Goal: Complete application form: Complete application form

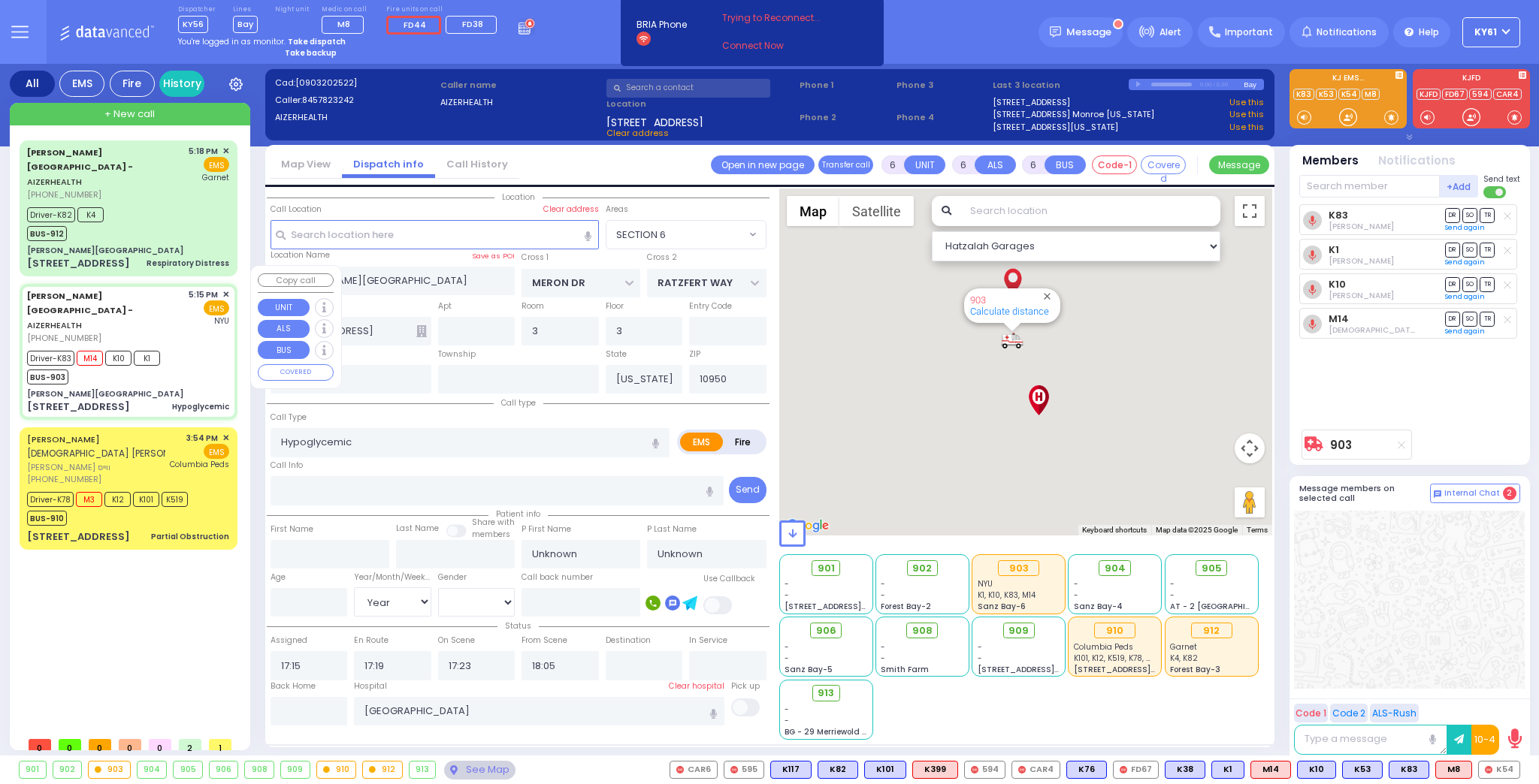
select select "SECTION 6"
select select "Year"
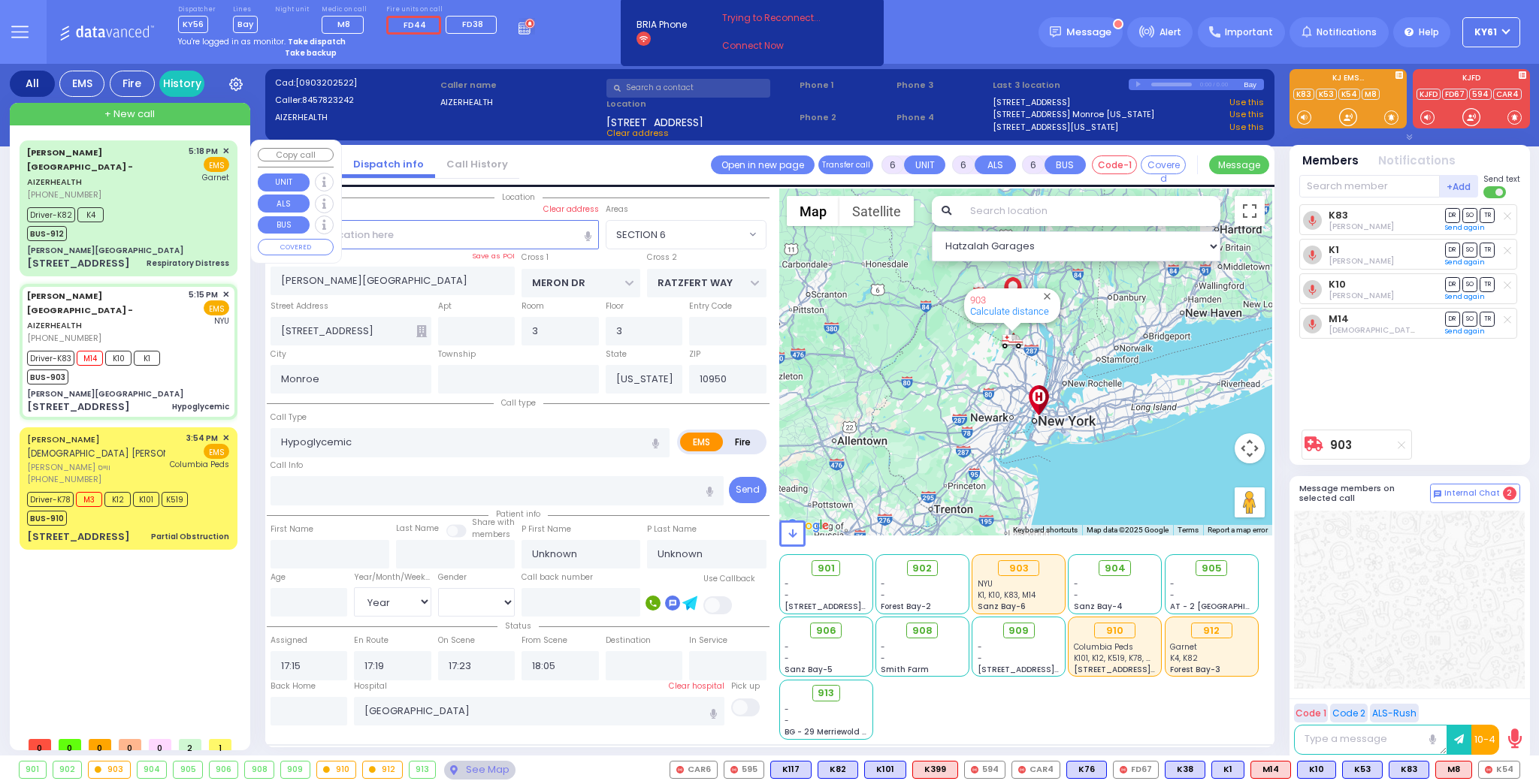
click at [172, 245] on div "[PERSON_NAME][GEOGRAPHIC_DATA]" at bounding box center [128, 251] width 202 height 11
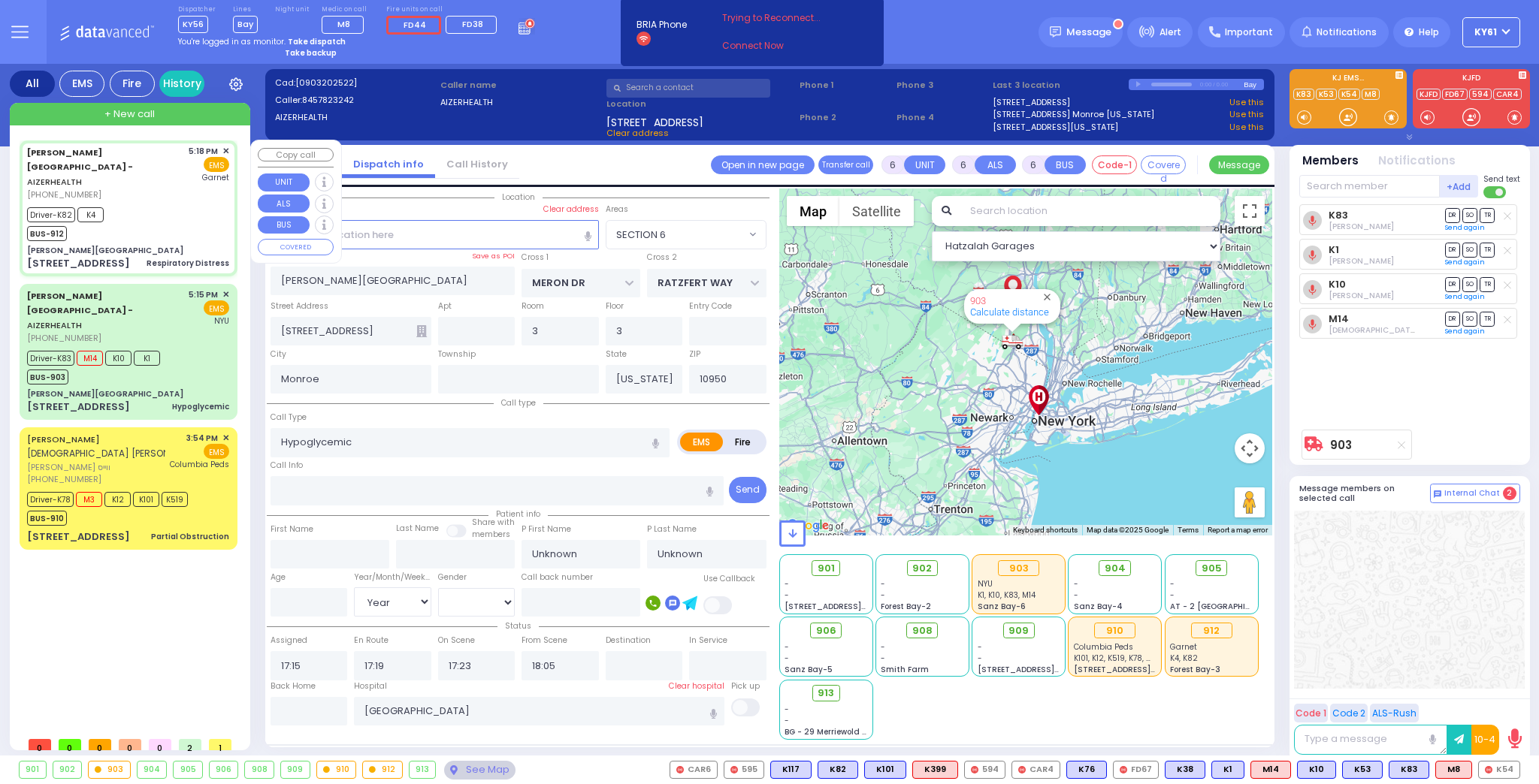
select select
type input "Respiratory Distress"
radio input "true"
type input "[PERSON_NAME]"
type input "[PERSON_NAME] [PERSON_NAME]"
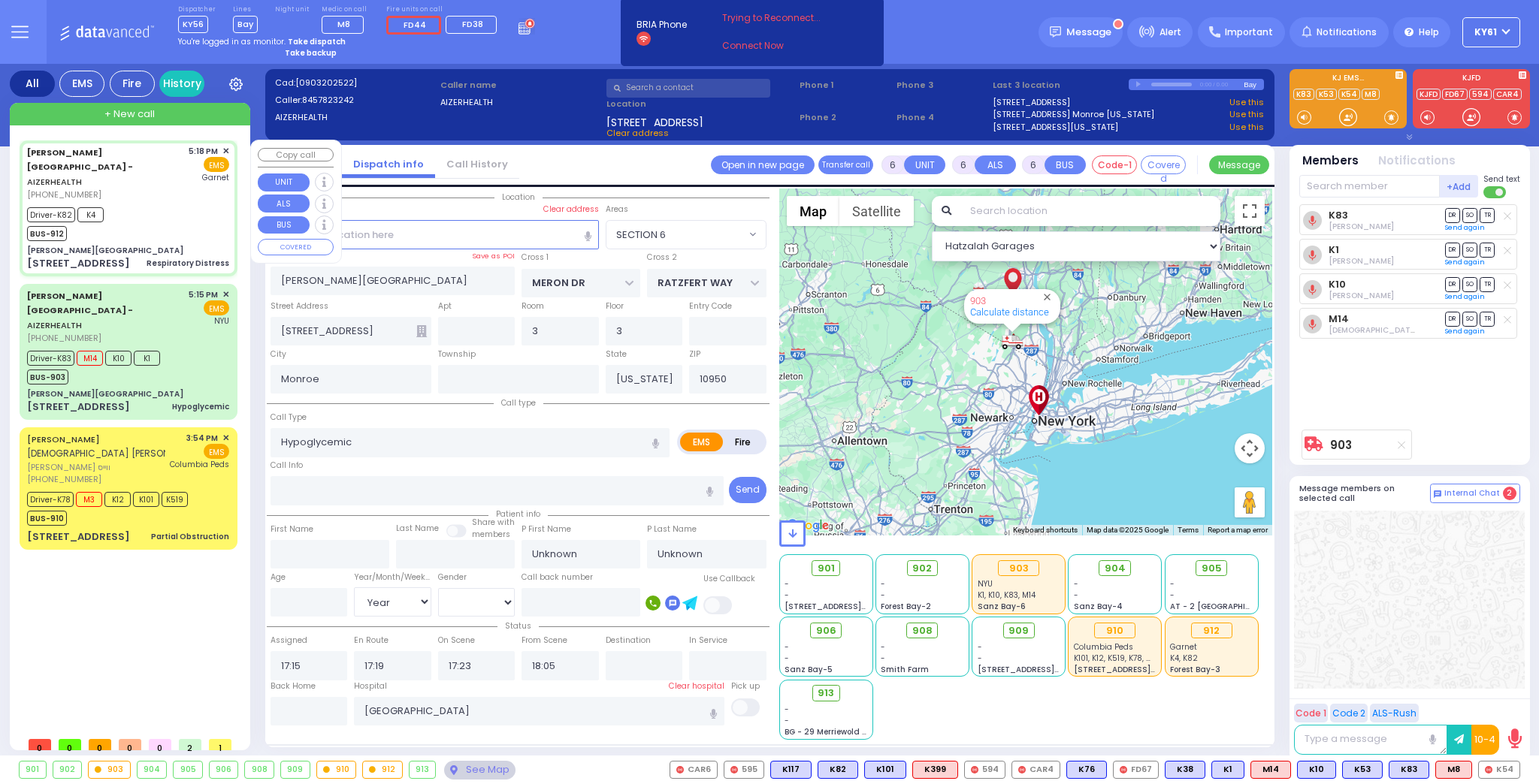
type input "1"
select select "Year"
select select "[DEMOGRAPHIC_DATA]"
type input "17:18"
type input "17:20"
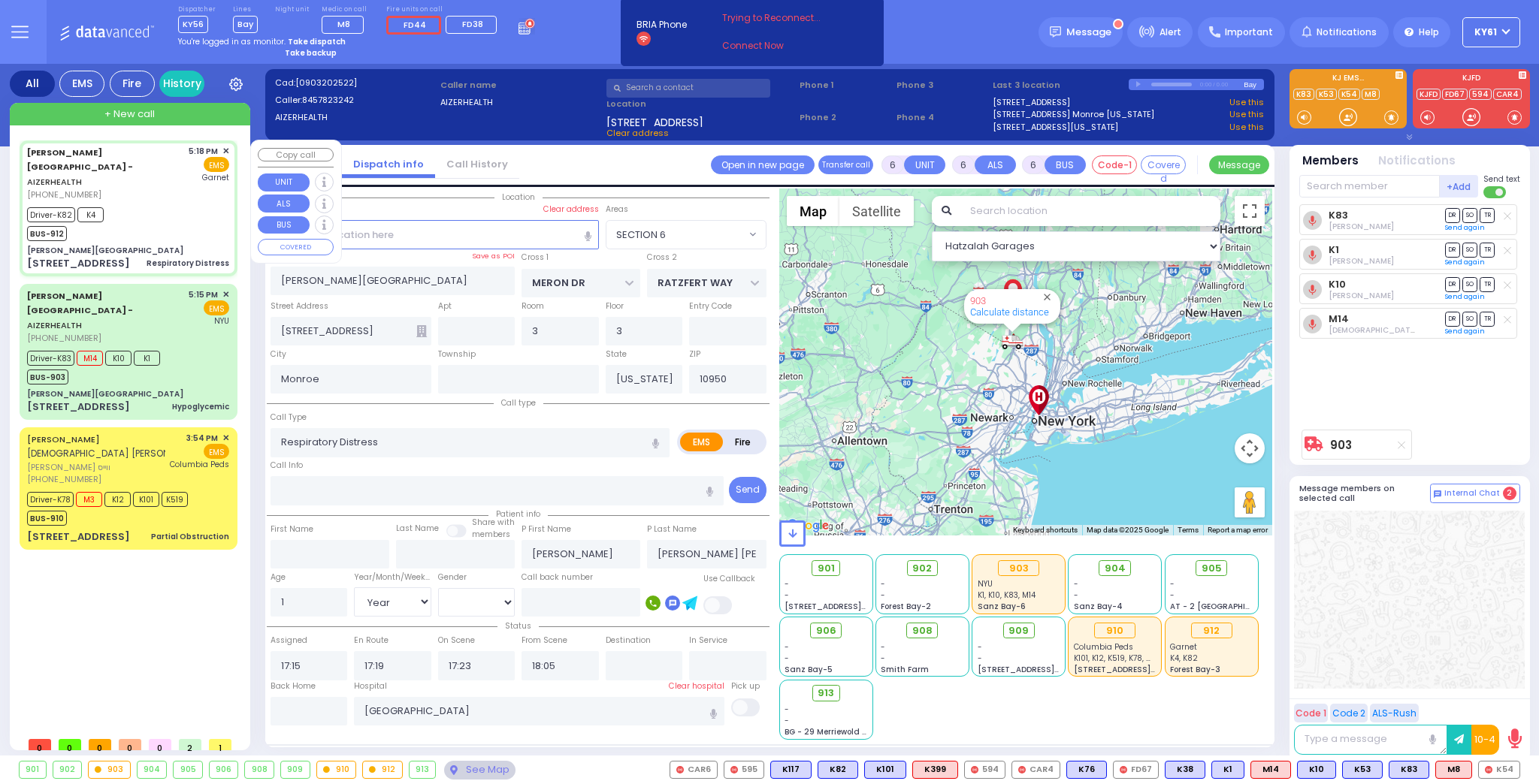
type input "17:22"
type input "17:32"
type input "17:49"
type input "[GEOGRAPHIC_DATA]"
select select "Hatzalah Garages"
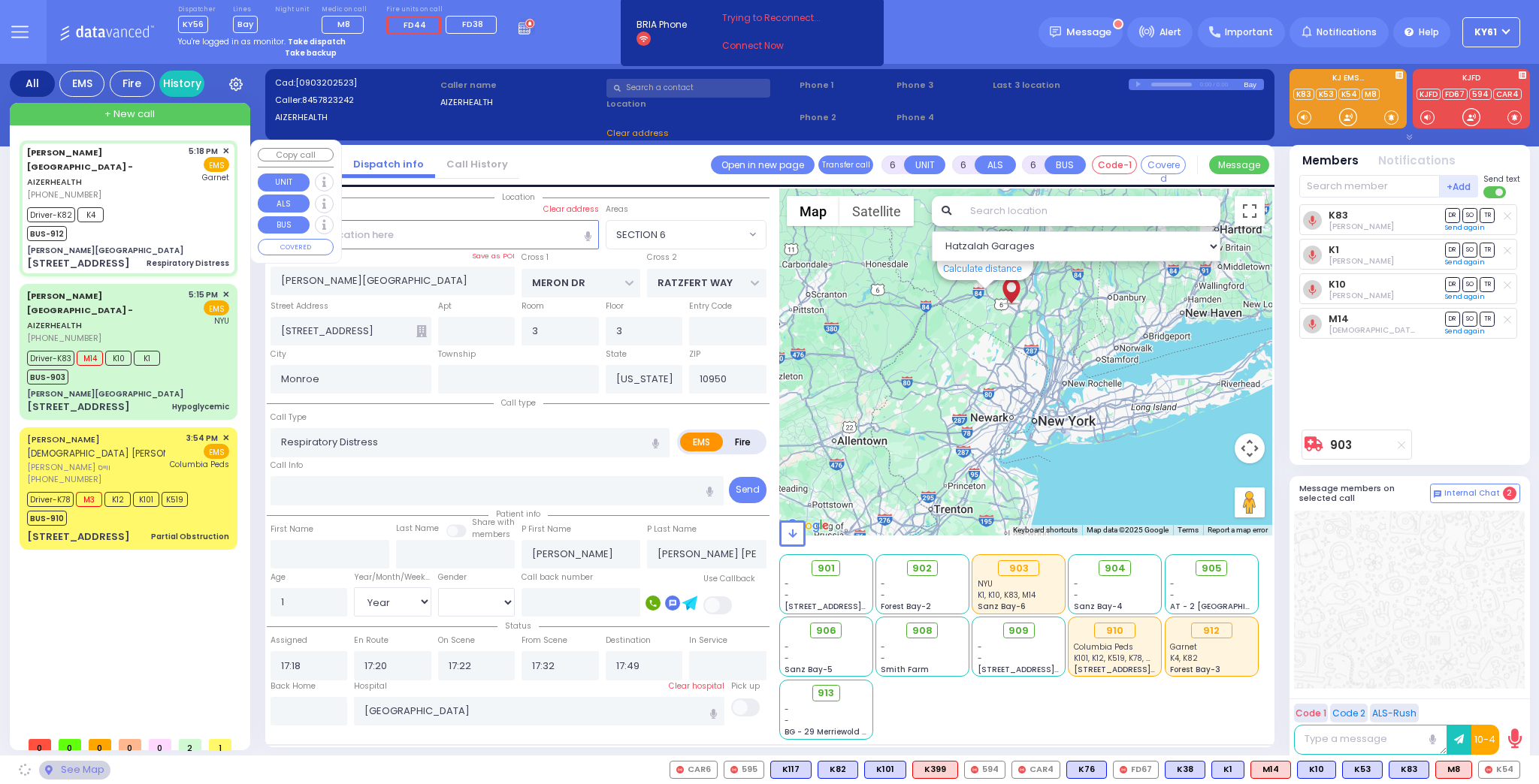
type input "[PERSON_NAME] DR"
type input "CARTER LN"
type input "[STREET_ADDRESS]"
type input "11"
type input "[PERSON_NAME]"
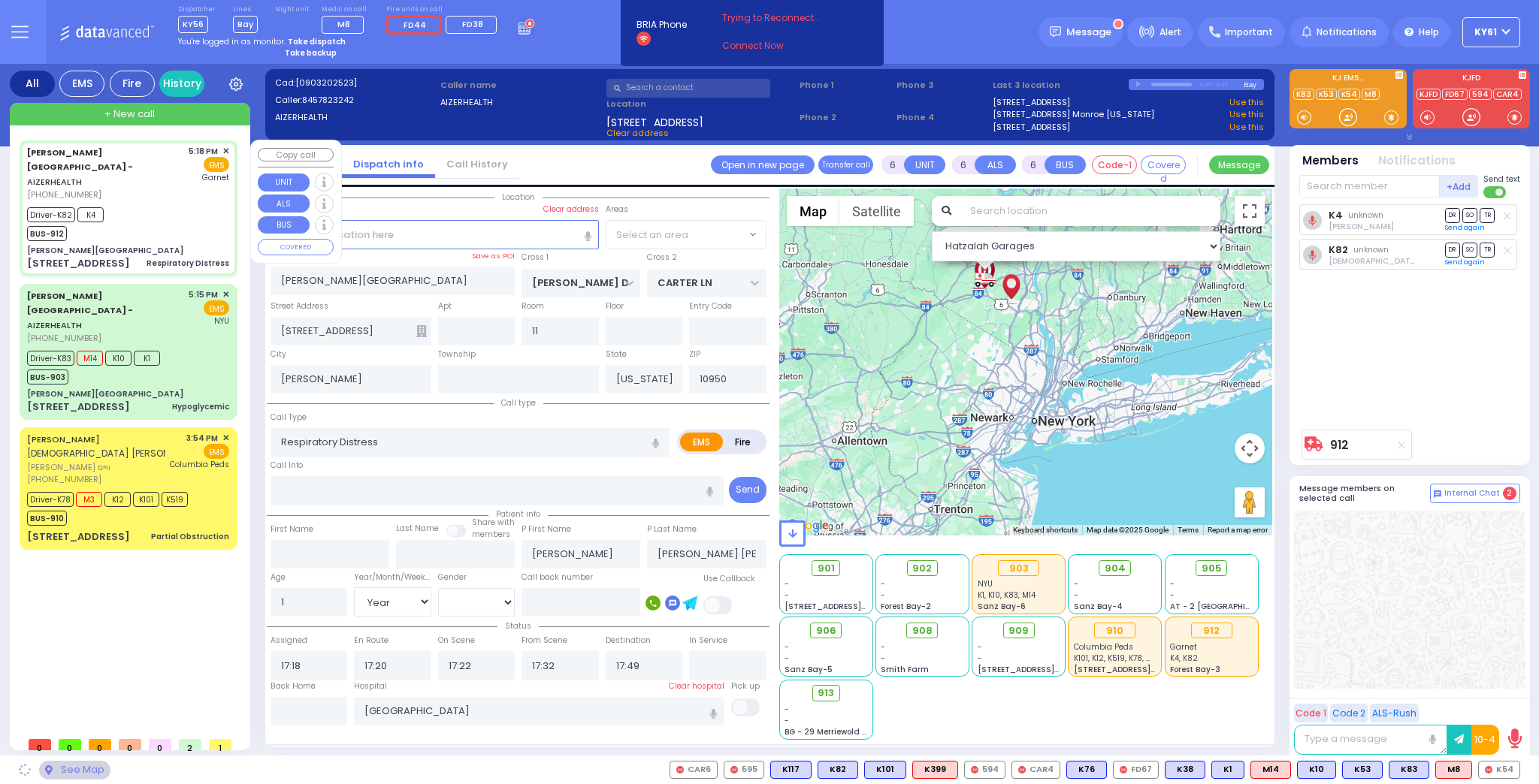
select select "SECTION 2"
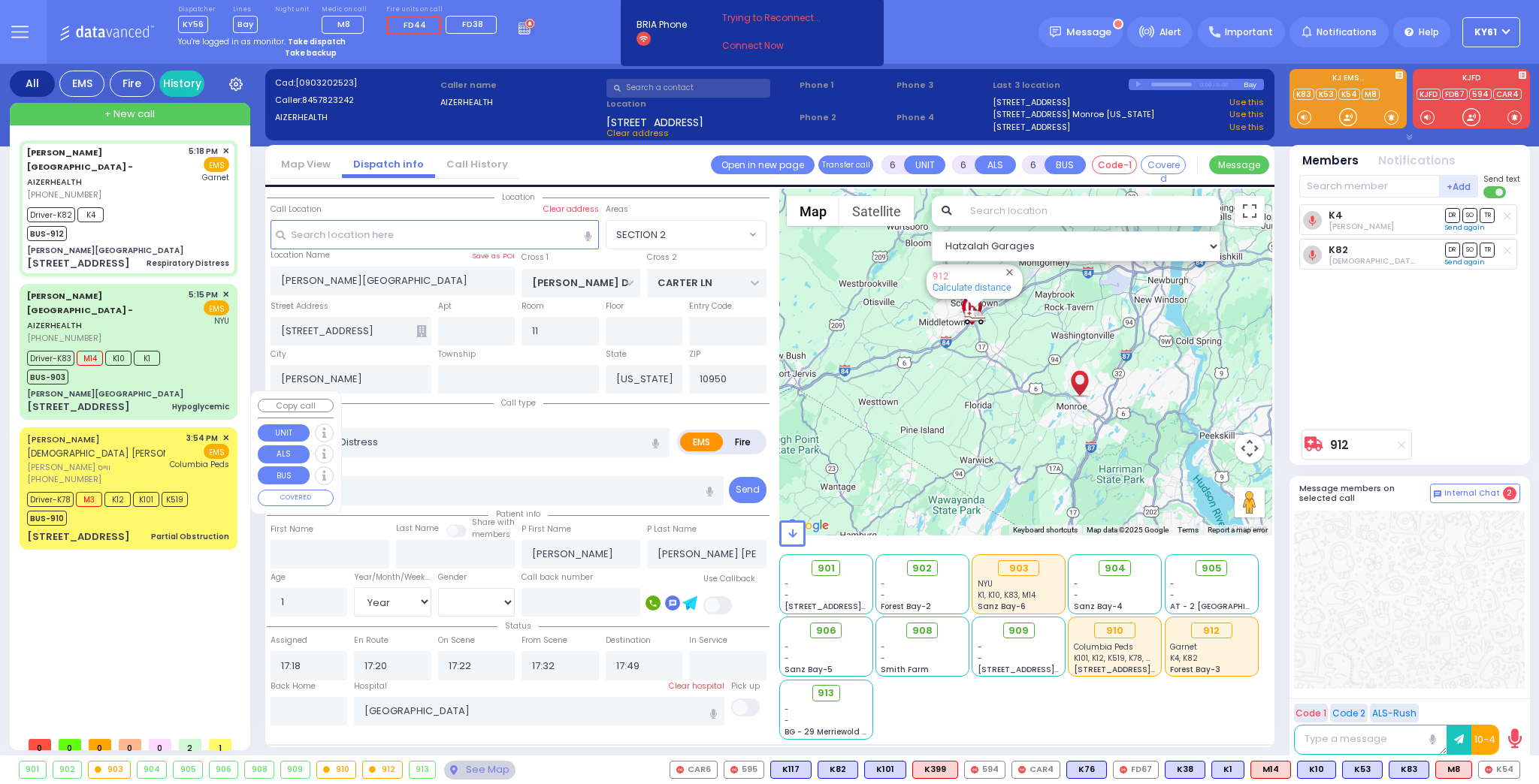
drag, startPoint x: 137, startPoint y: 454, endPoint x: 137, endPoint y: 443, distance: 11.0
click at [136, 445] on div "[PERSON_NAME] הרב [PERSON_NAME] [PERSON_NAME] [PHONE_NUMBER] 3:54 PM ✕ EMS" at bounding box center [129, 488] width 212 height 117
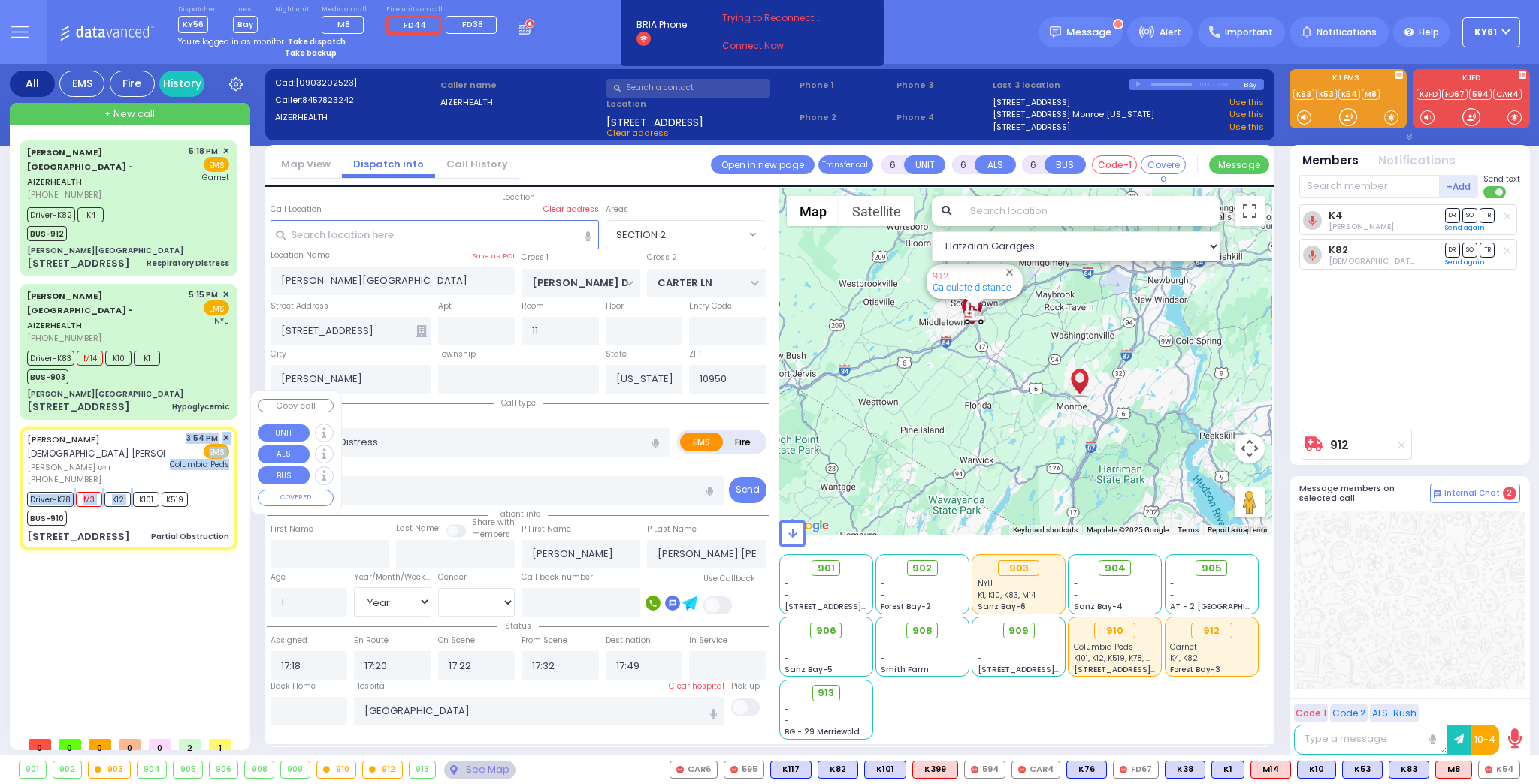
select select
type input "Partial Obstruction"
radio input "true"
type input "MORDCHE HERSH"
type input "WEISS"
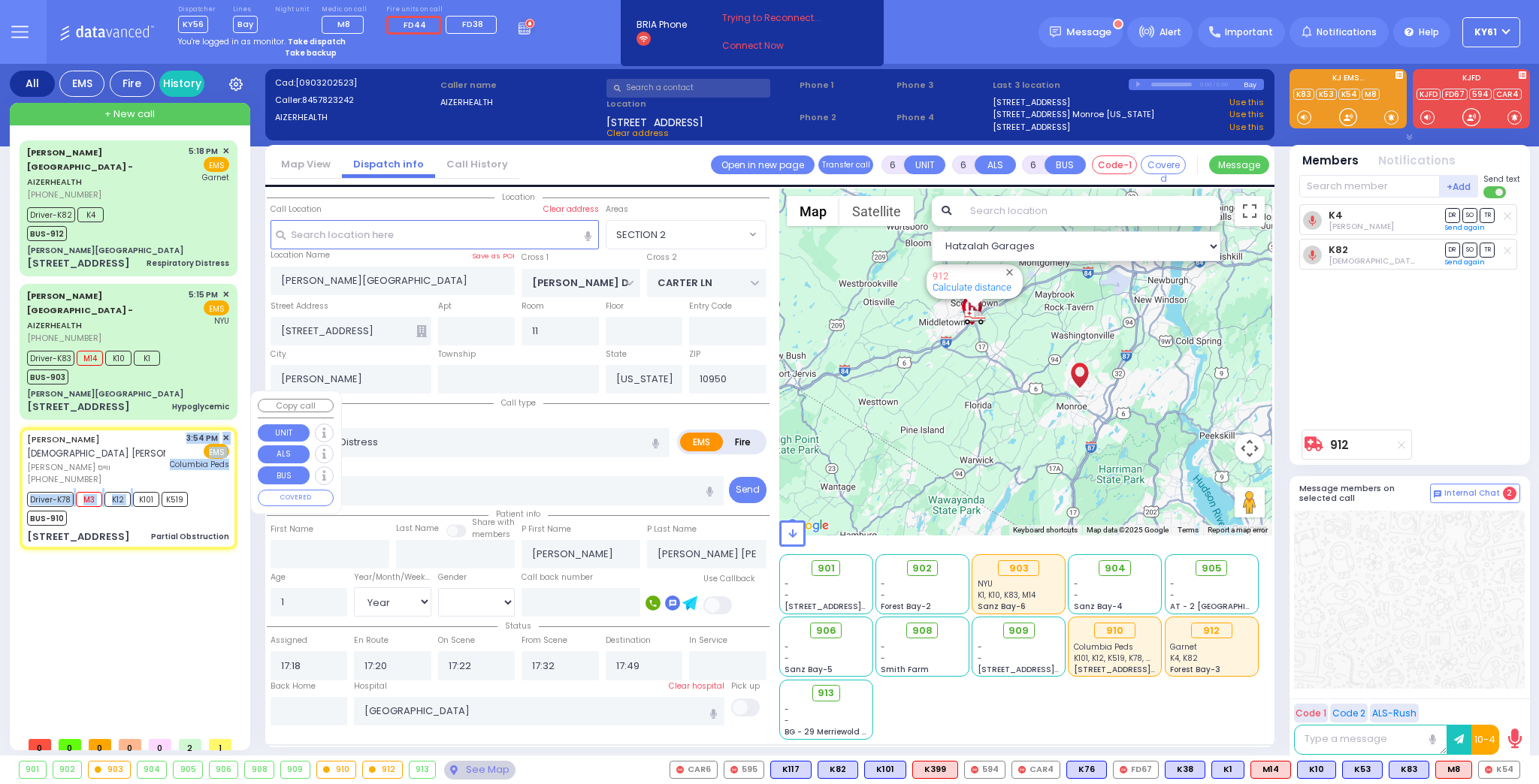
type input "[PERSON_NAME]"
type input "3"
select select "Year"
select select "[DEMOGRAPHIC_DATA]"
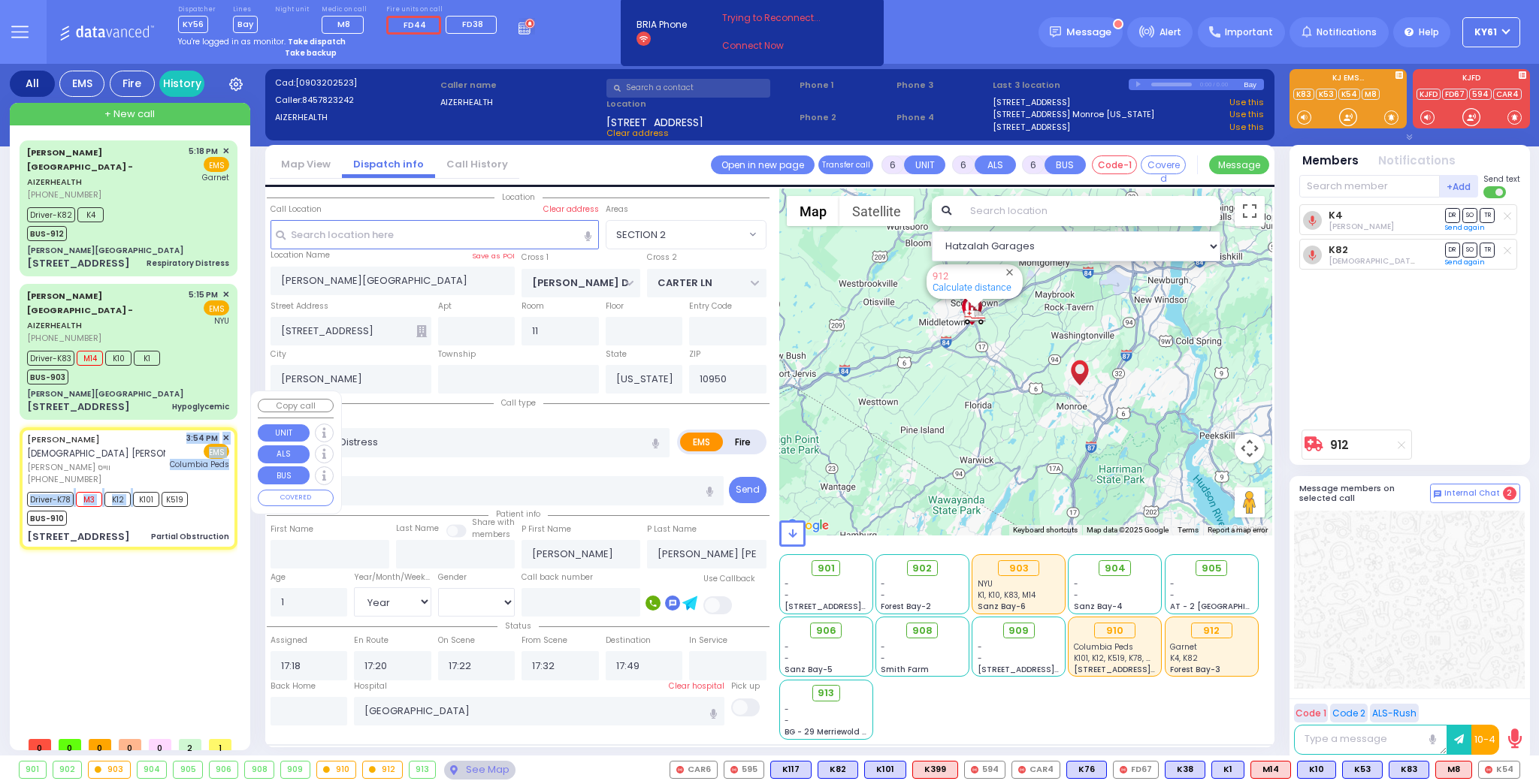
type input "15:54"
type input "15:55"
type input "15:56"
type input "16:31"
type input "[GEOGRAPHIC_DATA]"
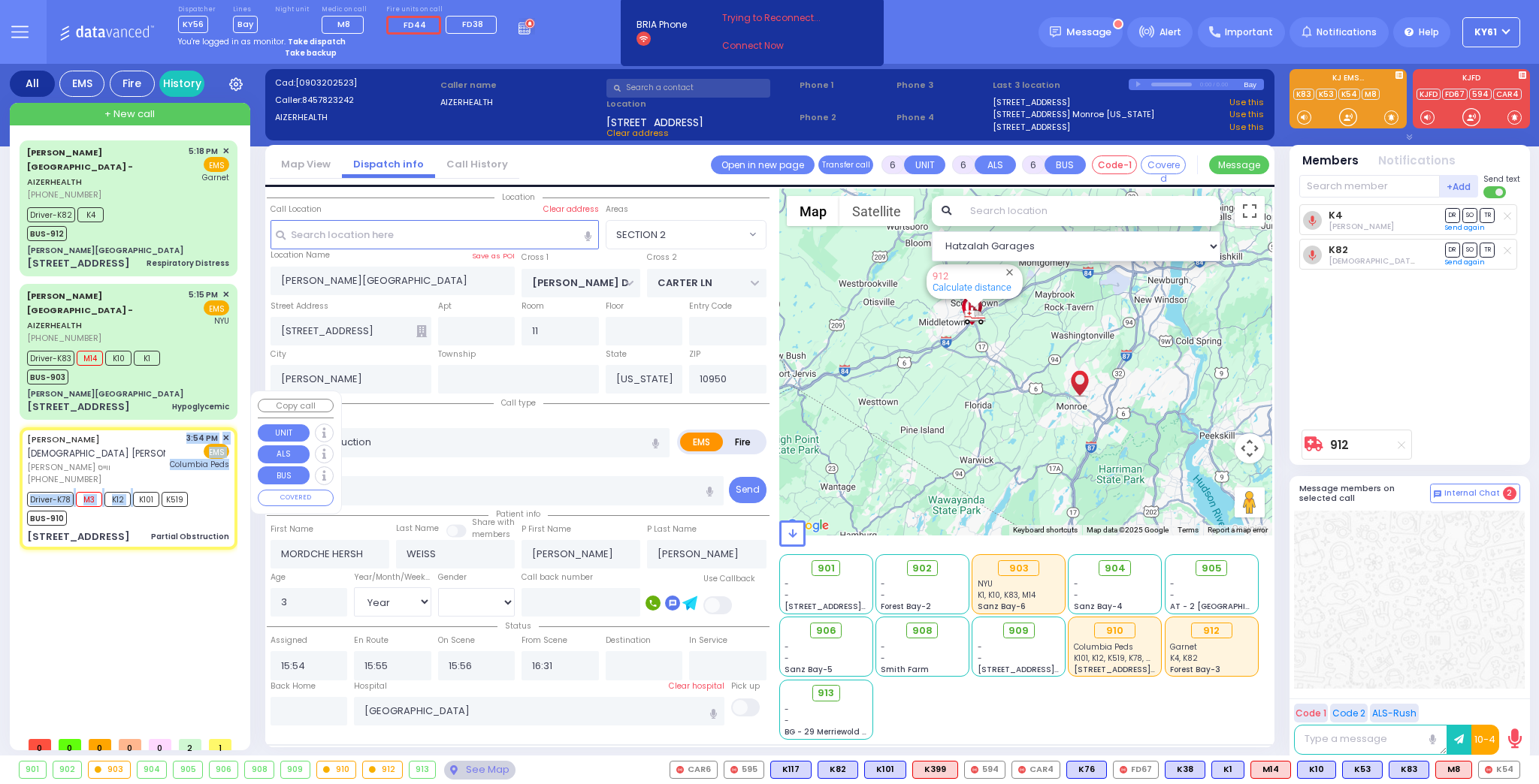
select select "Hatzalah Garages"
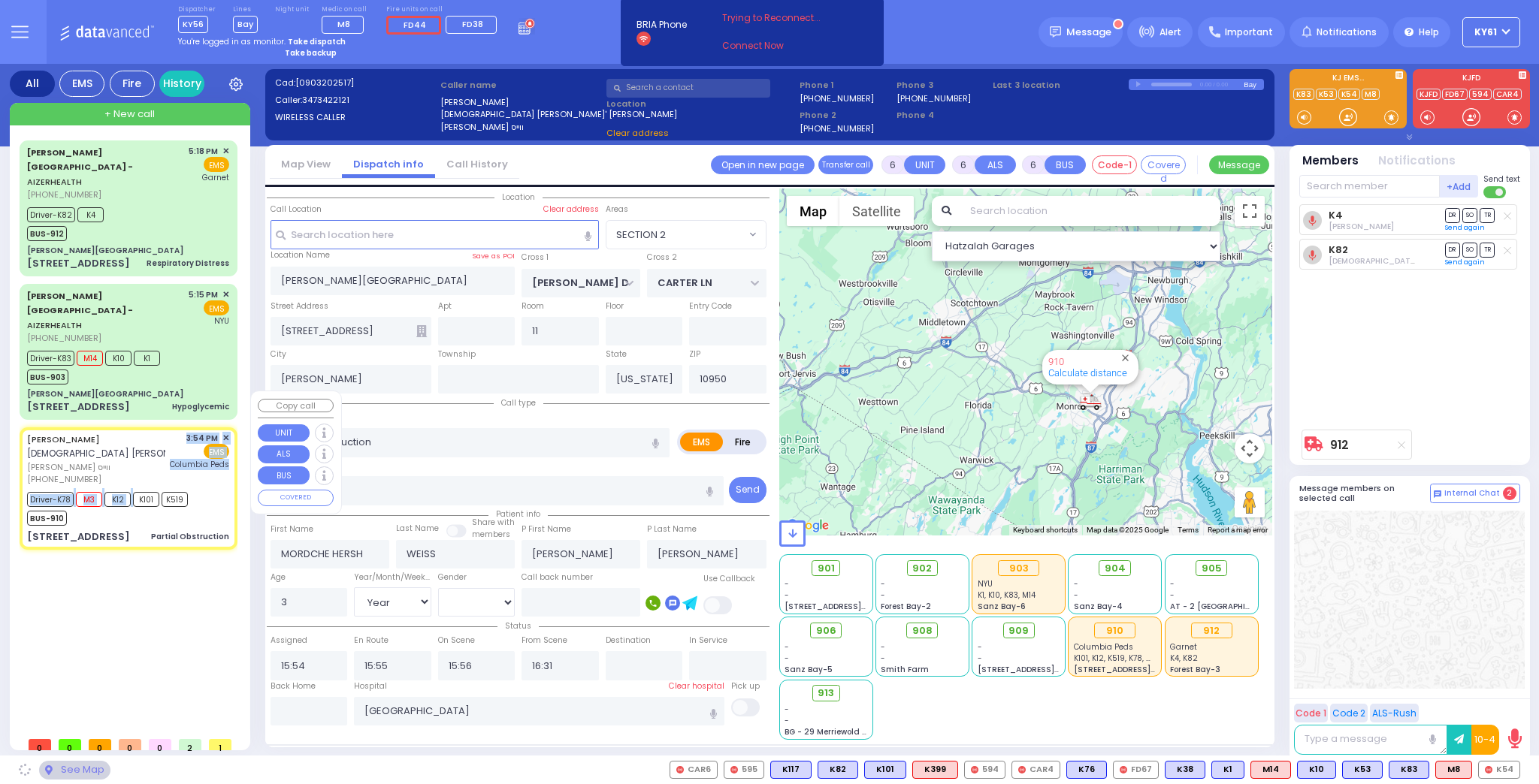
type input "[PERSON_NAME] DR"
type input "SATMAR DR"
type input "137 ACRES RD"
type input "204"
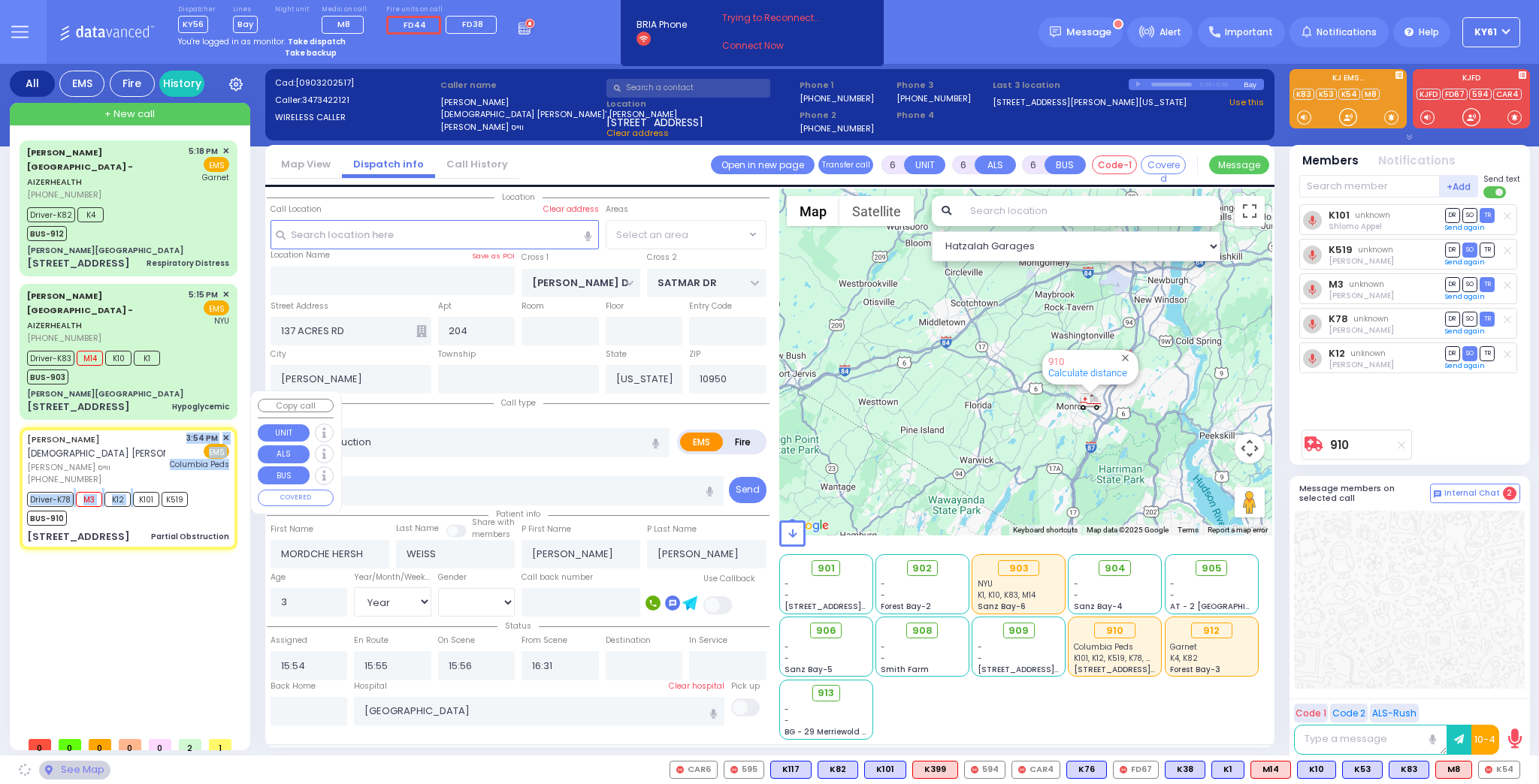
select select "SECTION 4"
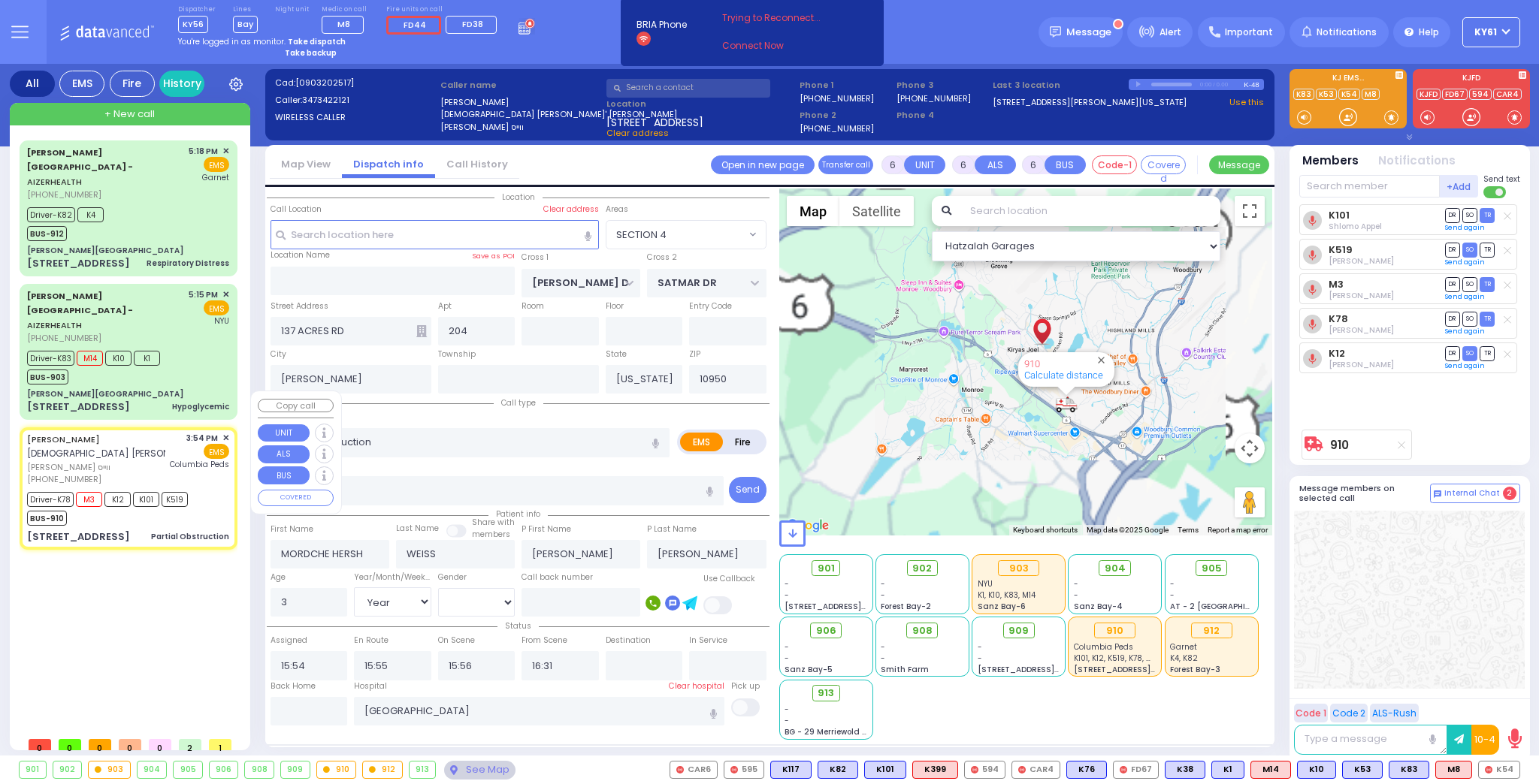
click at [176, 507] on div "BUS-910" at bounding box center [107, 517] width 160 height 19
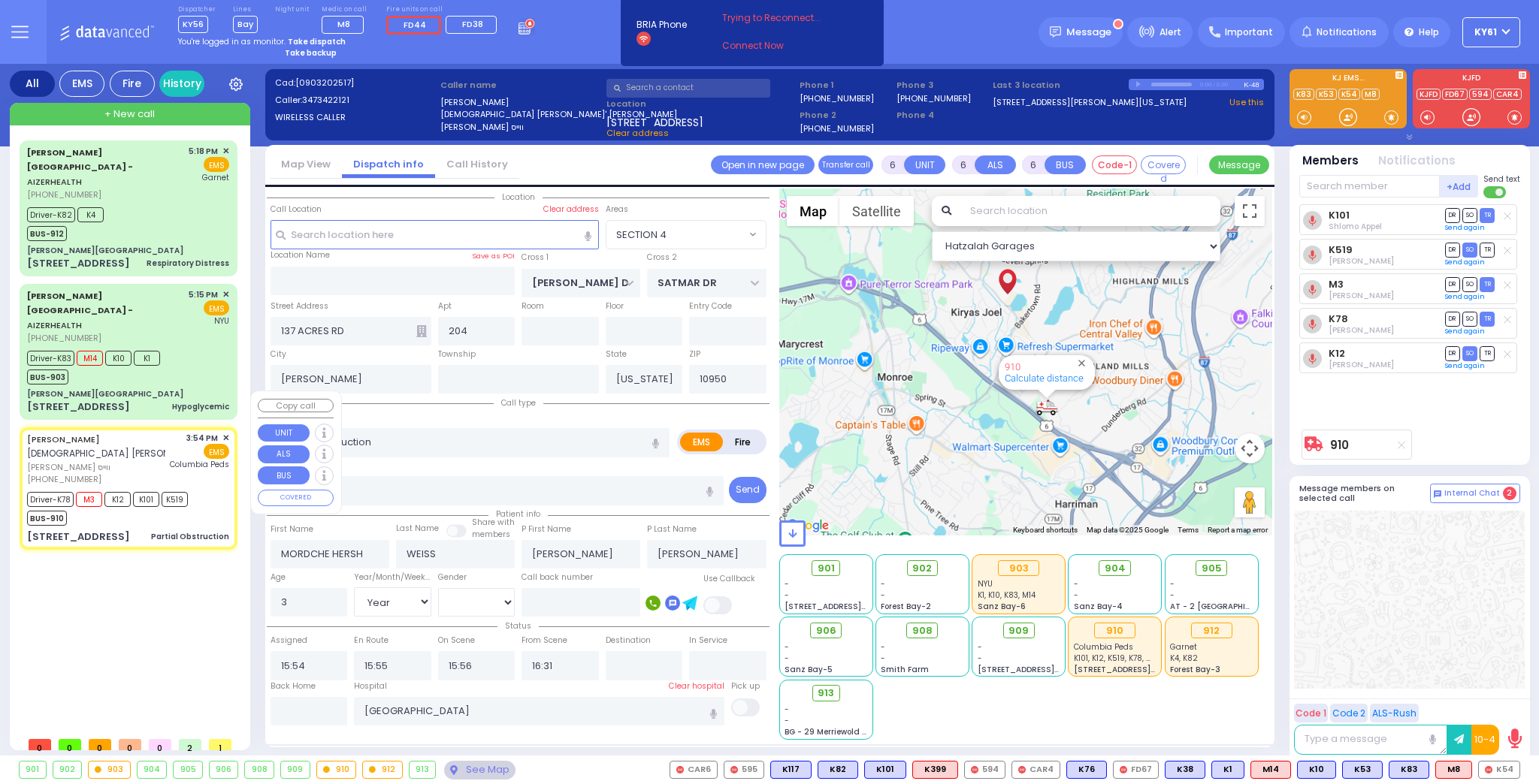
select select
radio input "true"
select select "Year"
select select "[DEMOGRAPHIC_DATA]"
select select "Hatzalah Garages"
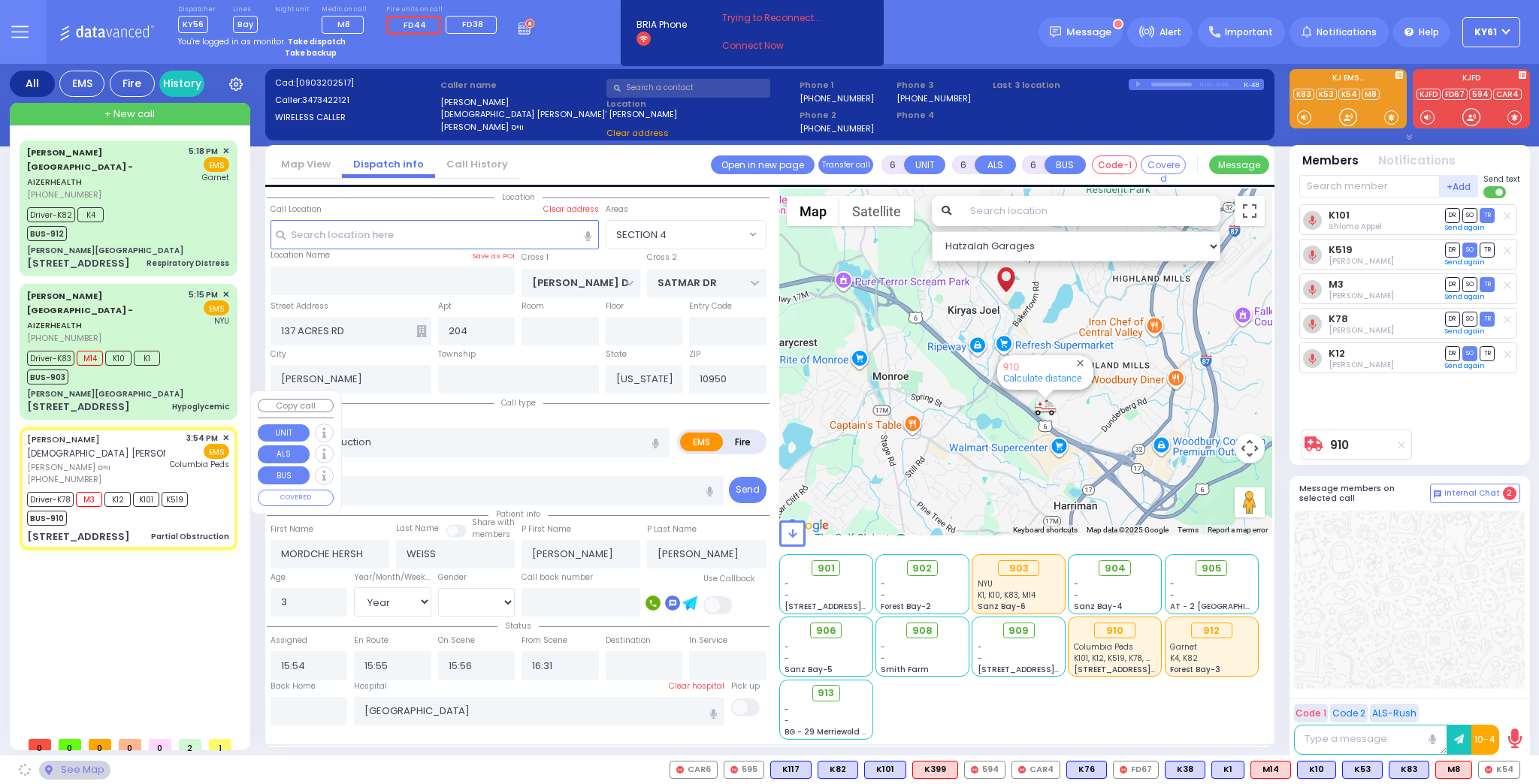
select select "SECTION 4"
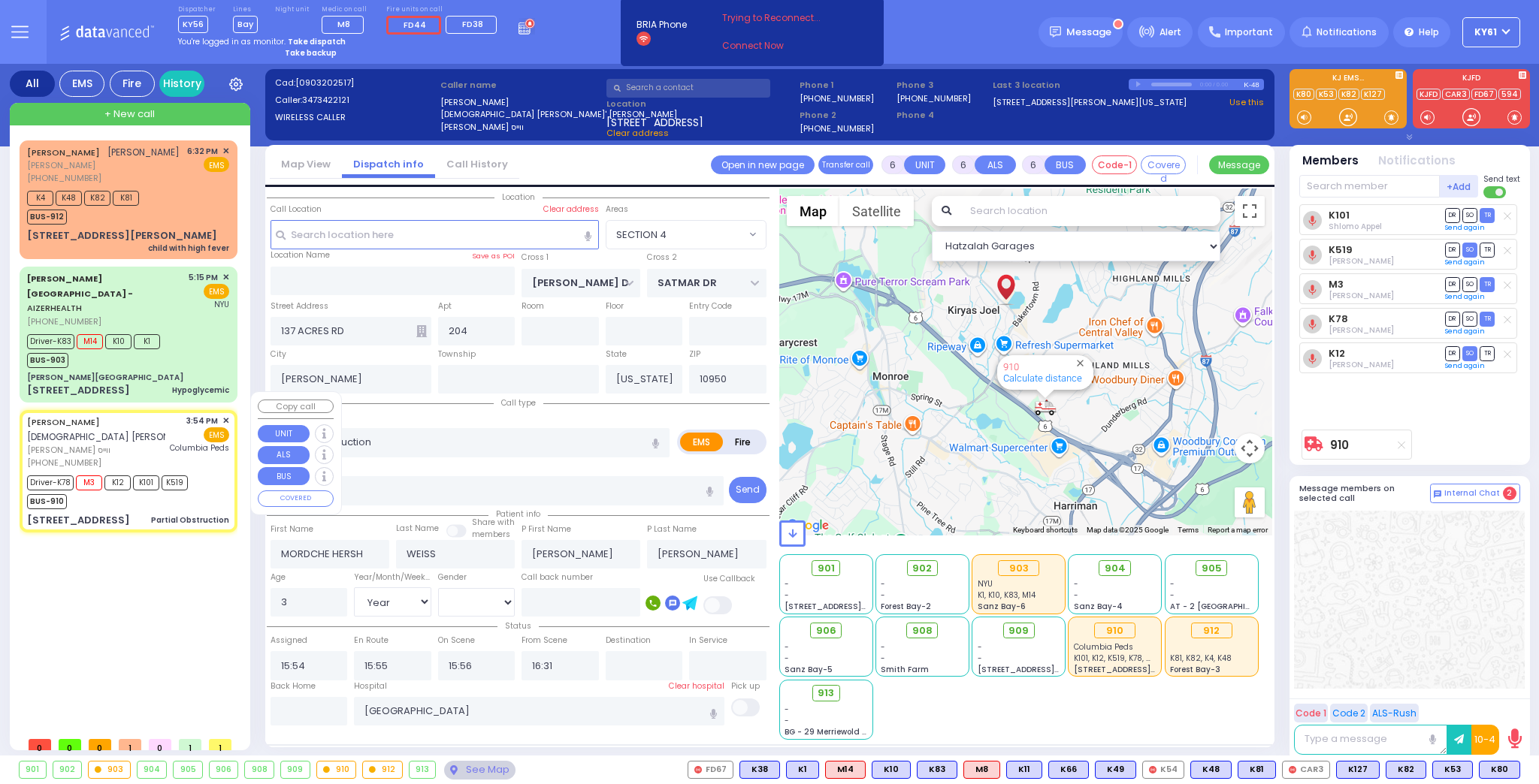
click at [209, 477] on div "Driver-K78 M3 K12 K101 K519 BUS-910" at bounding box center [128, 491] width 202 height 38
select select
radio input "true"
select select "Year"
select select "[DEMOGRAPHIC_DATA]"
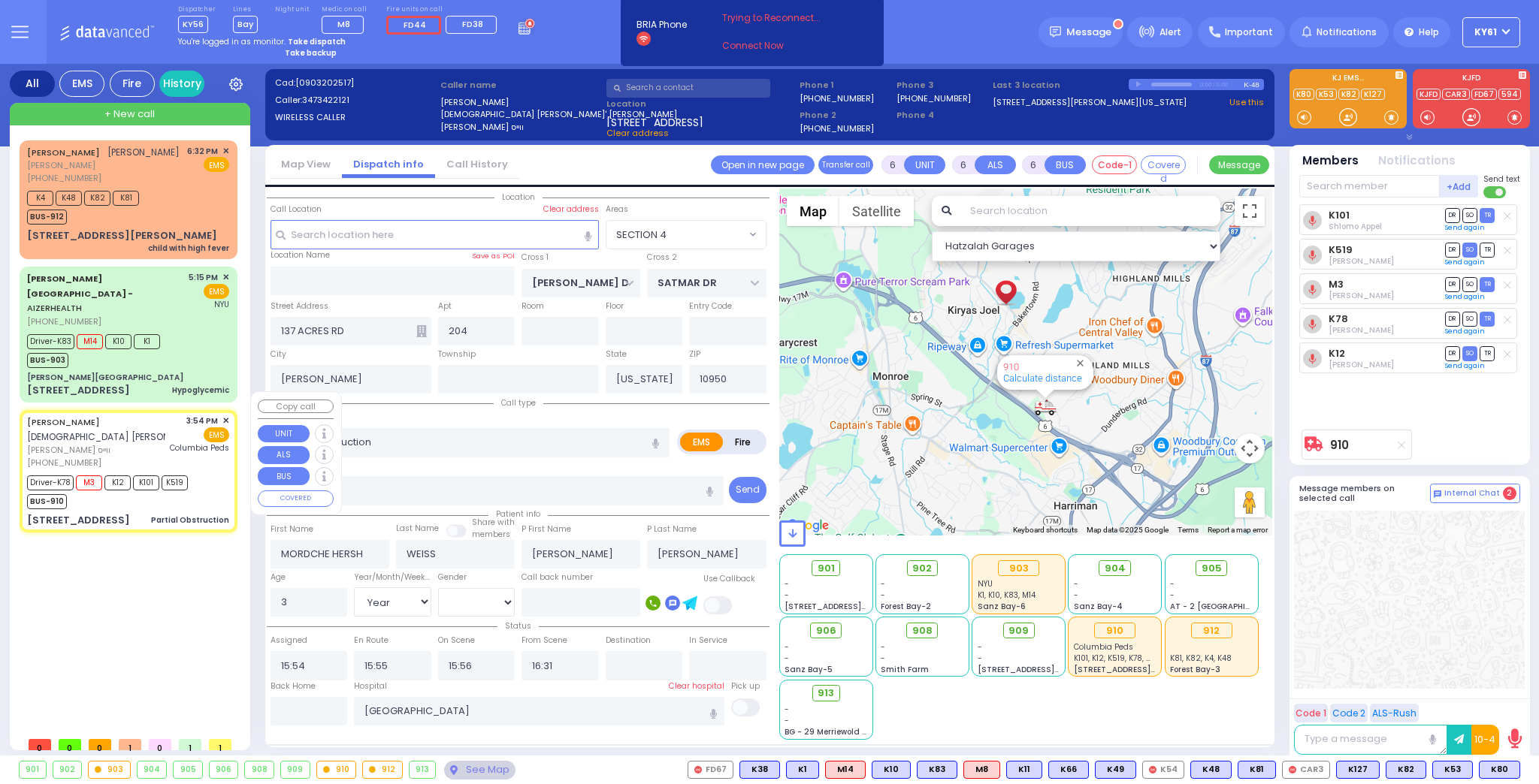
select select "Hatzalah Garages"
select select "SECTION 4"
drag, startPoint x: 195, startPoint y: 345, endPoint x: 203, endPoint y: 347, distance: 8.2
click at [198, 346] on div "Driver-K83 M14 K10 K1 BUS-903" at bounding box center [128, 349] width 202 height 38
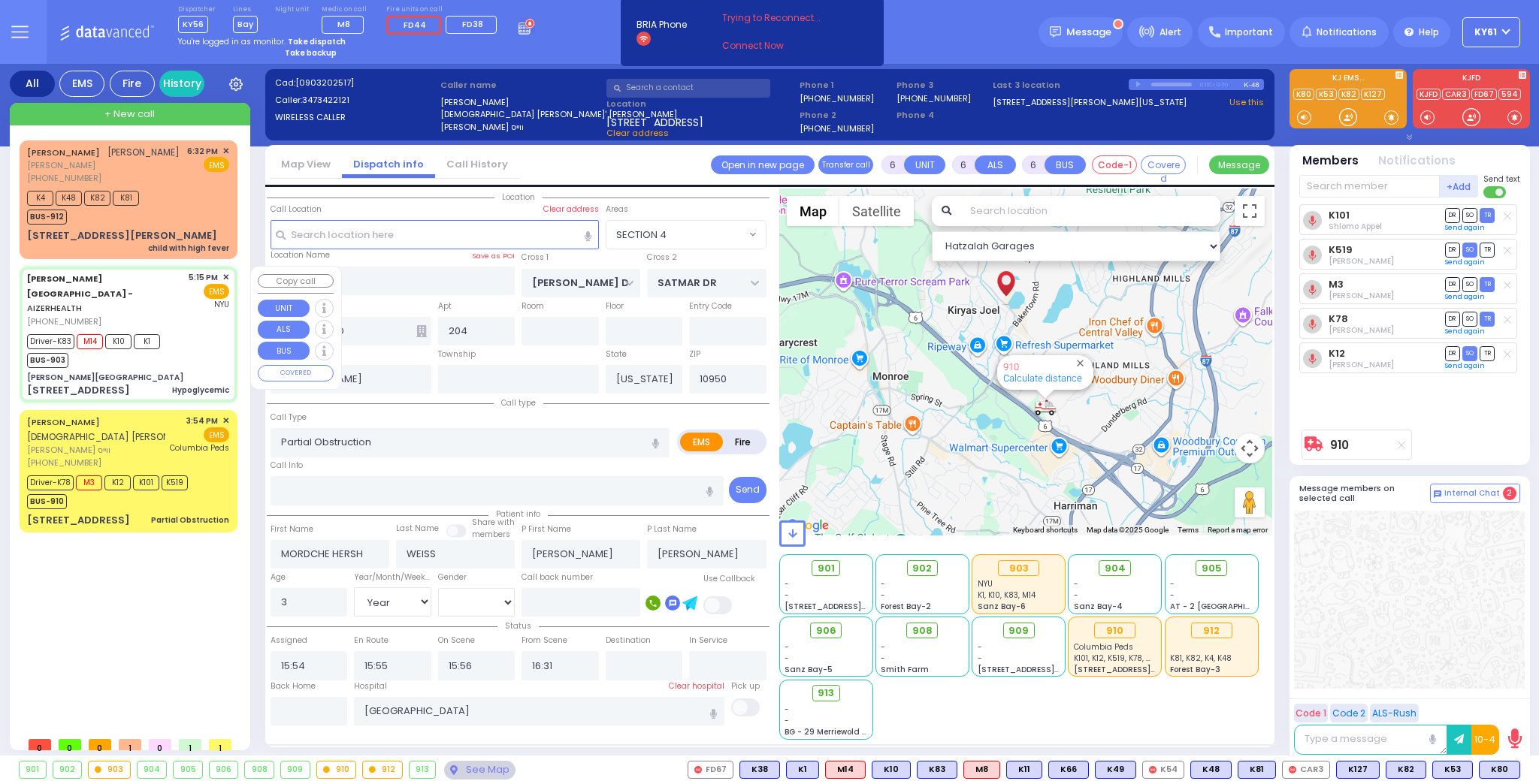
select select
type input "Hypoglycemic"
radio input "true"
type input "[PERSON_NAME]"
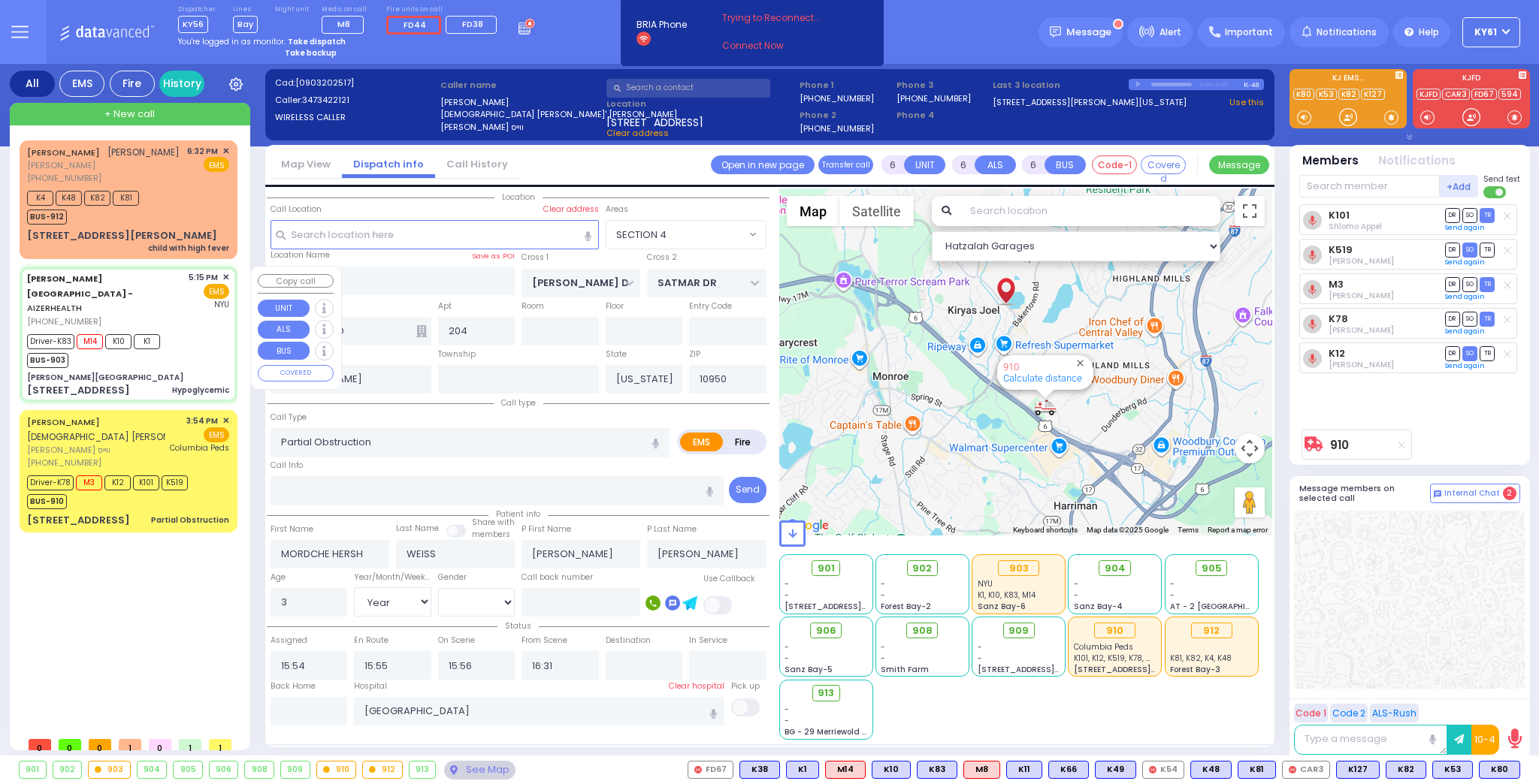
type input "75"
select select "Year"
select select "[DEMOGRAPHIC_DATA]"
type input "17:15"
type input "17:19"
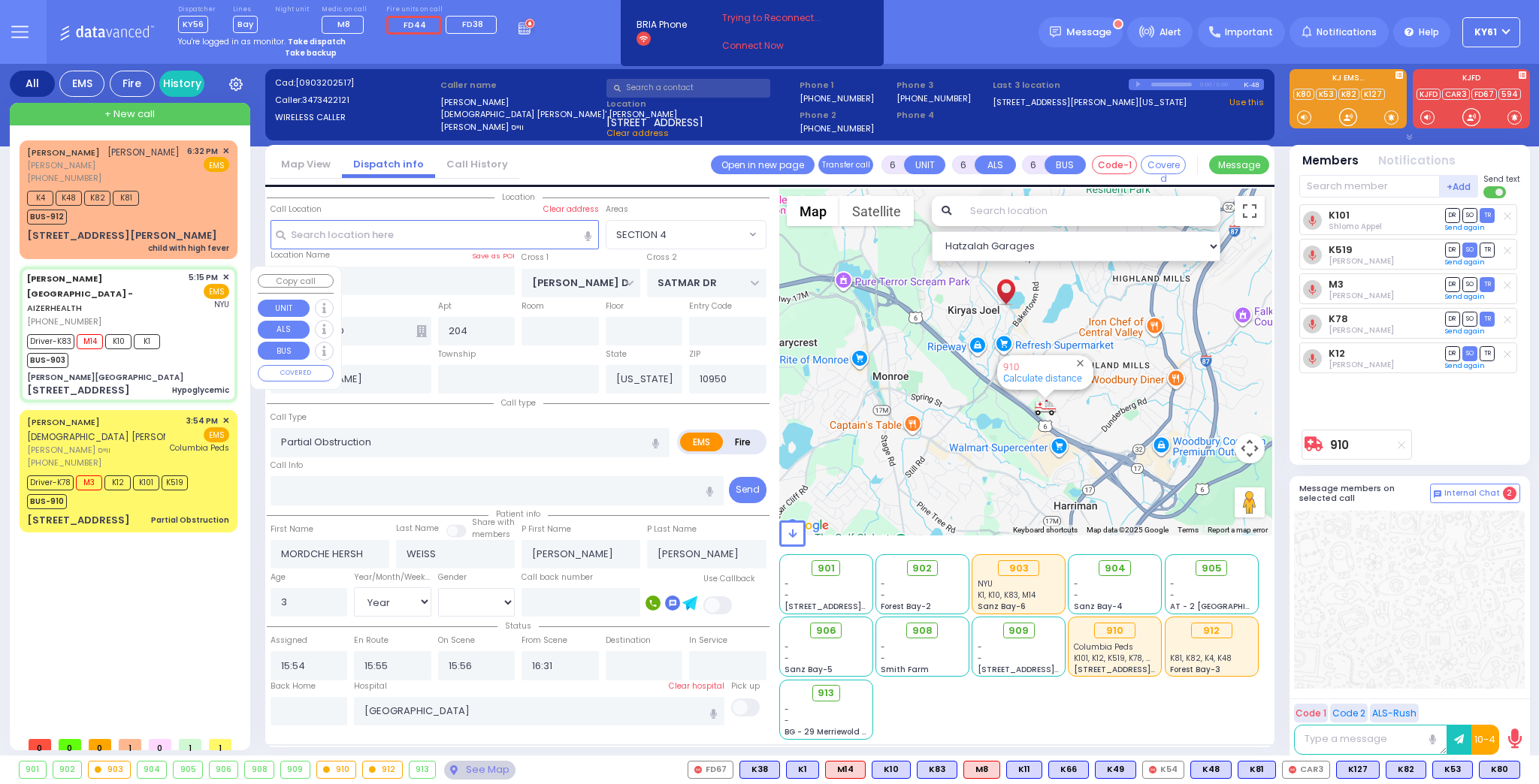
type input "17:23"
type input "18:05"
type input "[GEOGRAPHIC_DATA]"
select select "Hatzalah Garages"
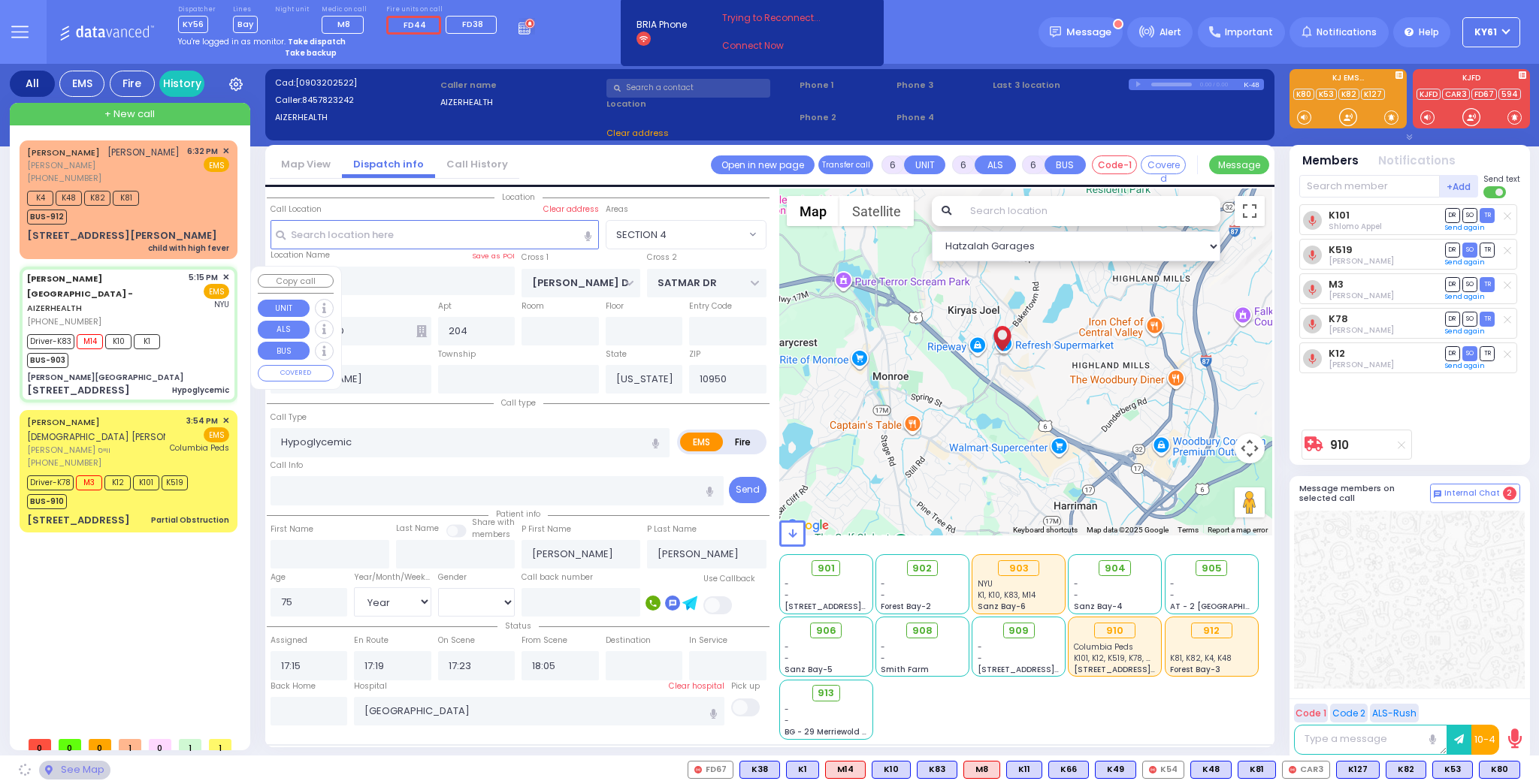
type input "[PERSON_NAME][GEOGRAPHIC_DATA]"
type input "MERON DR"
type input "RATZFERT WAY"
type input "[STREET_ADDRESS]"
type input "3"
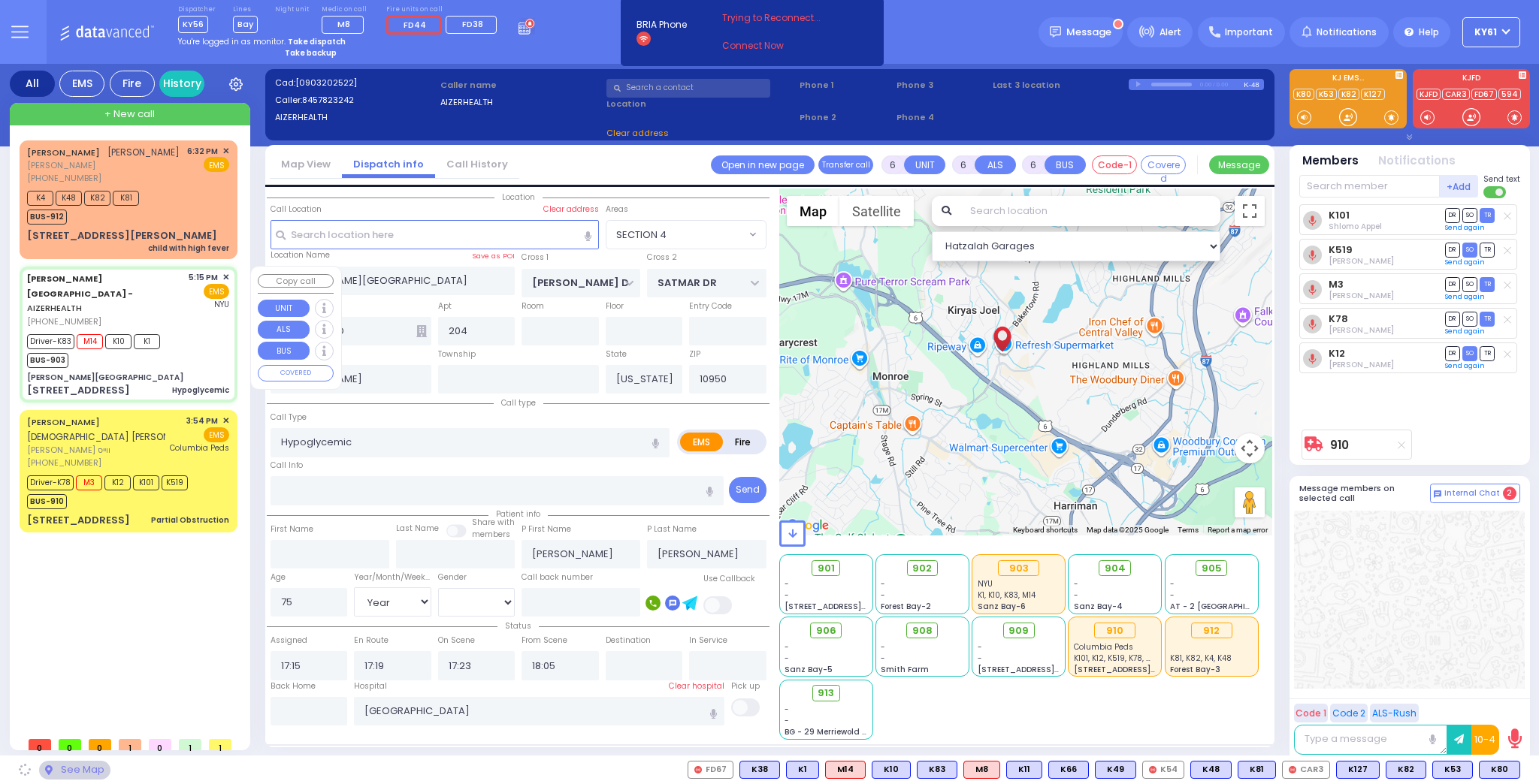
type input "3"
type input "Monroe"
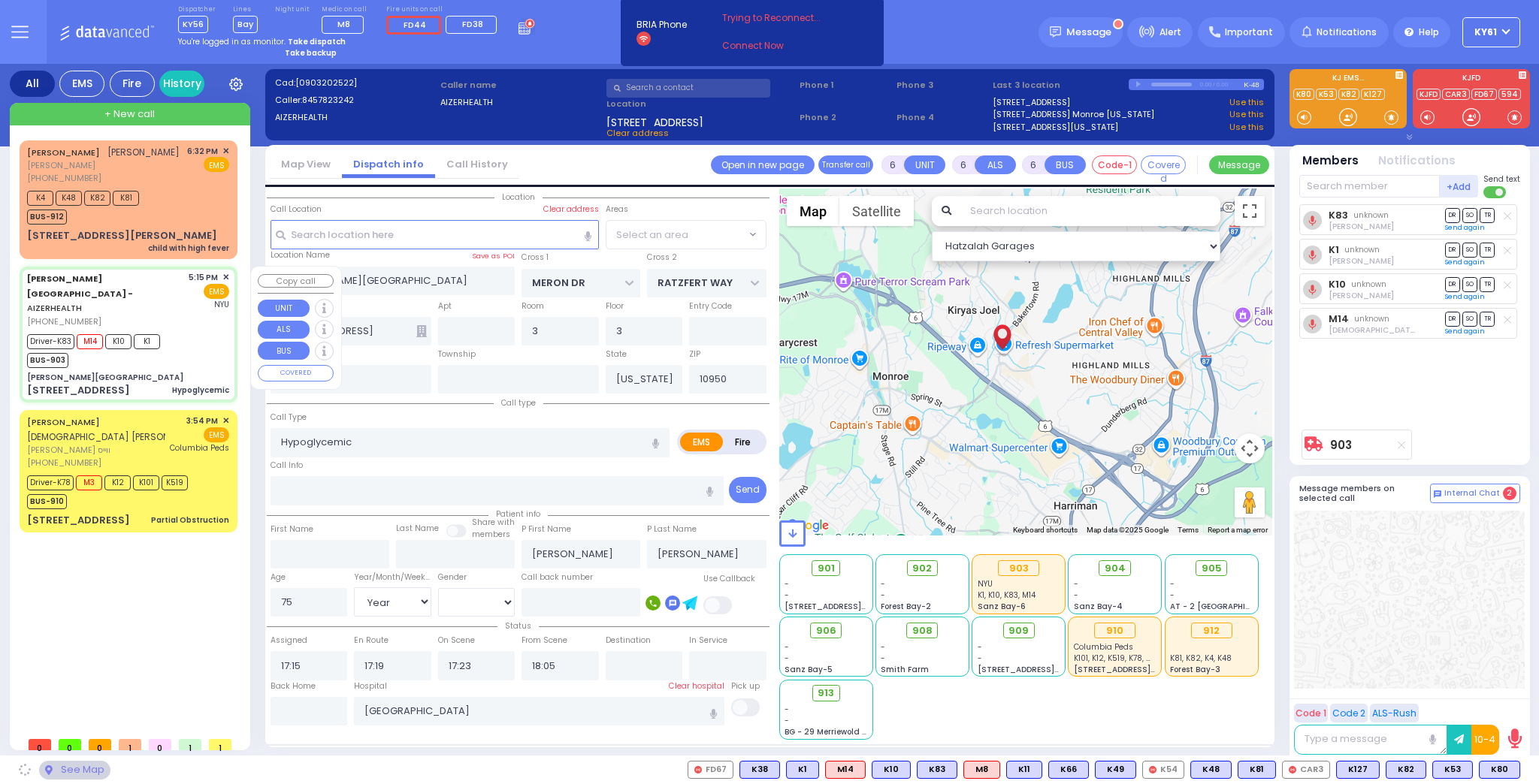
select select "SECTION 6"
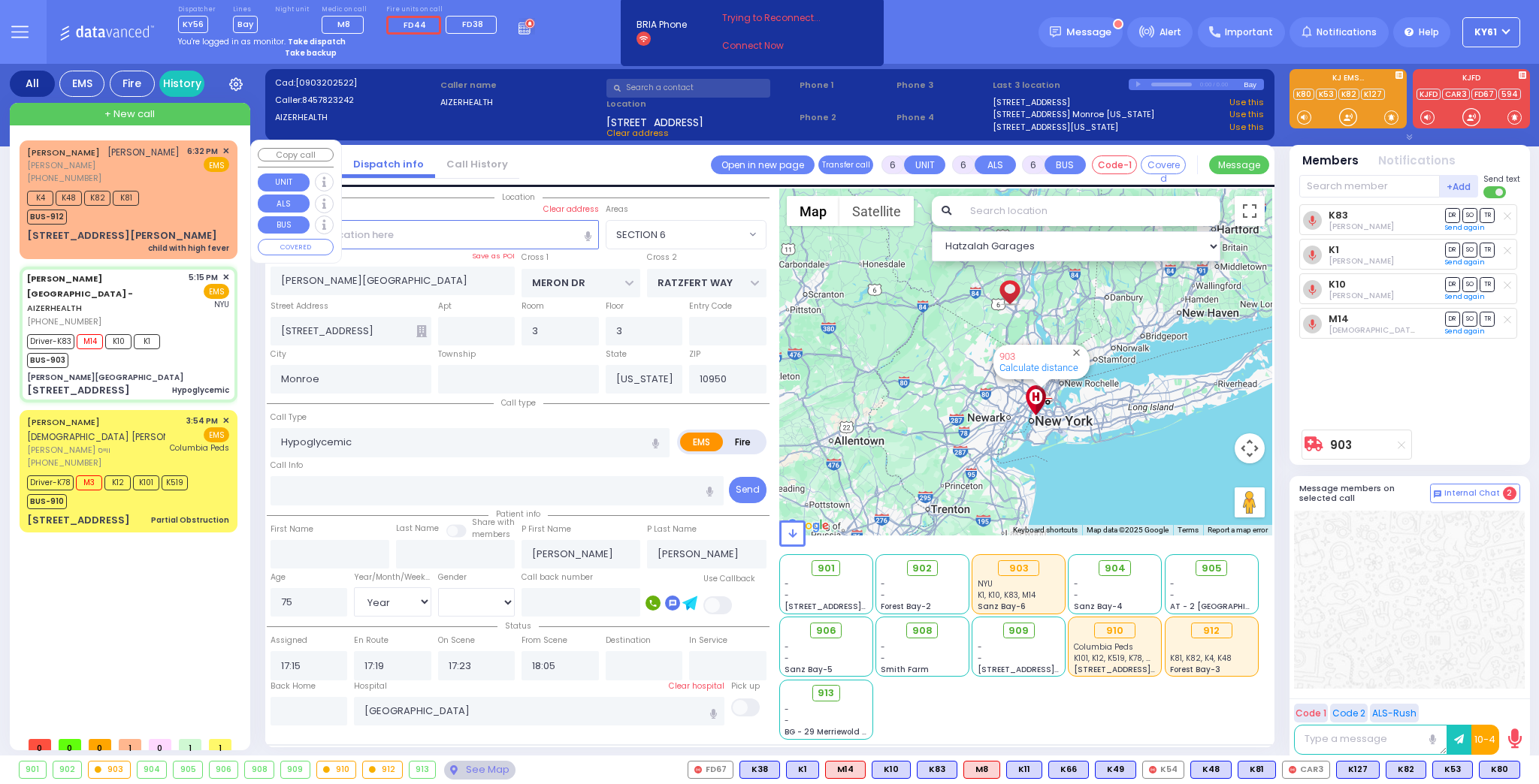
click at [192, 187] on div "K4 K48 K82 K81 BUS-912" at bounding box center [128, 206] width 202 height 38
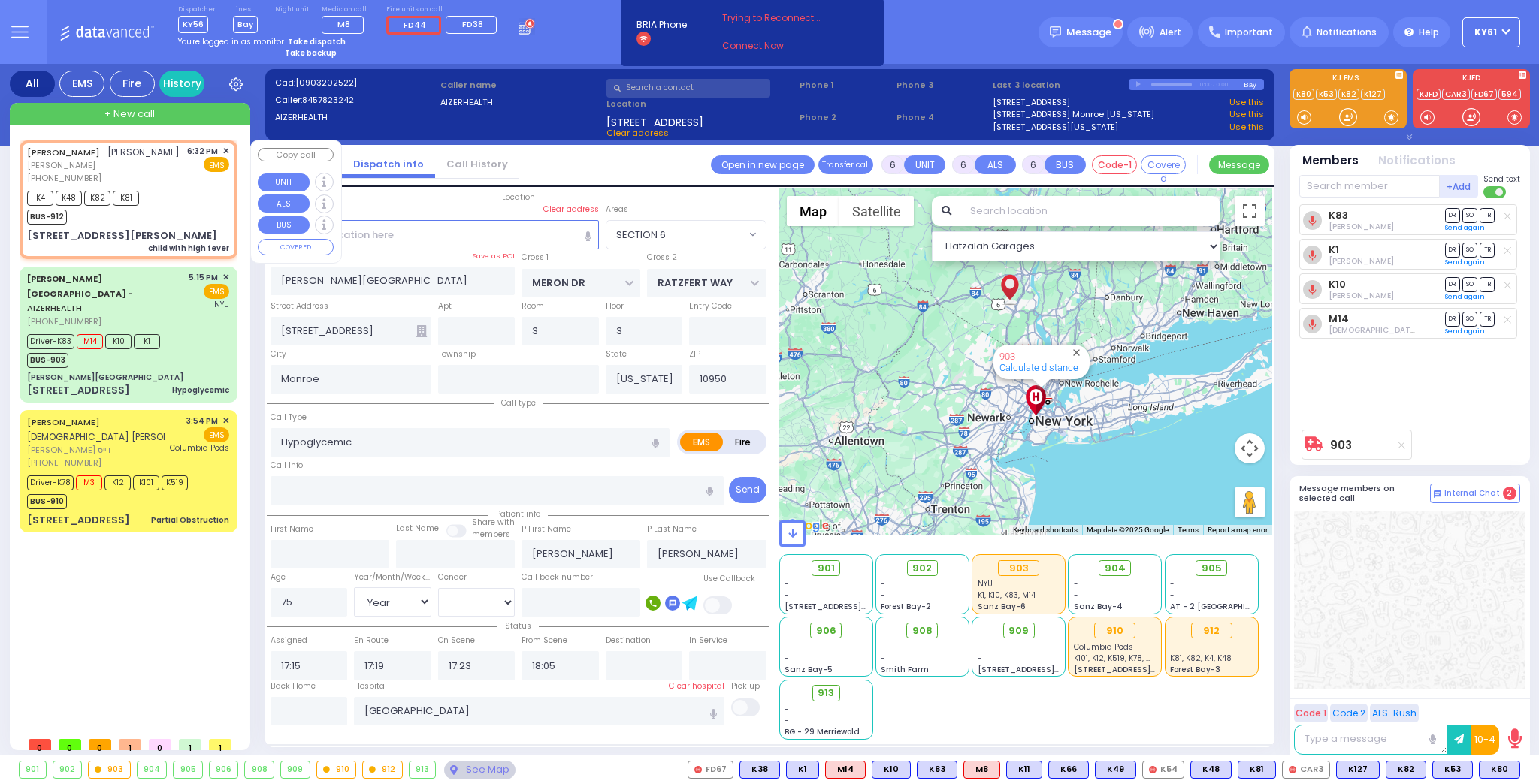
type input "2"
type input "1"
select select
type input "child with high fever"
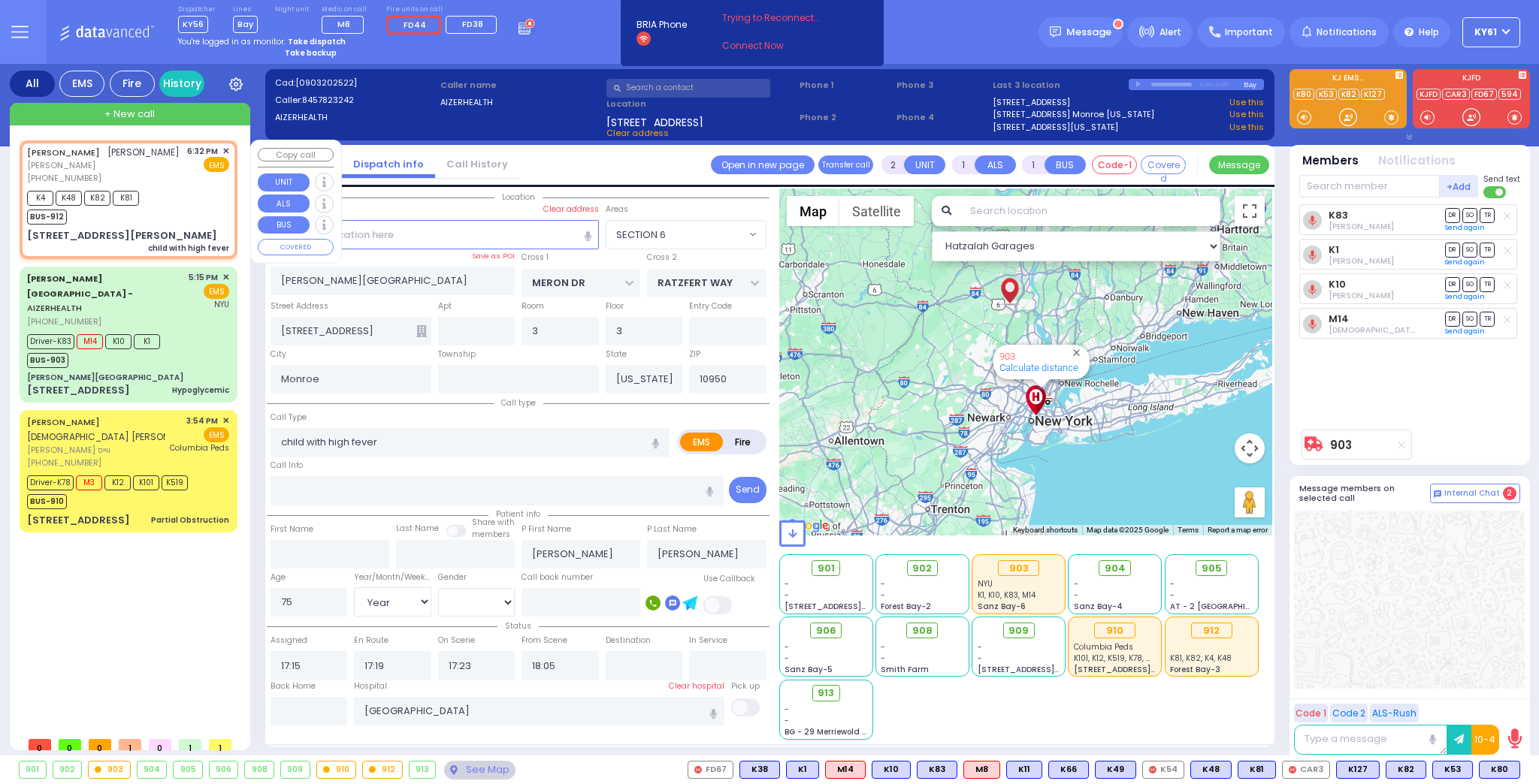
radio input "true"
type input "[PERSON_NAME]"
select select
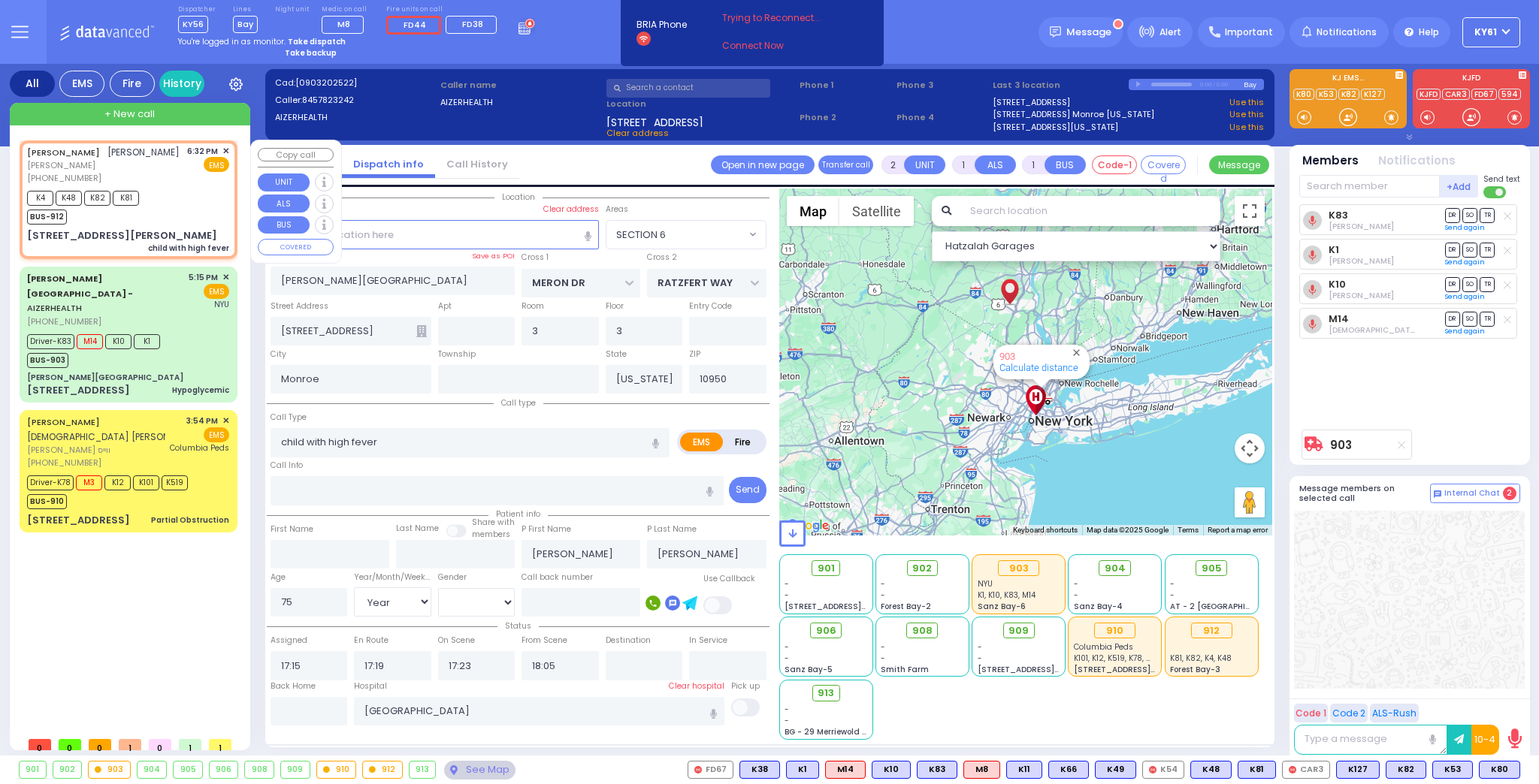
type input "18:32"
type input "18:36"
select select "Hatzalah Garages"
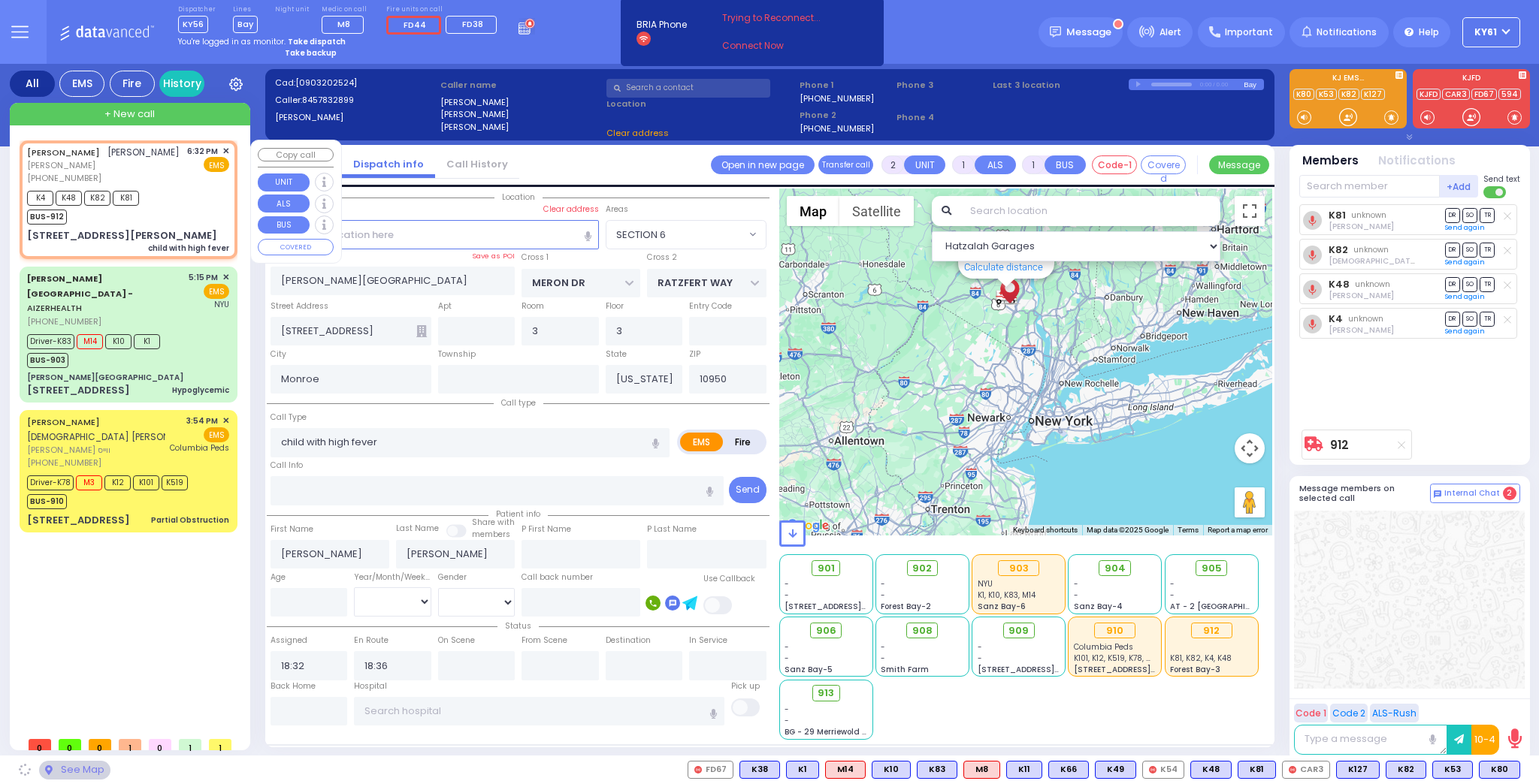
type input "KAHAN DR"
type input "KERESTIER COURT"
type input "26 [PERSON_NAME] BLVD"
type input "204"
select select "SECTION 4"
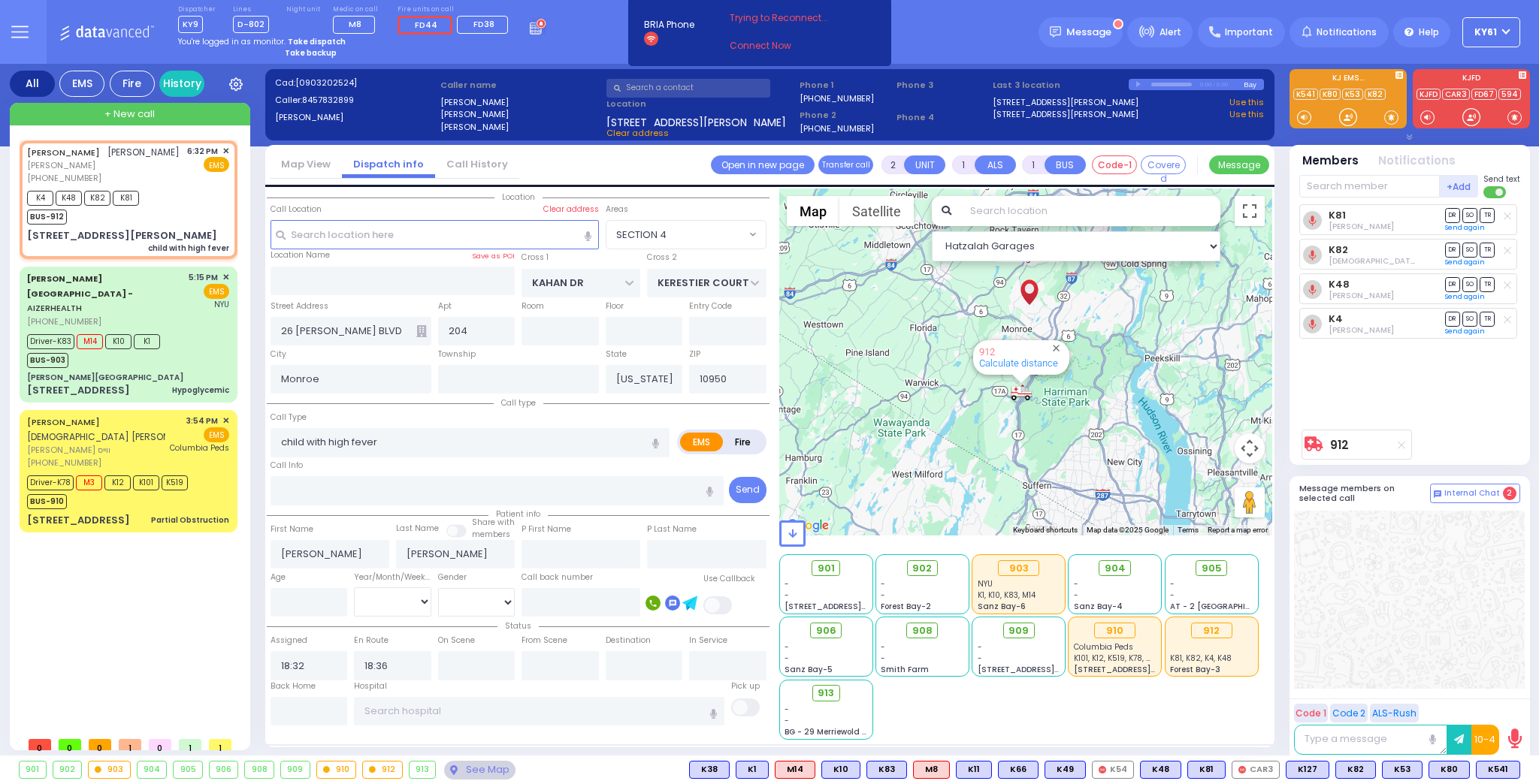
type input "6"
select select
radio input "true"
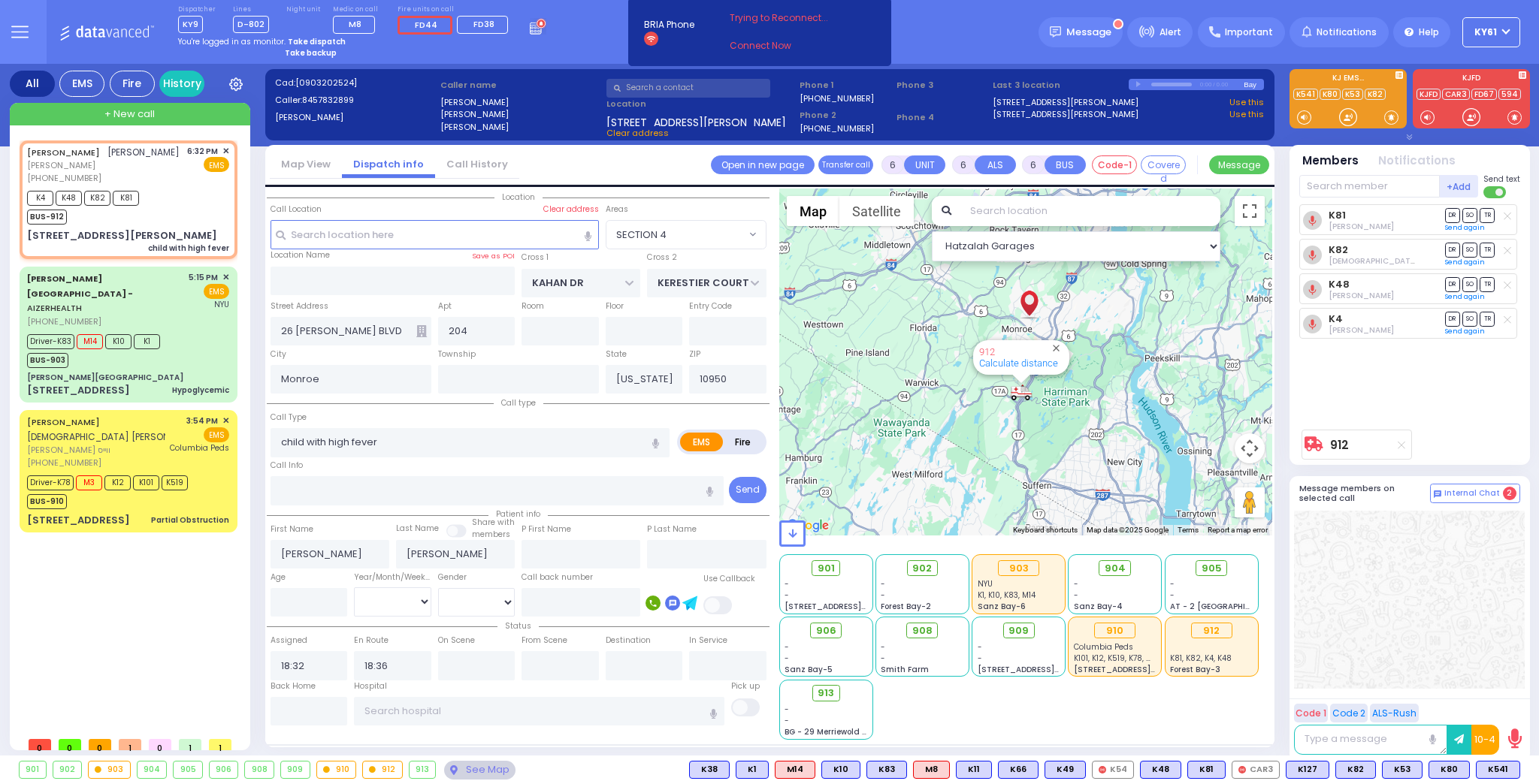
type input "Unknown"
select select "Year"
select select "Hatzalah Garages"
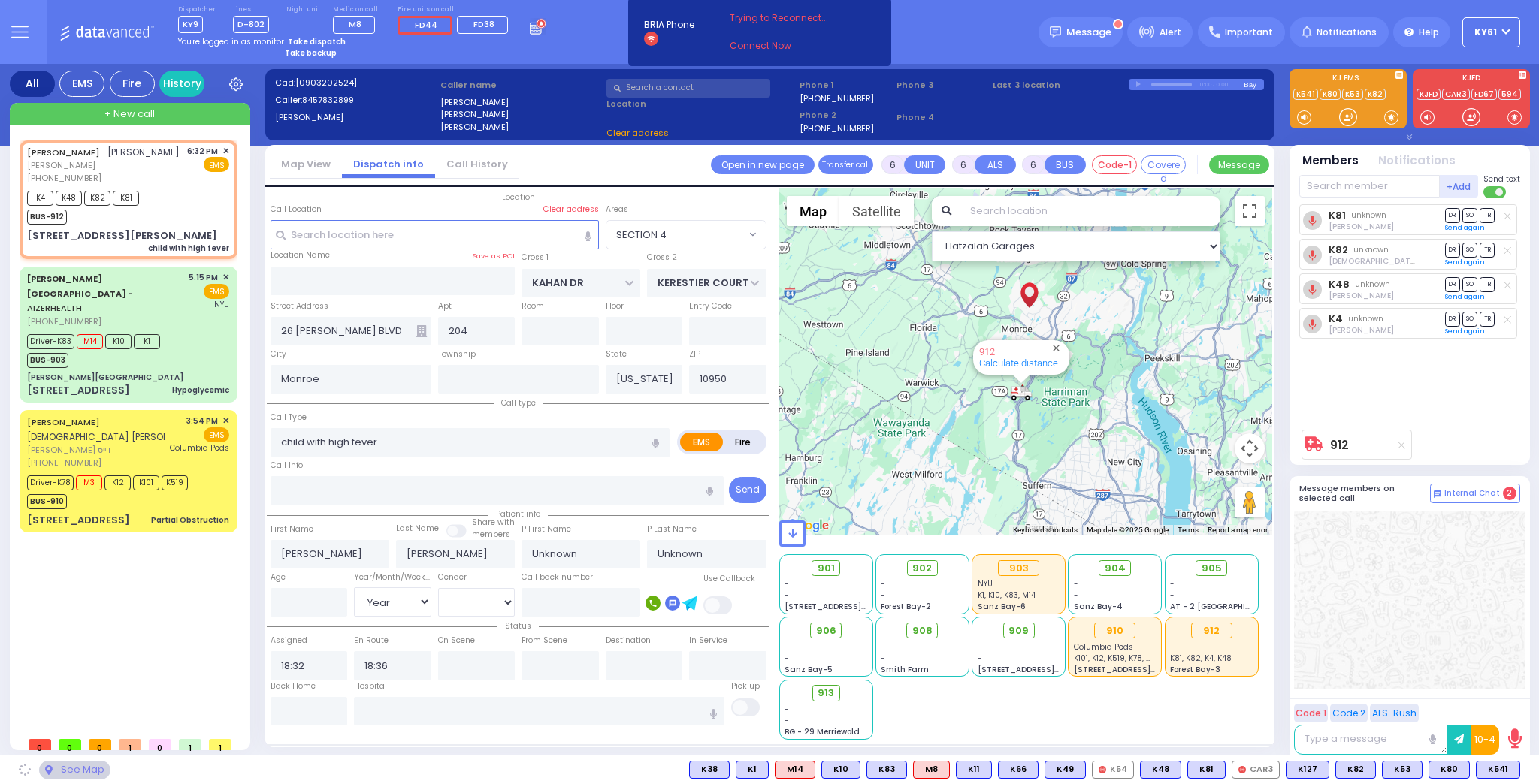
select select "SECTION 4"
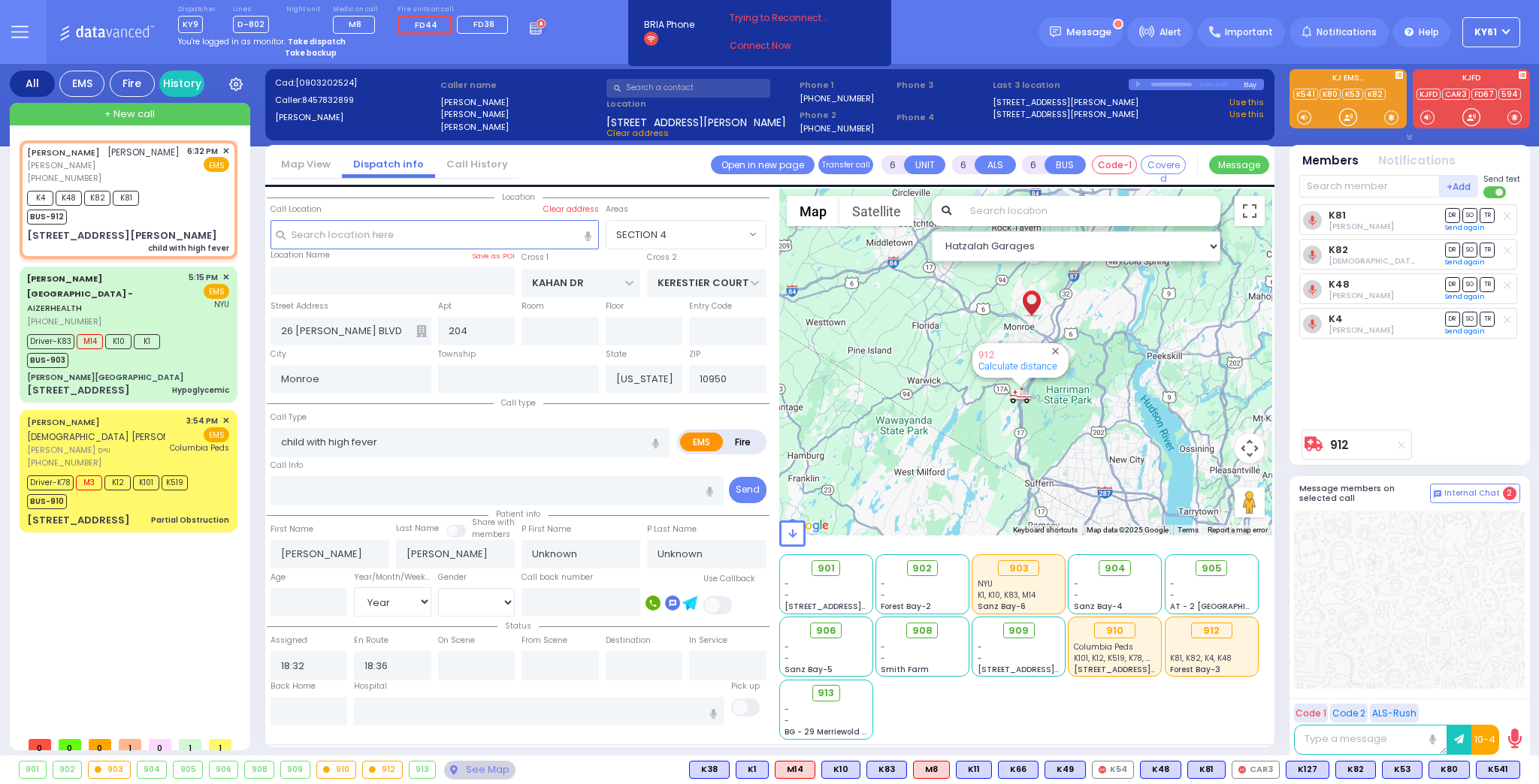
select select
radio input "true"
select select "Year"
select select "Hatzalah Garages"
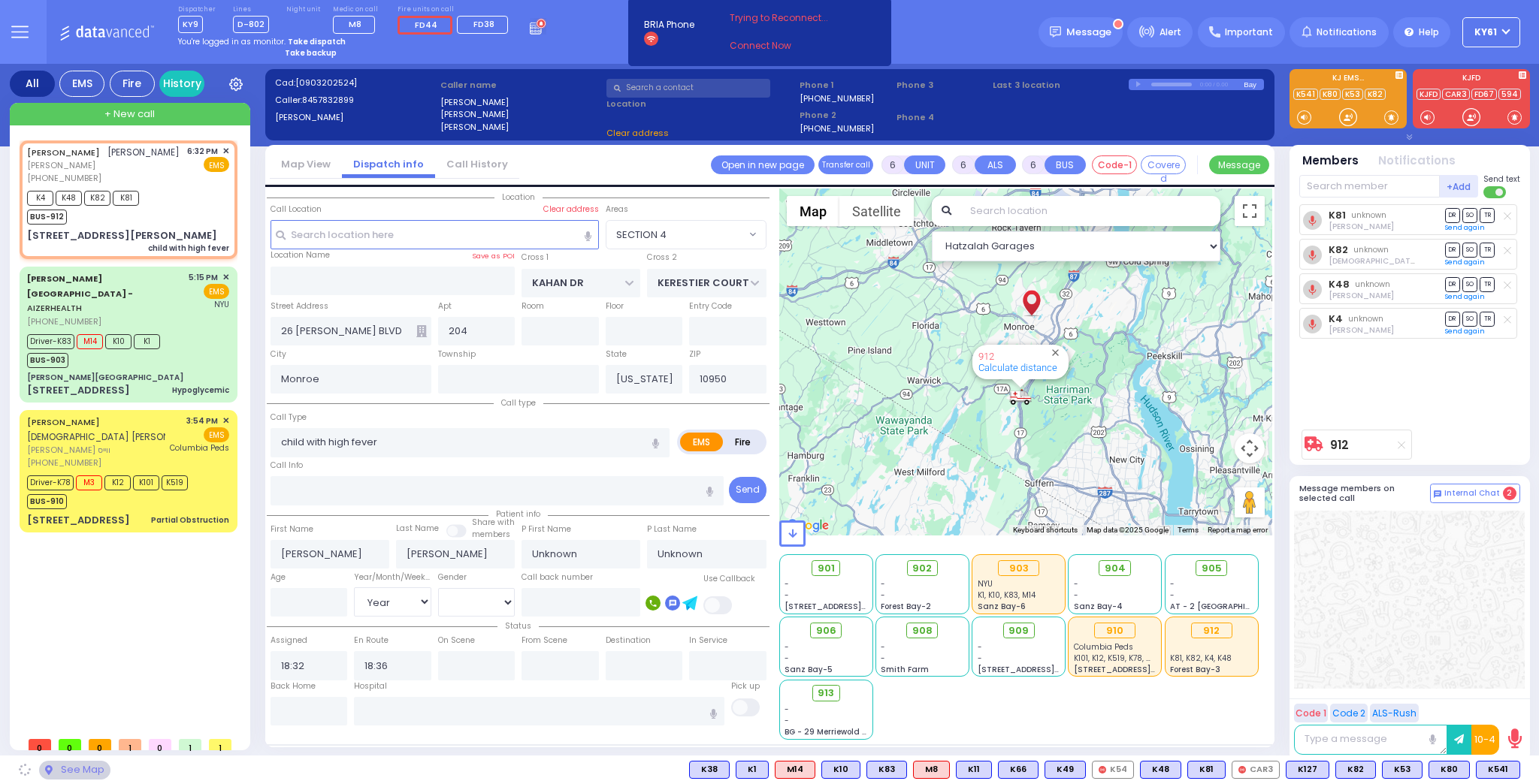
select select "SECTION 4"
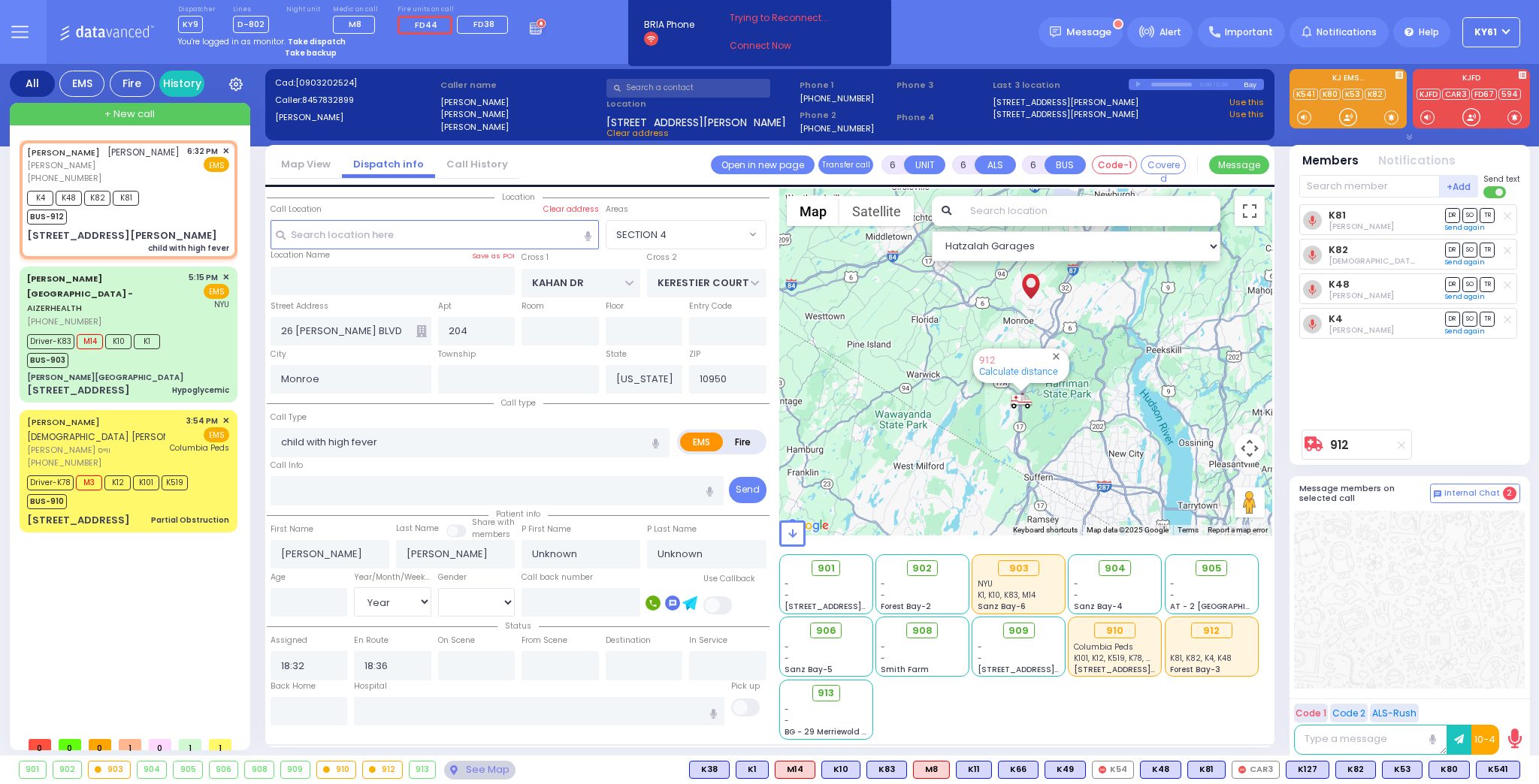
select select
radio input "true"
select select "Year"
select select "Hatzalah Garages"
select select "SECTION 4"
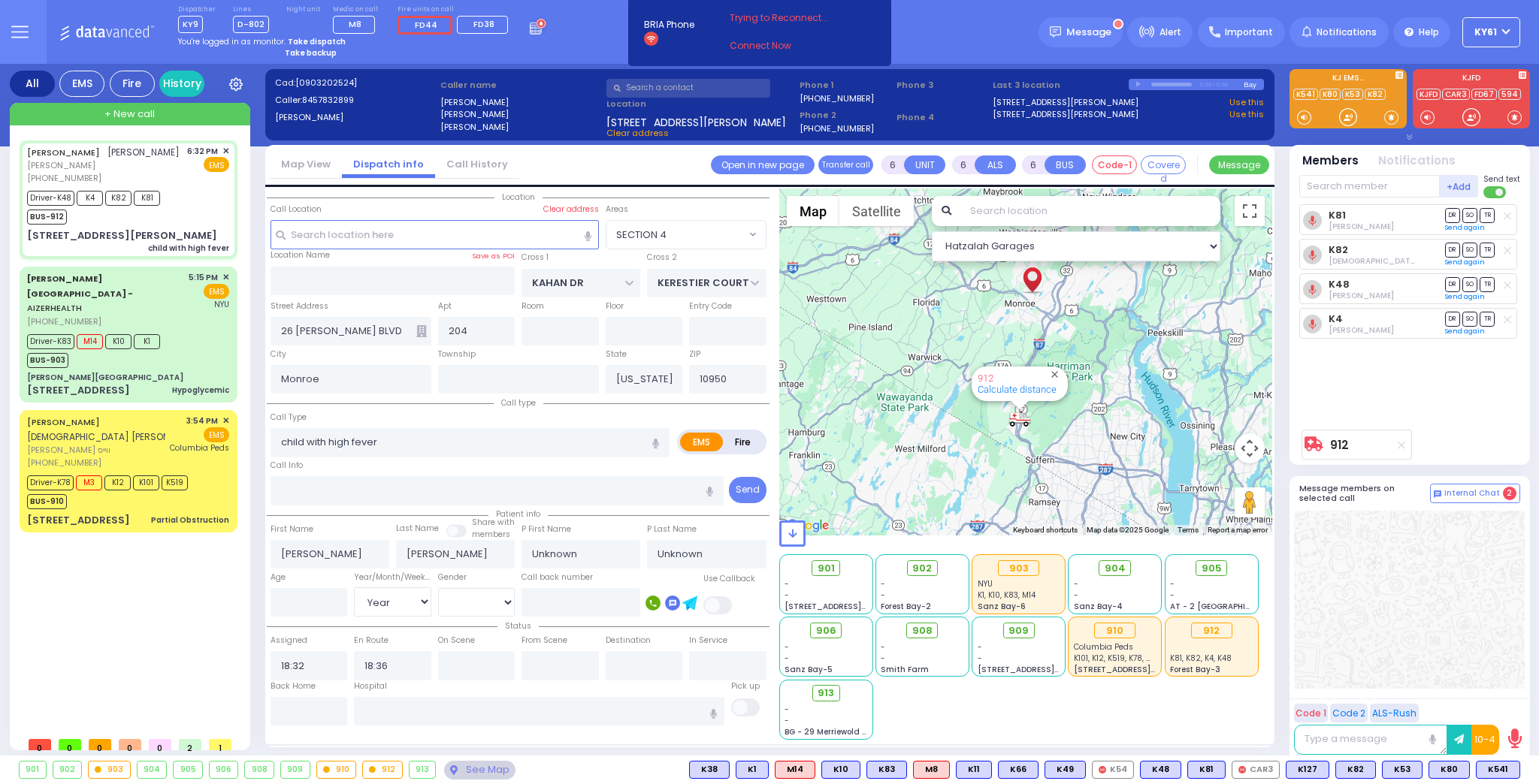
select select
radio input "true"
select select "Year"
type input "18:39"
type input "18:48"
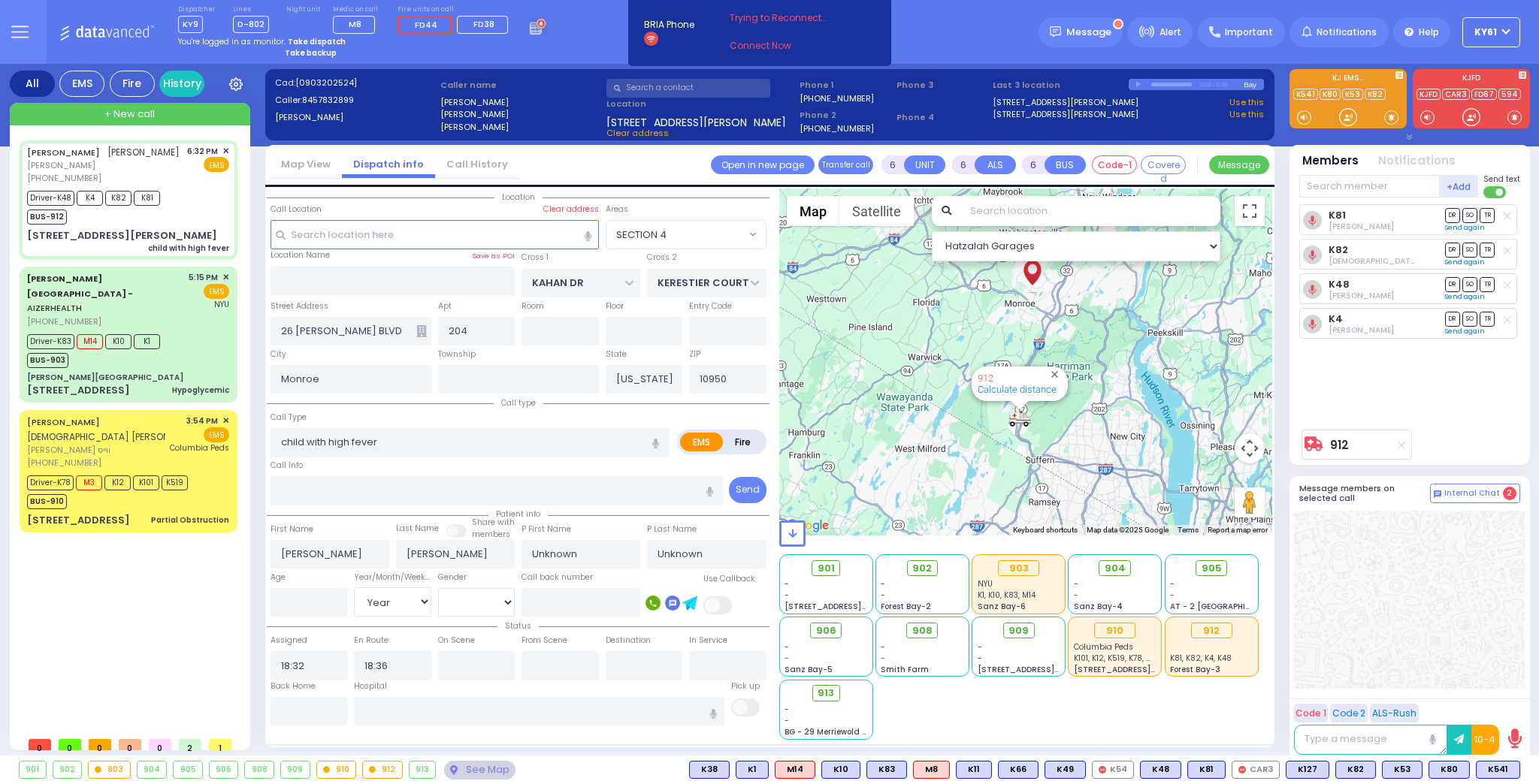
type input "19:30"
type input "19:40"
select select "Hatzalah Garages"
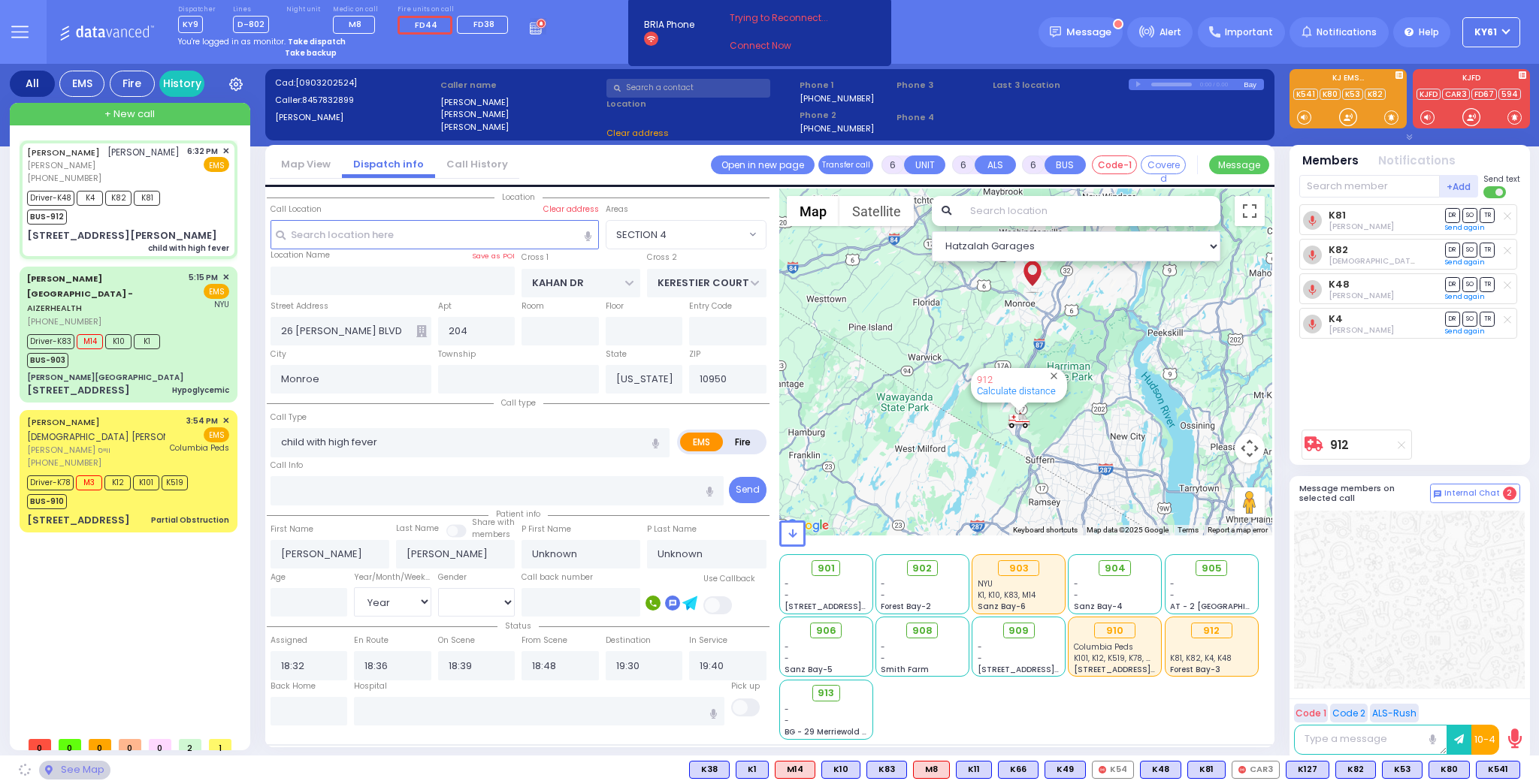
select select
radio input "true"
select select "Year"
select select
radio input "true"
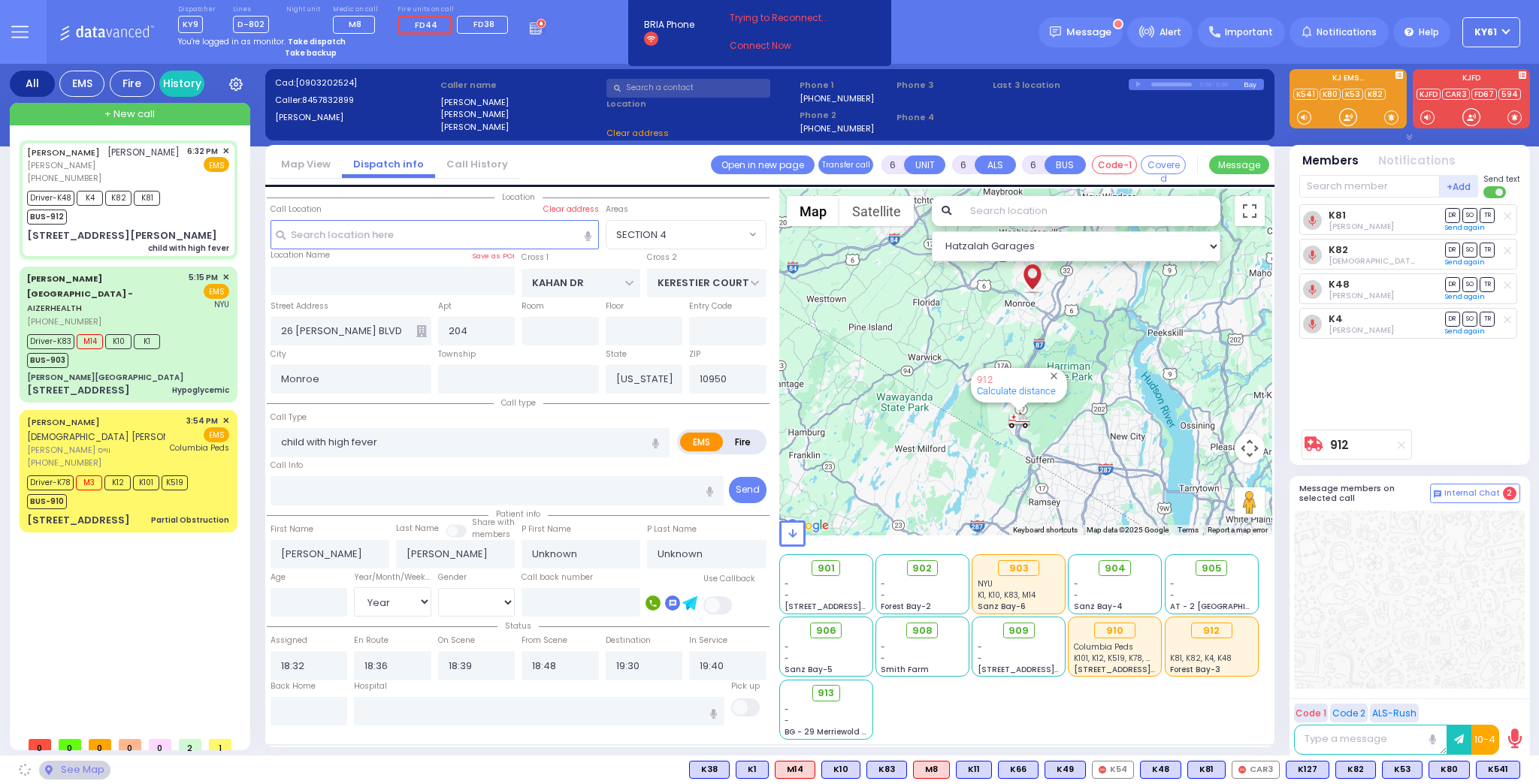
select select "Year"
select select "Hatzalah Garages"
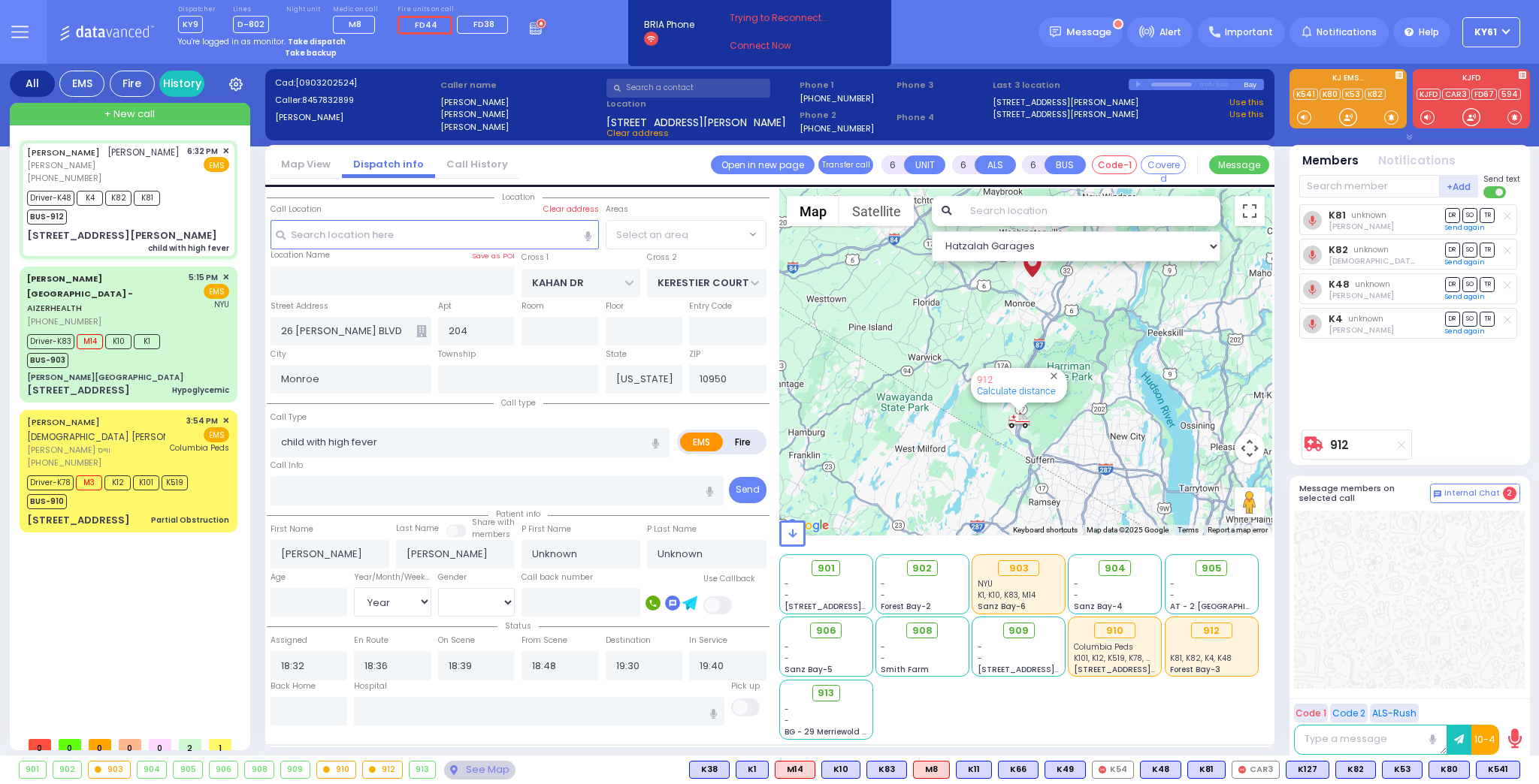
select select "SECTION 4"
select select
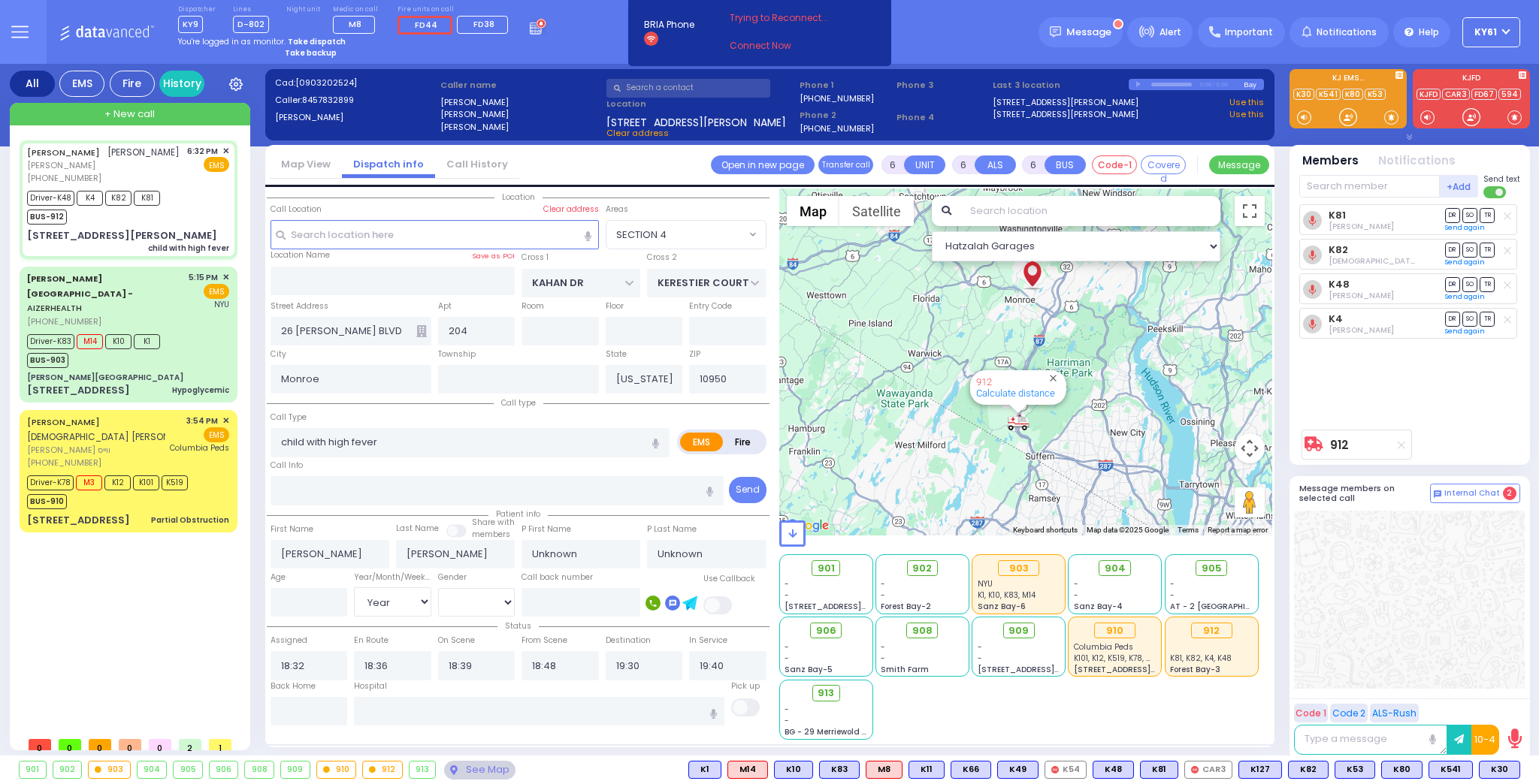
radio input "true"
type input "[PERSON_NAME]"
type input "11"
select select "Year"
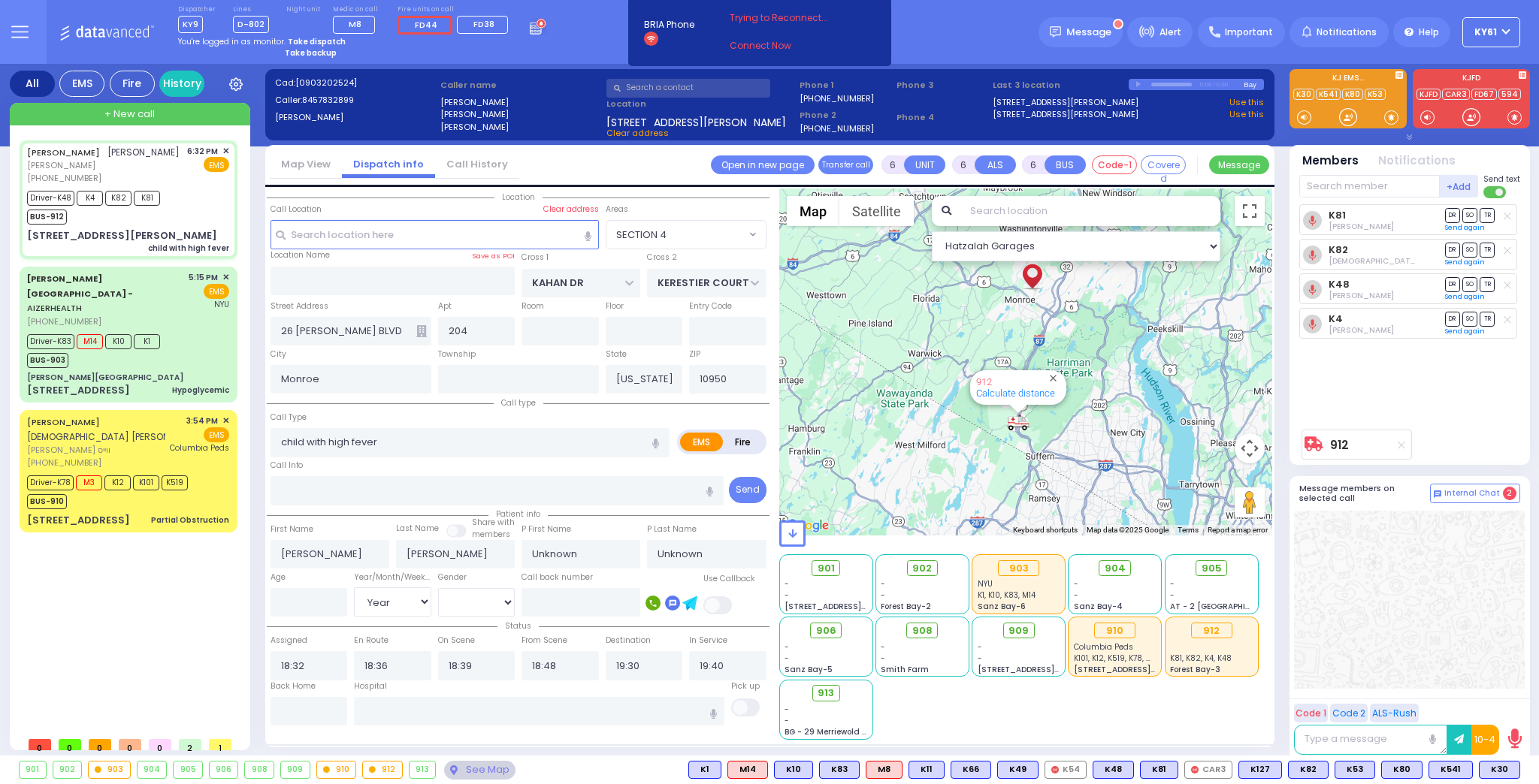
select select "[DEMOGRAPHIC_DATA]"
select select "Hatzalah Garages"
select select "SECTION 4"
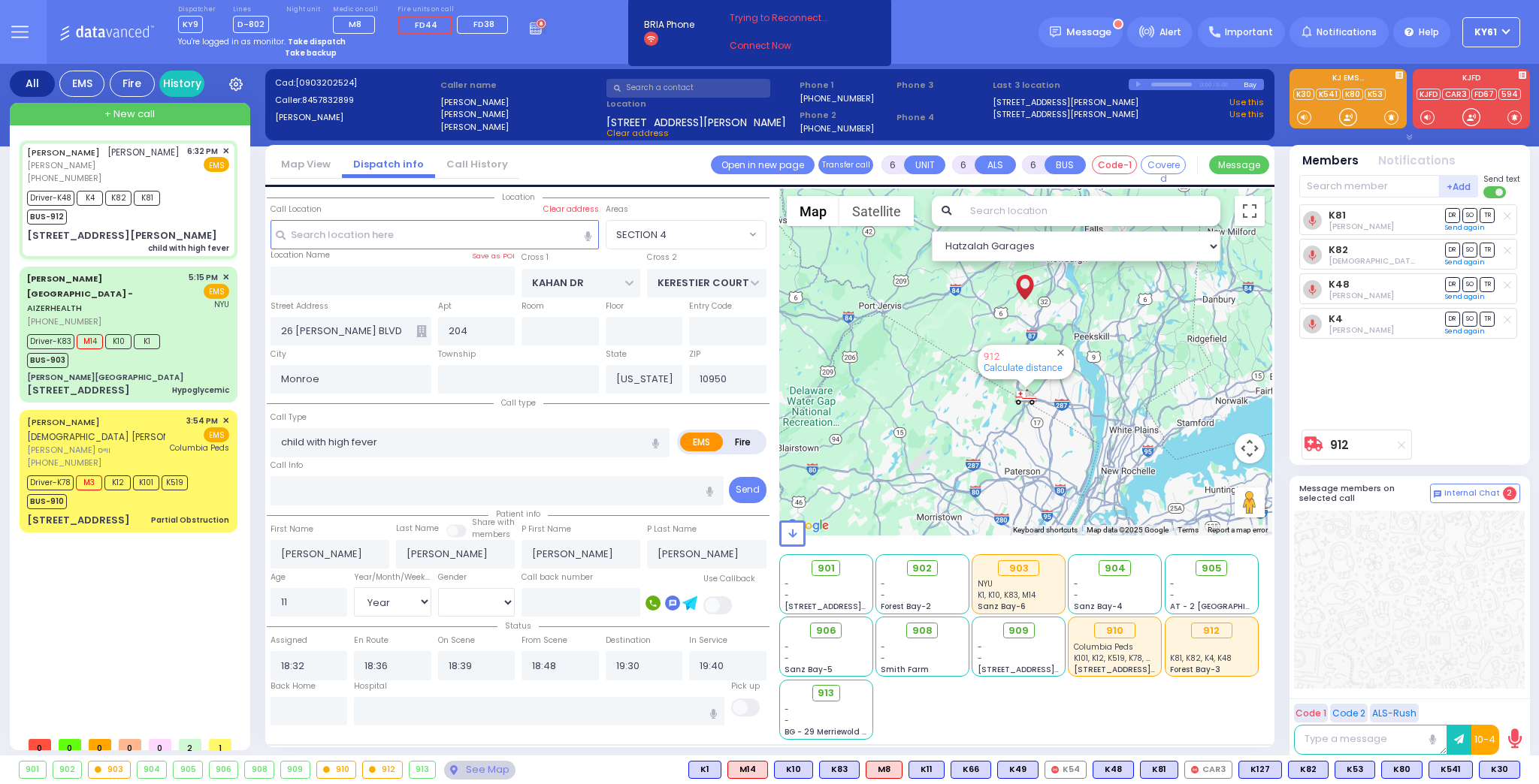
select select
radio input "true"
select select "Year"
select select "[DEMOGRAPHIC_DATA]"
type input "[US_STATE][GEOGRAPHIC_DATA]- [GEOGRAPHIC_DATA] [STREET_ADDRESS][US_STATE]"
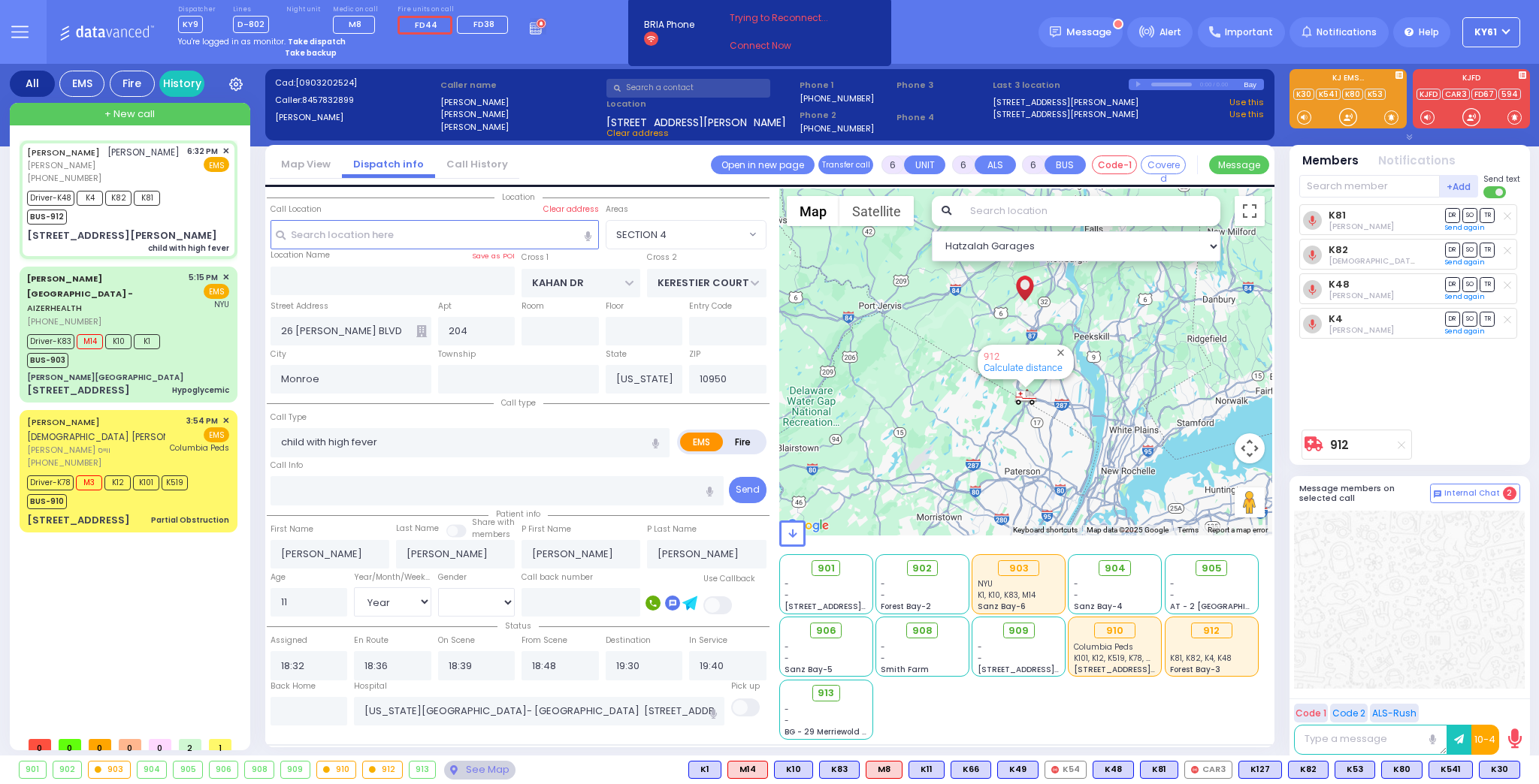
select select "Hatzalah Garages"
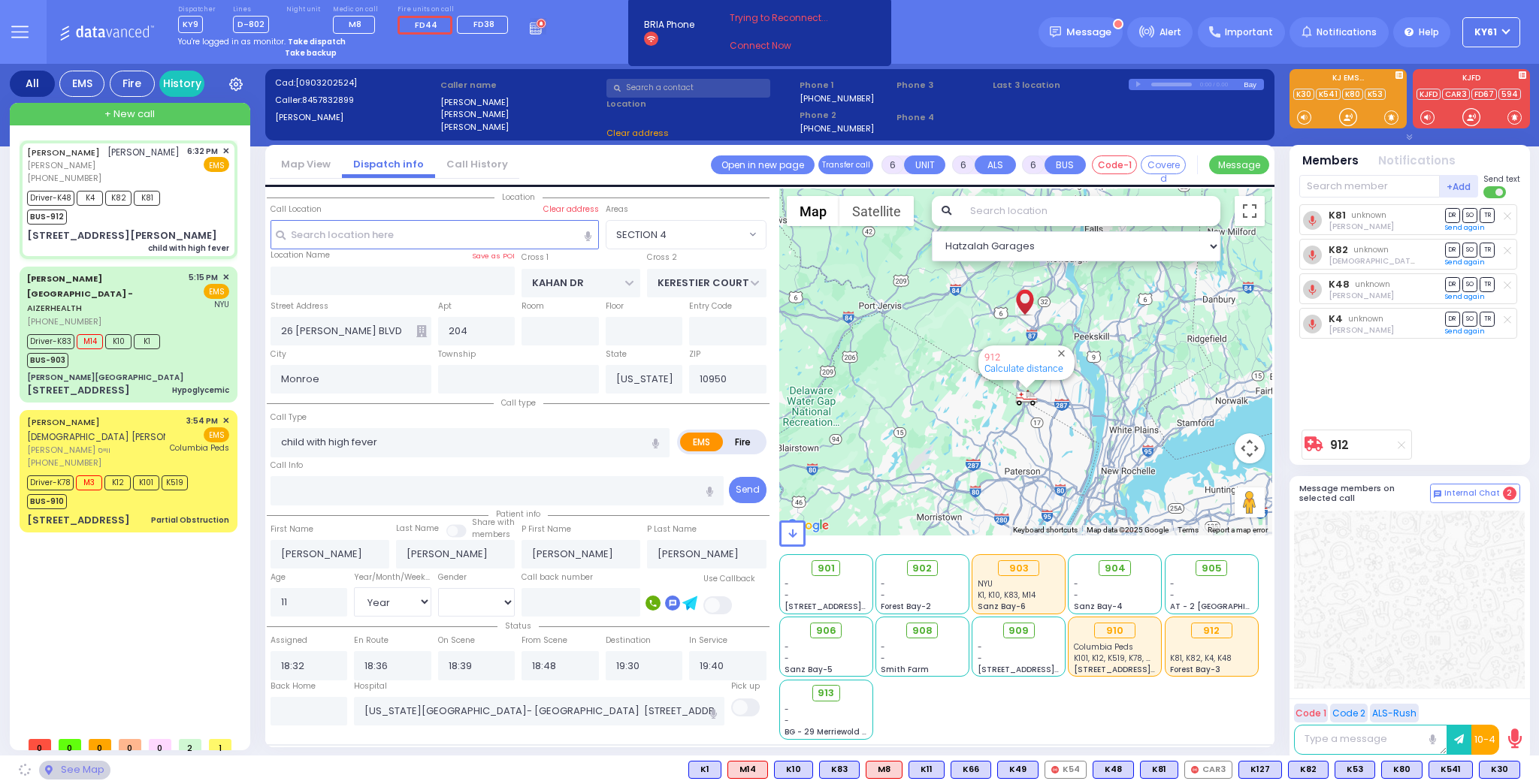
select select "SECTION 4"
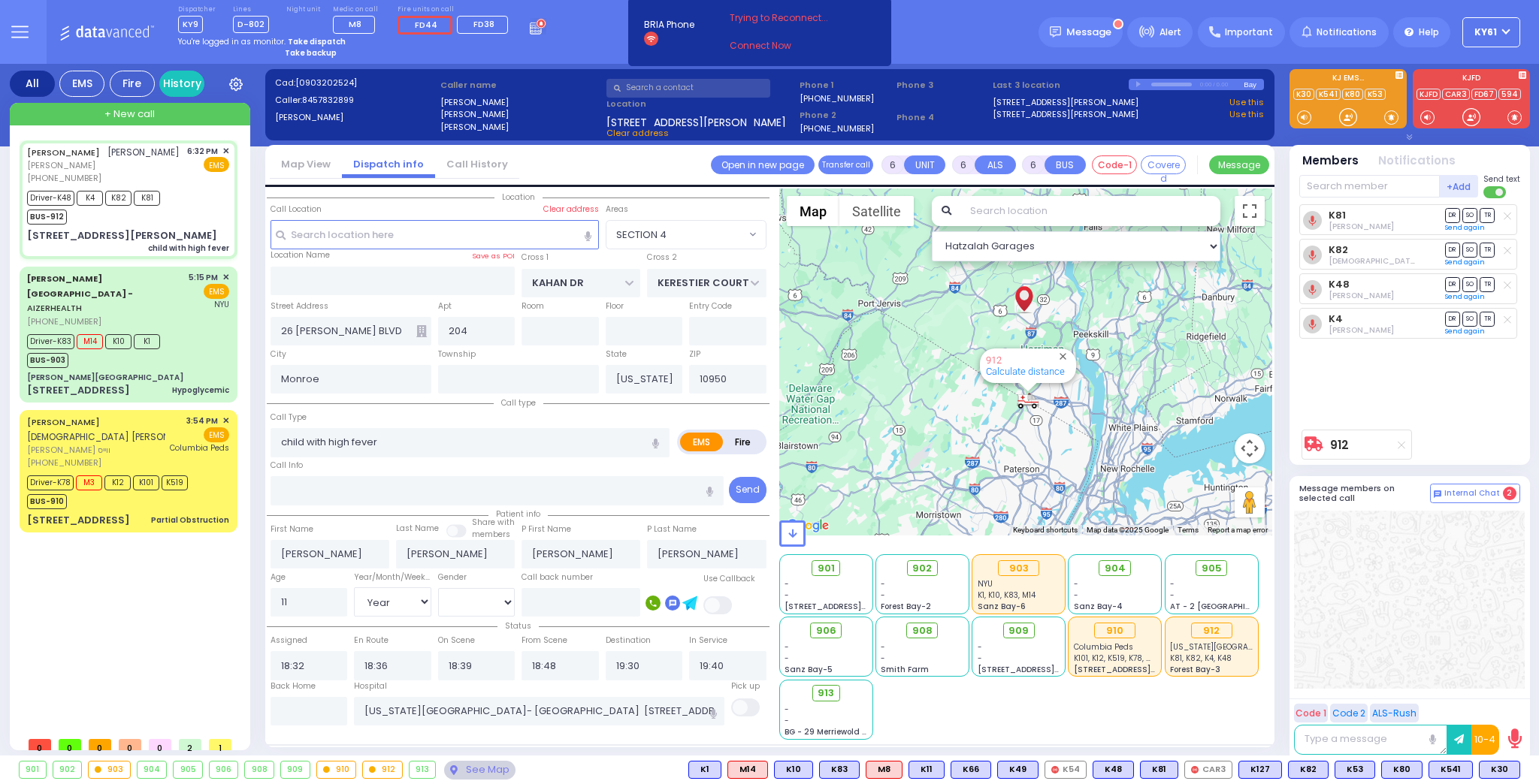
select select
radio input "true"
select select "Year"
select select "[DEMOGRAPHIC_DATA]"
select select "Hatzalah Garages"
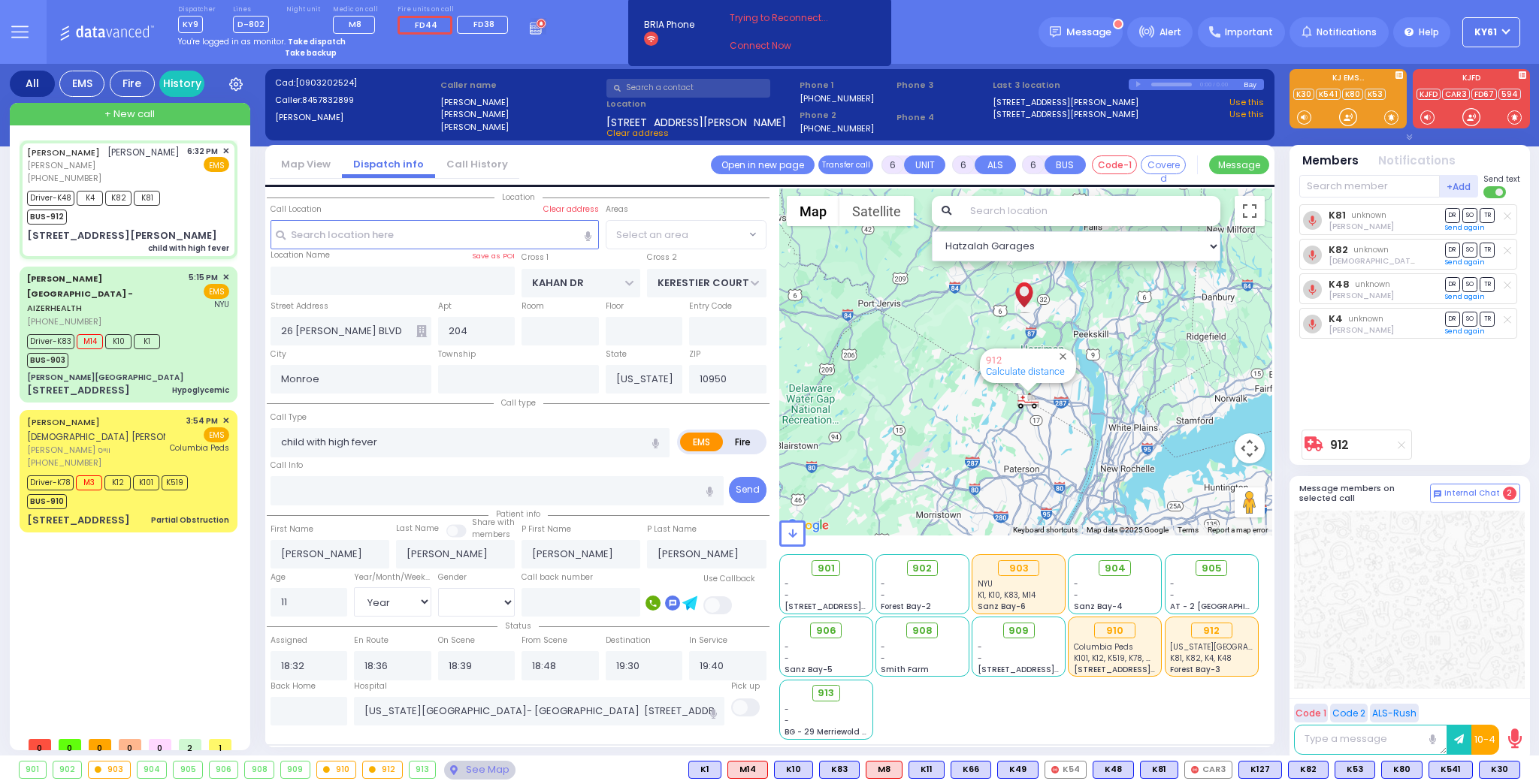
select select "SECTION 4"
select select
radio input "true"
select select "Year"
select select "[DEMOGRAPHIC_DATA]"
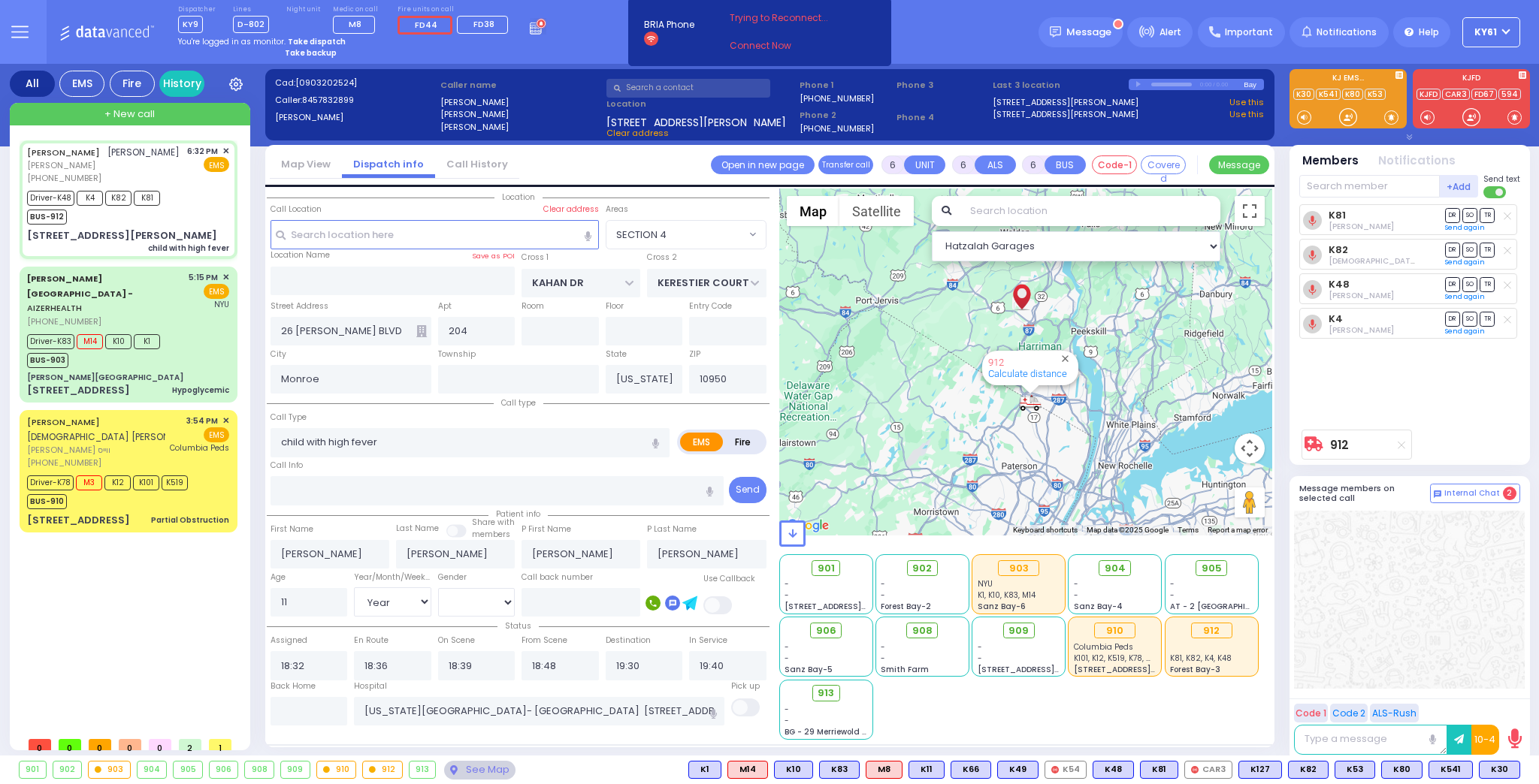
select select "Hatzalah Garages"
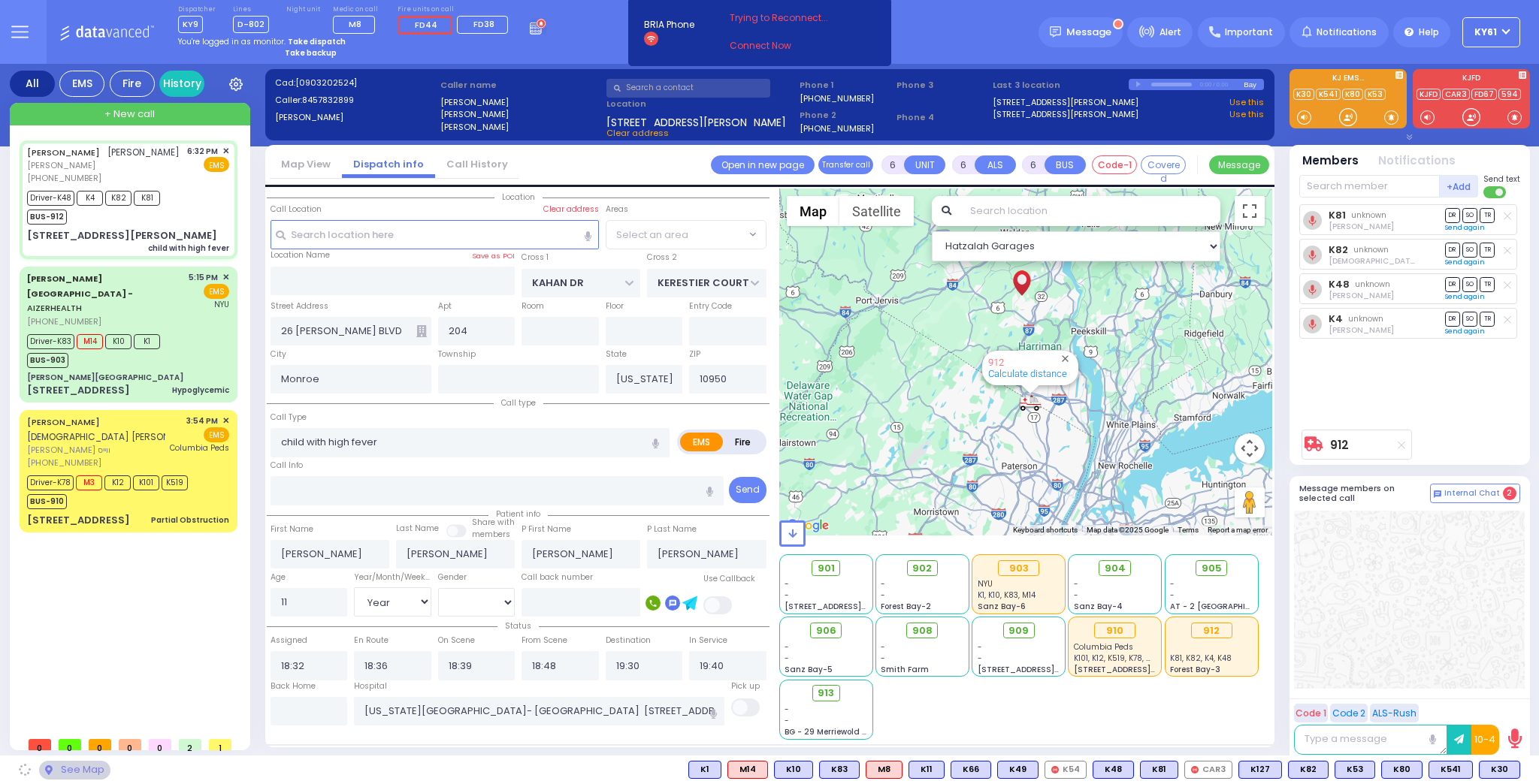
select select "SECTION 4"
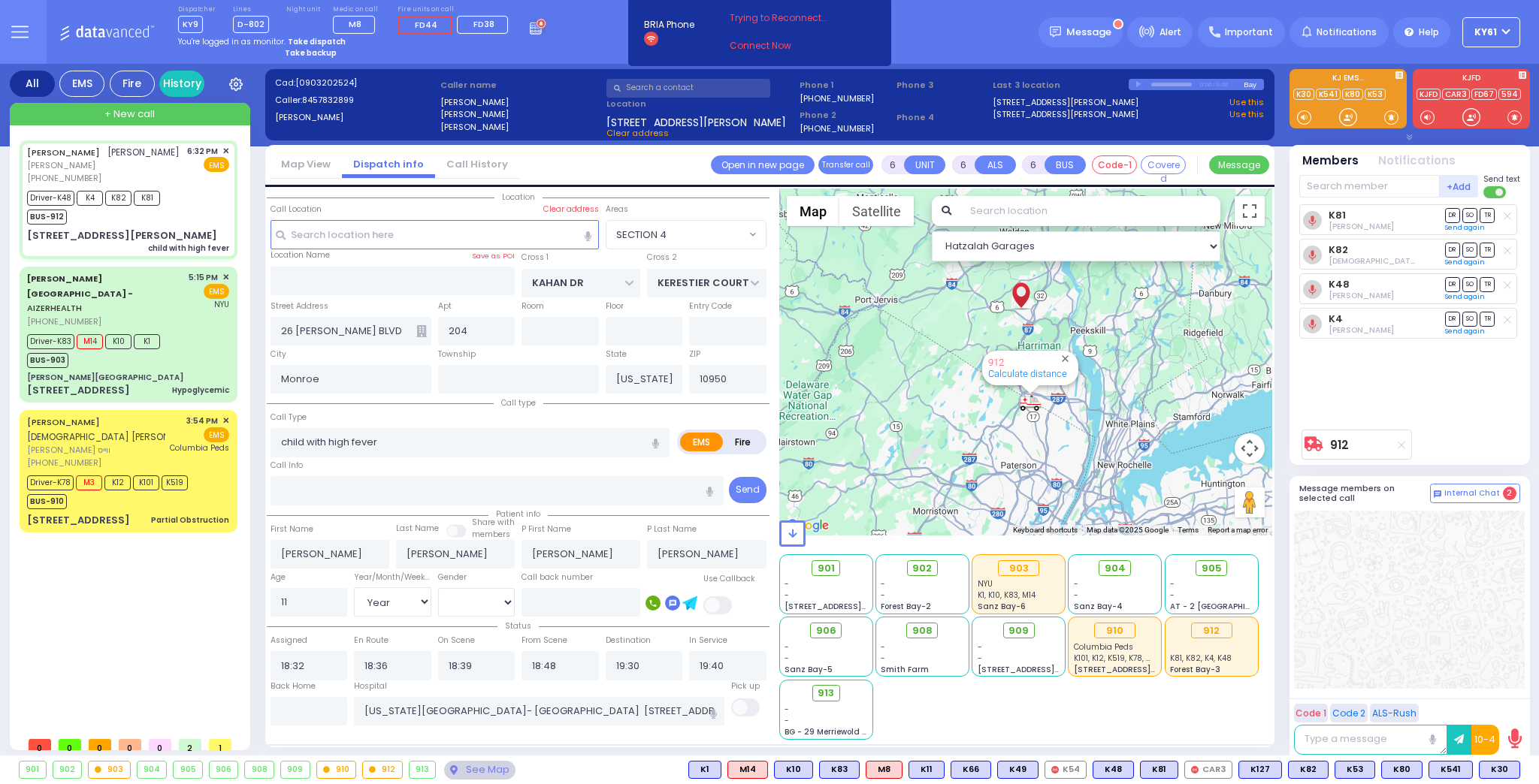
select select
radio input "true"
select select "Year"
select select "[DEMOGRAPHIC_DATA]"
select select "Hatzalah Garages"
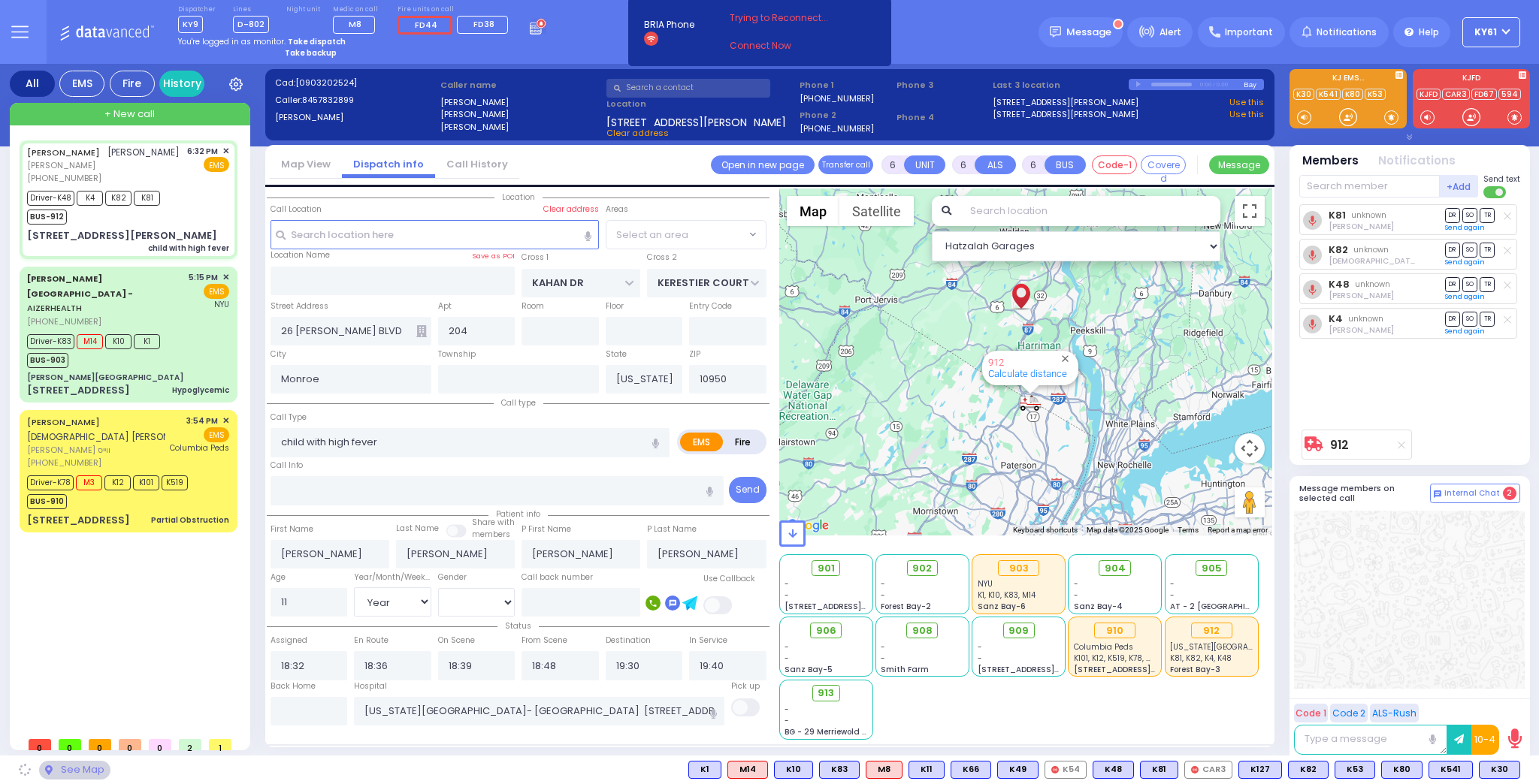
select select "SECTION 4"
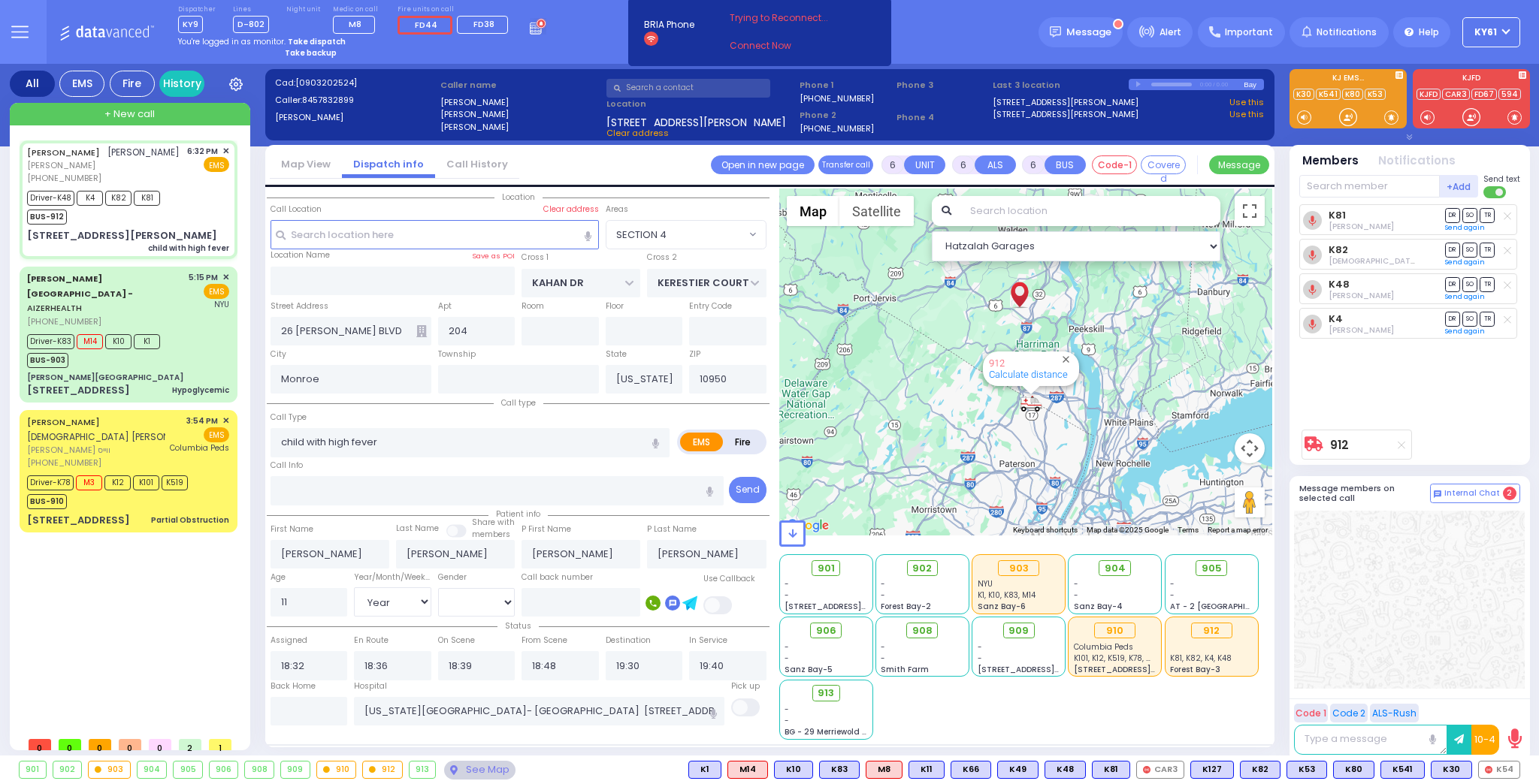
select select
radio input "true"
select select "Year"
select select "[DEMOGRAPHIC_DATA]"
select select "Hatzalah Garages"
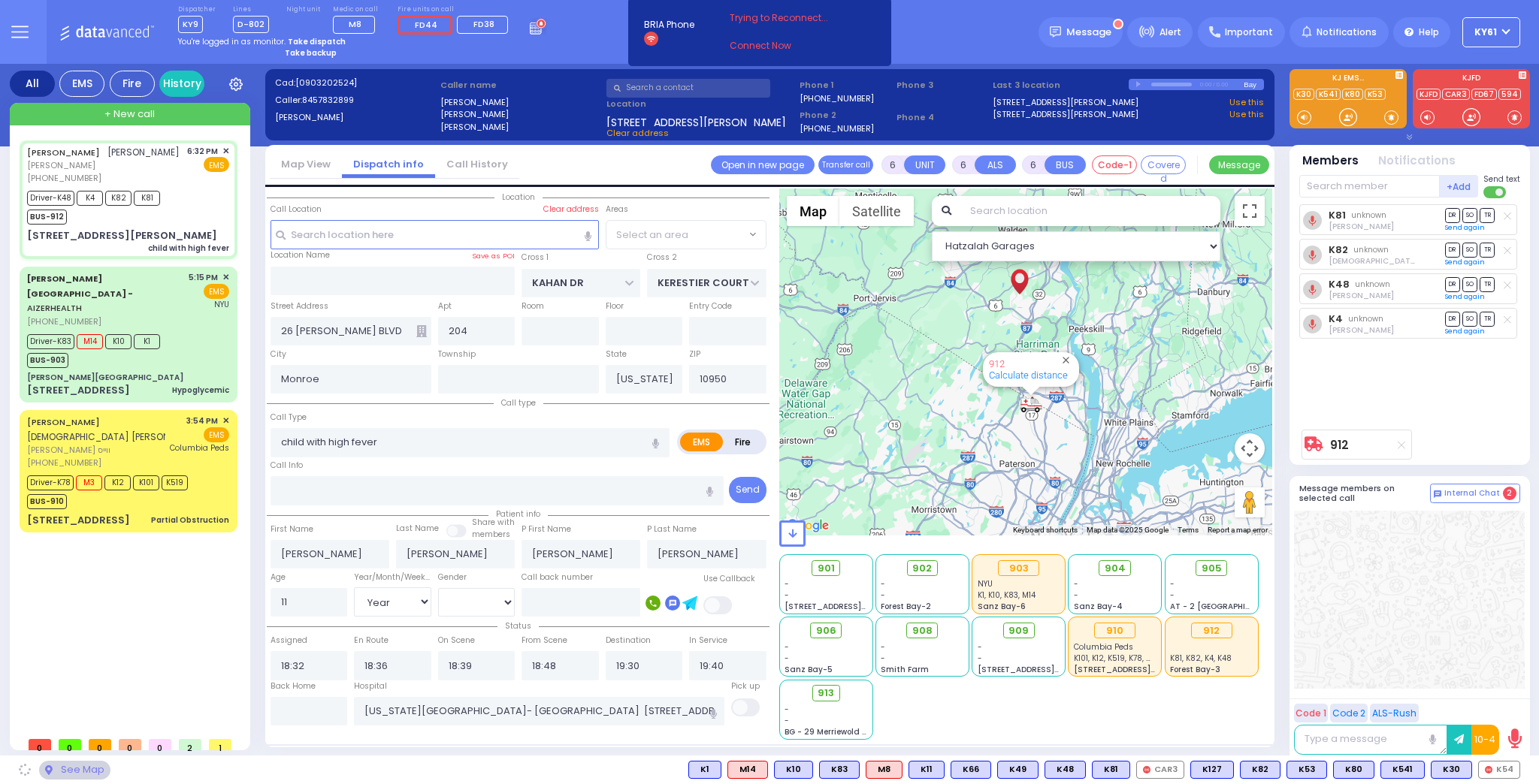
select select "SECTION 4"
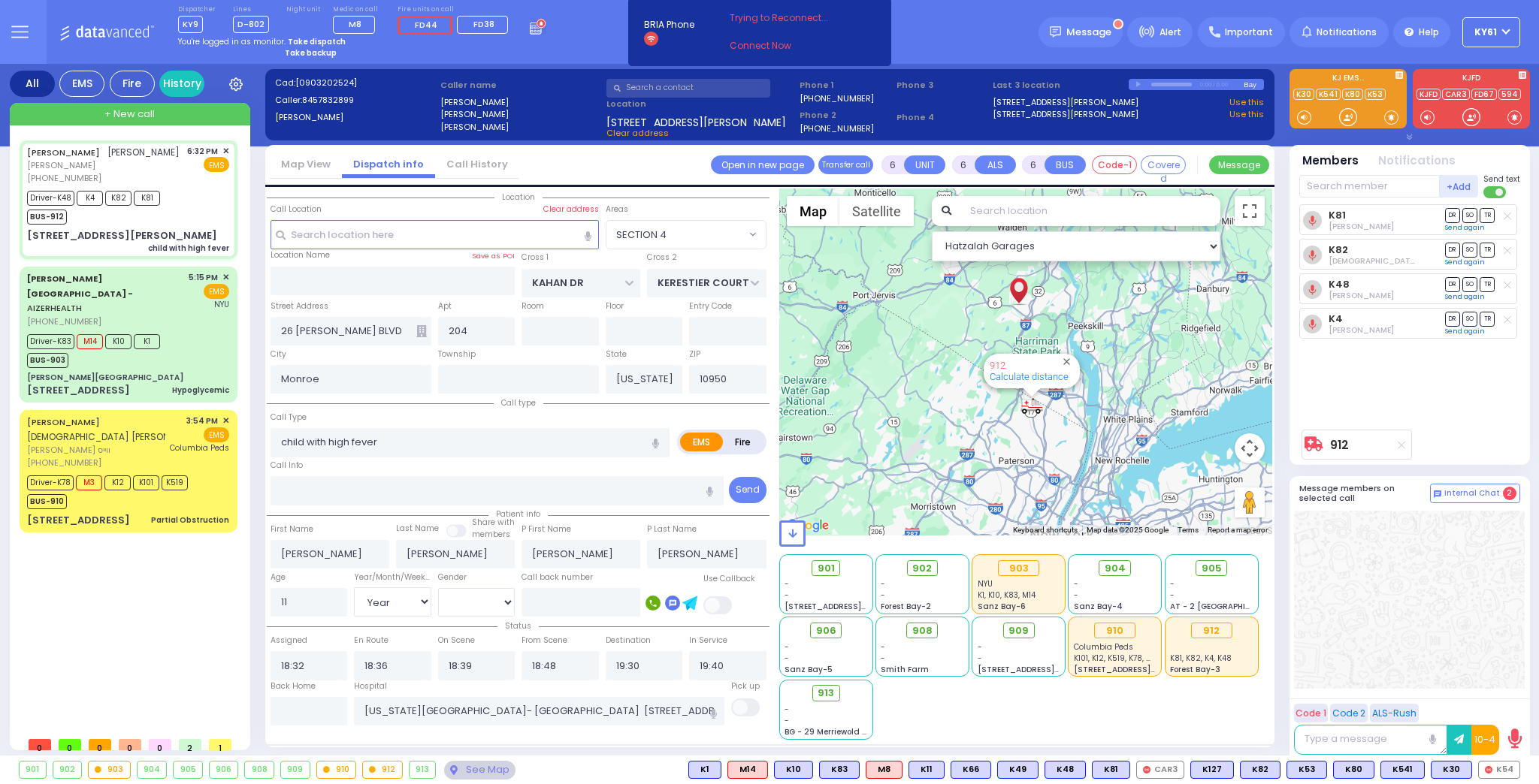
select select
radio input "true"
select select "Year"
select select "[DEMOGRAPHIC_DATA]"
select select "Hatzalah Garages"
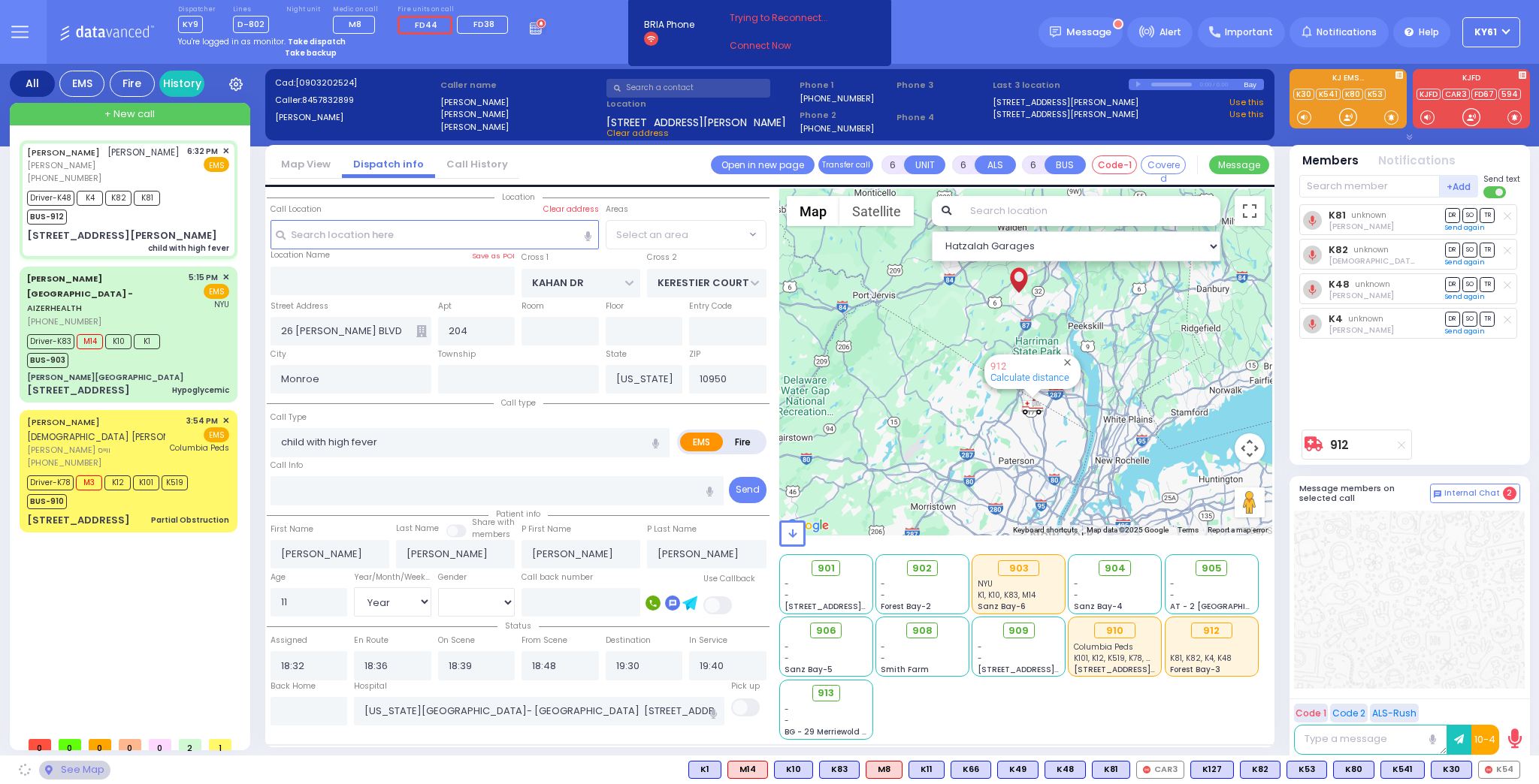
select select "SECTION 4"
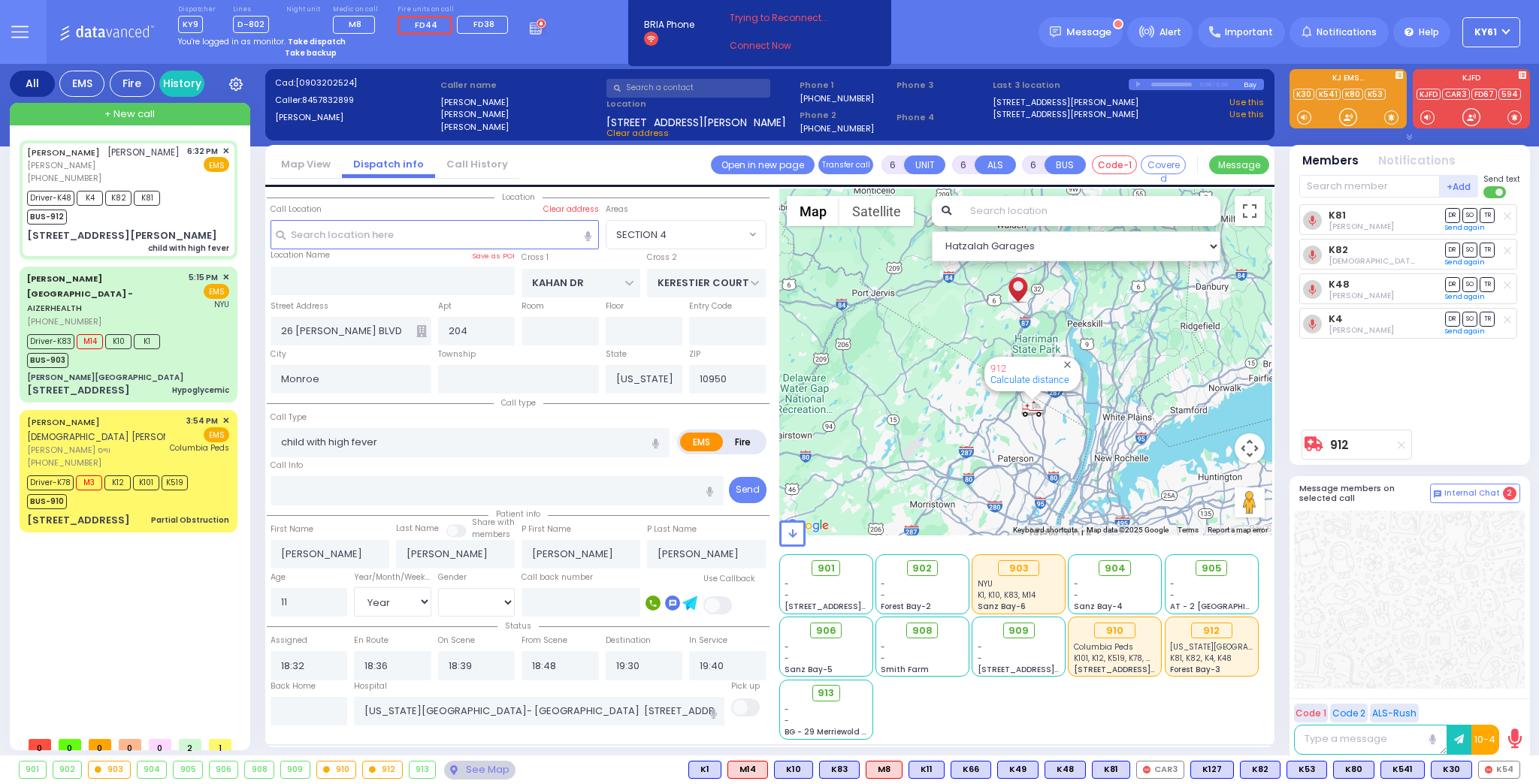
select select
radio input "true"
select select "Year"
select select "[DEMOGRAPHIC_DATA]"
select select "Hatzalah Garages"
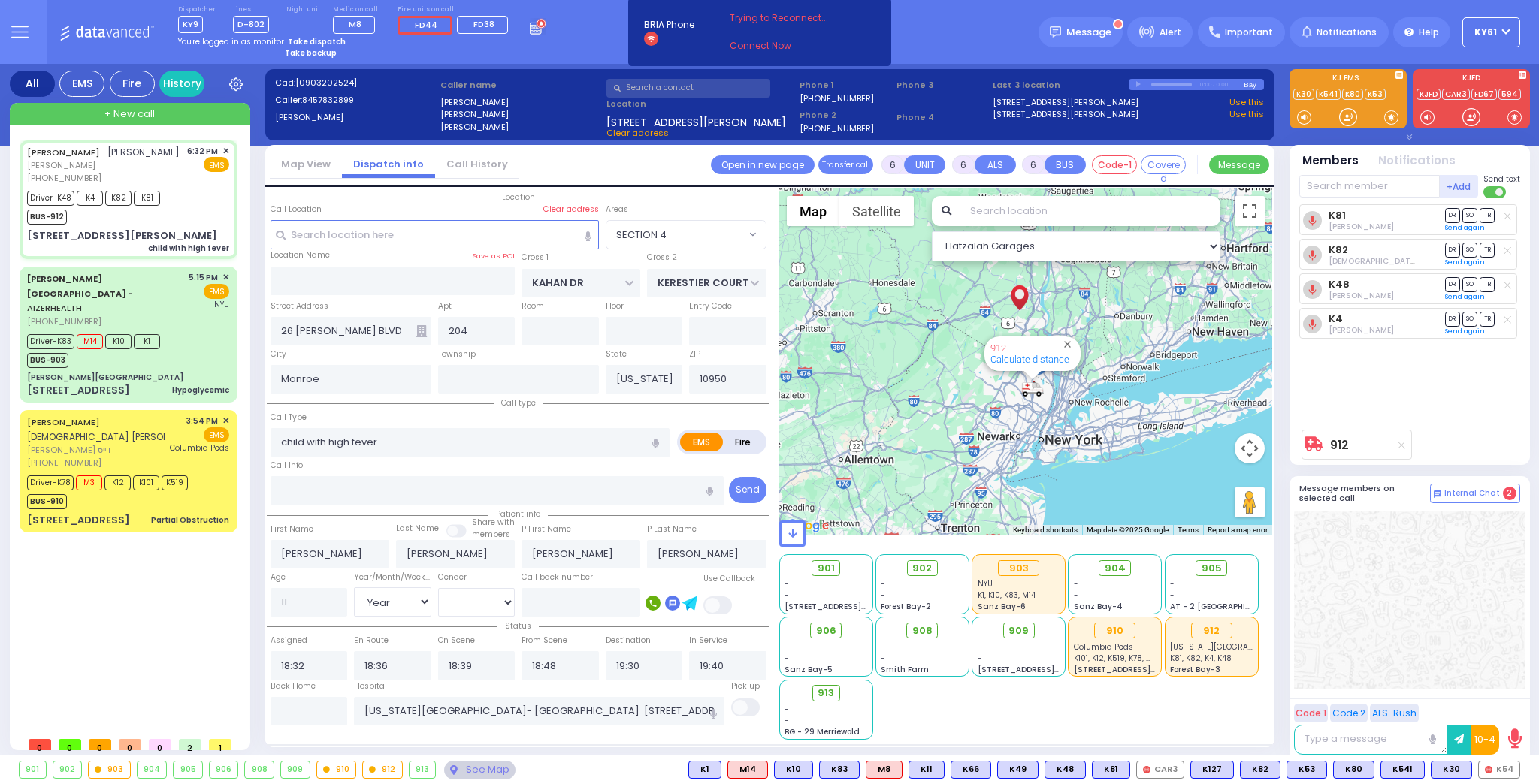
select select "SECTION 4"
select select "Year"
select select "[DEMOGRAPHIC_DATA]"
select select
radio input "true"
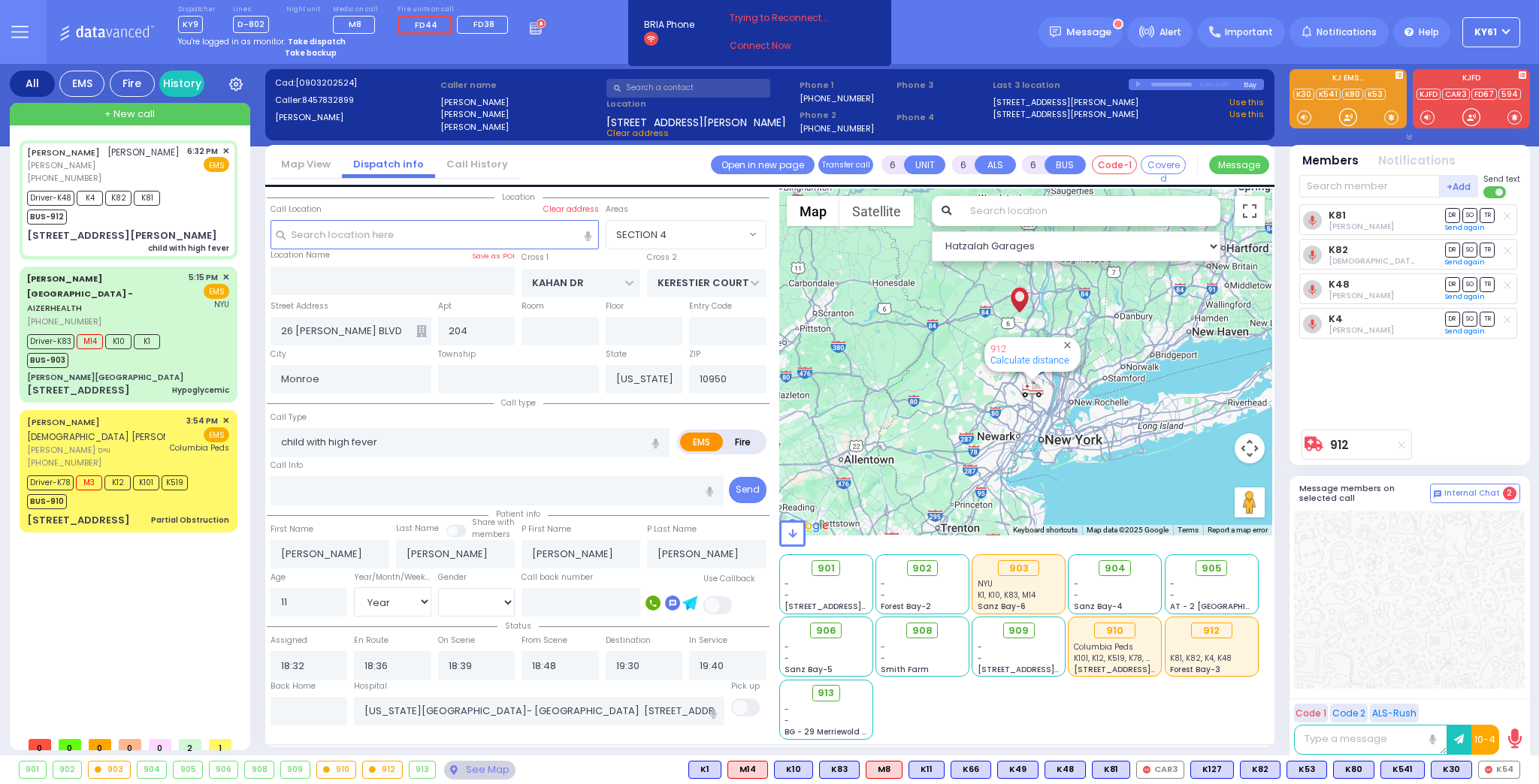
select select "Year"
select select "[DEMOGRAPHIC_DATA]"
select select "Hatzalah Garages"
select select "SECTION 4"
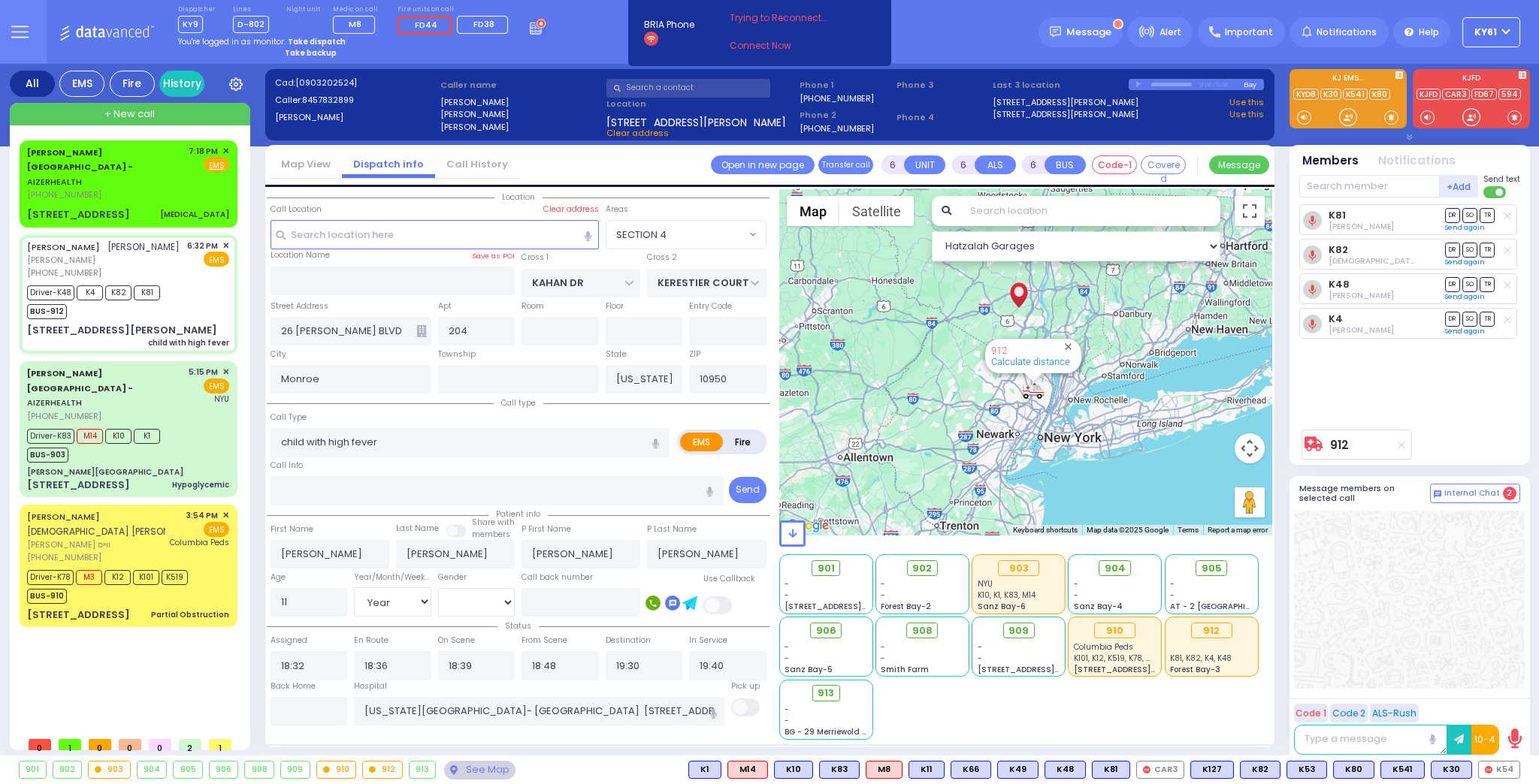
select select
radio input "true"
select select "Year"
select select "[DEMOGRAPHIC_DATA]"
select select "Hatzalah Garages"
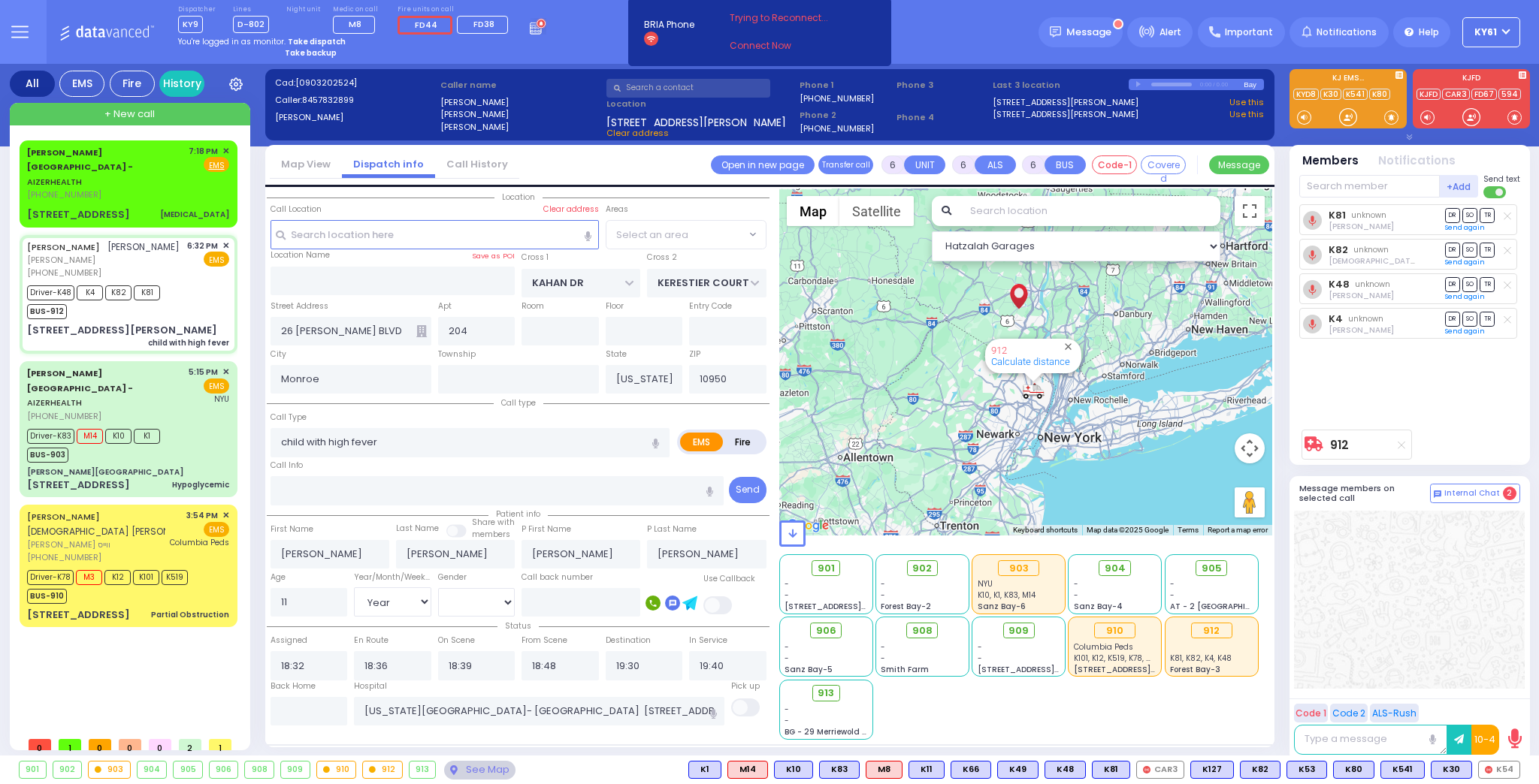
select select "SECTION 4"
select select
radio input "true"
select select "Year"
select select "[DEMOGRAPHIC_DATA]"
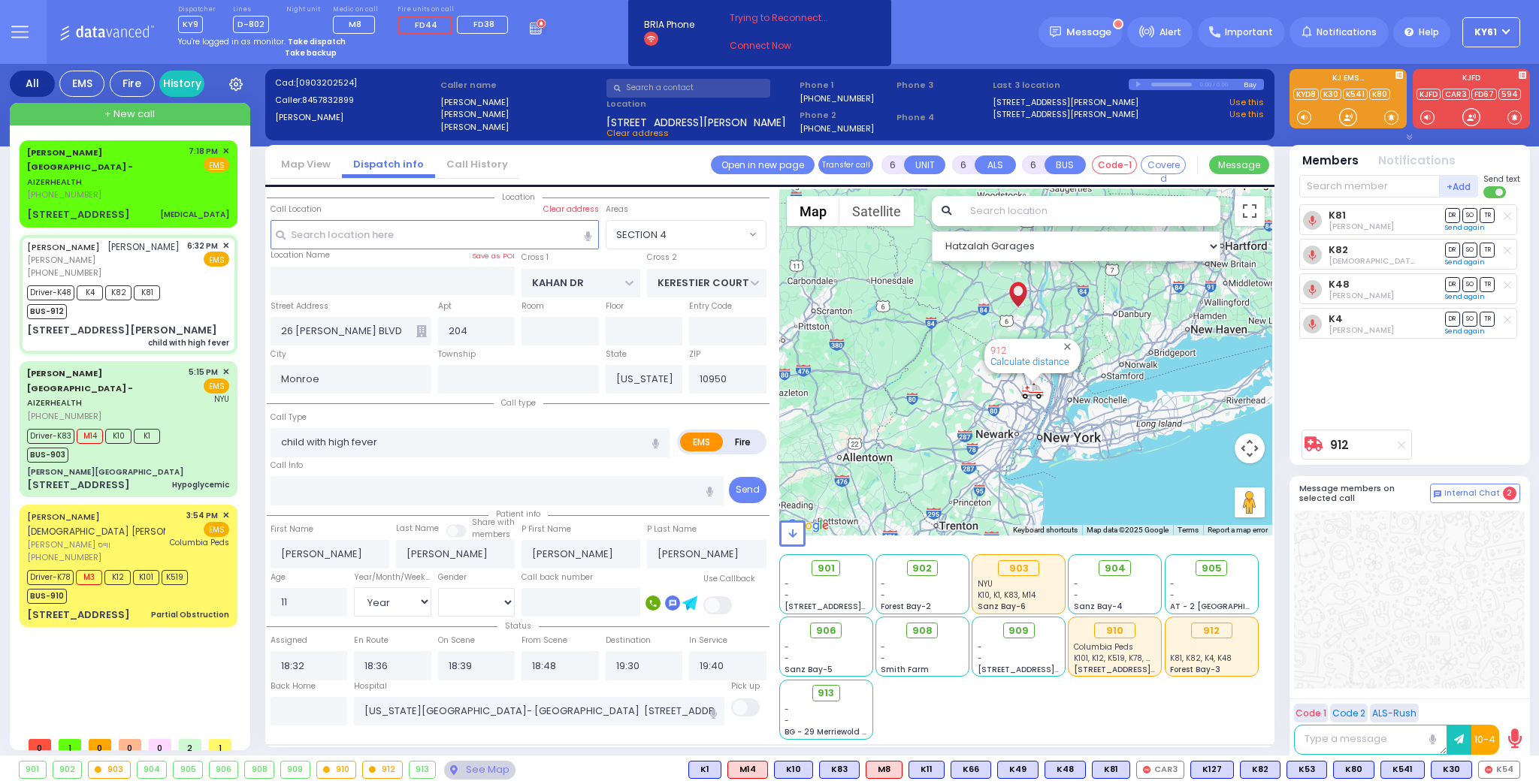
select select "Hatzalah Garages"
select select "SECTION 4"
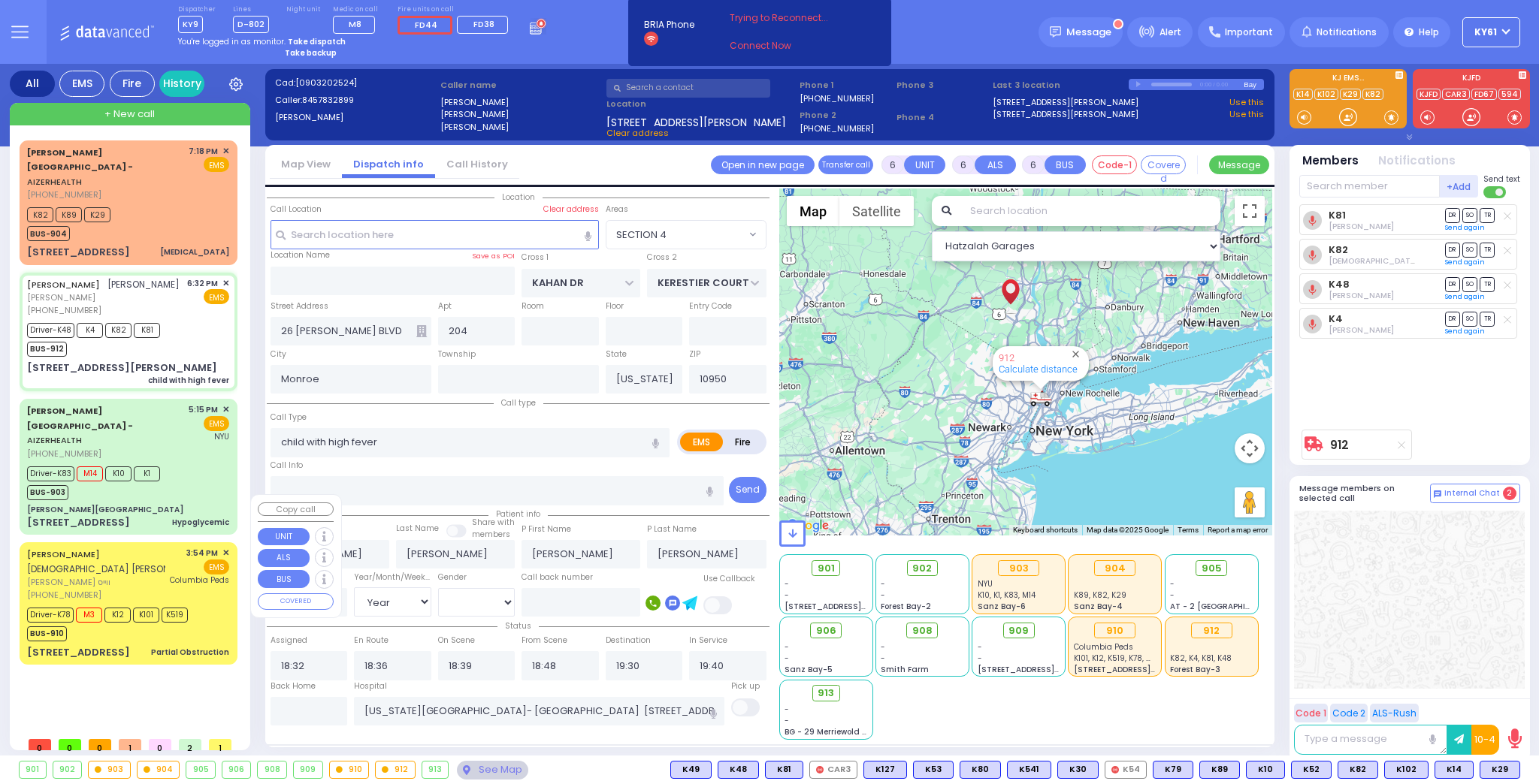
select select
radio input "true"
select select "Year"
select select "[DEMOGRAPHIC_DATA]"
select select "Hatzalah Garages"
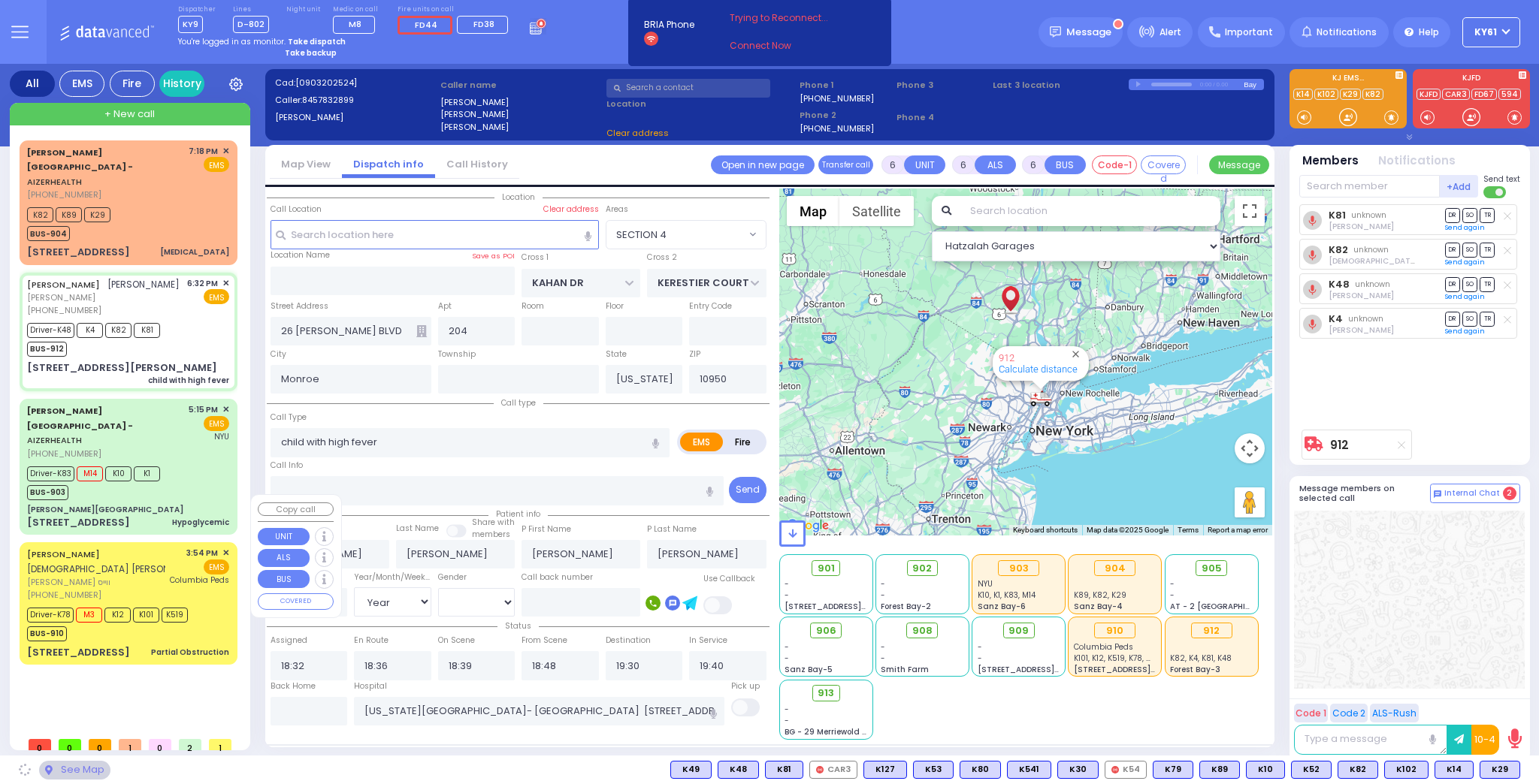
select select
radio input "true"
select select "Year"
select select "[DEMOGRAPHIC_DATA]"
select select "Hatzalah Garages"
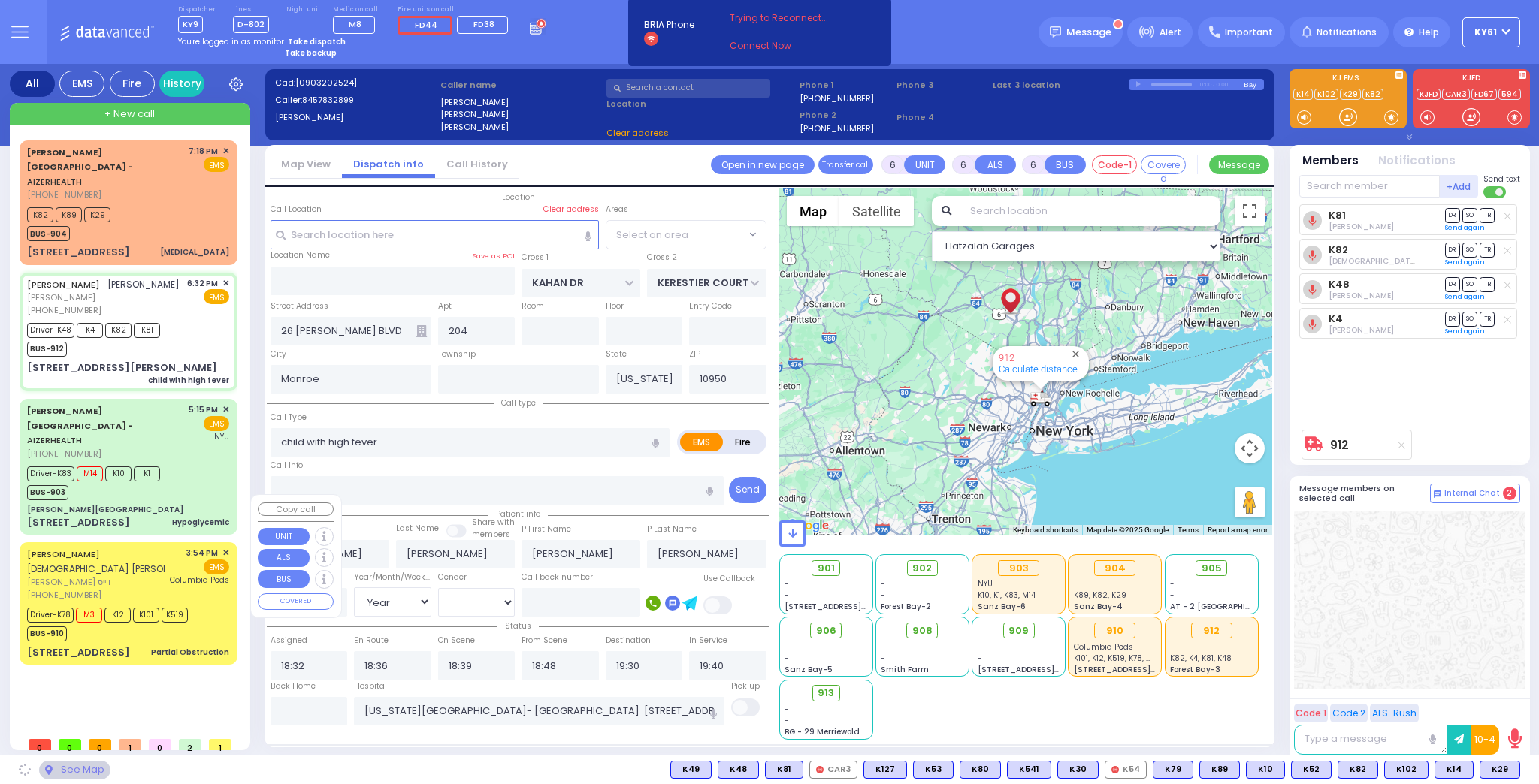
select select "SECTION 4"
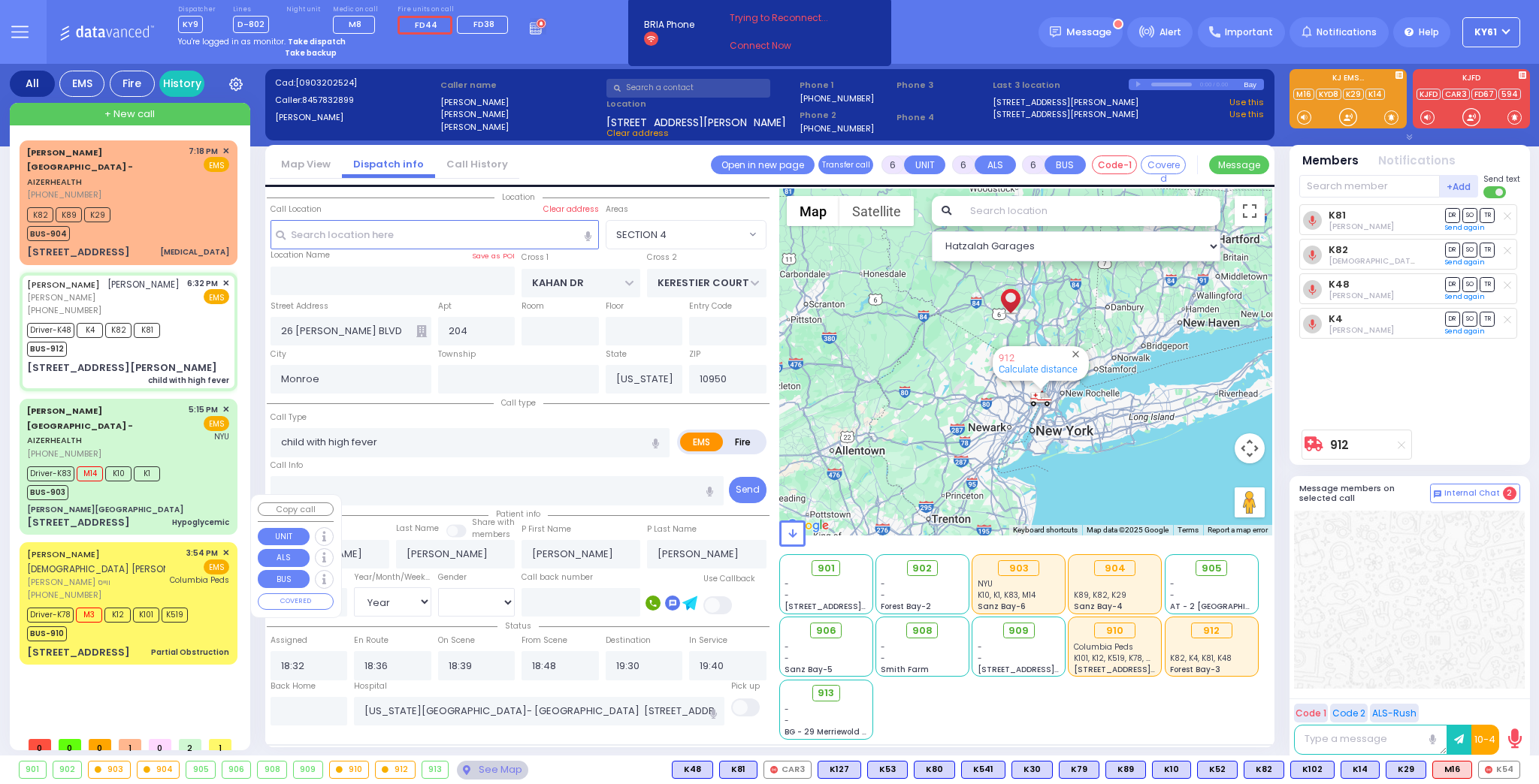
select select
radio input "true"
select select "Year"
select select "[DEMOGRAPHIC_DATA]"
select select "Hatzalah Garages"
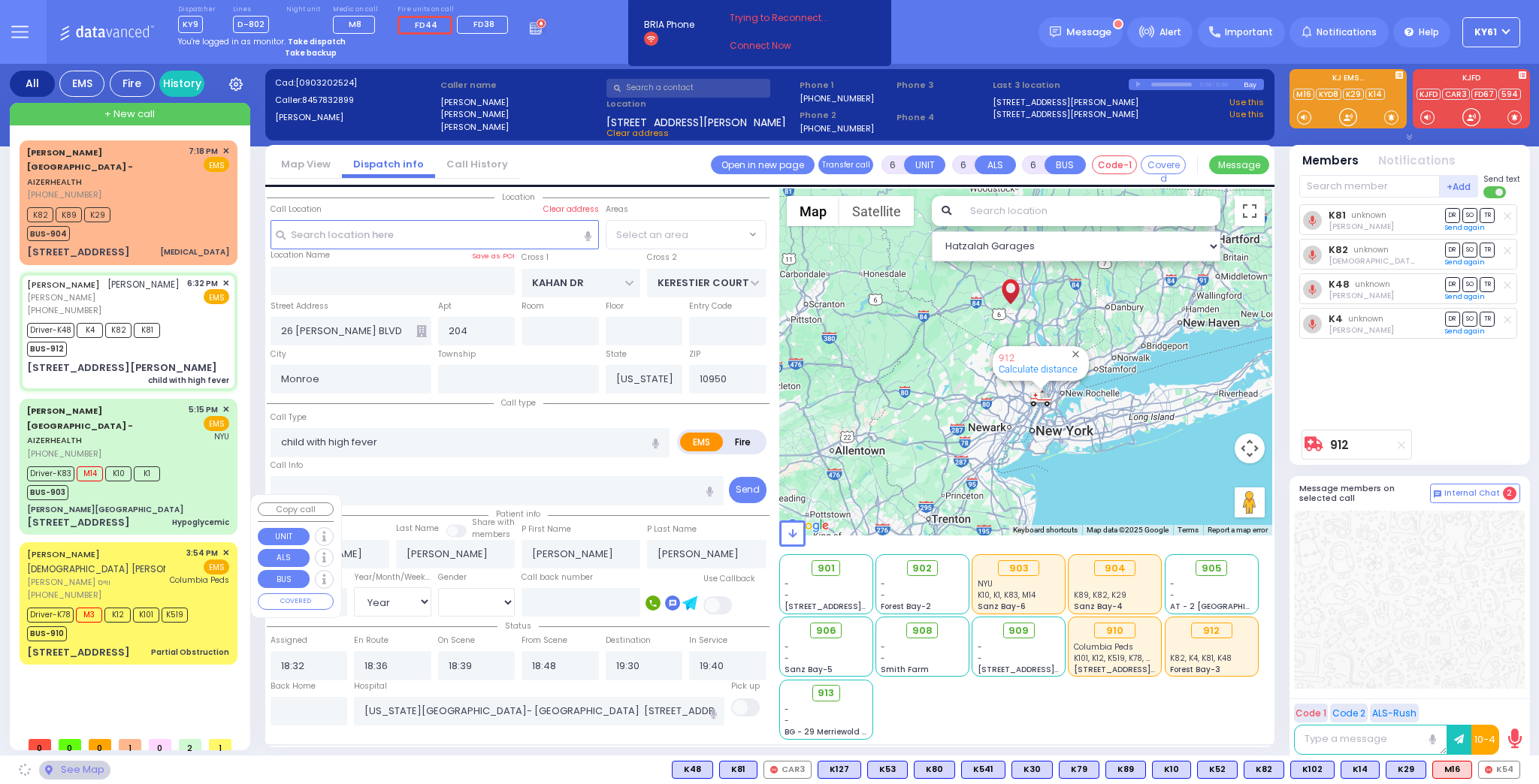
select select "SECTION 4"
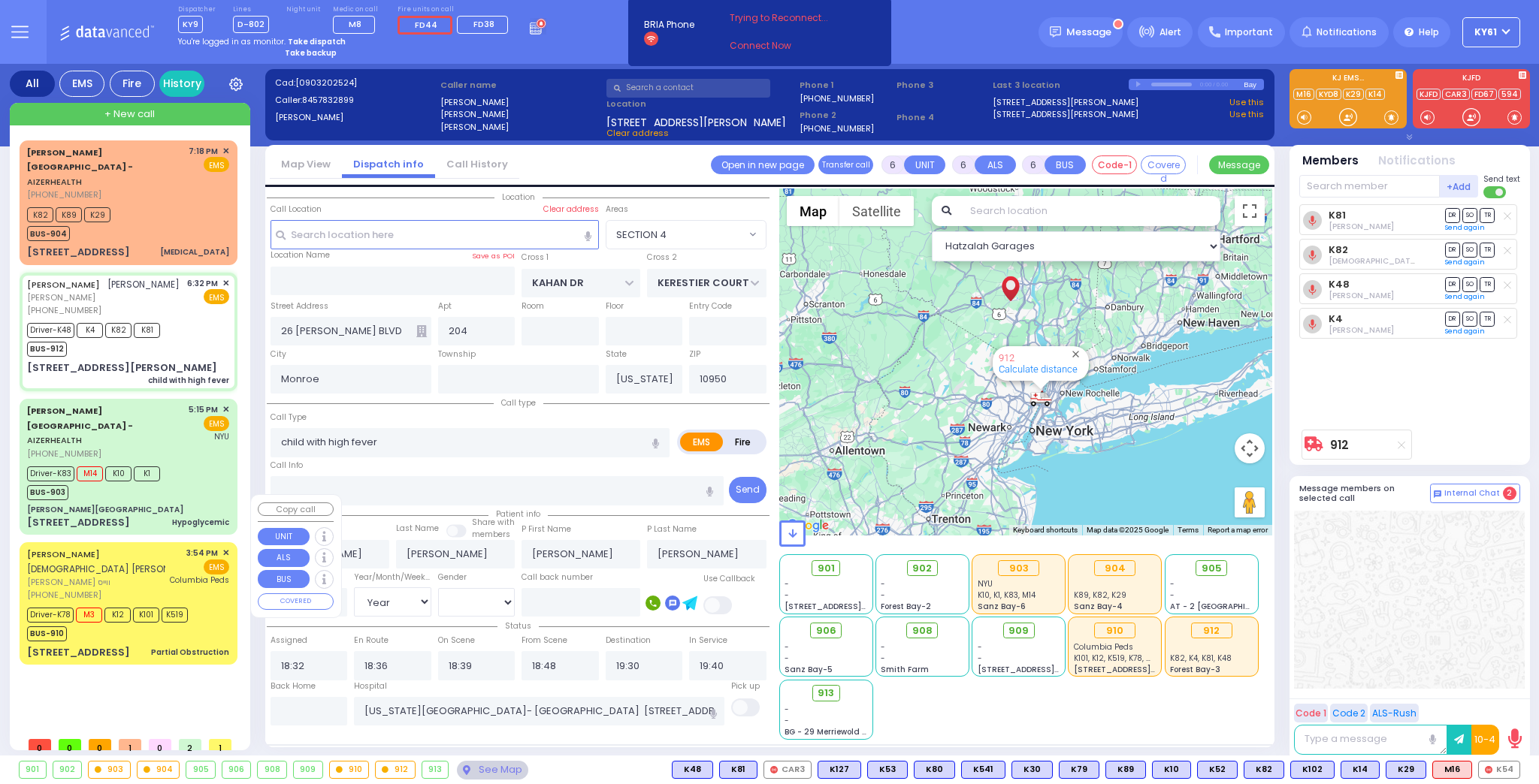
select select
radio input "true"
select select "Year"
select select "[DEMOGRAPHIC_DATA]"
select select "Hatzalah Garages"
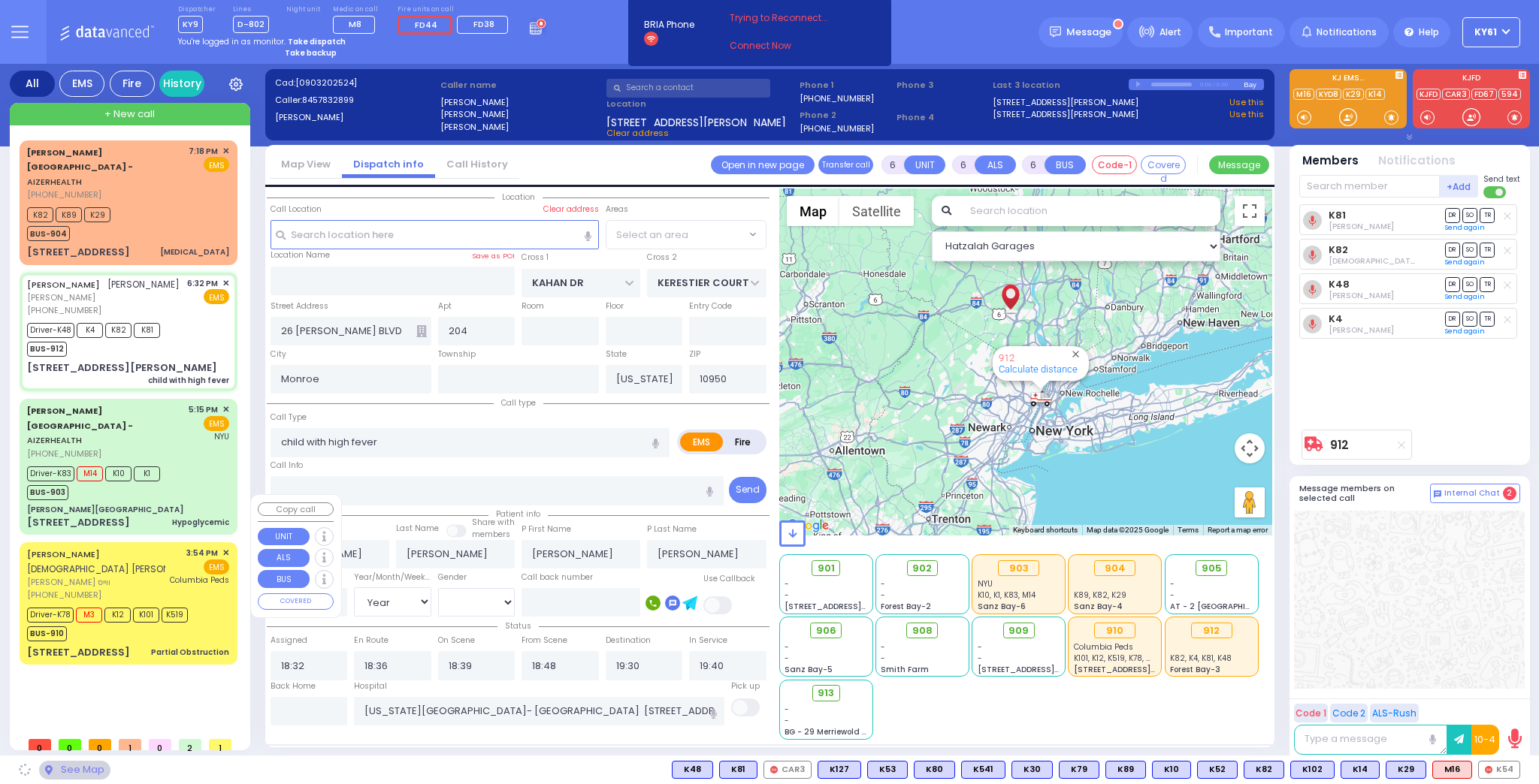
select select "SECTION 4"
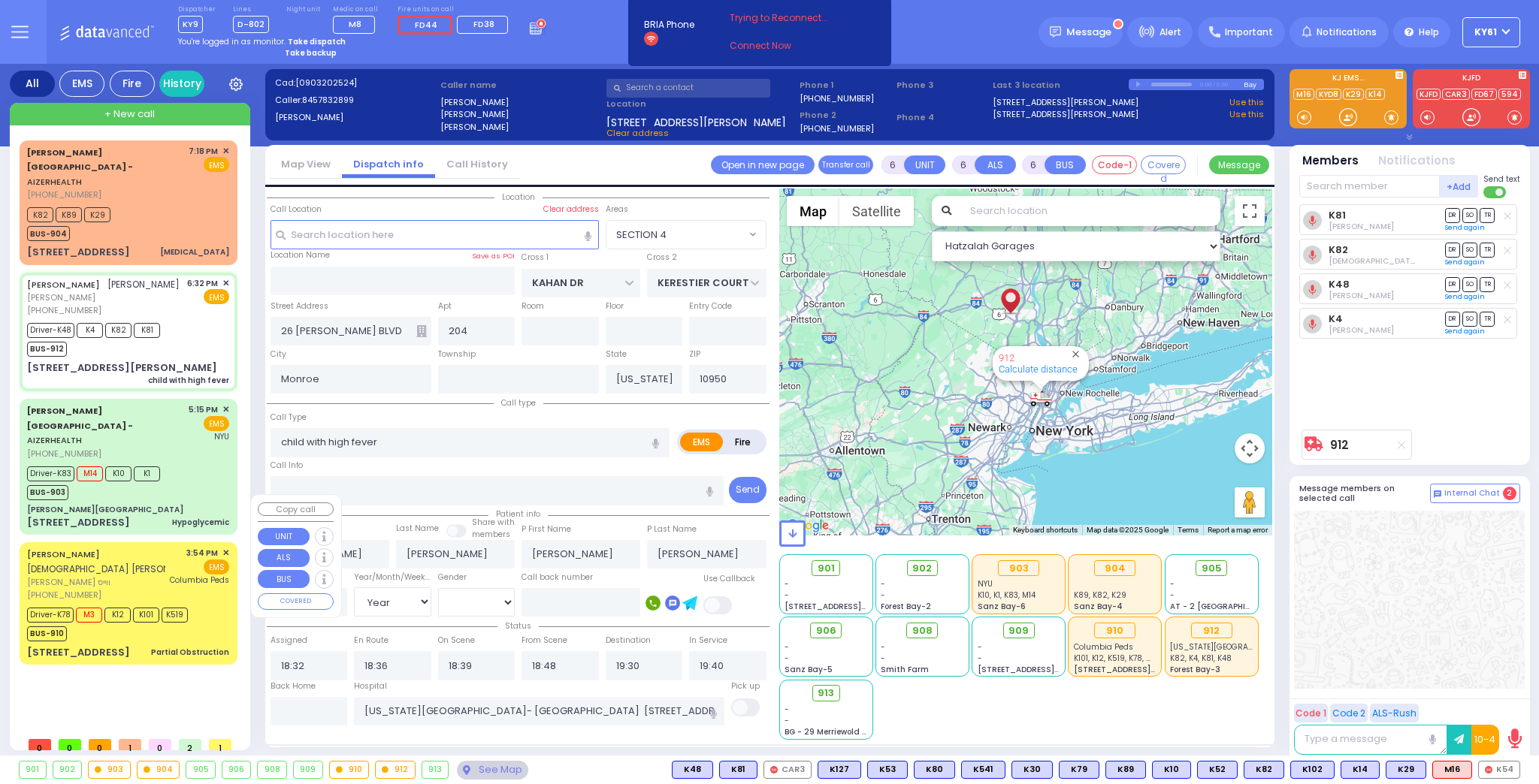
select select
radio input "true"
select select "Year"
select select "[DEMOGRAPHIC_DATA]"
select select "Hatzalah Garages"
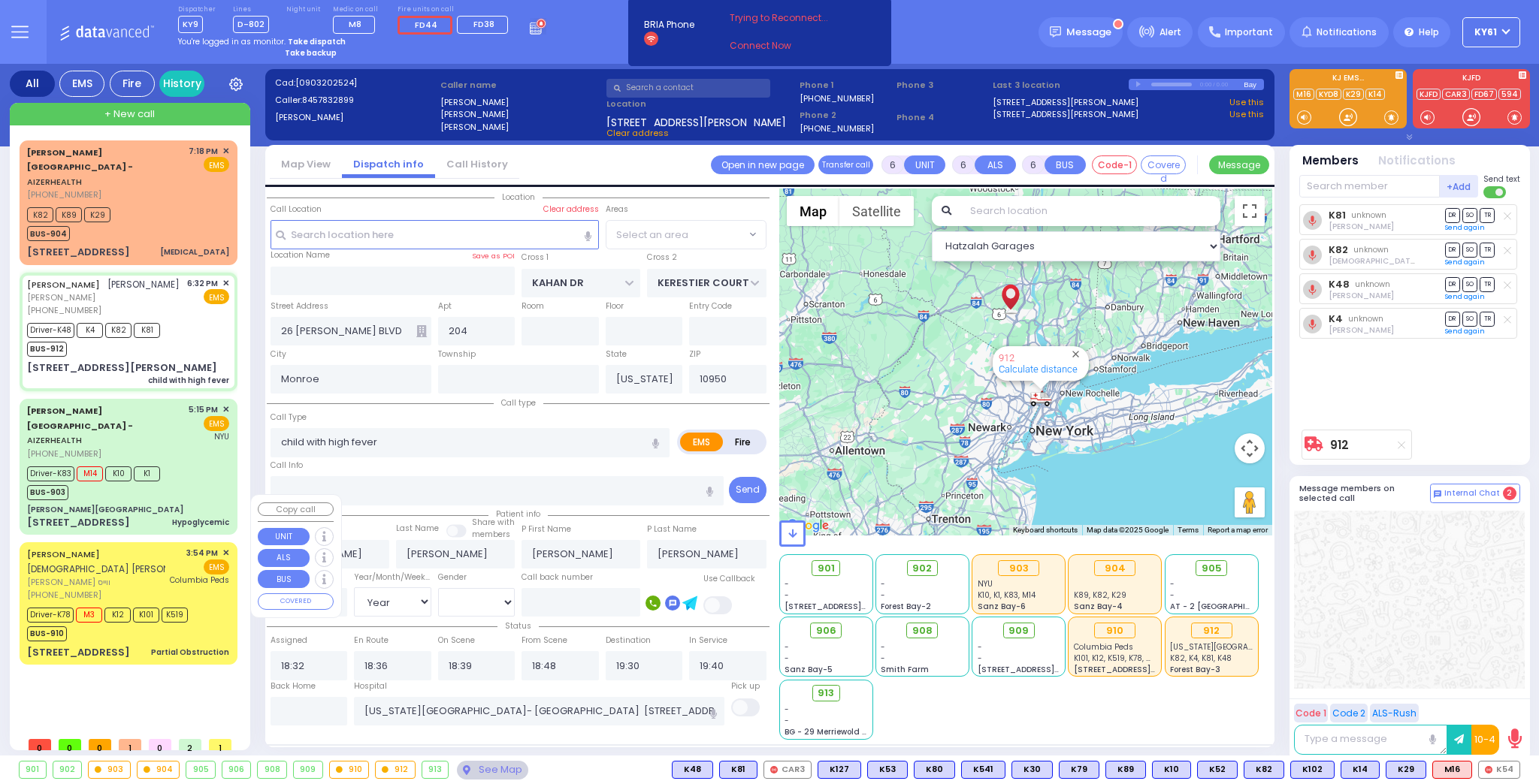
select select "SECTION 4"
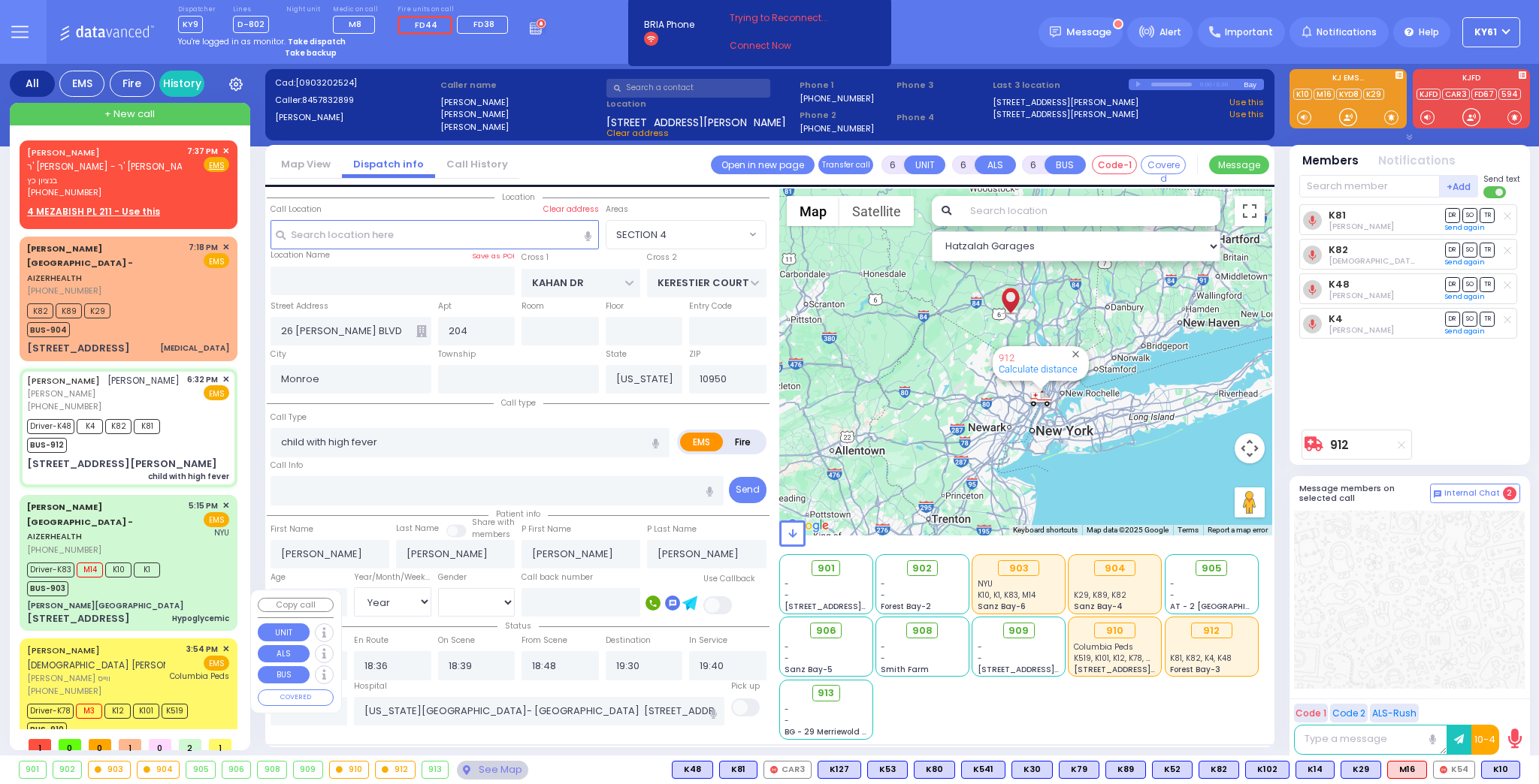
select select
radio input "true"
select select "Year"
select select "[DEMOGRAPHIC_DATA]"
select select "Hatzalah Garages"
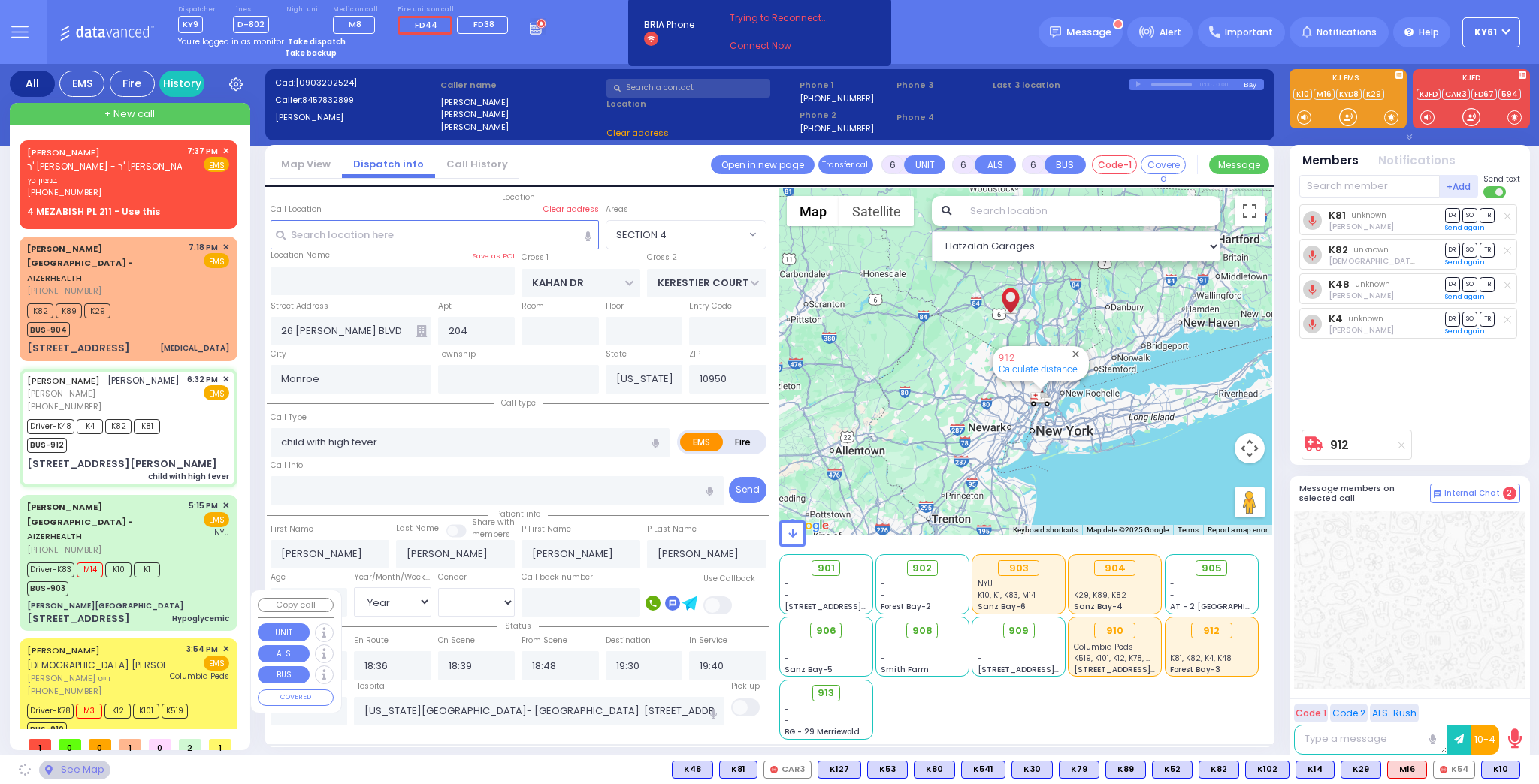
select select
radio input "true"
select select "Year"
select select "[DEMOGRAPHIC_DATA]"
select select "Hatzalah Garages"
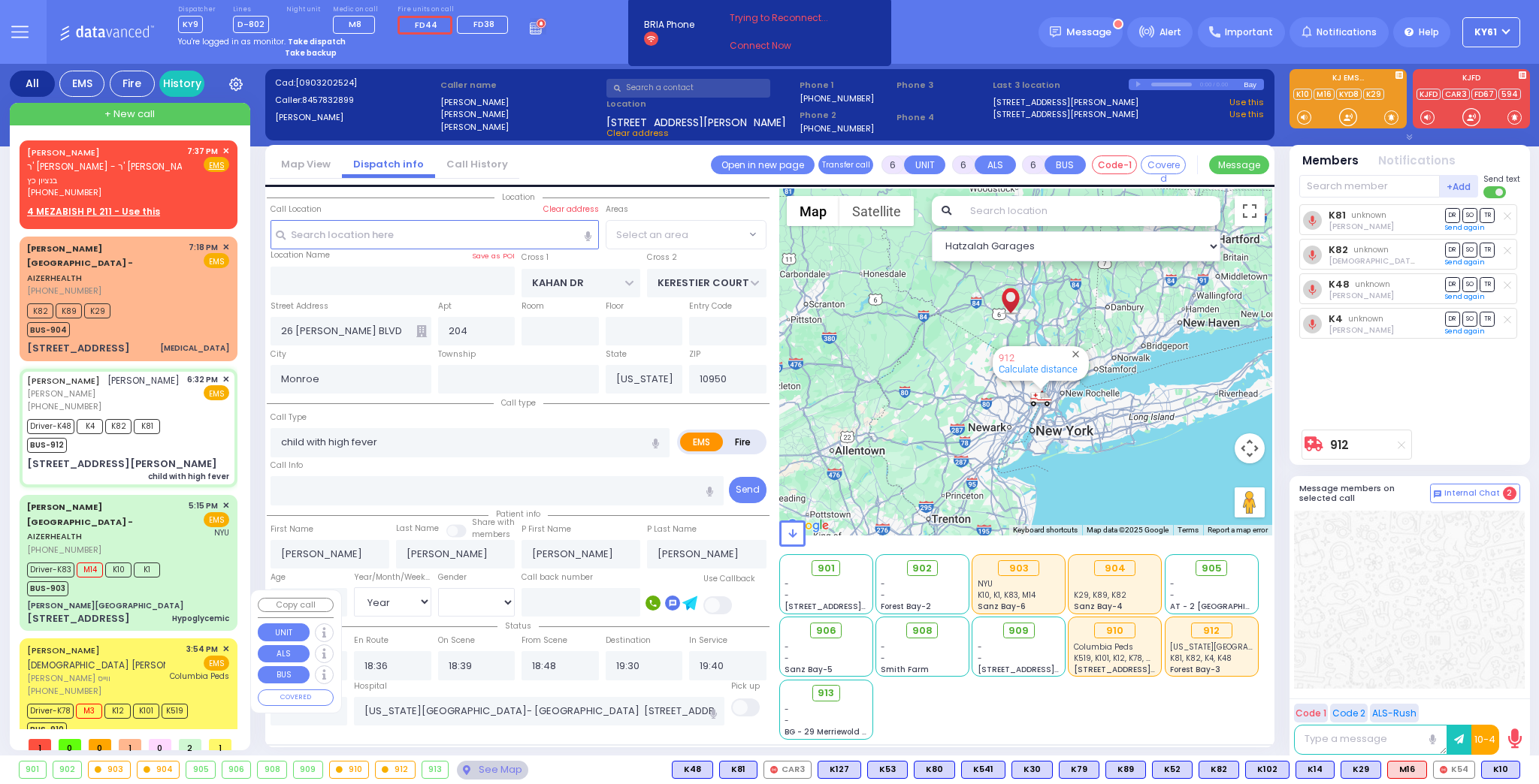
select select "SECTION 4"
select select
radio input "true"
select select "Year"
select select "[DEMOGRAPHIC_DATA]"
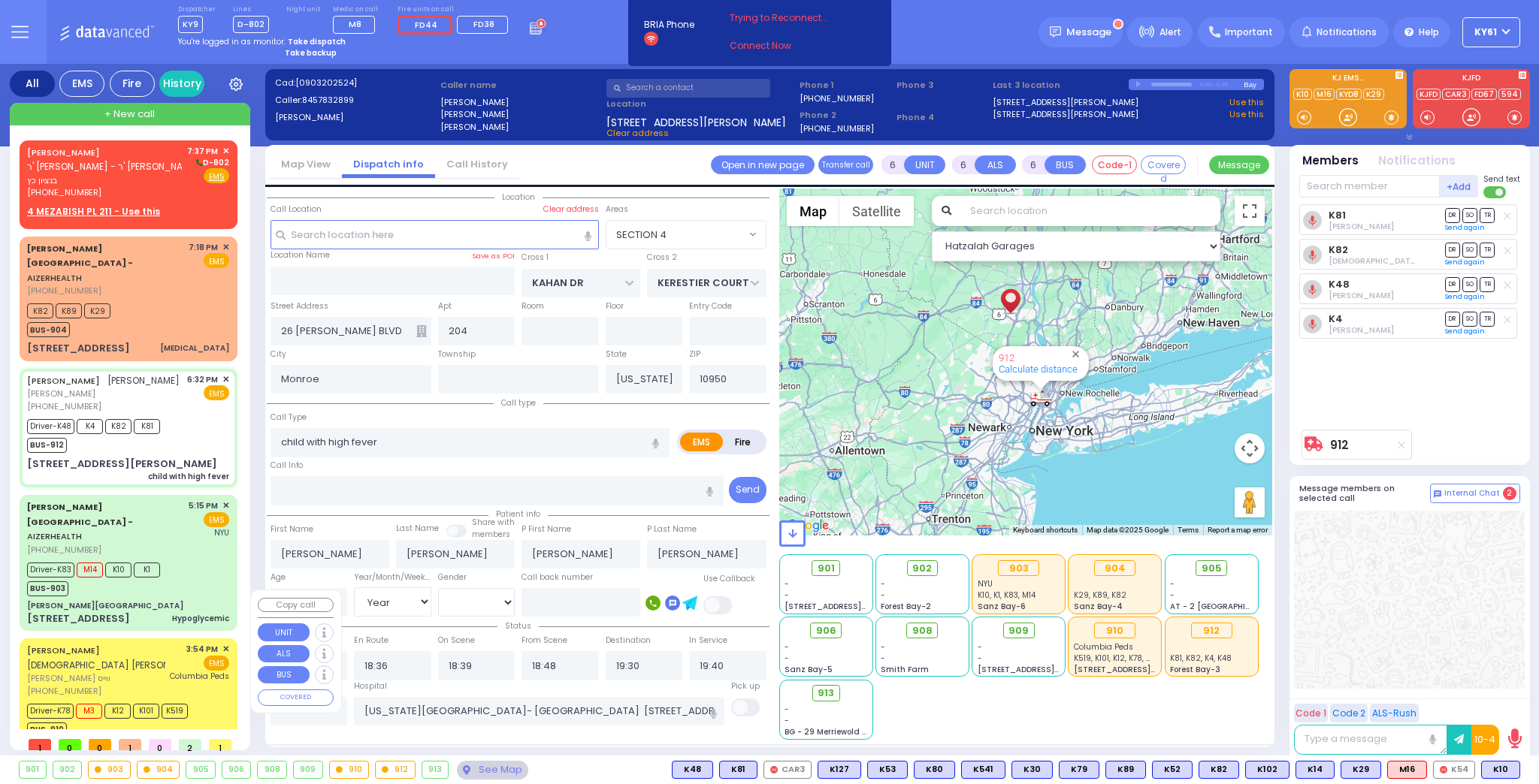
select select "Hatzalah Garages"
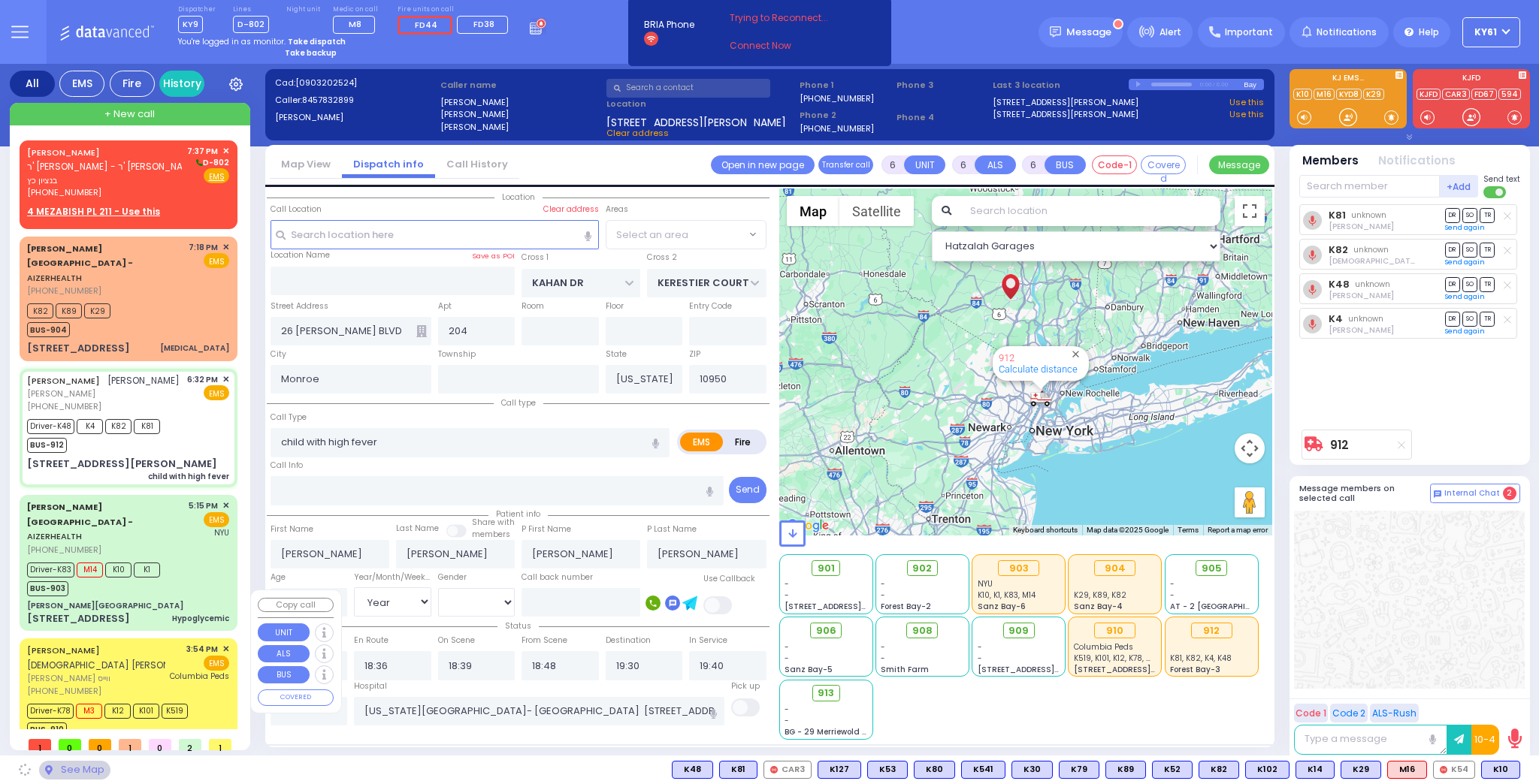
select select "SECTION 4"
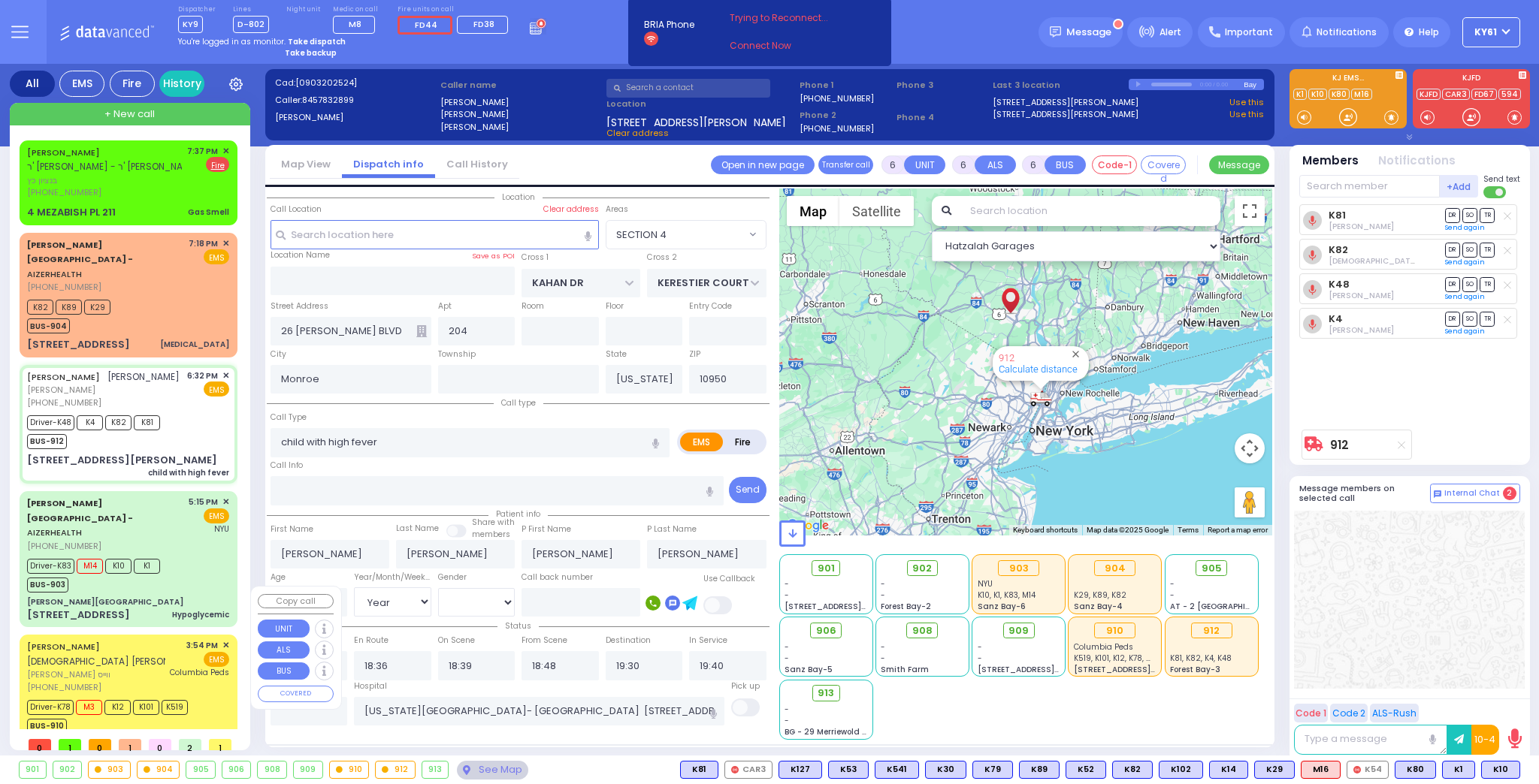
select select
radio input "true"
select select "Year"
select select "[DEMOGRAPHIC_DATA]"
select select "Hatzalah Garages"
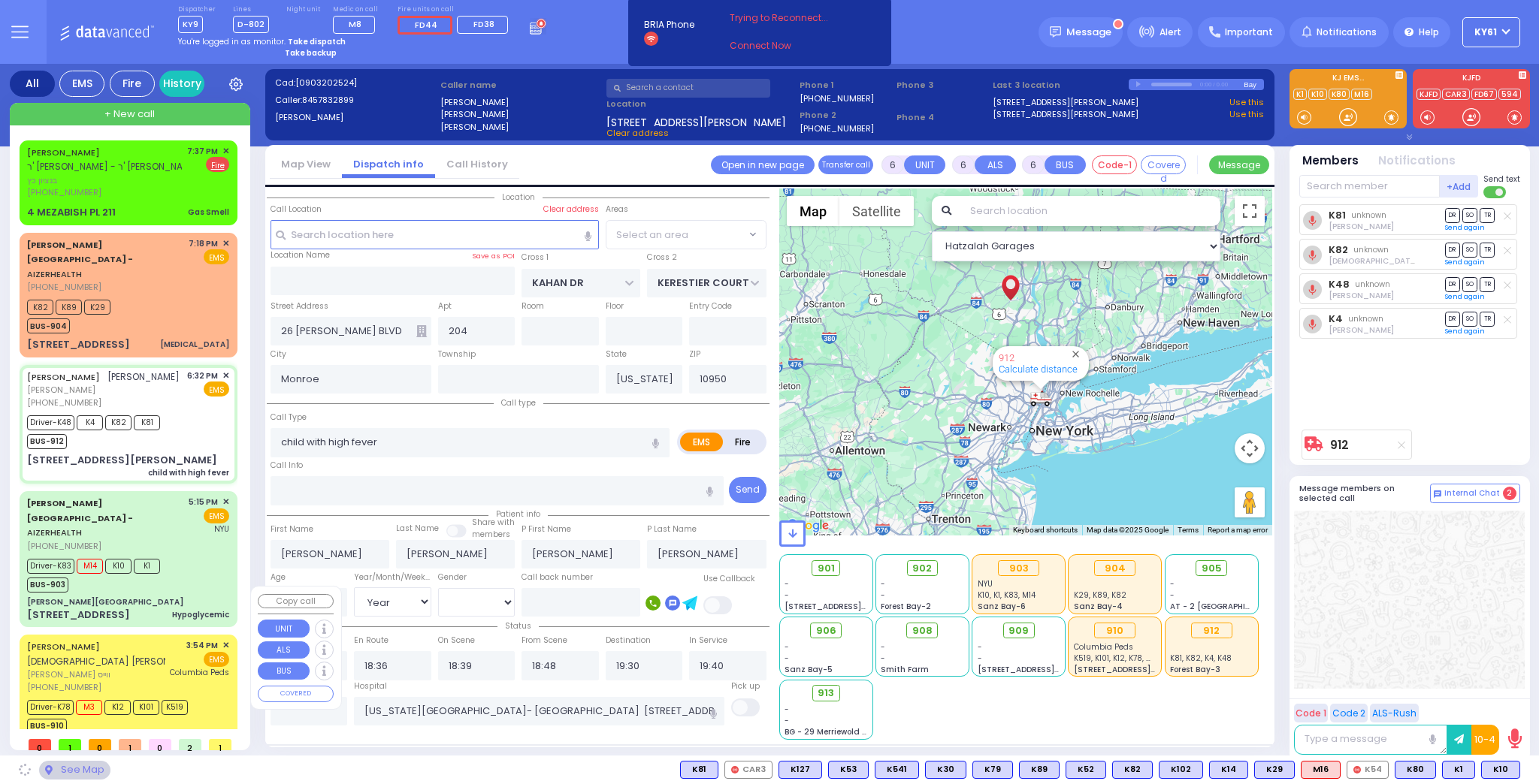
select select "SECTION 4"
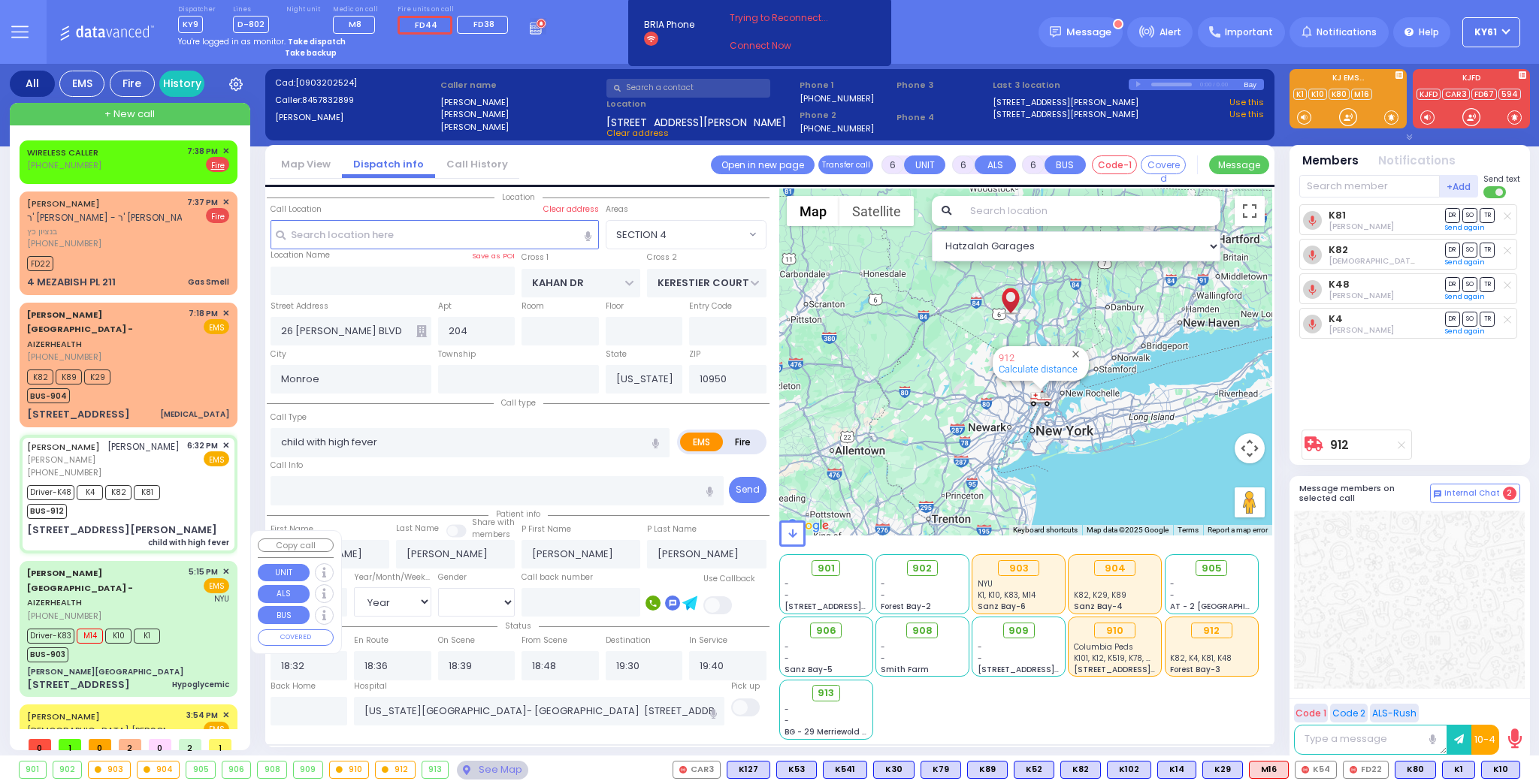
select select
radio input "true"
select select "Year"
select select "[DEMOGRAPHIC_DATA]"
select select "Hatzalah Garages"
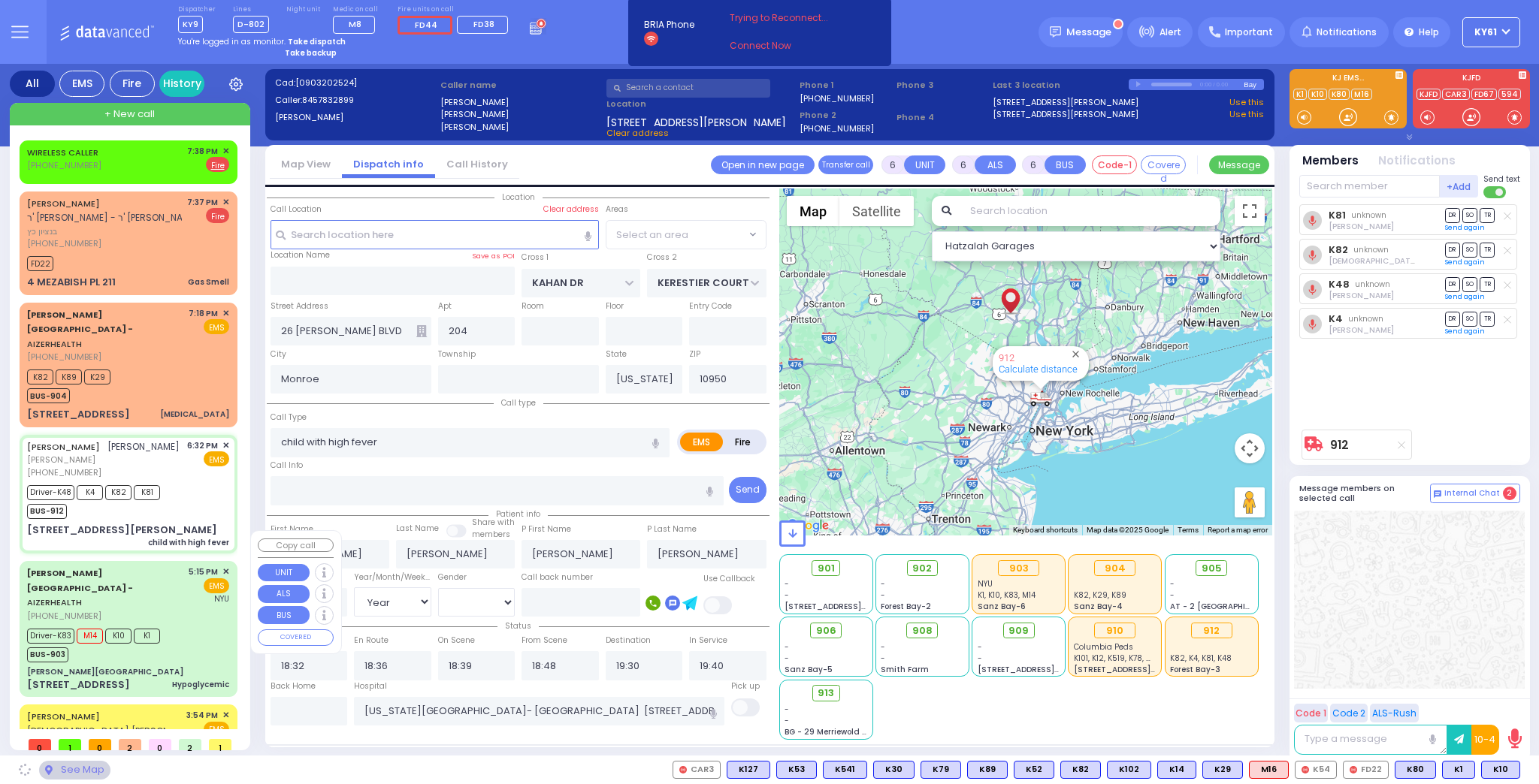
select select "SECTION 4"
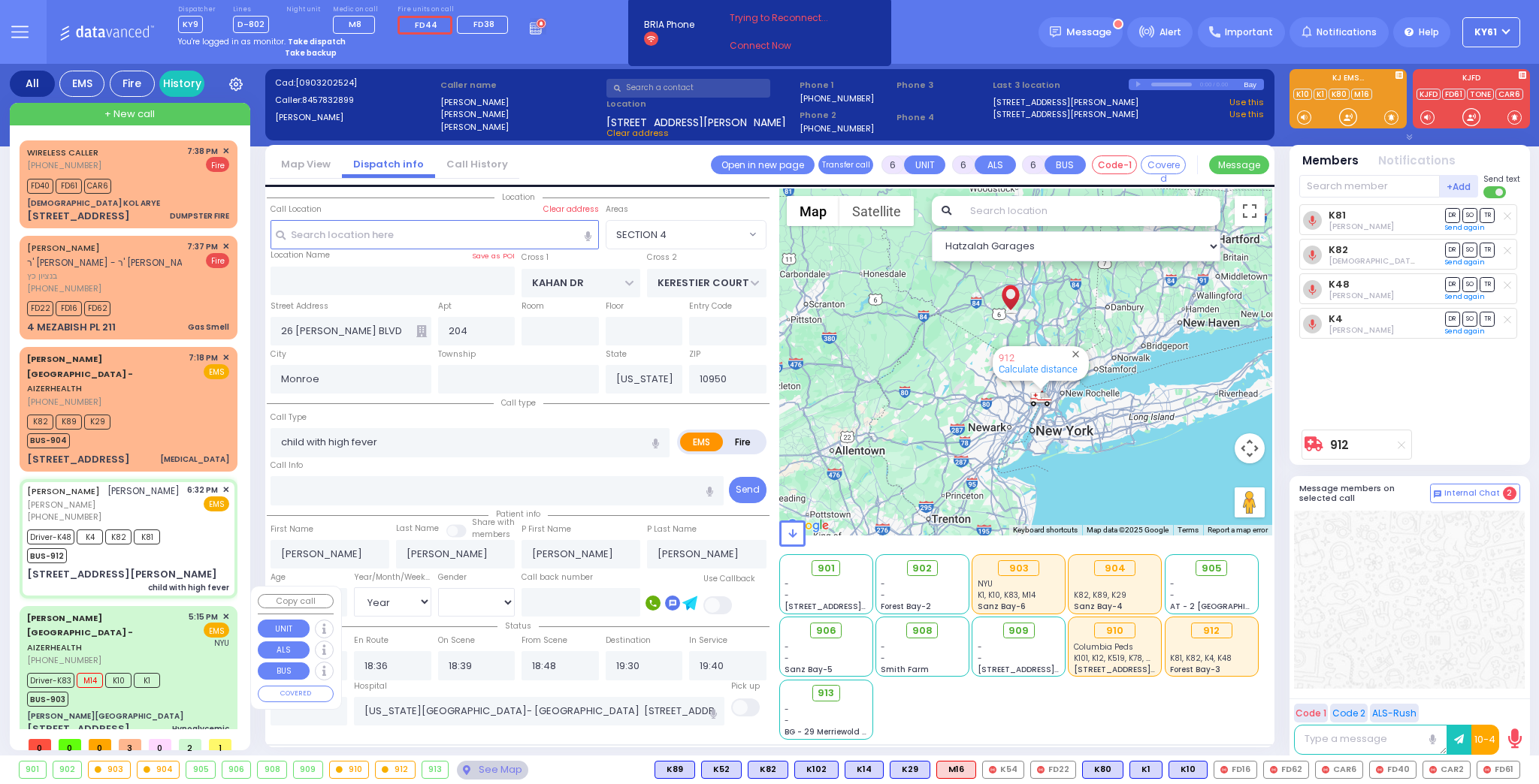
select select
radio input "true"
select select "Year"
select select "[DEMOGRAPHIC_DATA]"
select select "Hatzalah Garages"
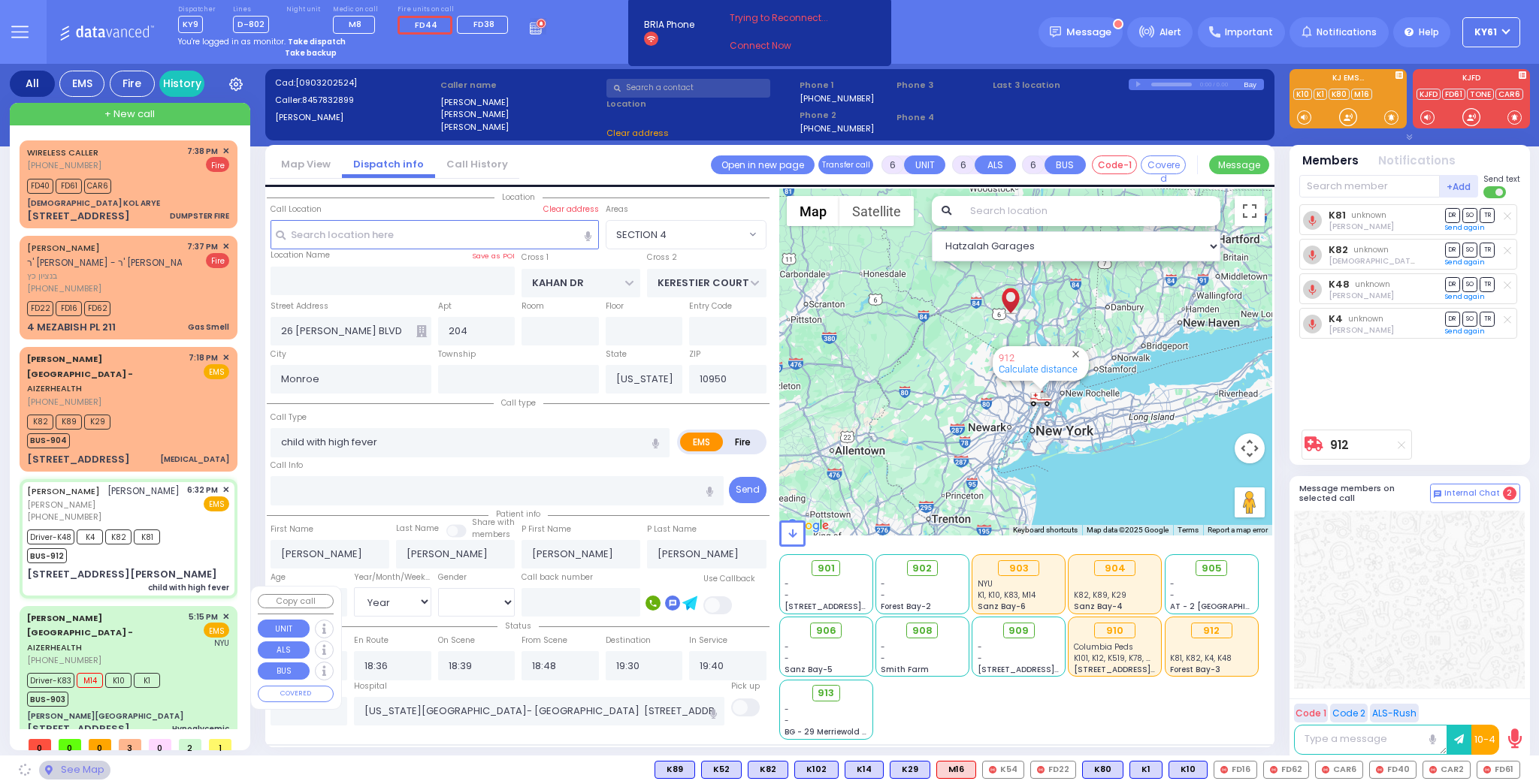
select select "SECTION 4"
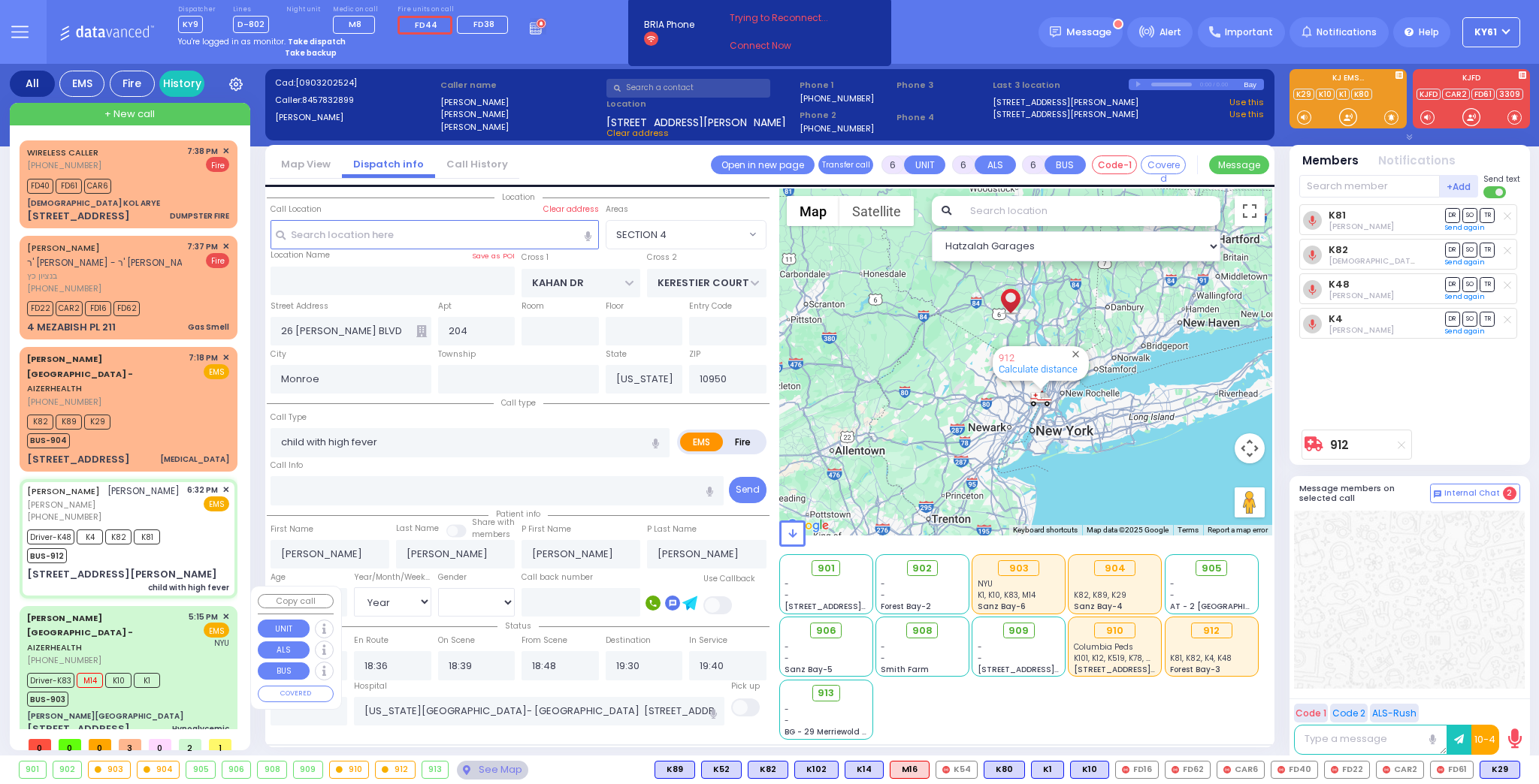
select select
radio input "true"
select select "Year"
select select "[DEMOGRAPHIC_DATA]"
select select "Hatzalah Garages"
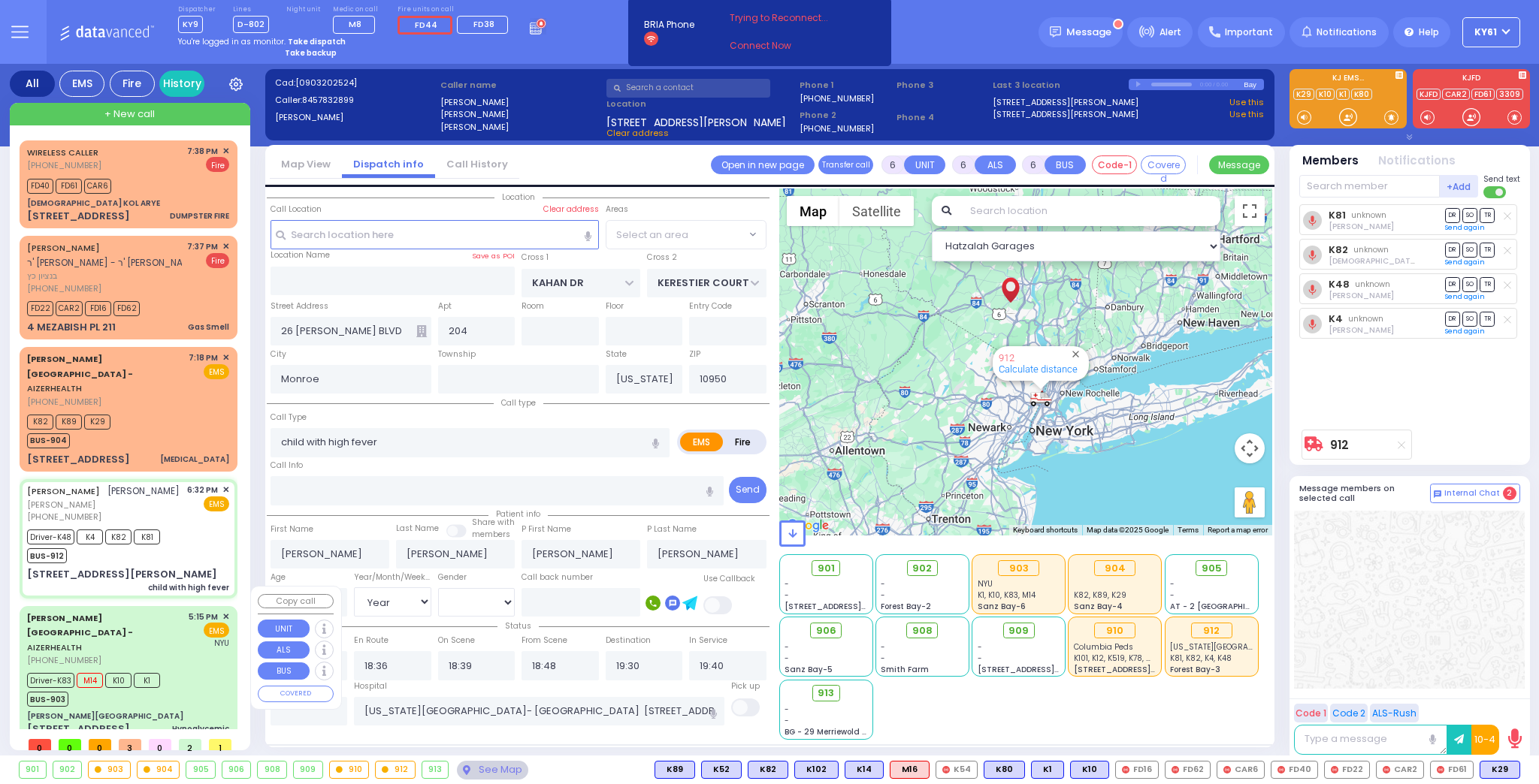
select select "SECTION 4"
select select
radio input "true"
select select "Year"
select select "[DEMOGRAPHIC_DATA]"
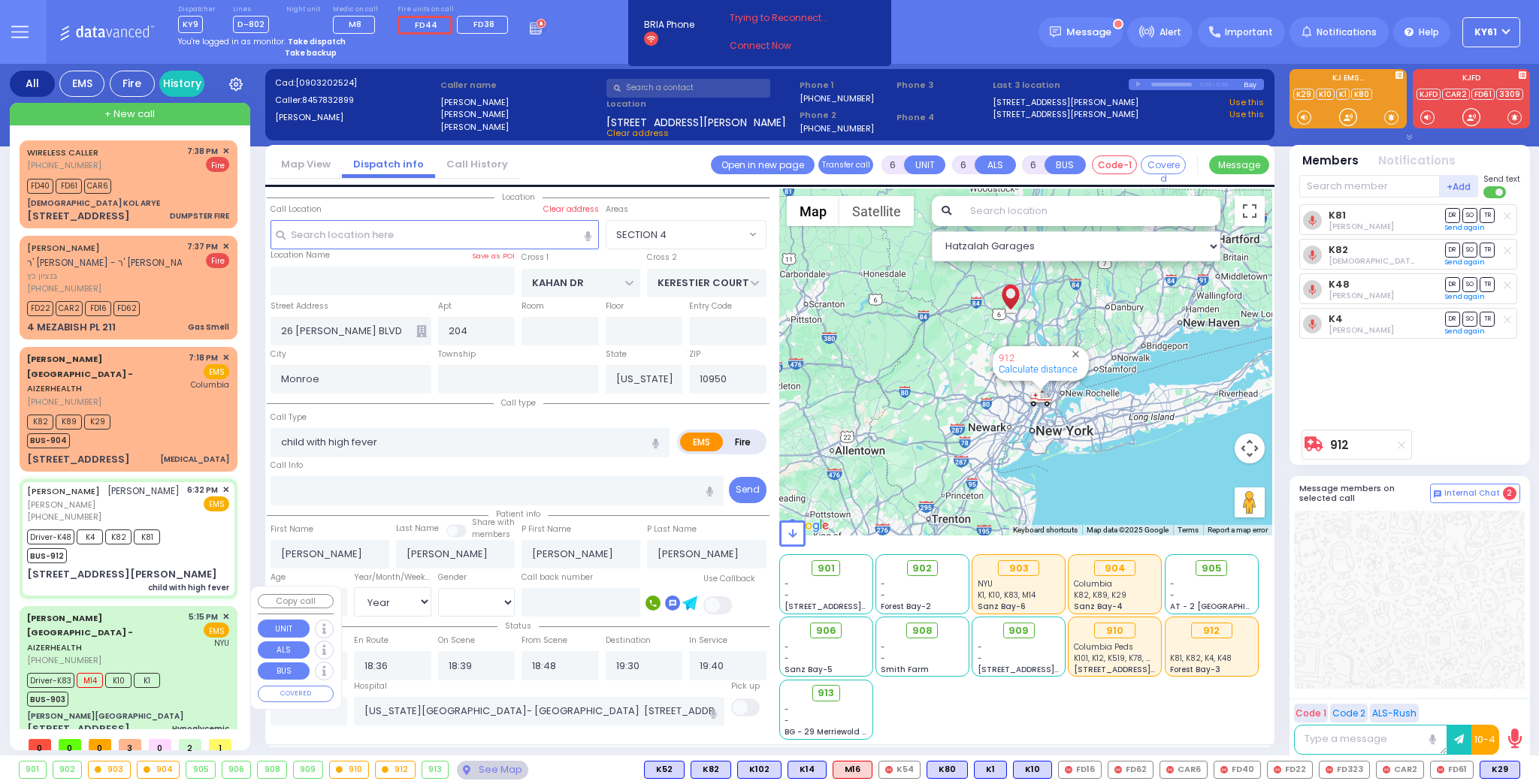
select select "Hatzalah Garages"
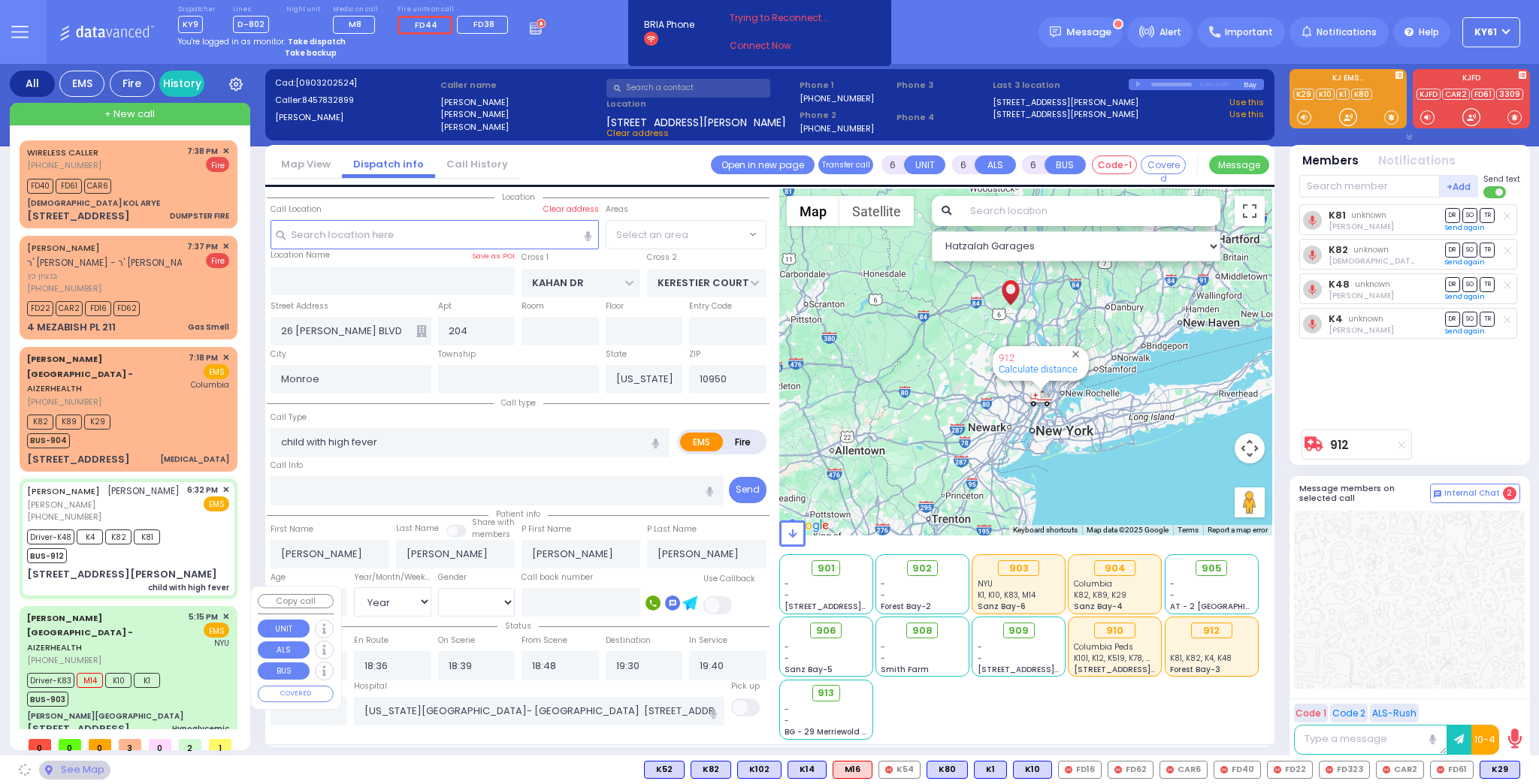
select select "SECTION 4"
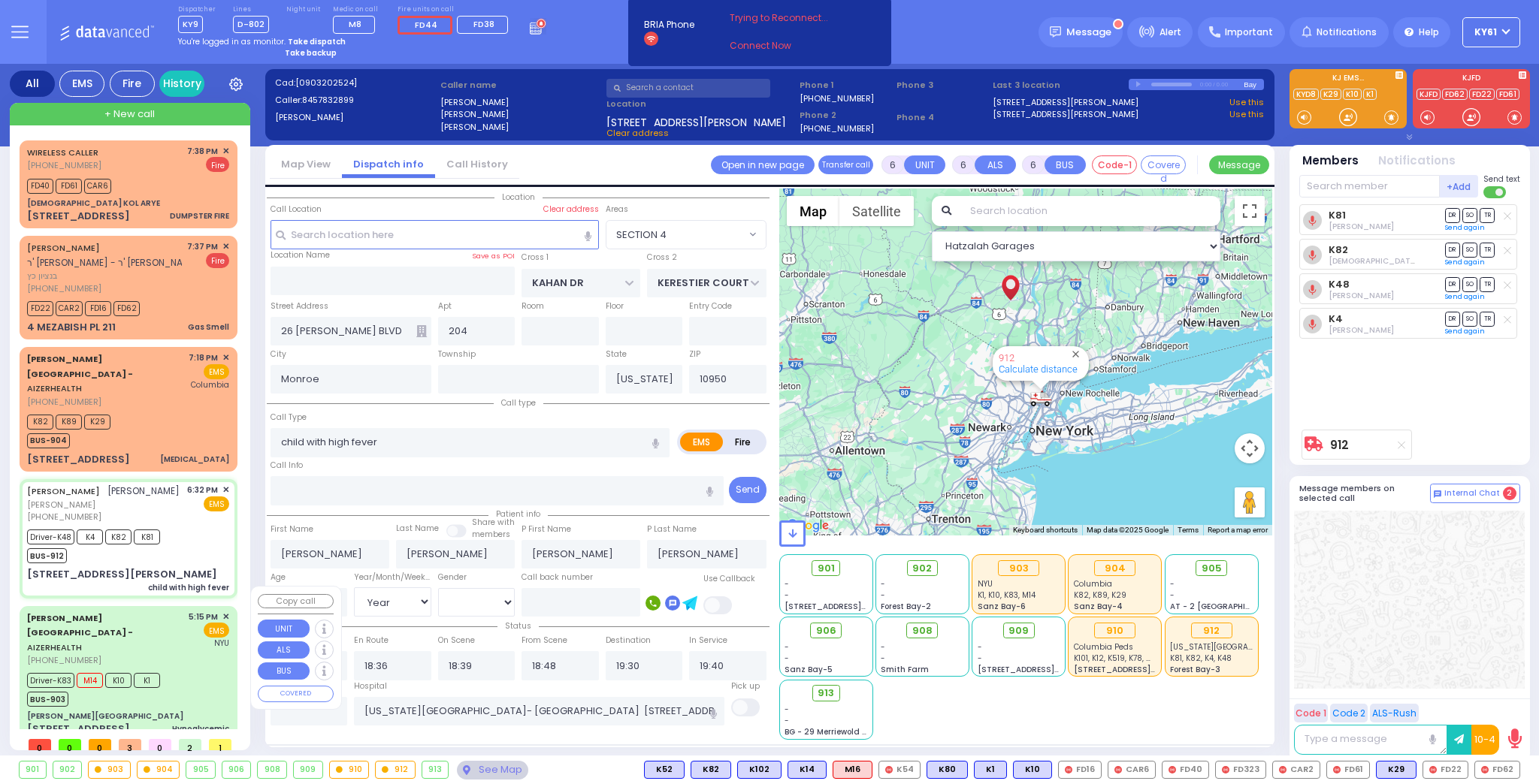
select select
radio input "true"
select select "Year"
select select "[DEMOGRAPHIC_DATA]"
select select "Hatzalah Garages"
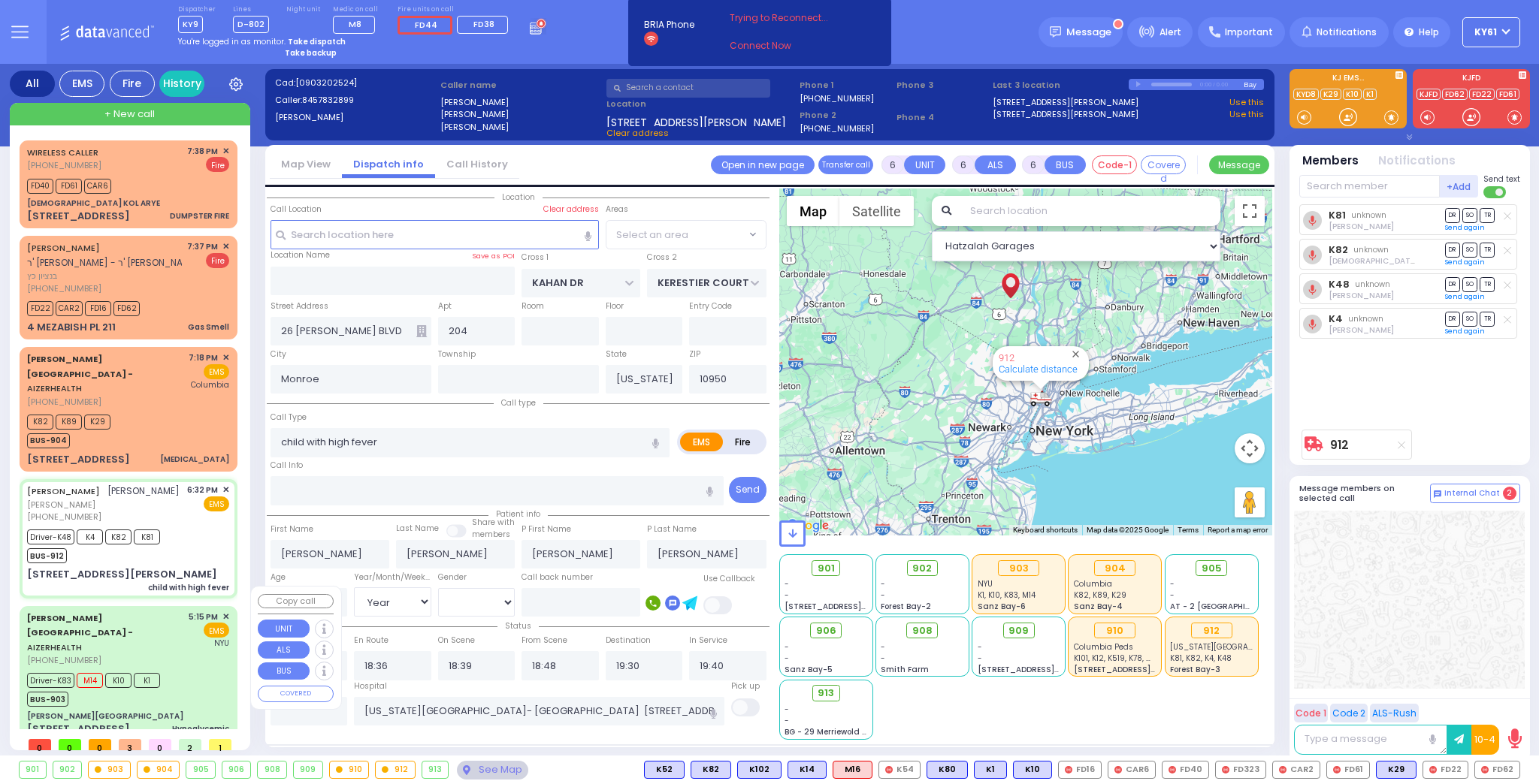
select select "SECTION 4"
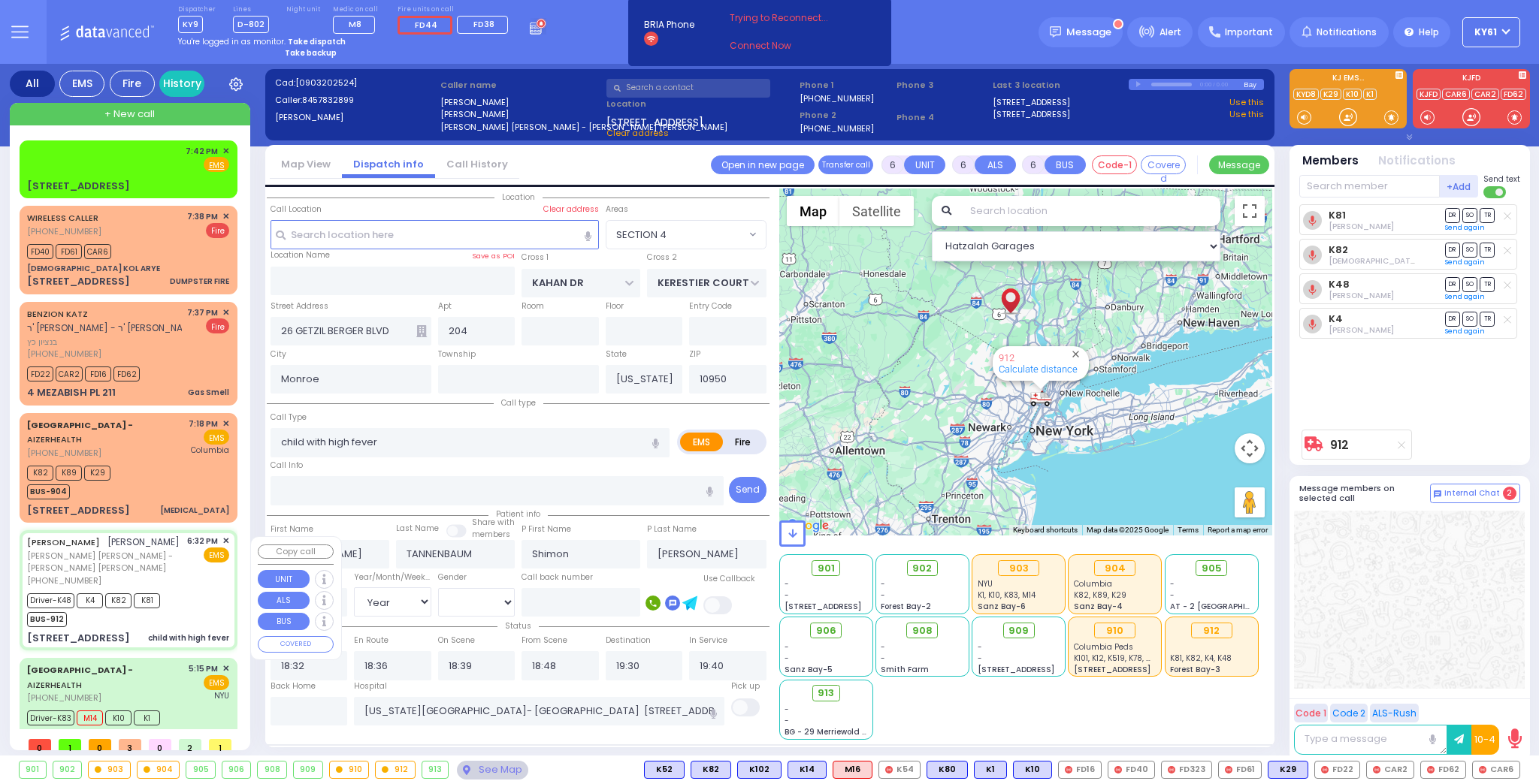
select select "SECTION 4"
select select "Year"
select select "[DEMOGRAPHIC_DATA]"
select select
radio input "true"
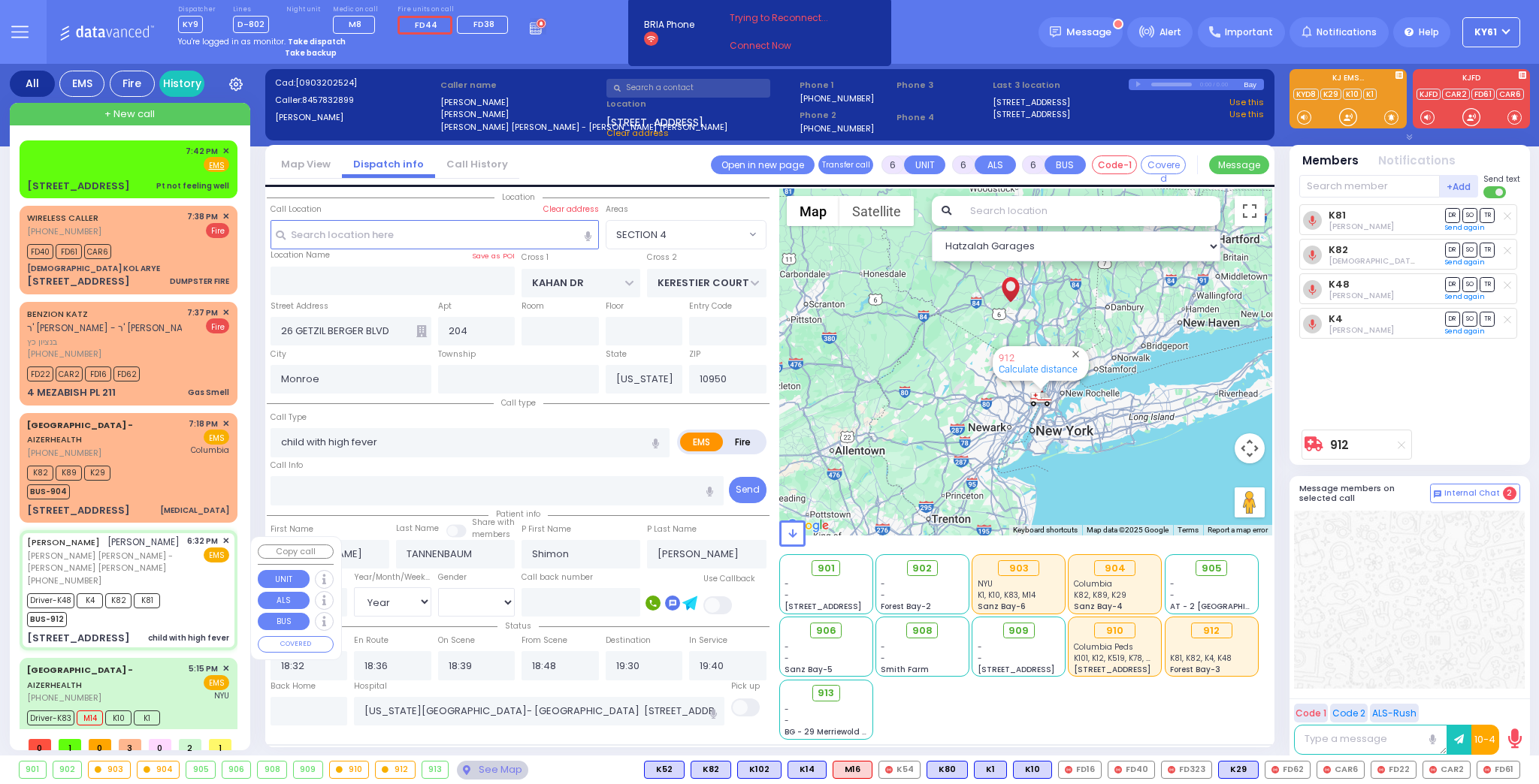
select select "Year"
select select "[DEMOGRAPHIC_DATA]"
select select "Hatzalah Garages"
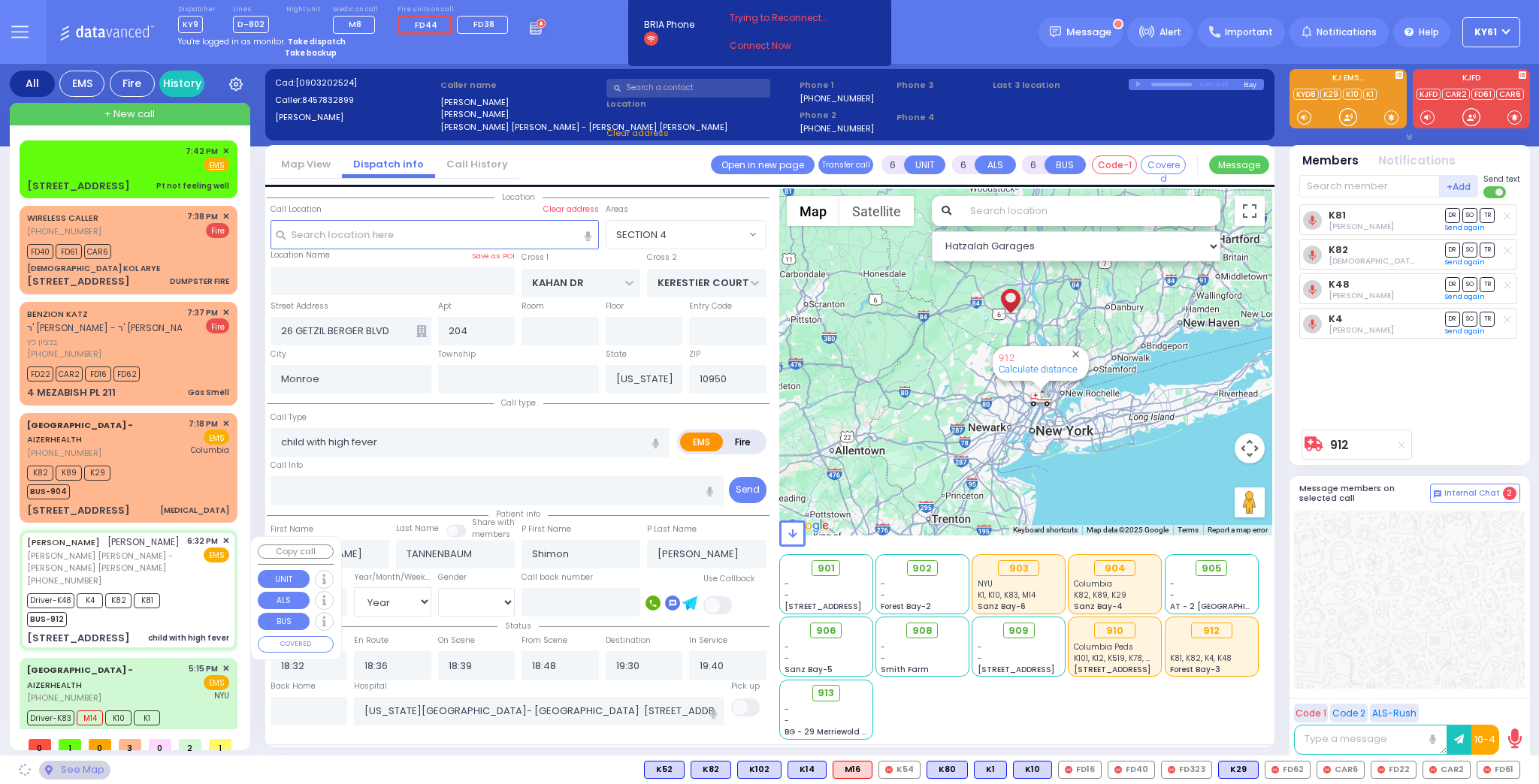
select select
radio input "true"
select select "Year"
select select "[DEMOGRAPHIC_DATA]"
select select "Hatzalah Garages"
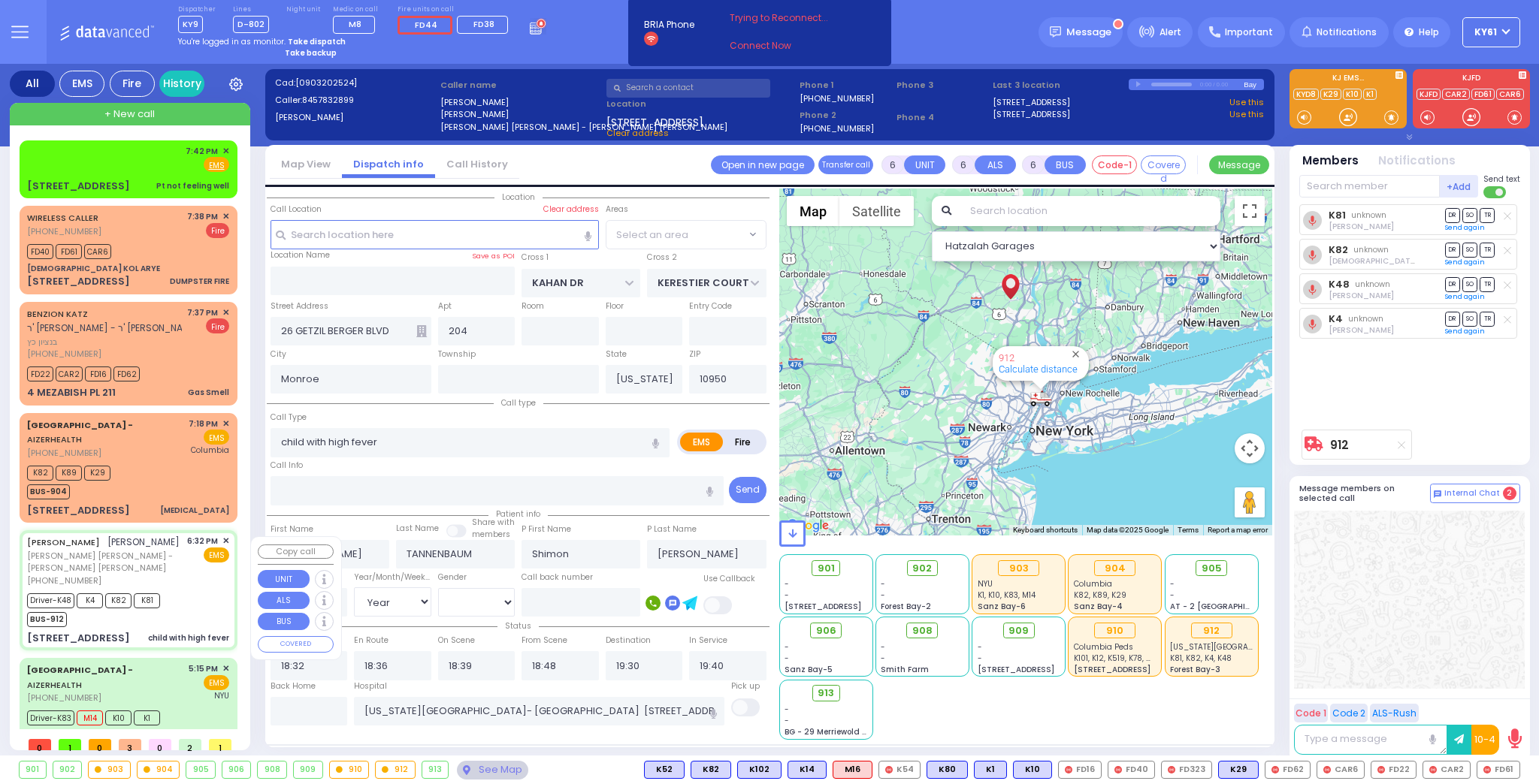
select select "SECTION 4"
select select
radio input "true"
select select "Year"
select select "[DEMOGRAPHIC_DATA]"
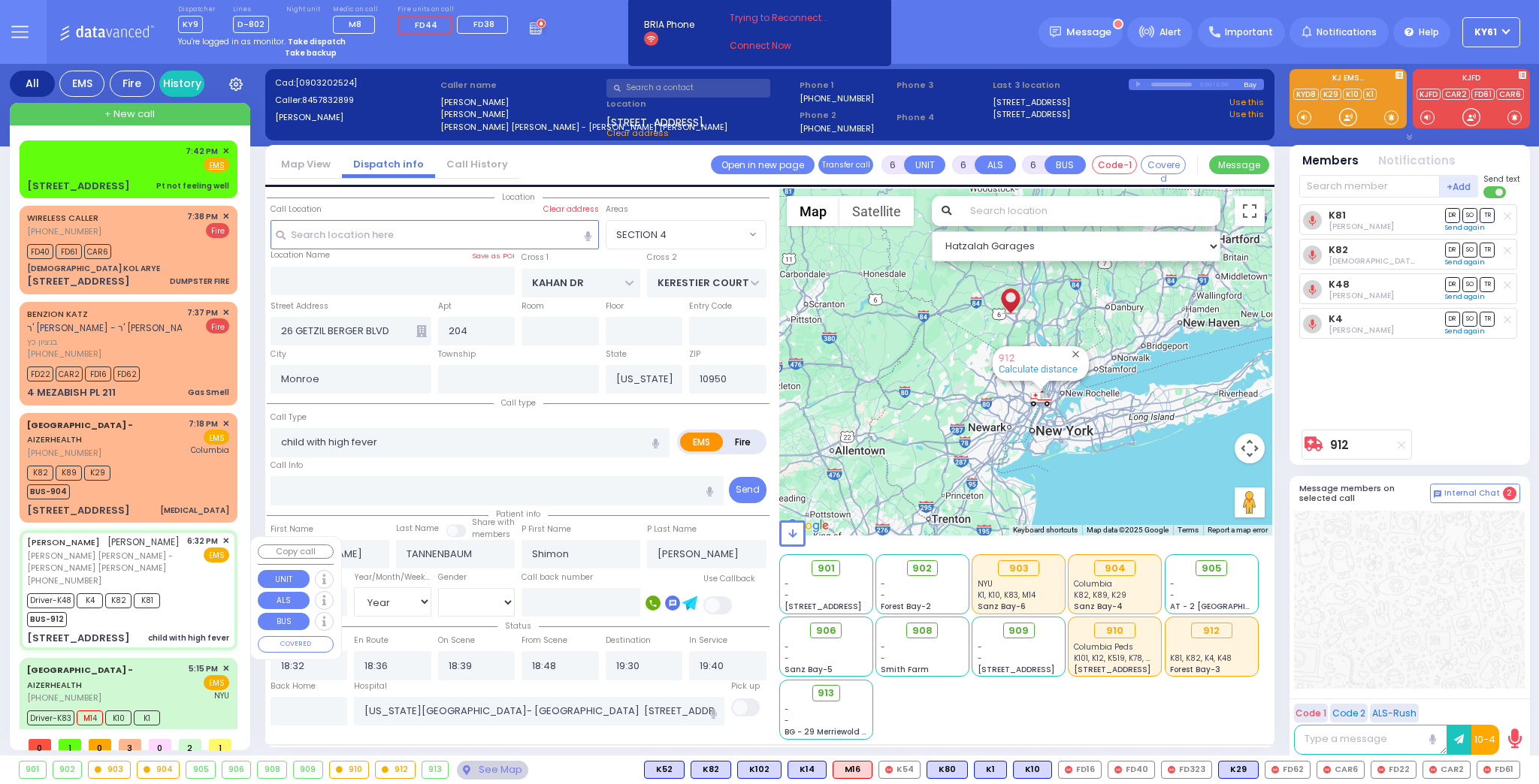
select select "Hatzalah Garages"
select select "SECTION 4"
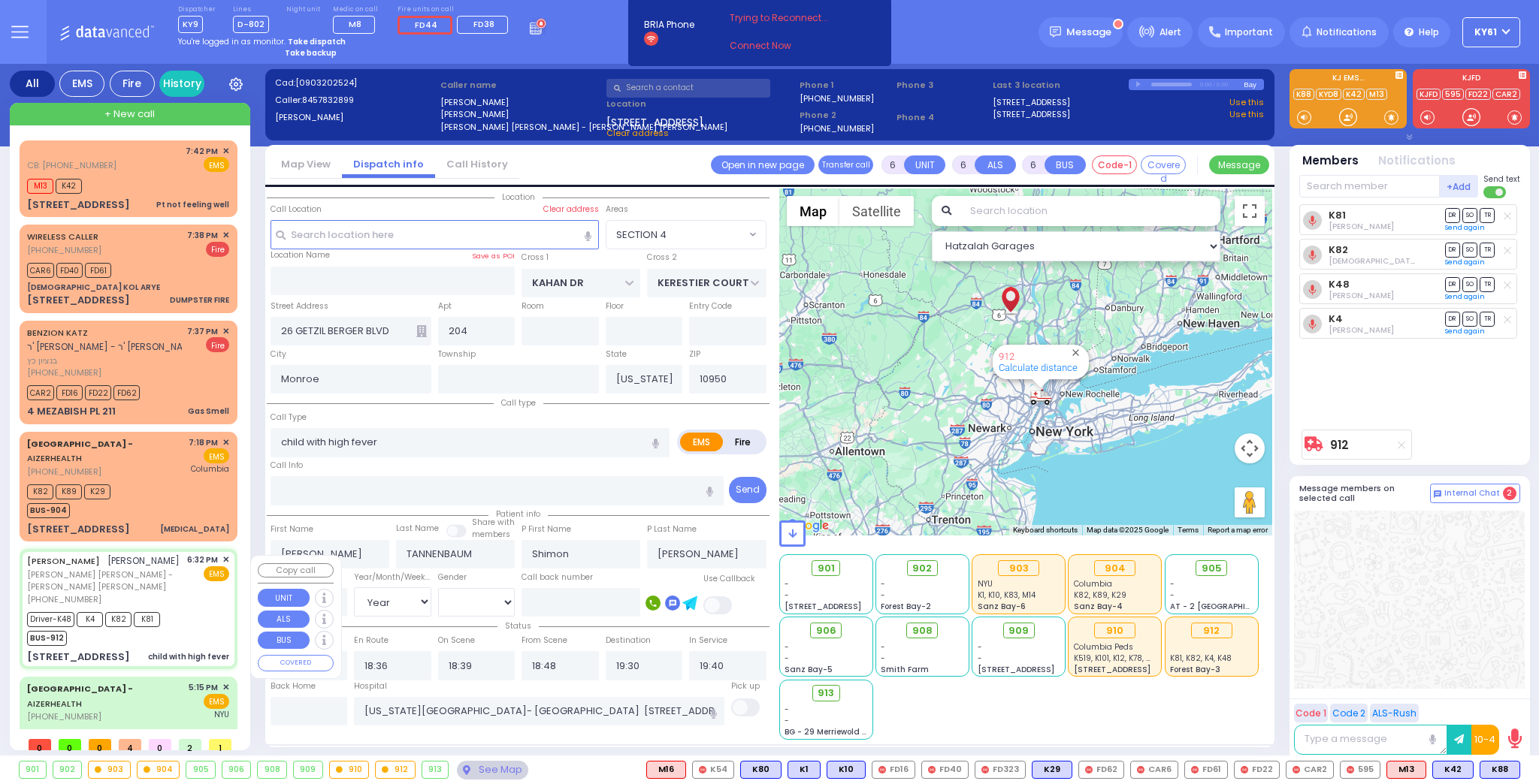
select select
radio input "true"
select select "Year"
select select "[DEMOGRAPHIC_DATA]"
select select "Hatzalah Garages"
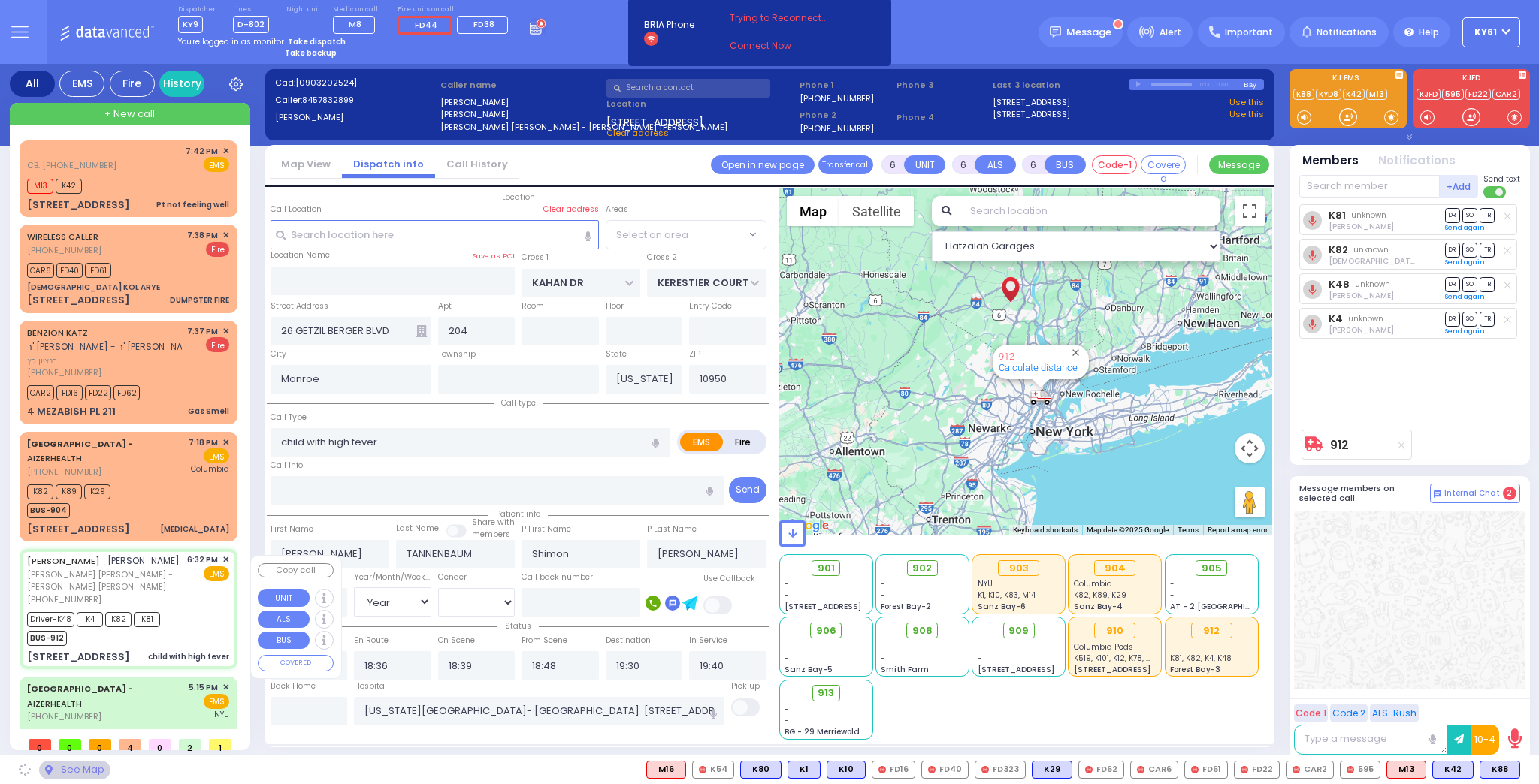
select select "SECTION 4"
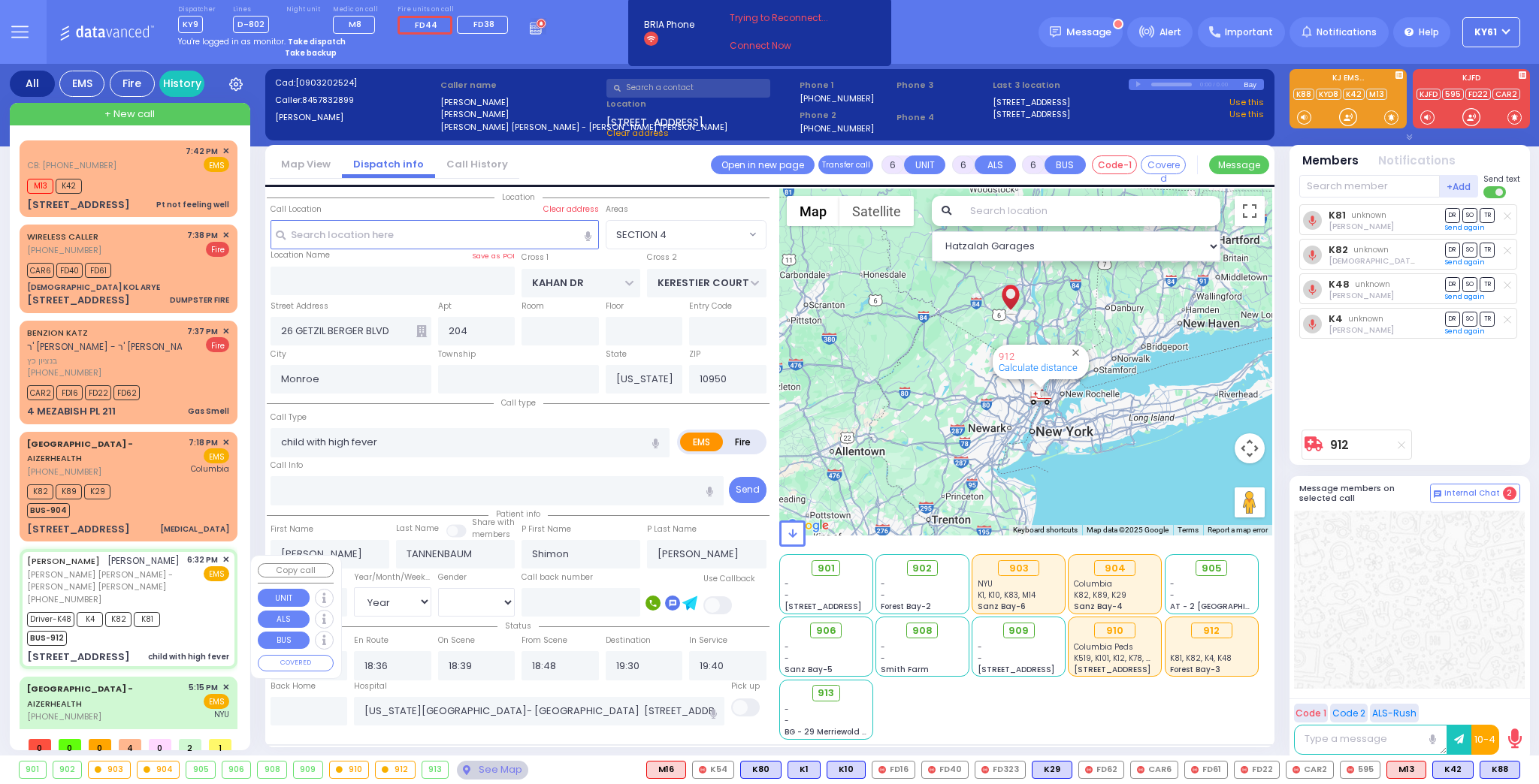
select select
radio input "true"
select select "Year"
select select "[DEMOGRAPHIC_DATA]"
select select "Hatzalah Garages"
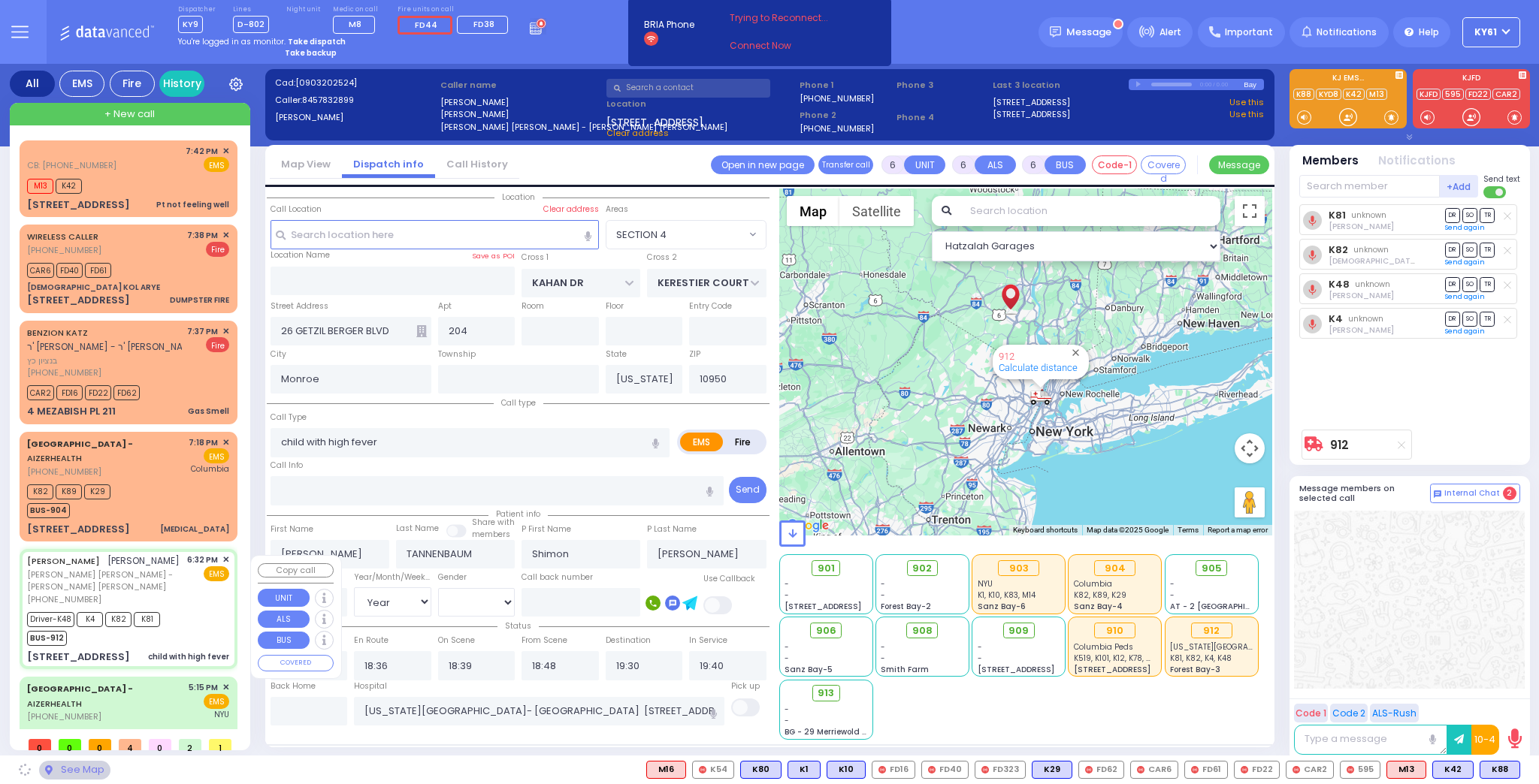
select select "SECTION 4"
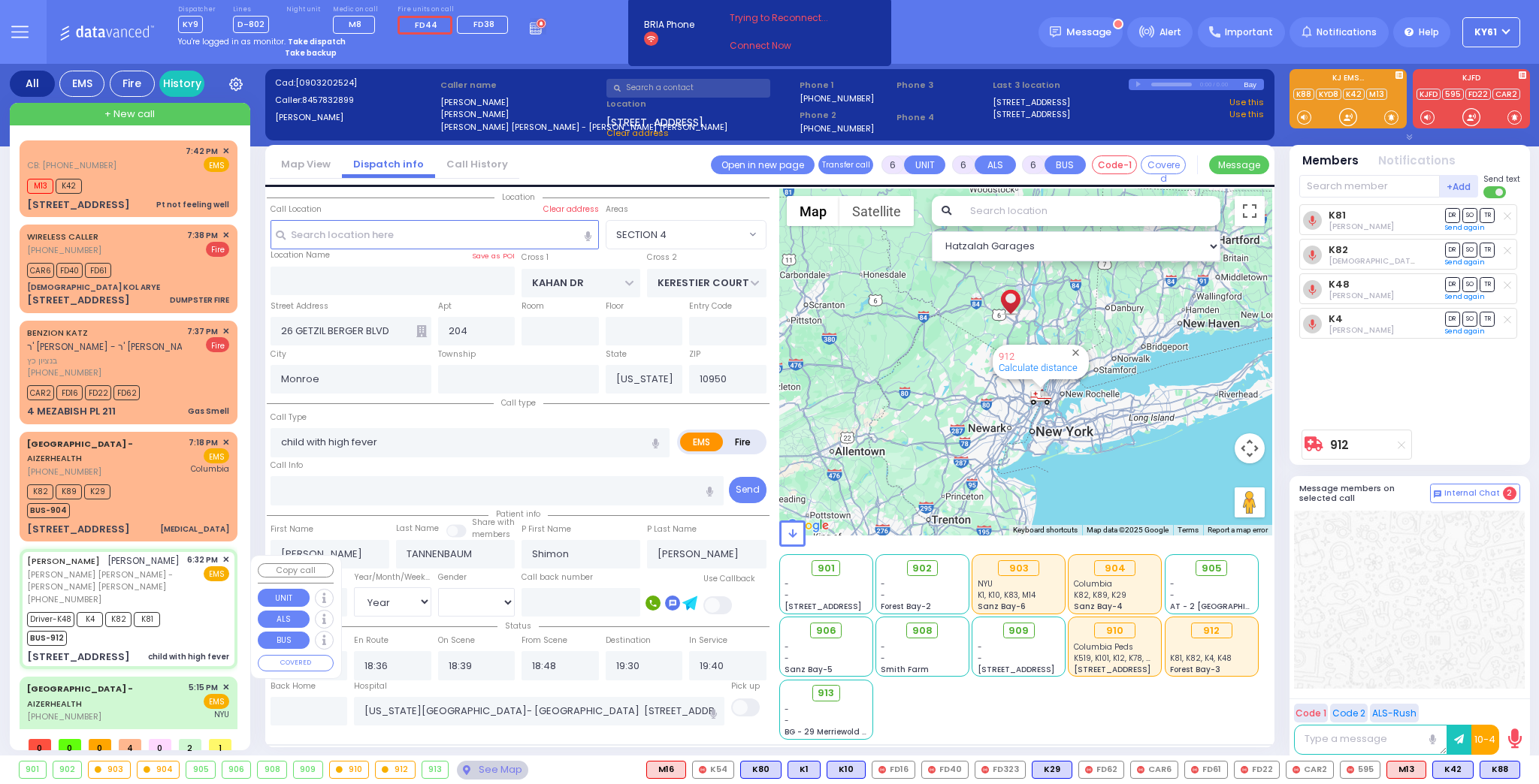
select select
radio input "true"
select select "Year"
select select "[DEMOGRAPHIC_DATA]"
select select "Hatzalah Garages"
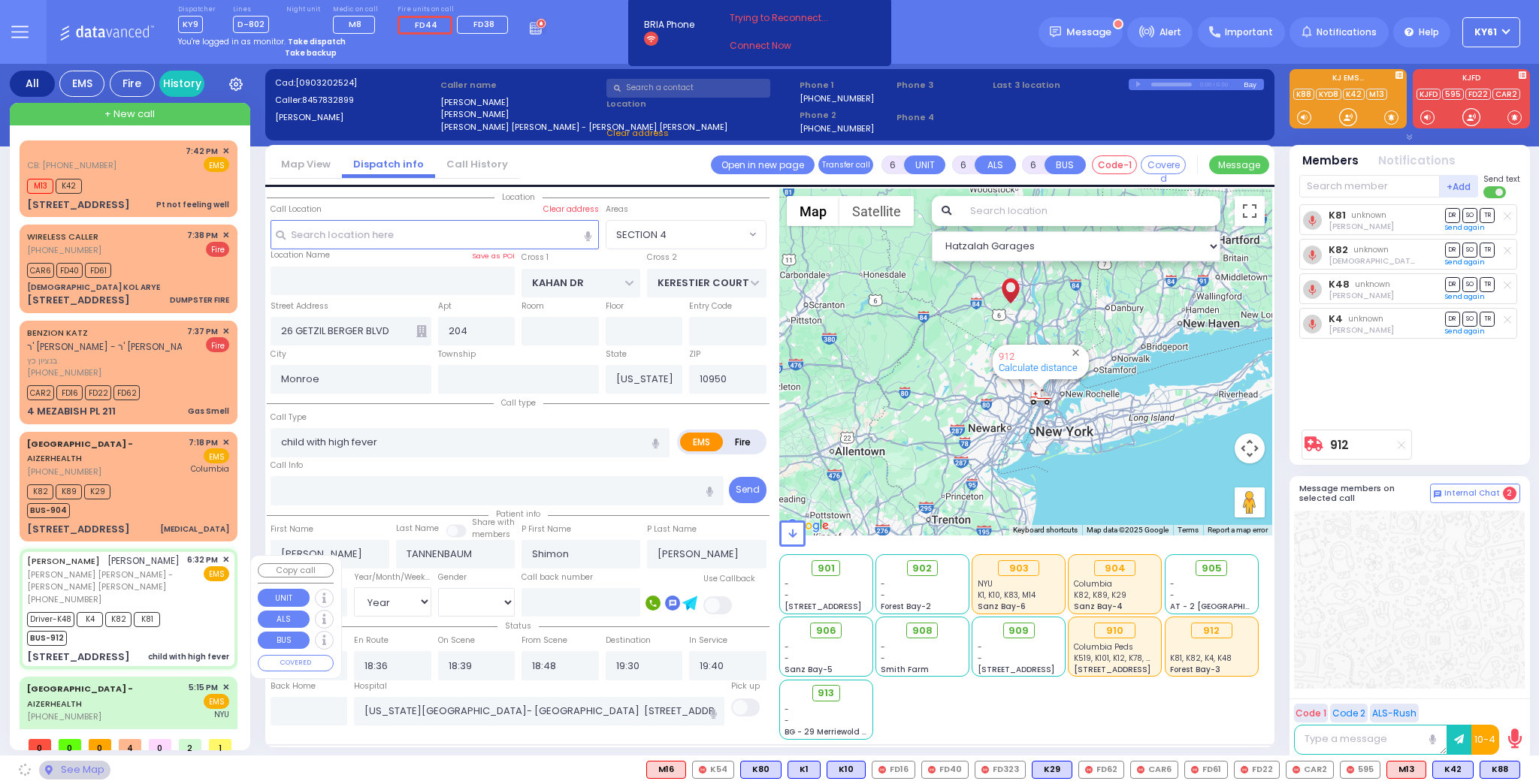
select select "SECTION 4"
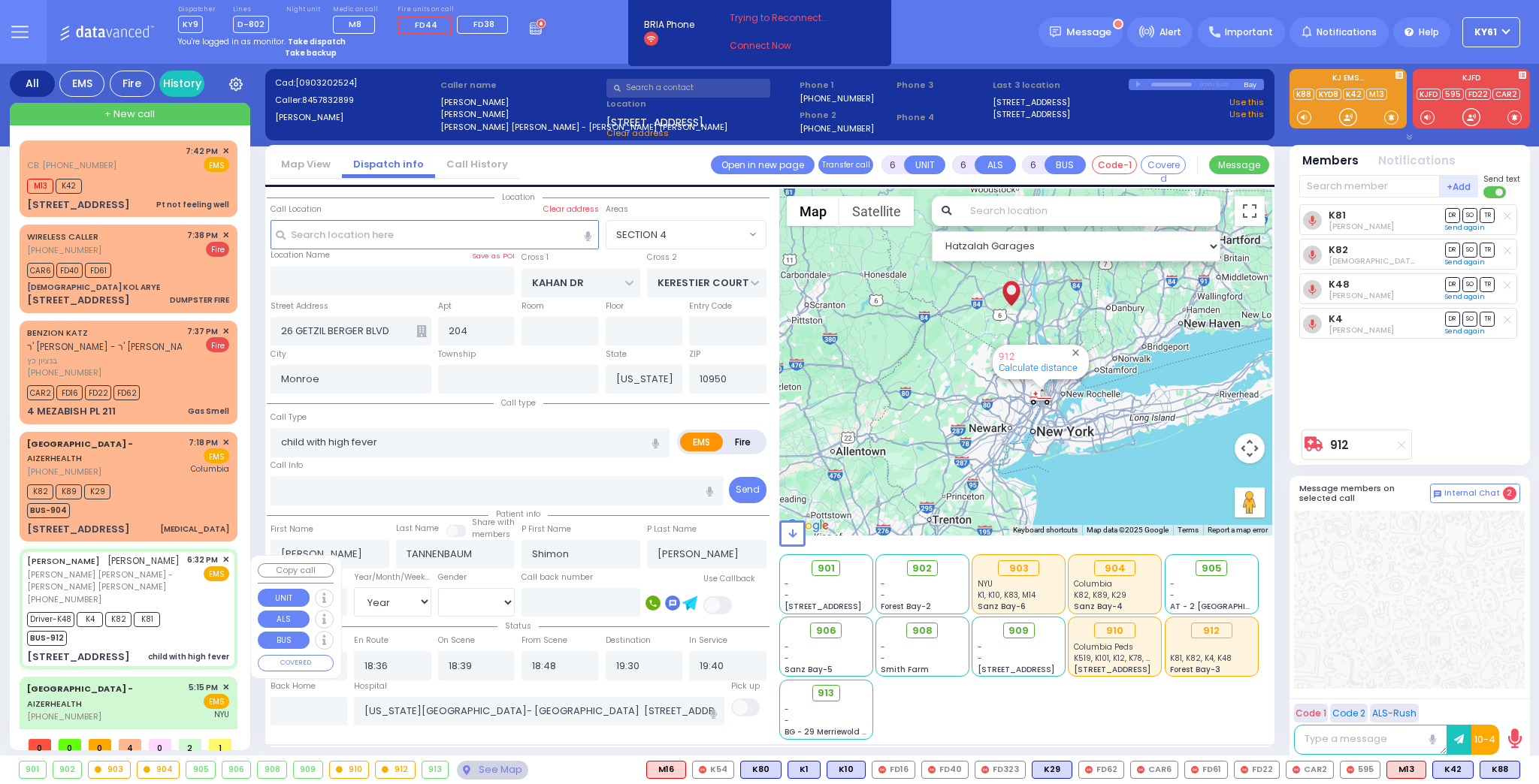
select select
radio input "true"
select select "Year"
select select "[DEMOGRAPHIC_DATA]"
select select "Hatzalah Garages"
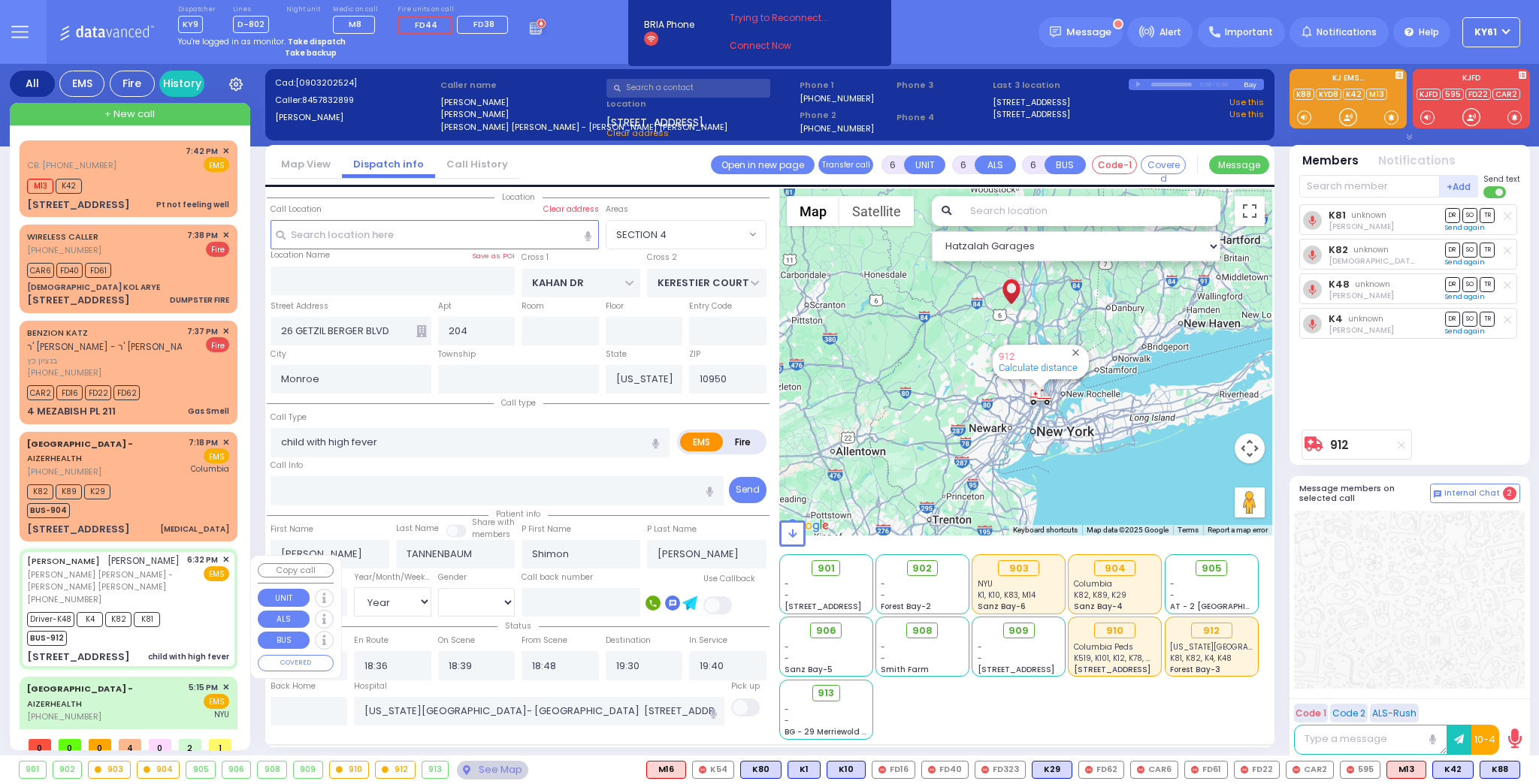
select select "SECTION 4"
select select
radio input "true"
select select "Year"
select select "[DEMOGRAPHIC_DATA]"
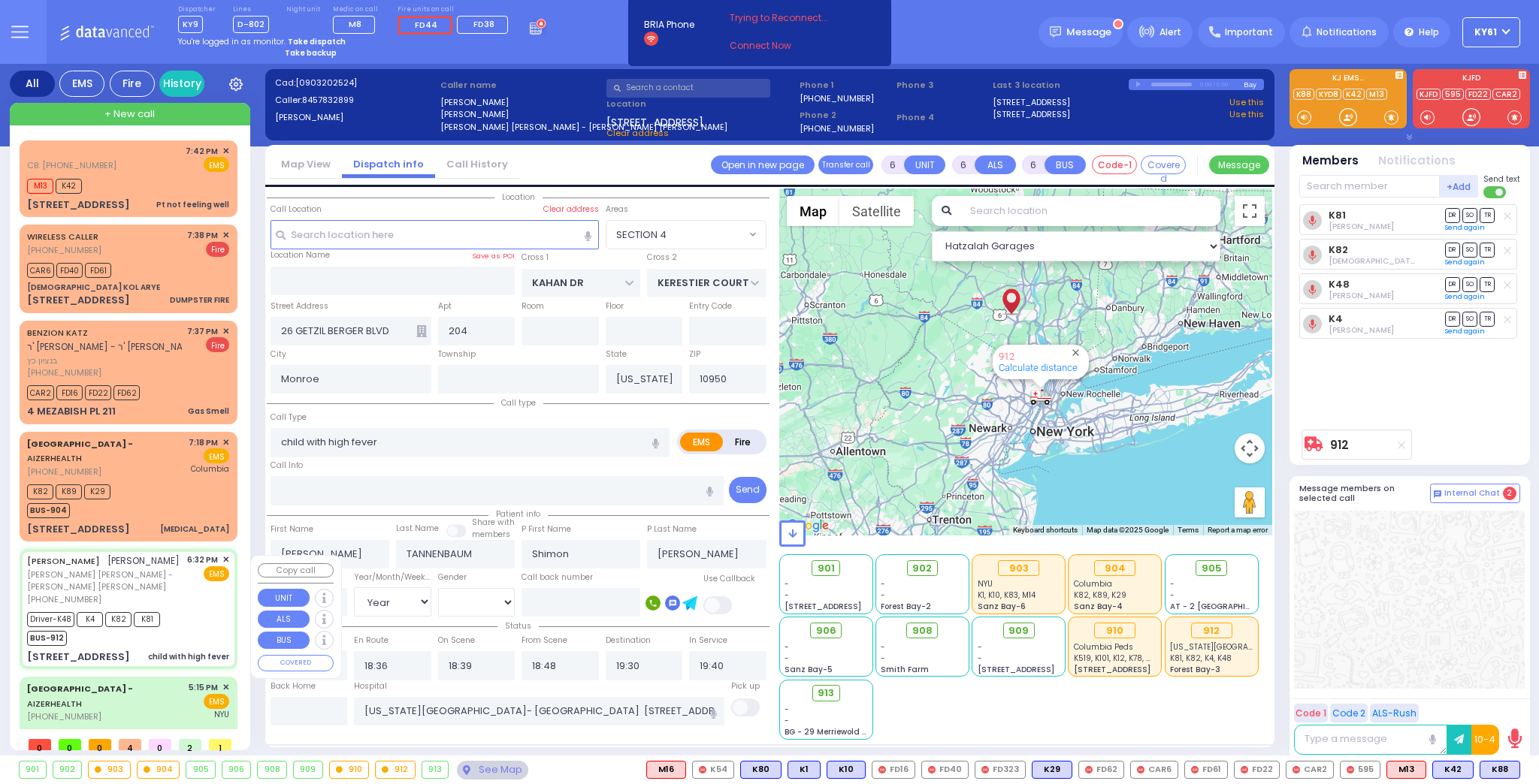
select select "Hatzalah Garages"
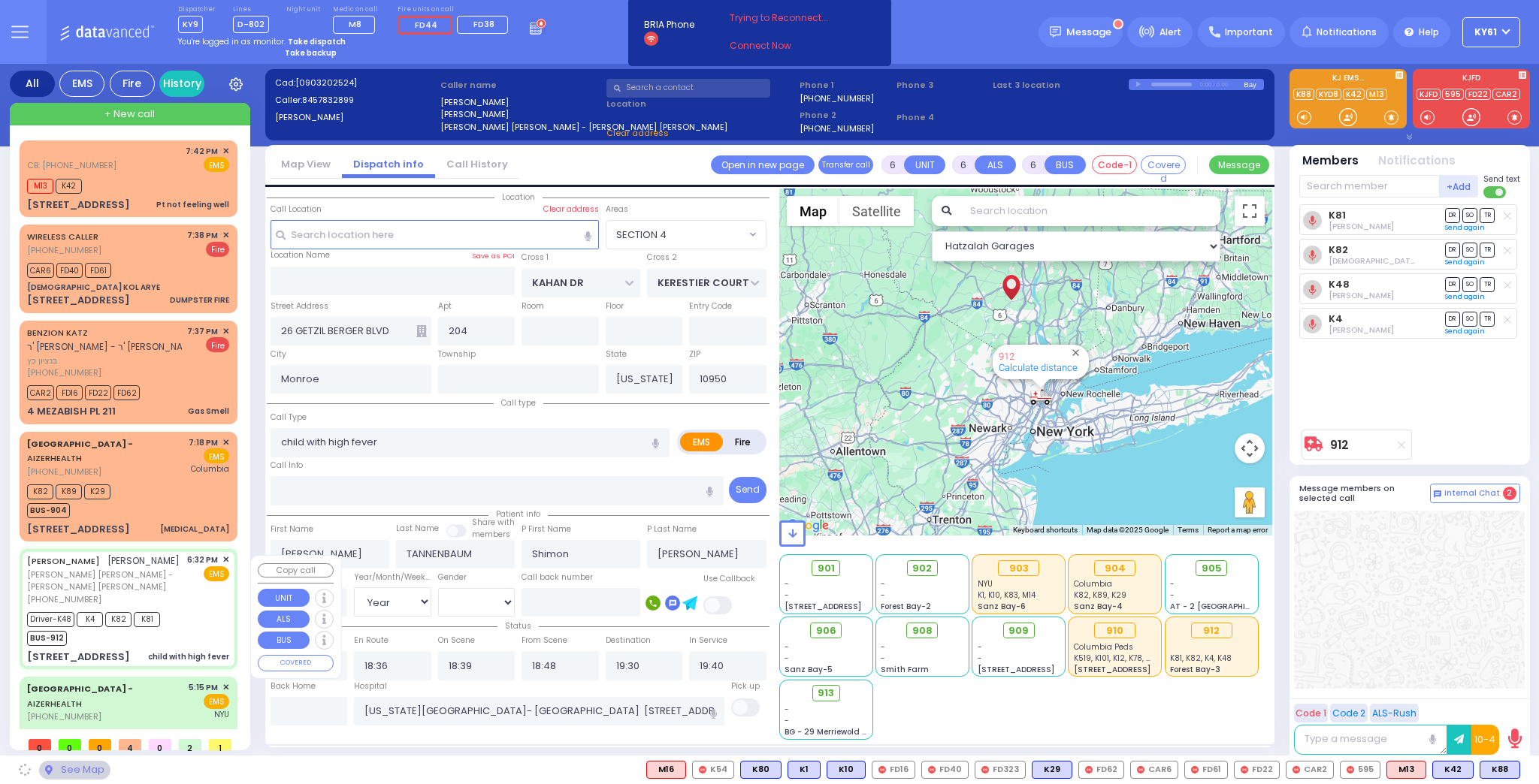
select select "SECTION 4"
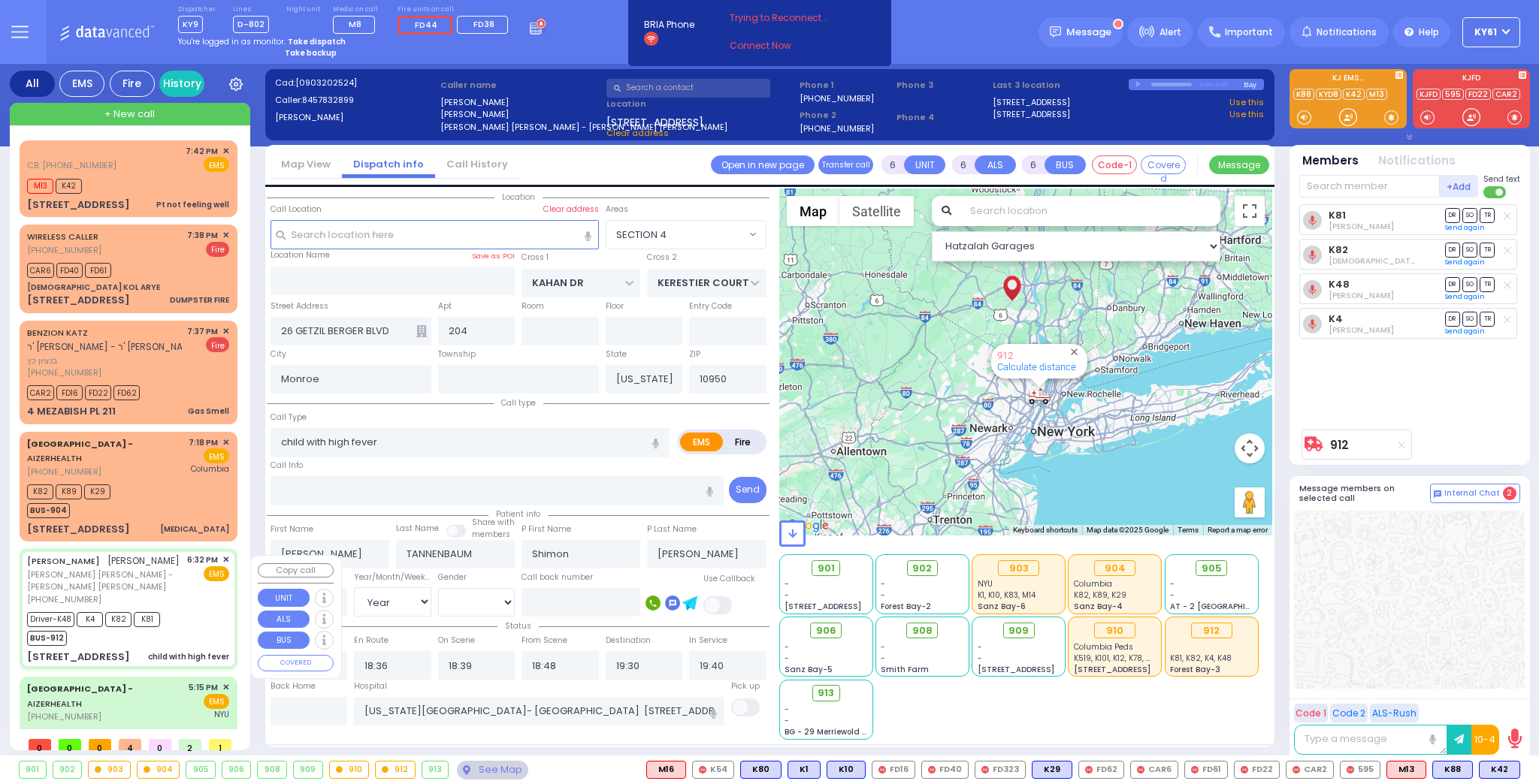
select select
radio input "true"
select select "Year"
select select "[DEMOGRAPHIC_DATA]"
select select "Hatzalah Garages"
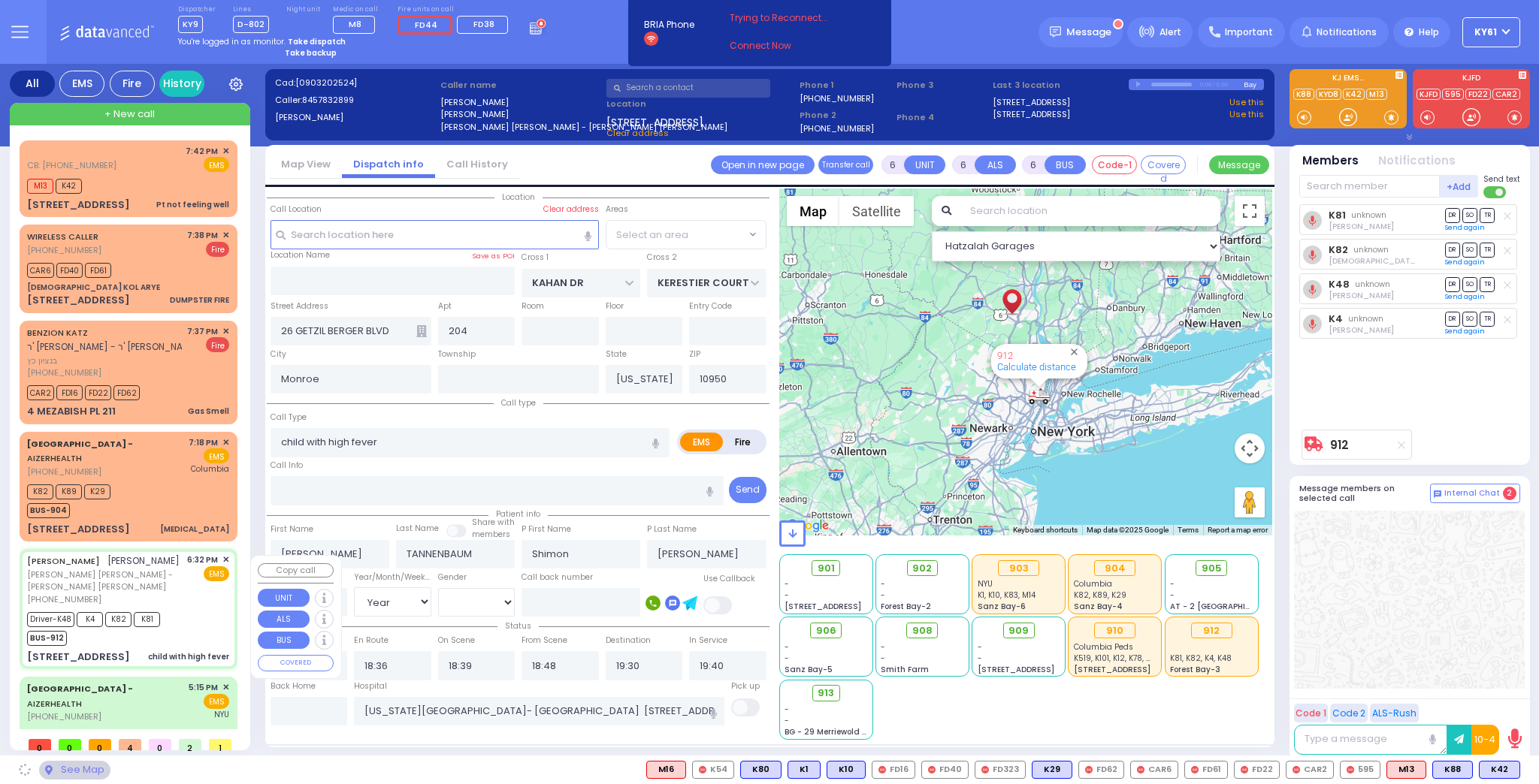
select select "SECTION 4"
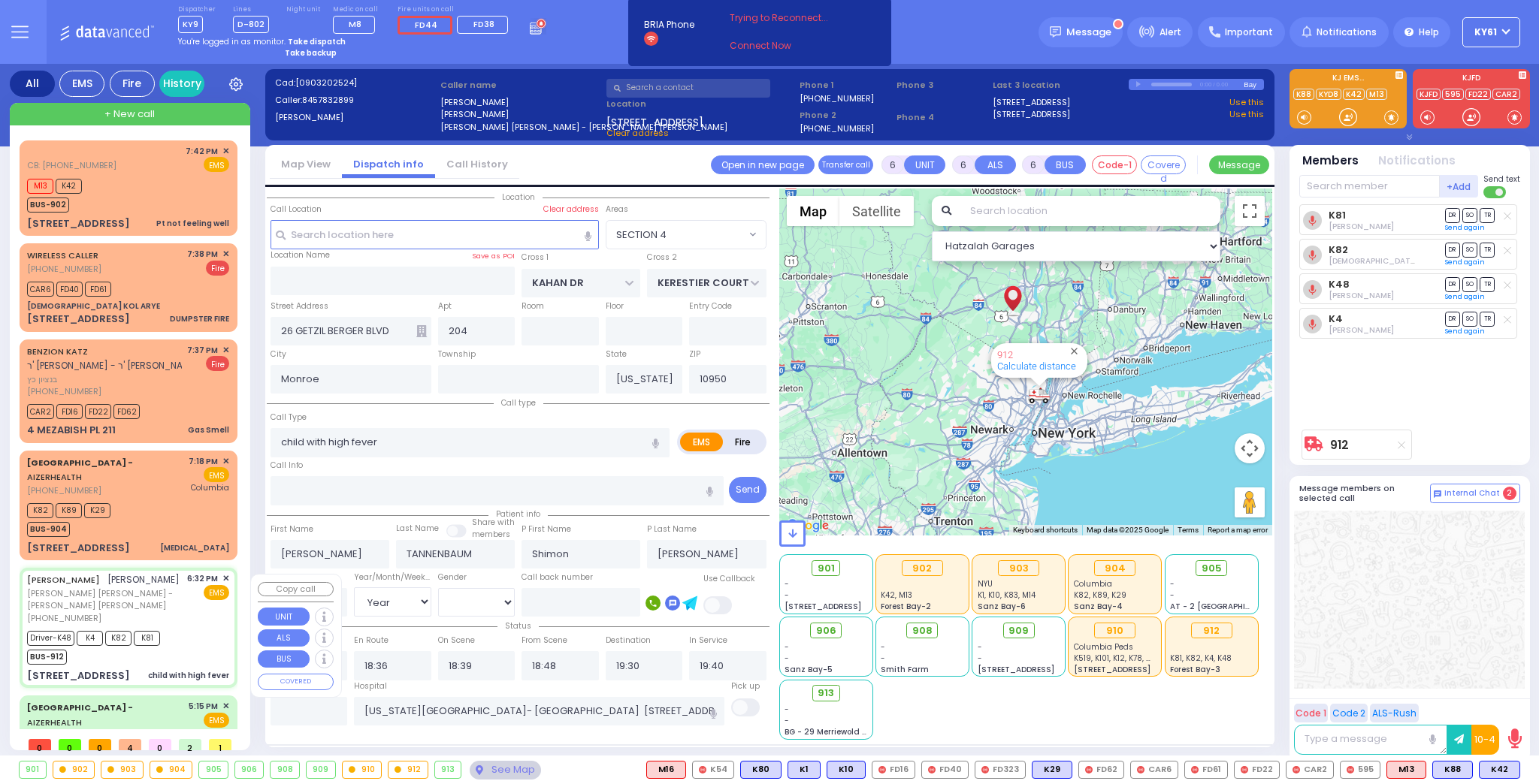
select select
radio input "true"
select select "Year"
select select "[DEMOGRAPHIC_DATA]"
select select "Hatzalah Garages"
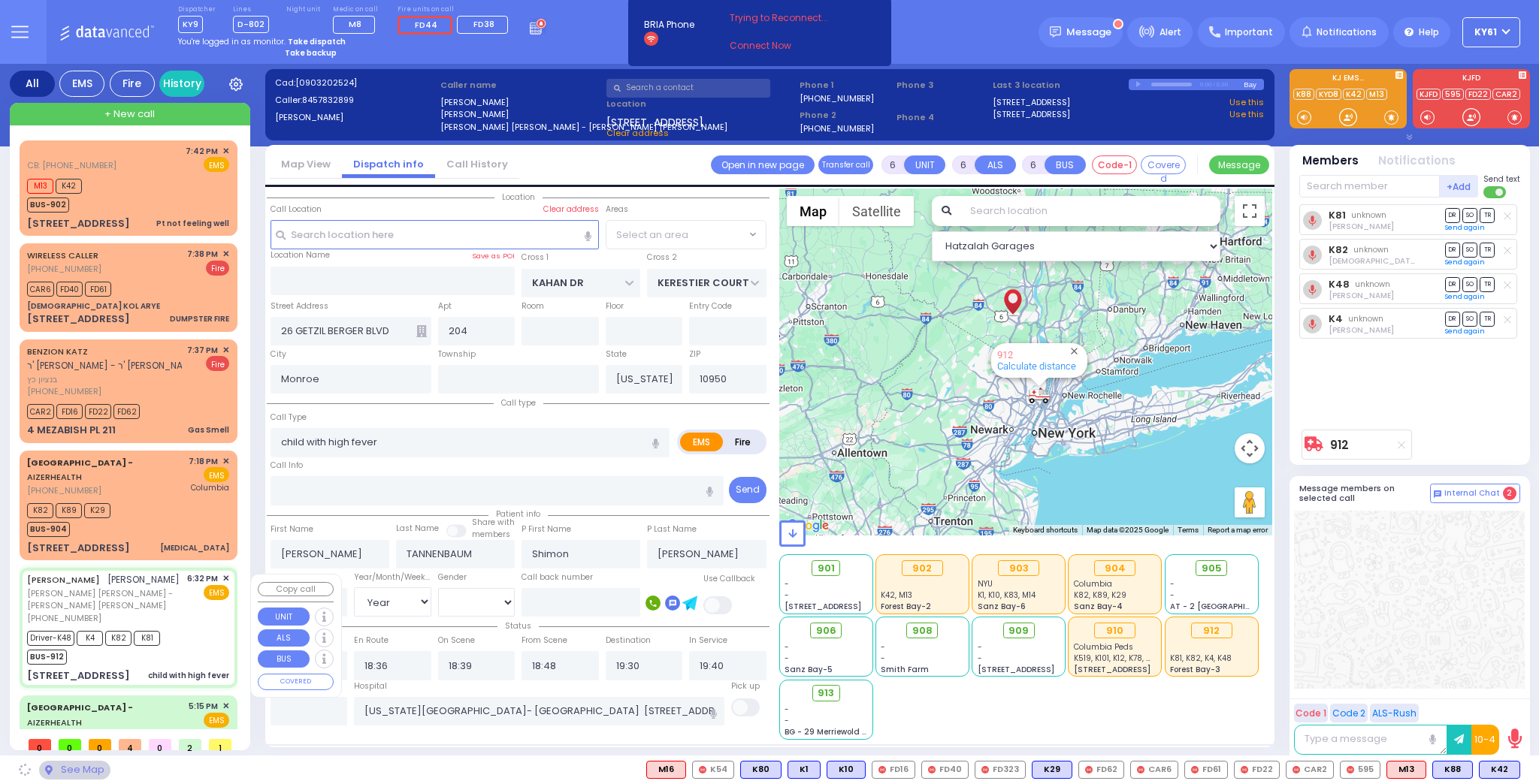
select select "SECTION 4"
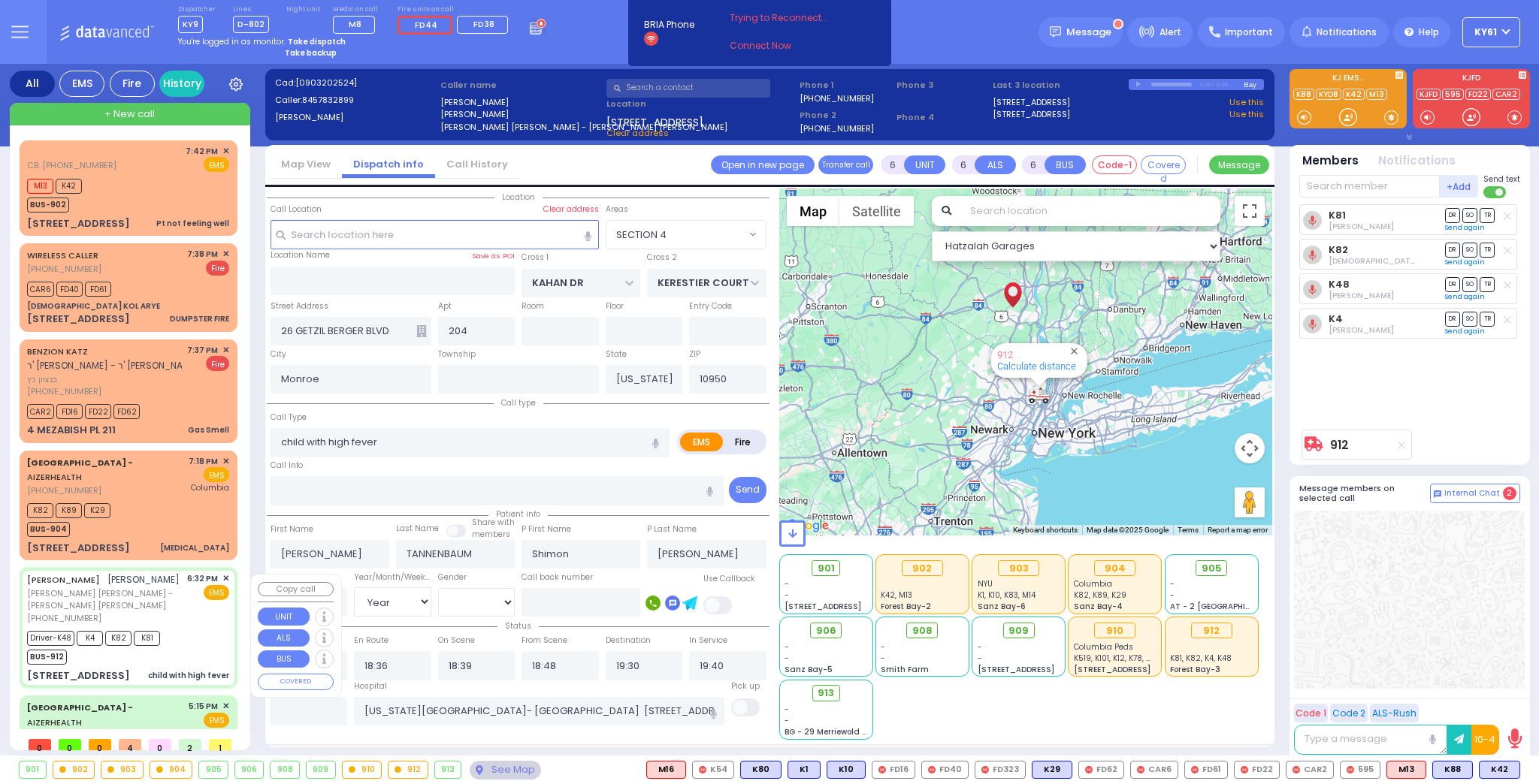
select select
radio input "true"
select select "Year"
select select "[DEMOGRAPHIC_DATA]"
select select "Hatzalah Garages"
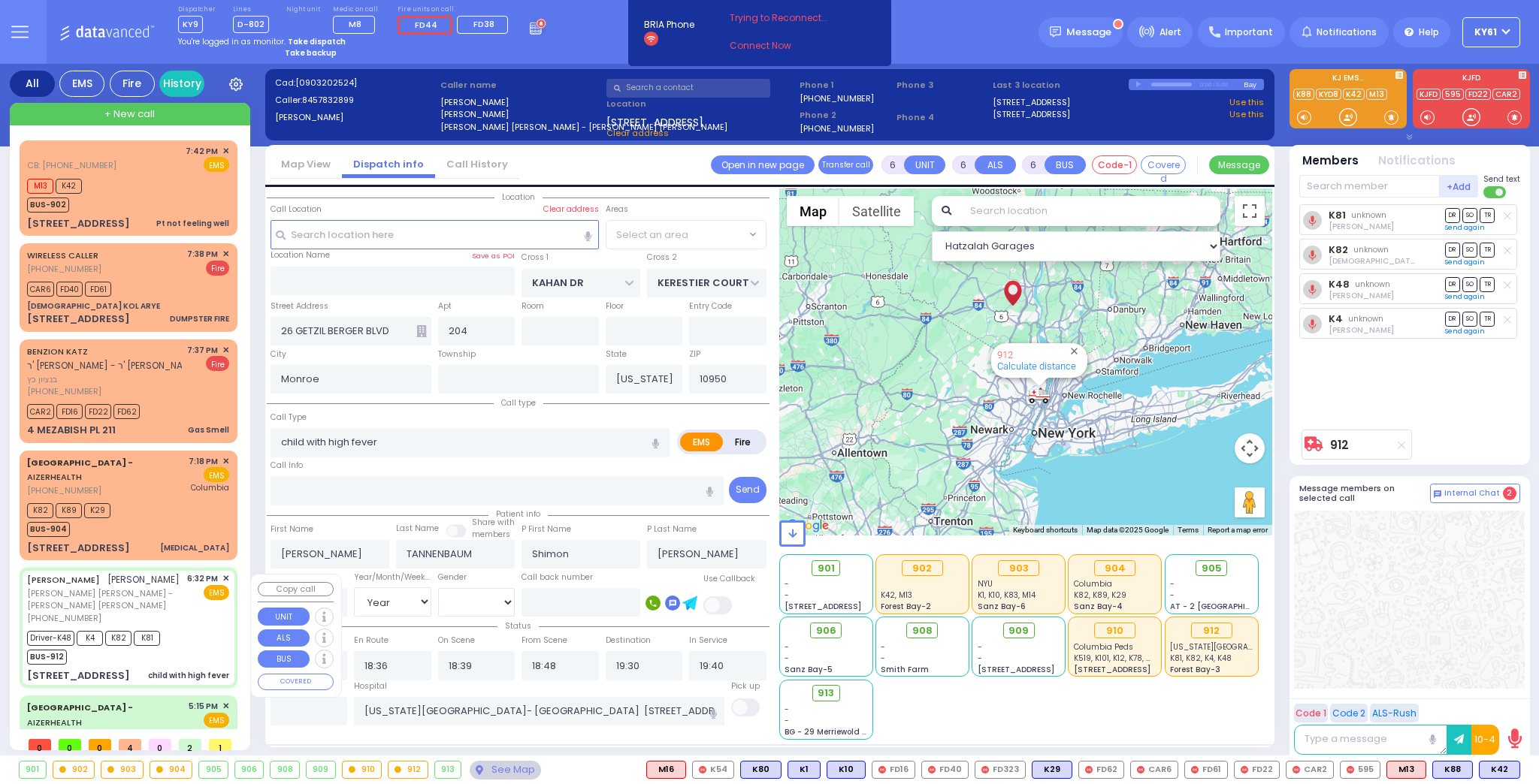
select select "SECTION 4"
select select
radio input "true"
select select "Year"
select select "[DEMOGRAPHIC_DATA]"
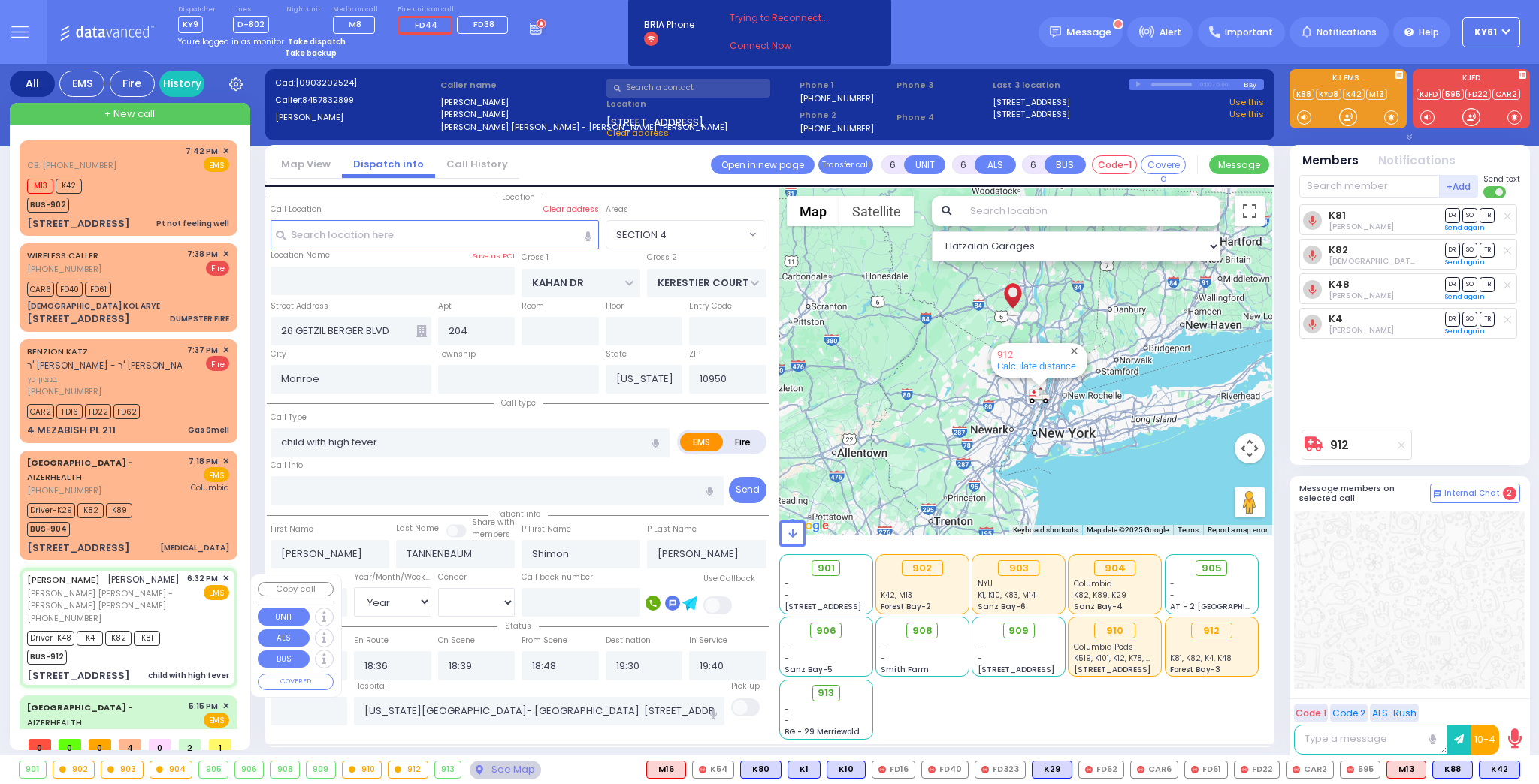
select select "Hatzalah Garages"
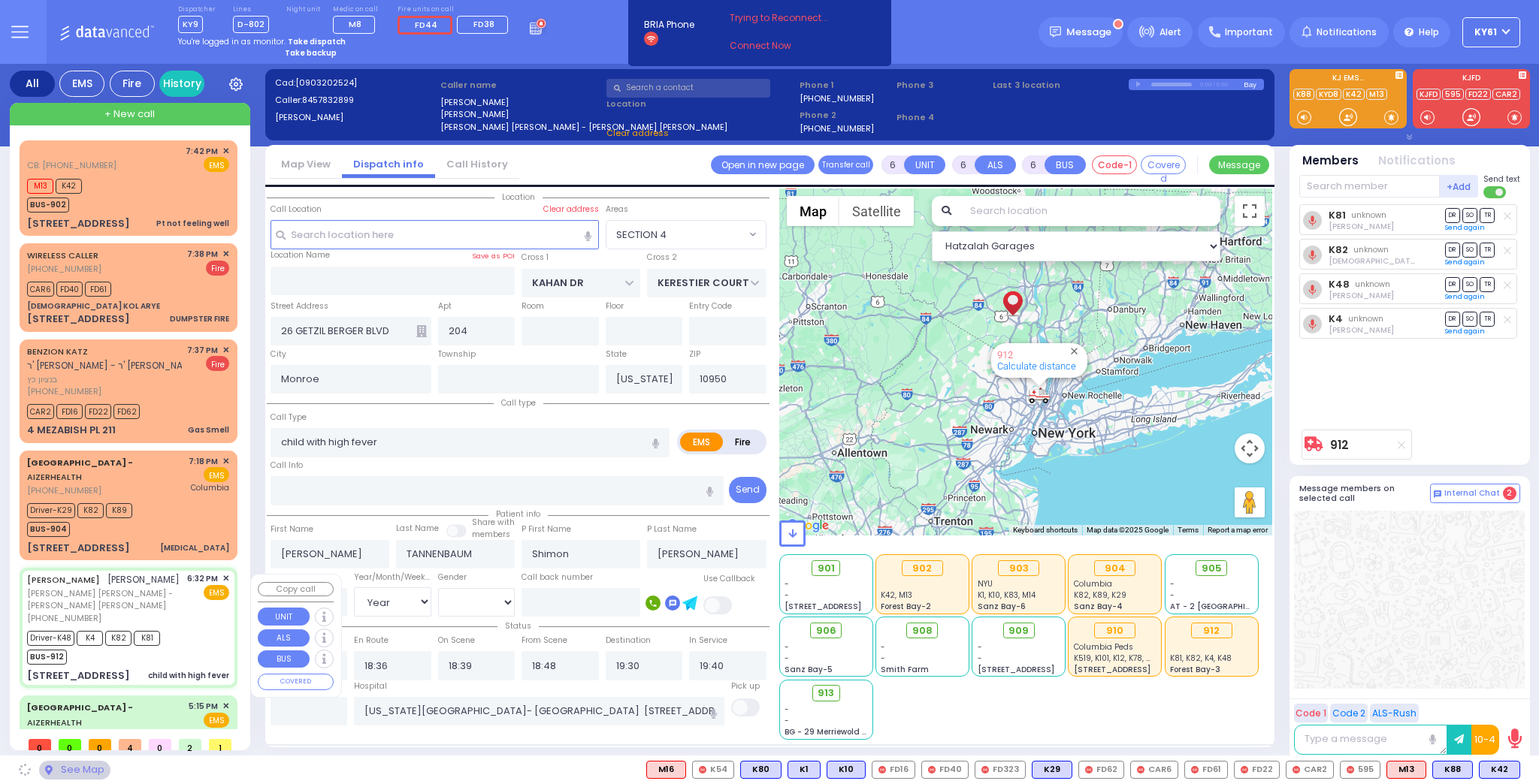
select select "SECTION 4"
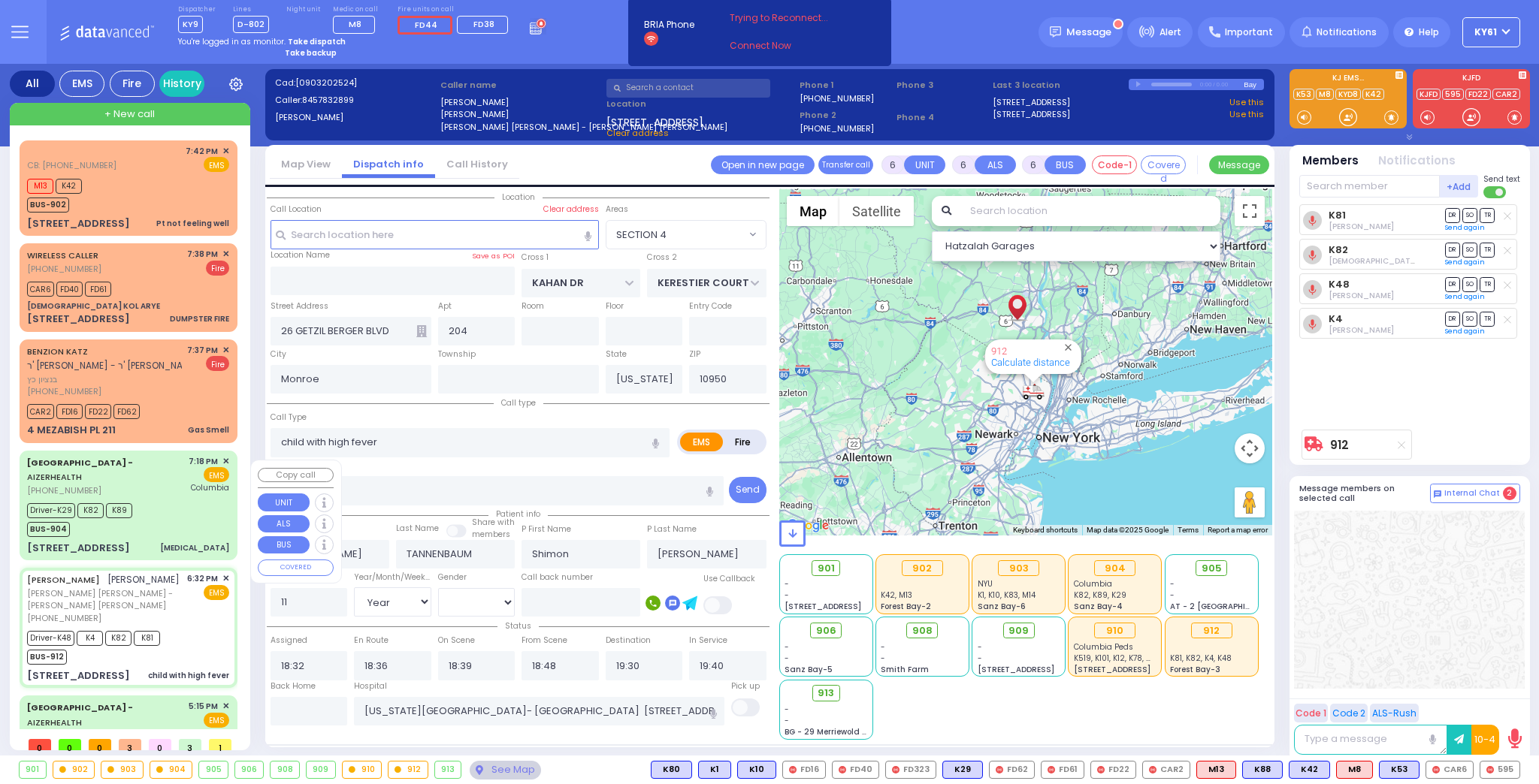
click at [175, 525] on div "Driver-K29 K82 K89 BUS-904" at bounding box center [128, 518] width 202 height 38
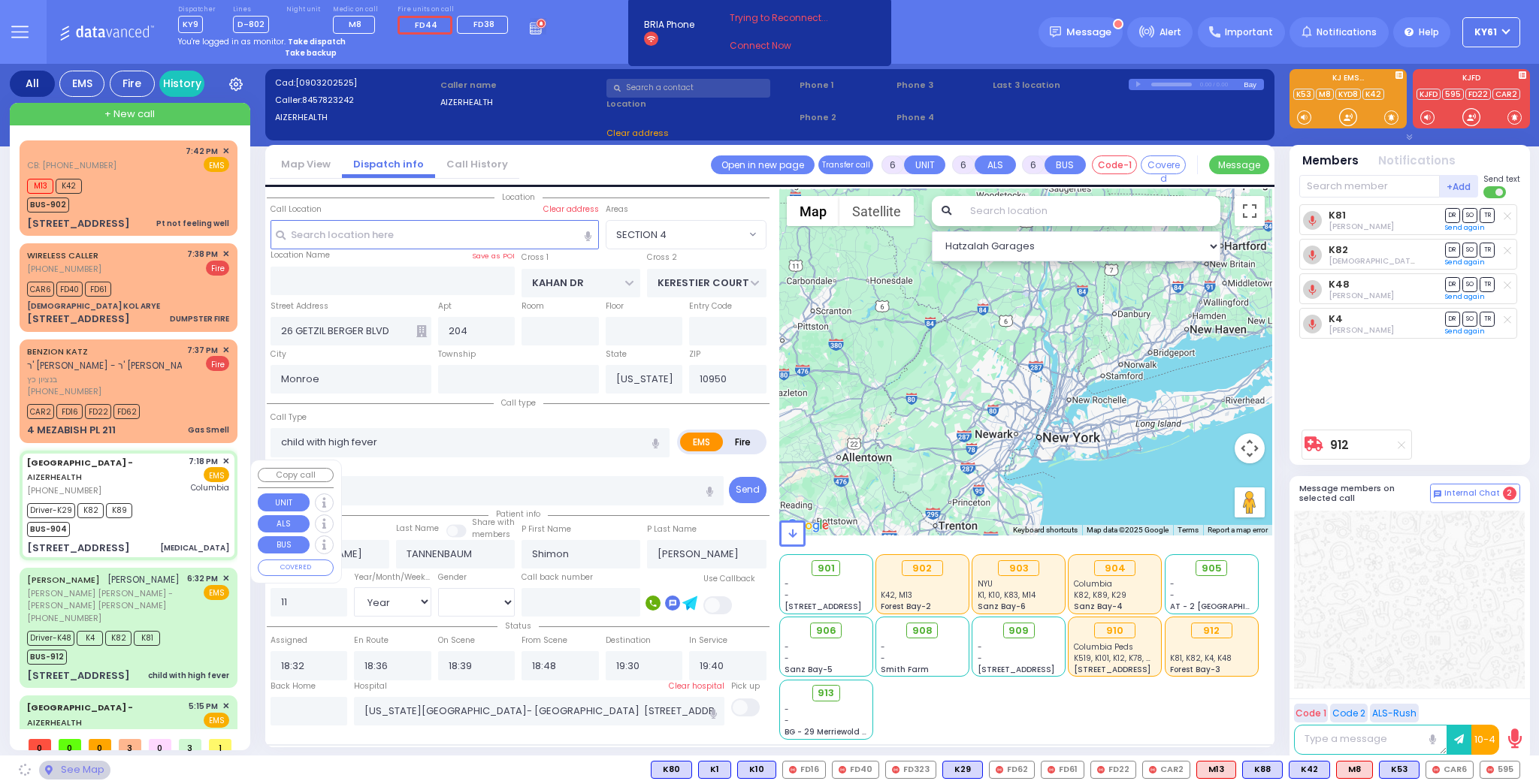
select select
type input "Sepsis"
radio input "true"
type input "Shloime"
type input "Horowitz"
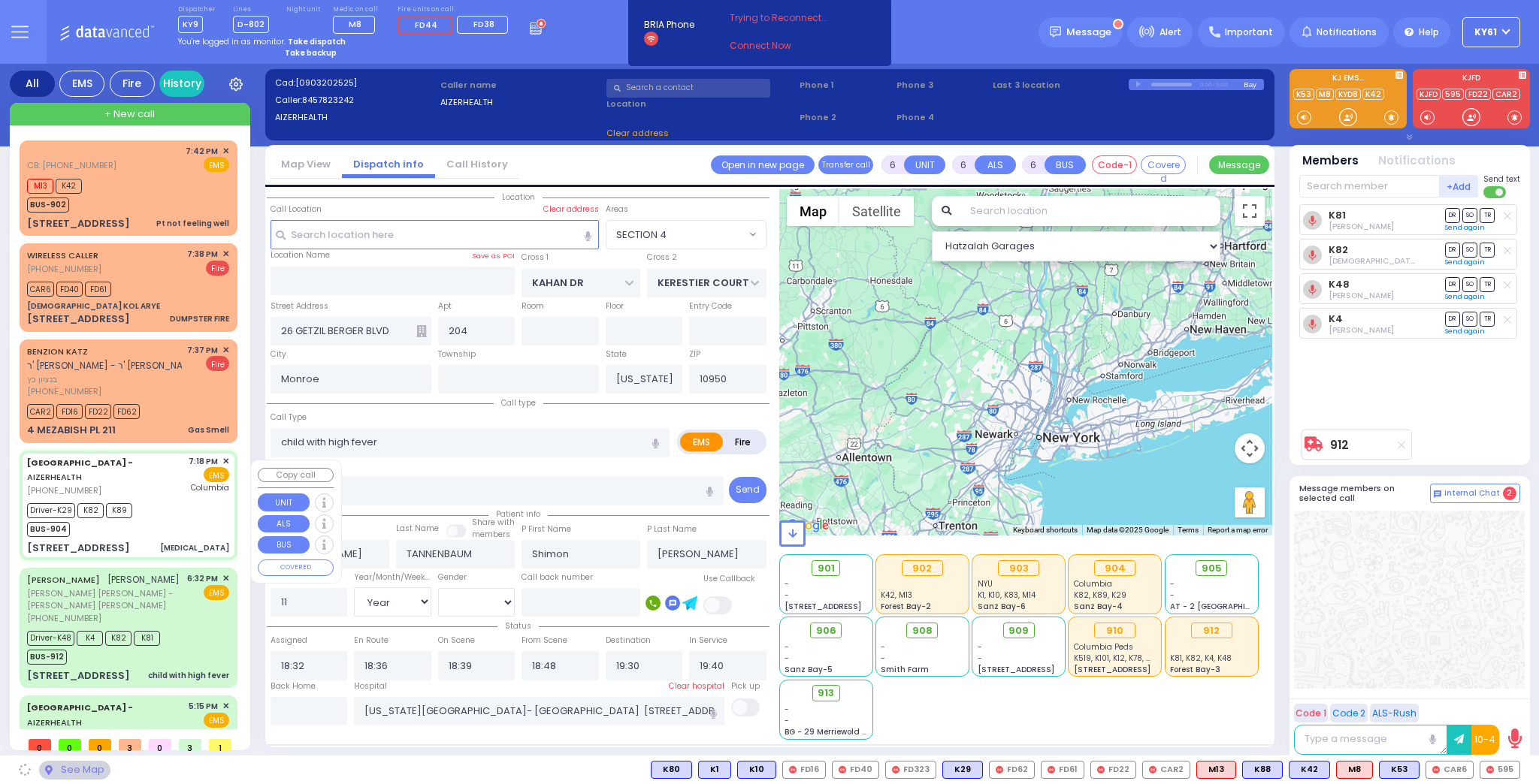
type input "3"
select select "Year"
select select "[DEMOGRAPHIC_DATA]"
type input "19:18"
type input "19:22"
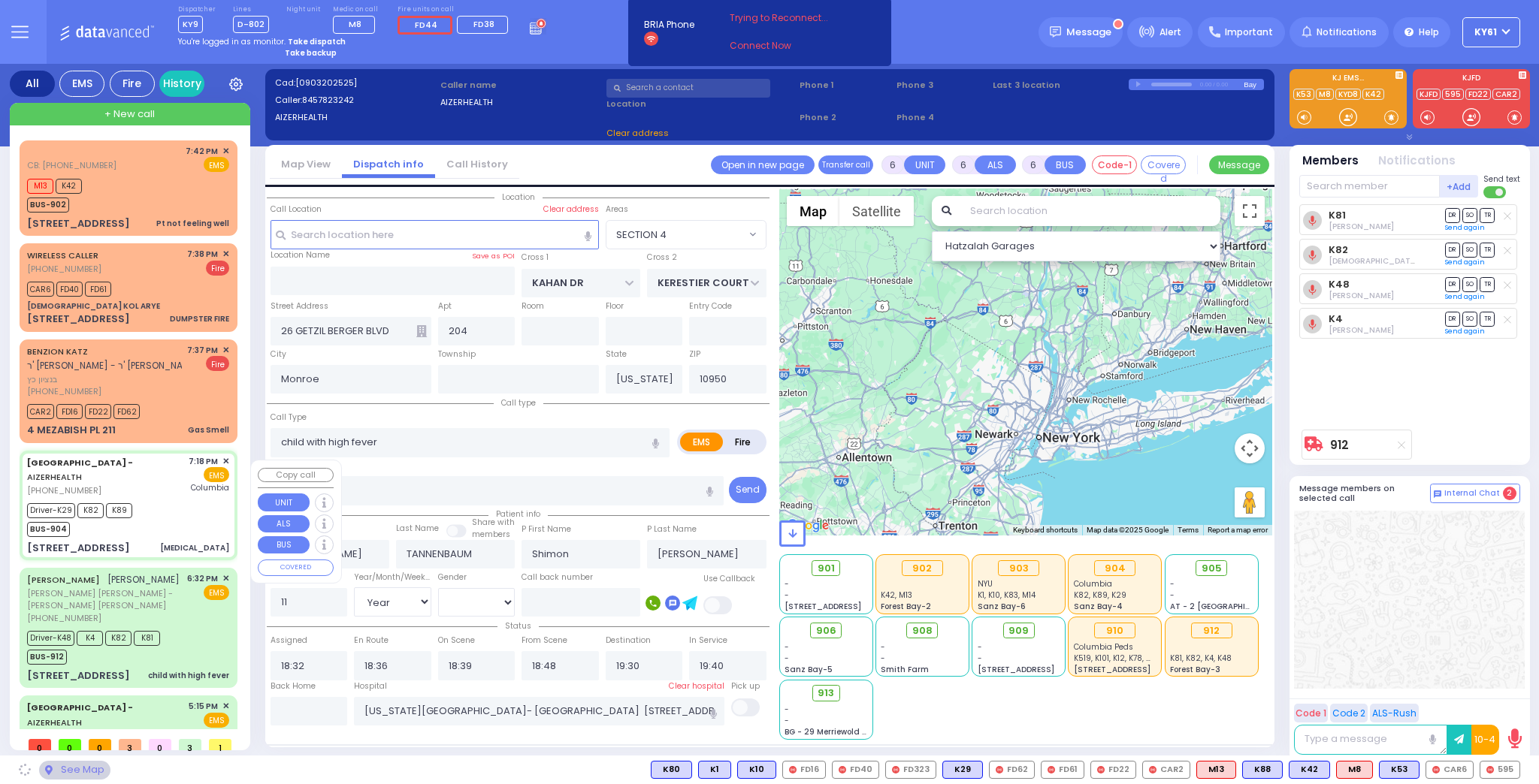
type input "19:28"
type input "19:45"
type input "20:30"
type input "20:40"
type input "New York Presbyterian Hospital- Columbia Campus"
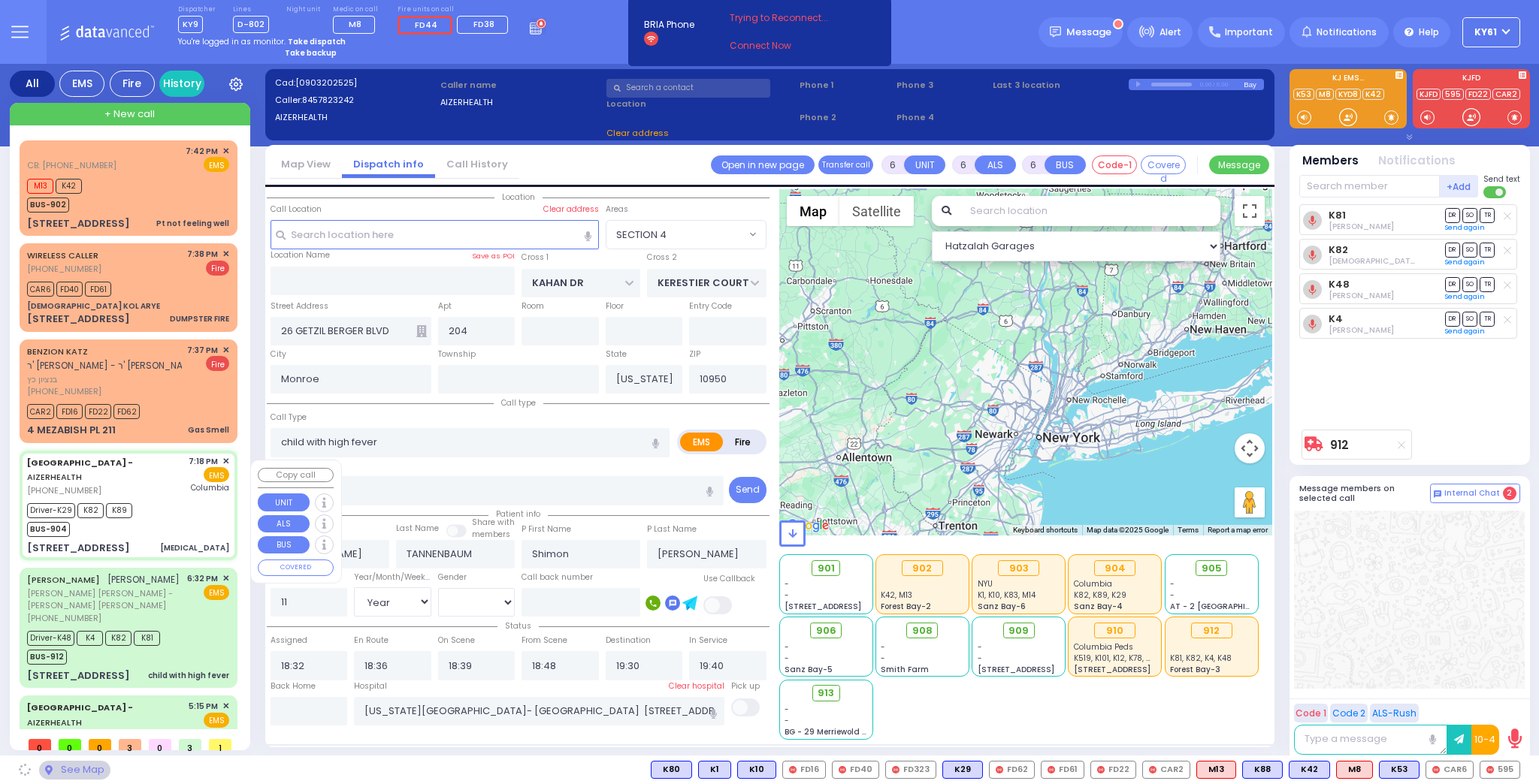
select select "Hatzalah Garages"
type input "[PERSON_NAME] DR"
type input "CARTER LN"
type input "[STREET_ADDRESS]"
type input "2"
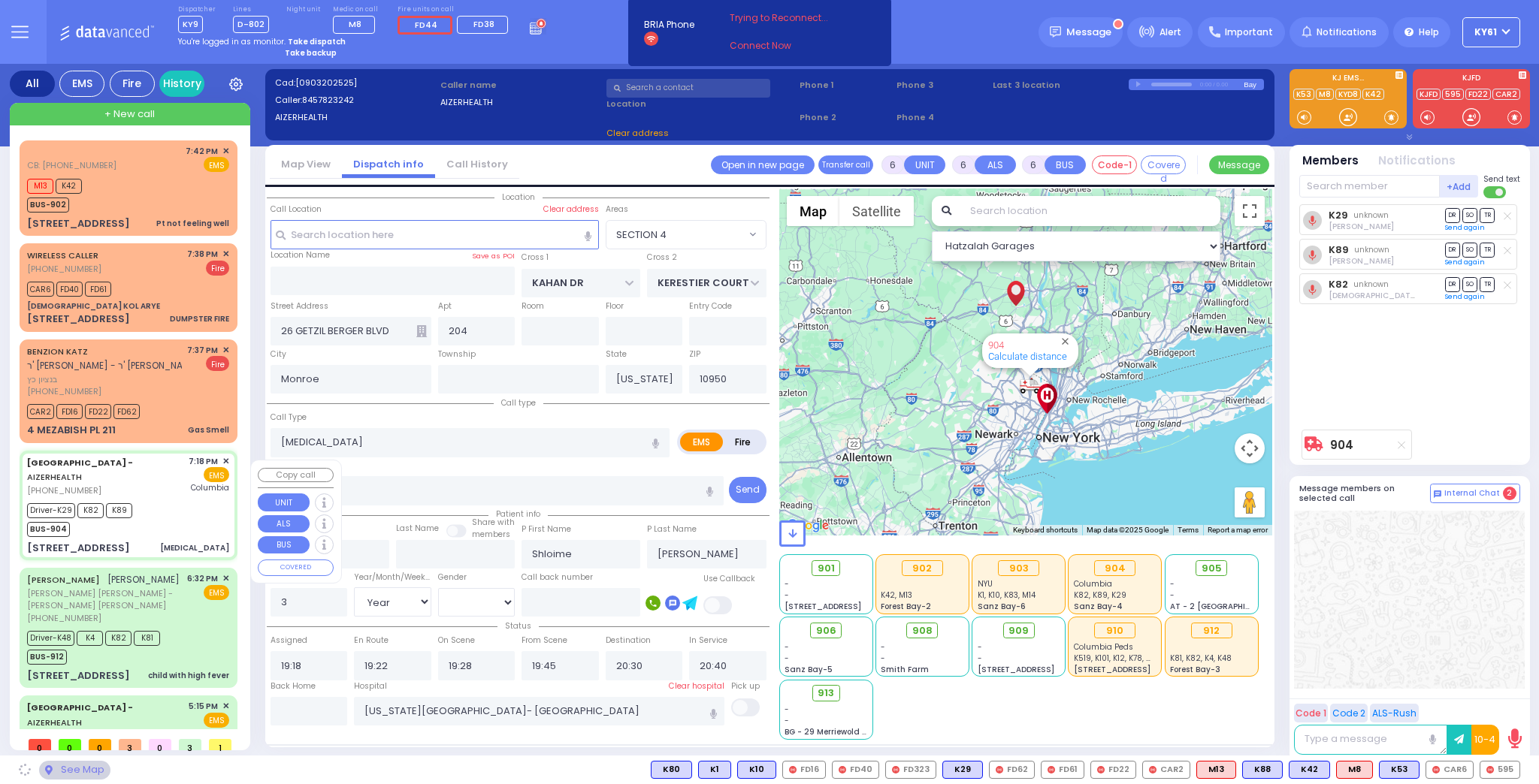
type input "2"
select select "SECTION 2"
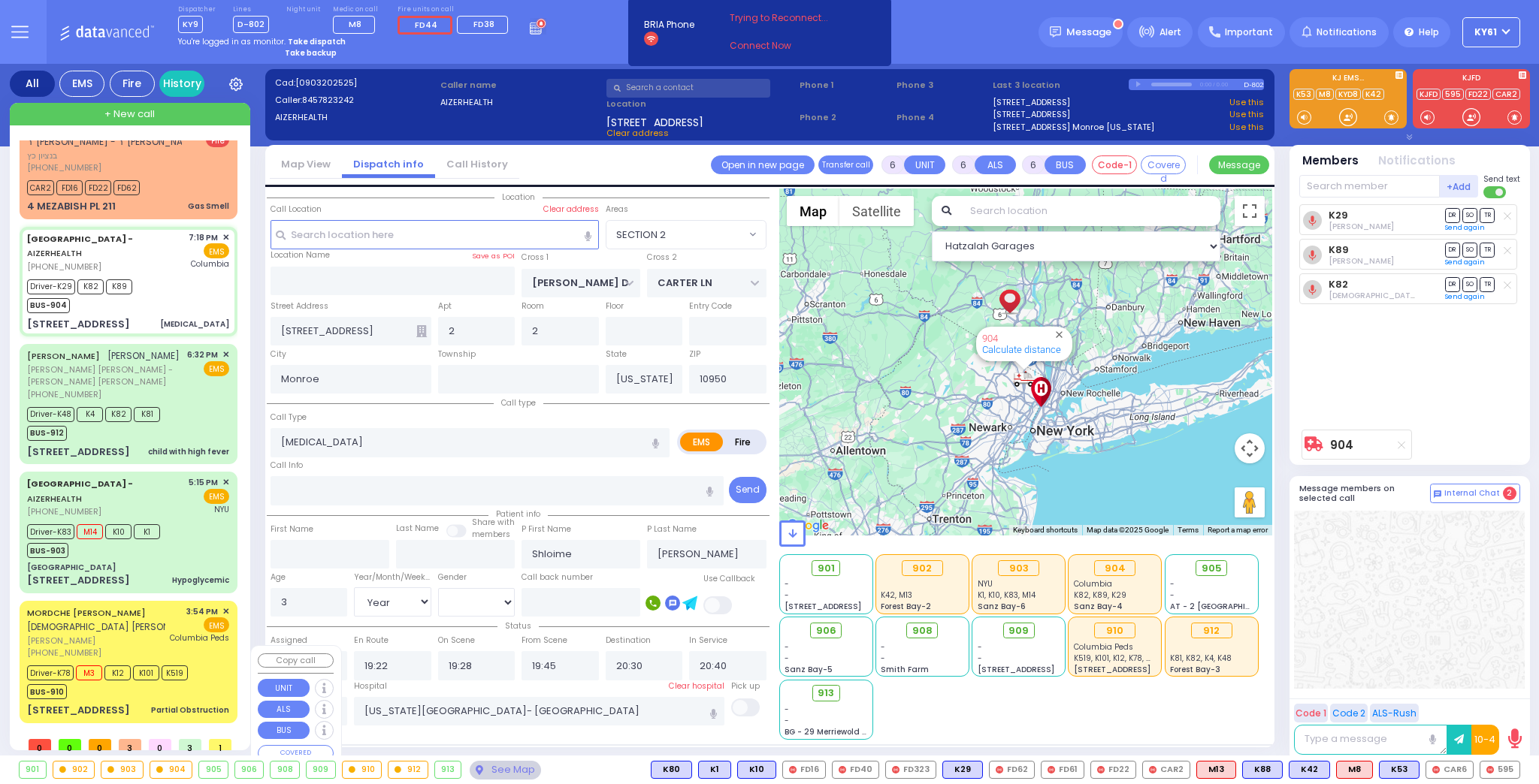
scroll to position [226, 0]
select select
radio input "true"
select select "Year"
select select "[DEMOGRAPHIC_DATA]"
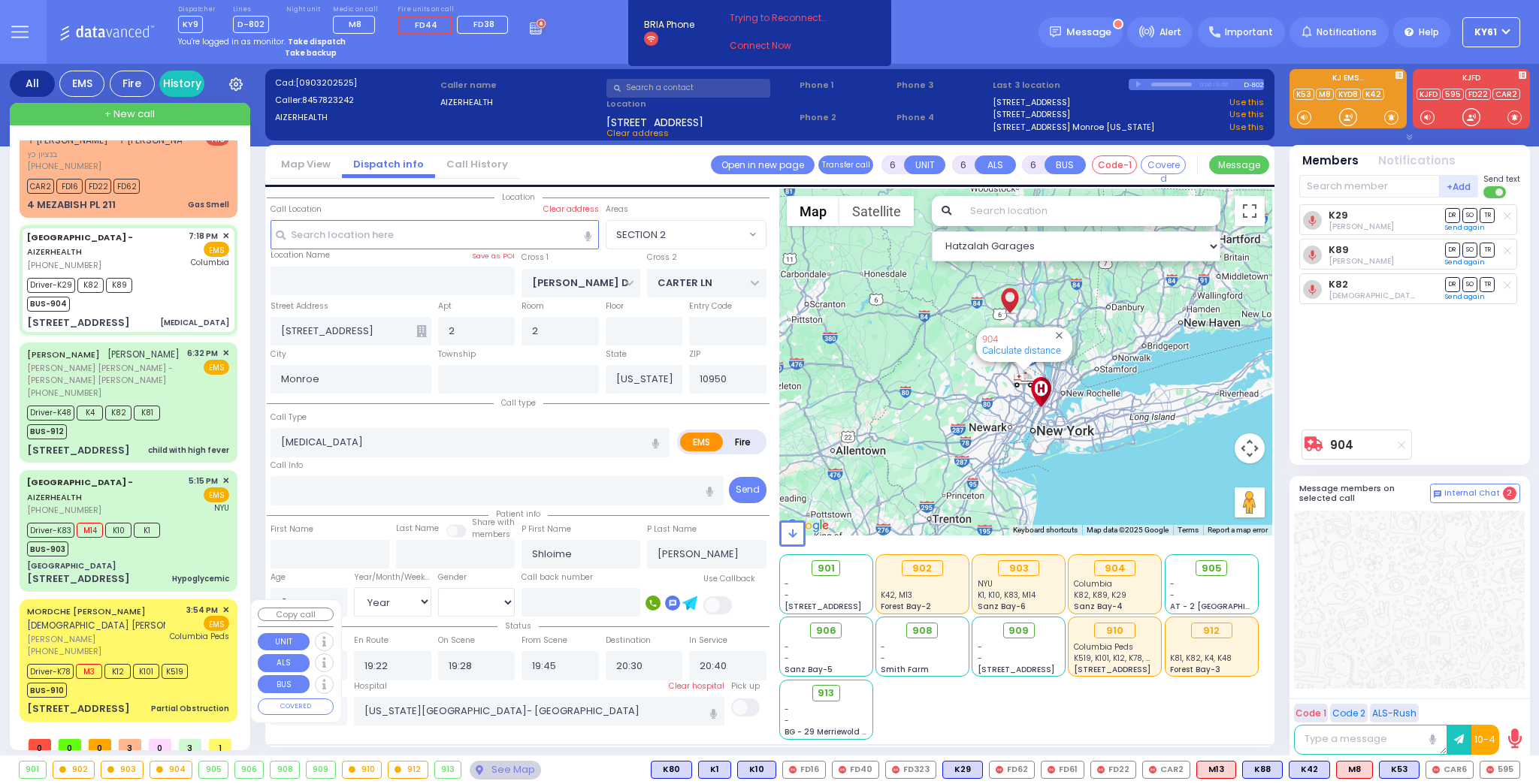
select select "Hatzalah Garages"
select select "SECTION 2"
select select
radio input "true"
select select "Year"
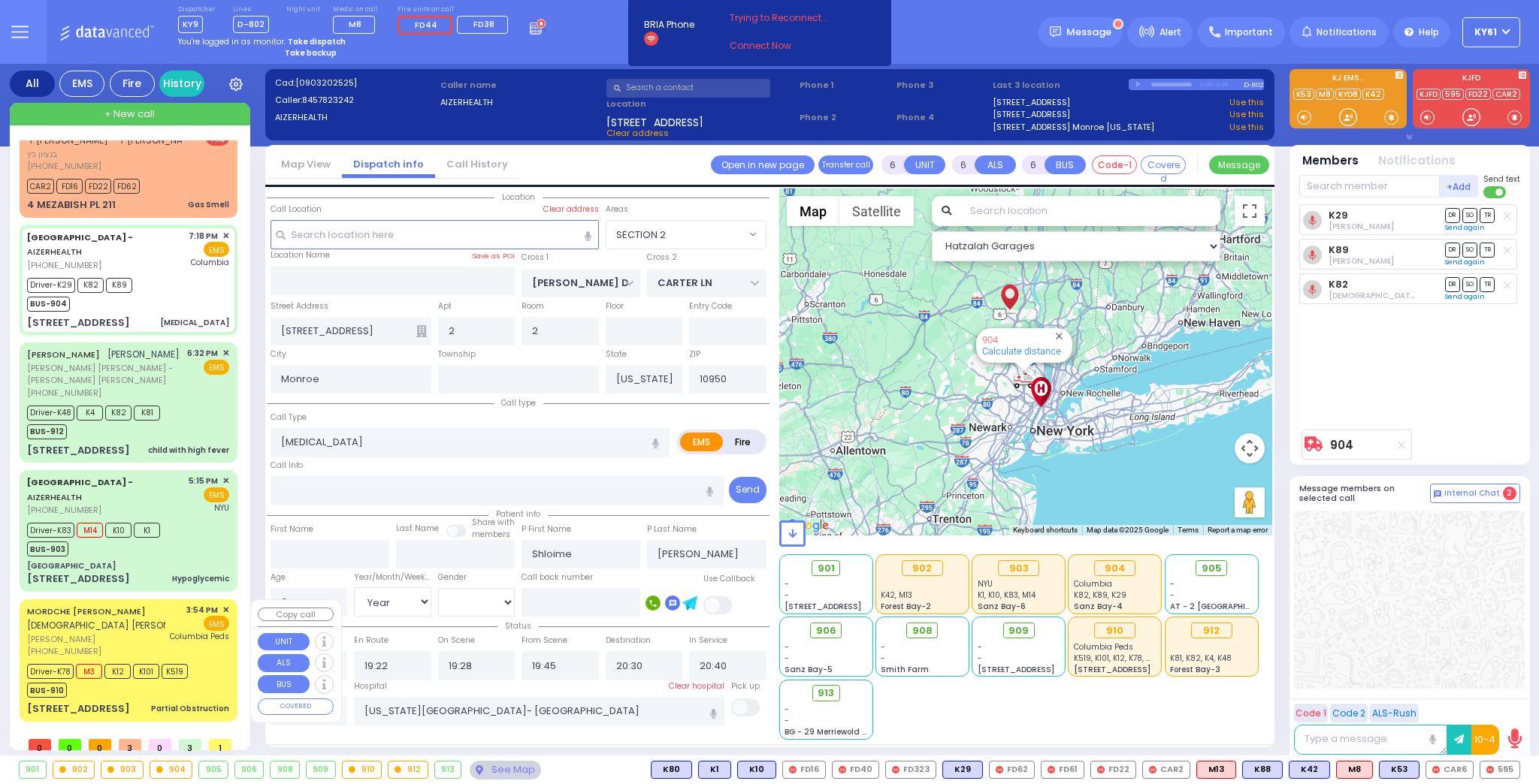
select select "[DEMOGRAPHIC_DATA]"
select select "Hatzalah Garages"
select select "SECTION 2"
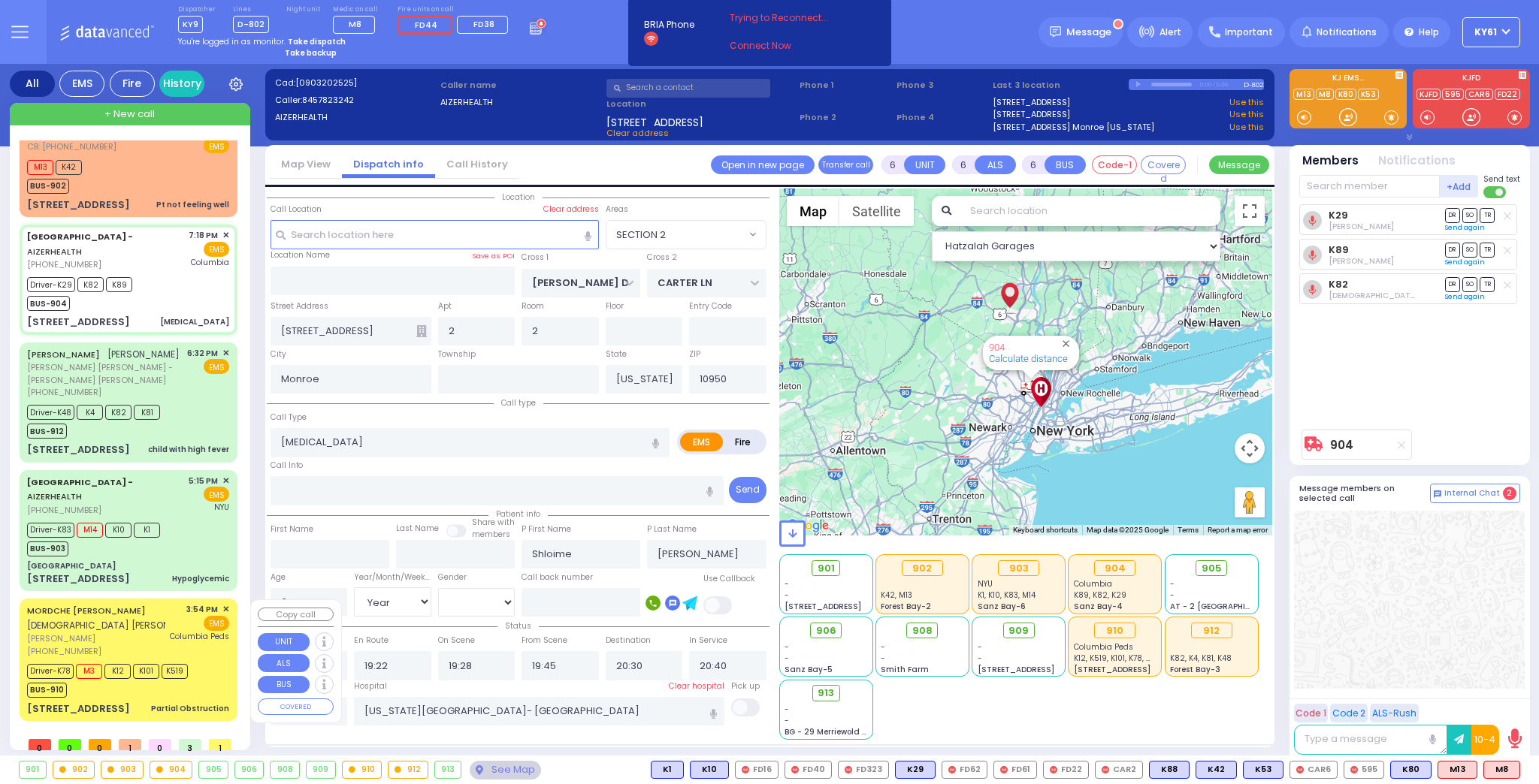
scroll to position [8, 0]
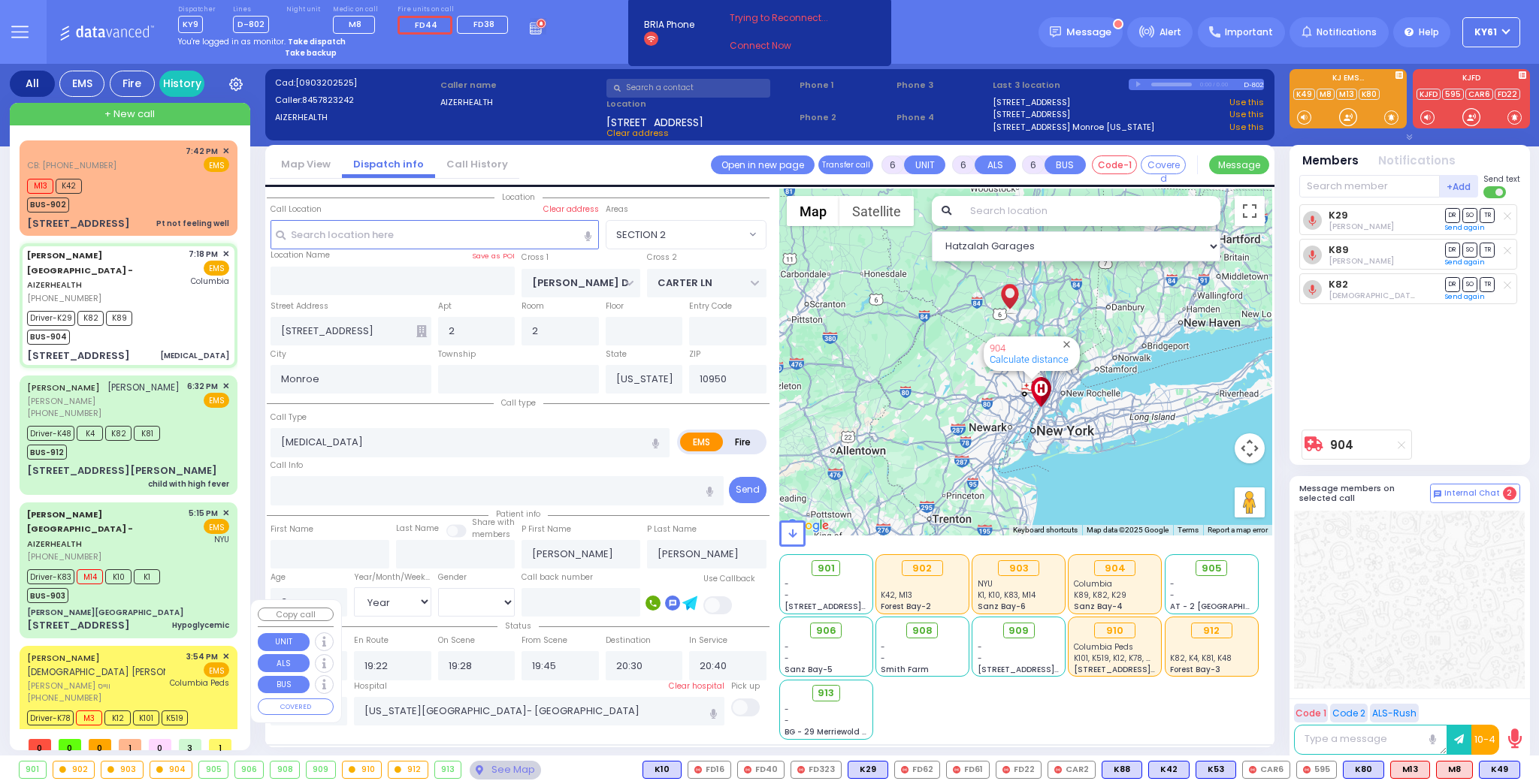
select select "SECTION 2"
select select "Year"
select select "[DEMOGRAPHIC_DATA]"
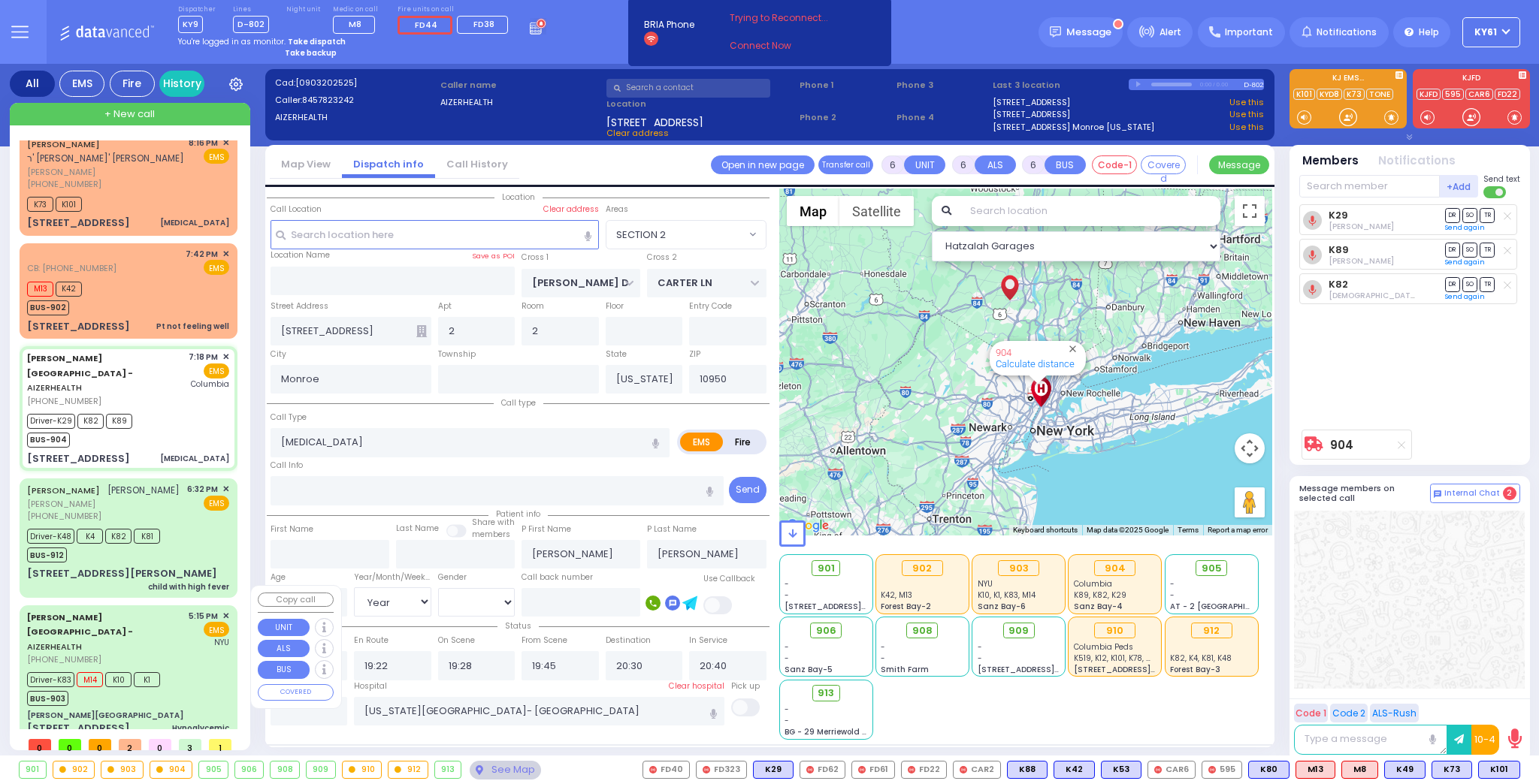
select select
radio input "true"
select select "Year"
select select "[DEMOGRAPHIC_DATA]"
select select "Hatzalah Garages"
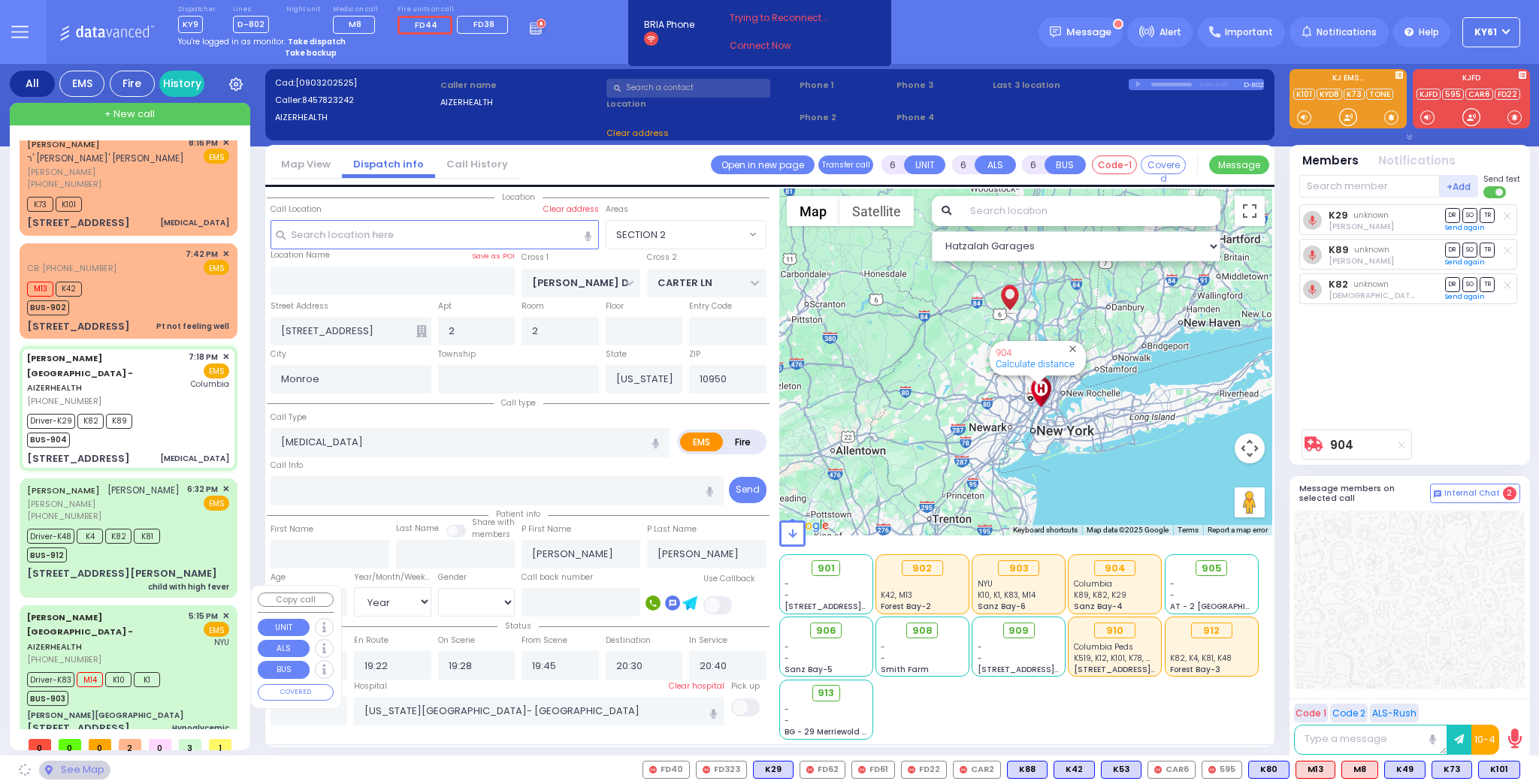
select select
radio input "true"
select select "Year"
select select "[DEMOGRAPHIC_DATA]"
select select "Hatzalah Garages"
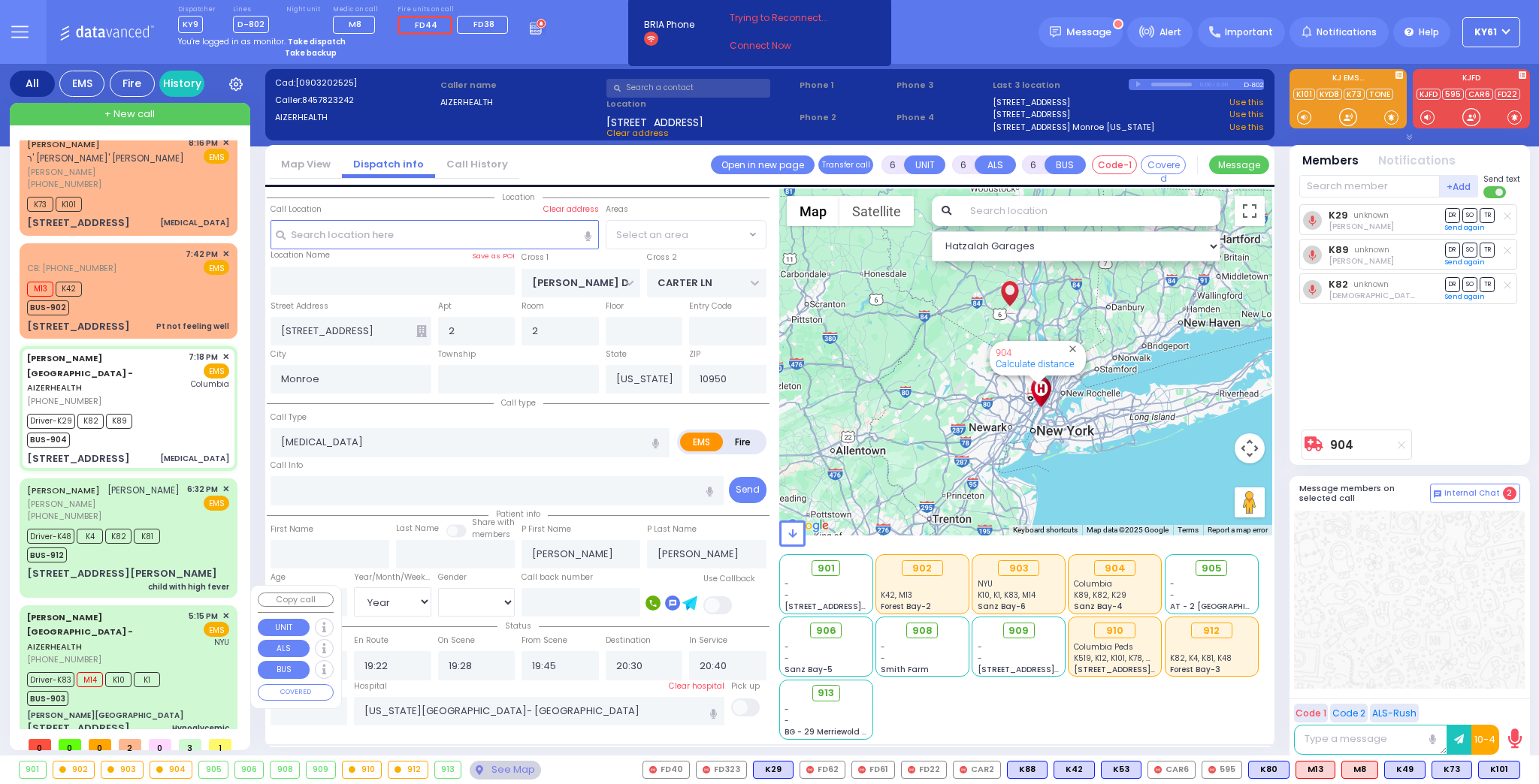
select select "SECTION 2"
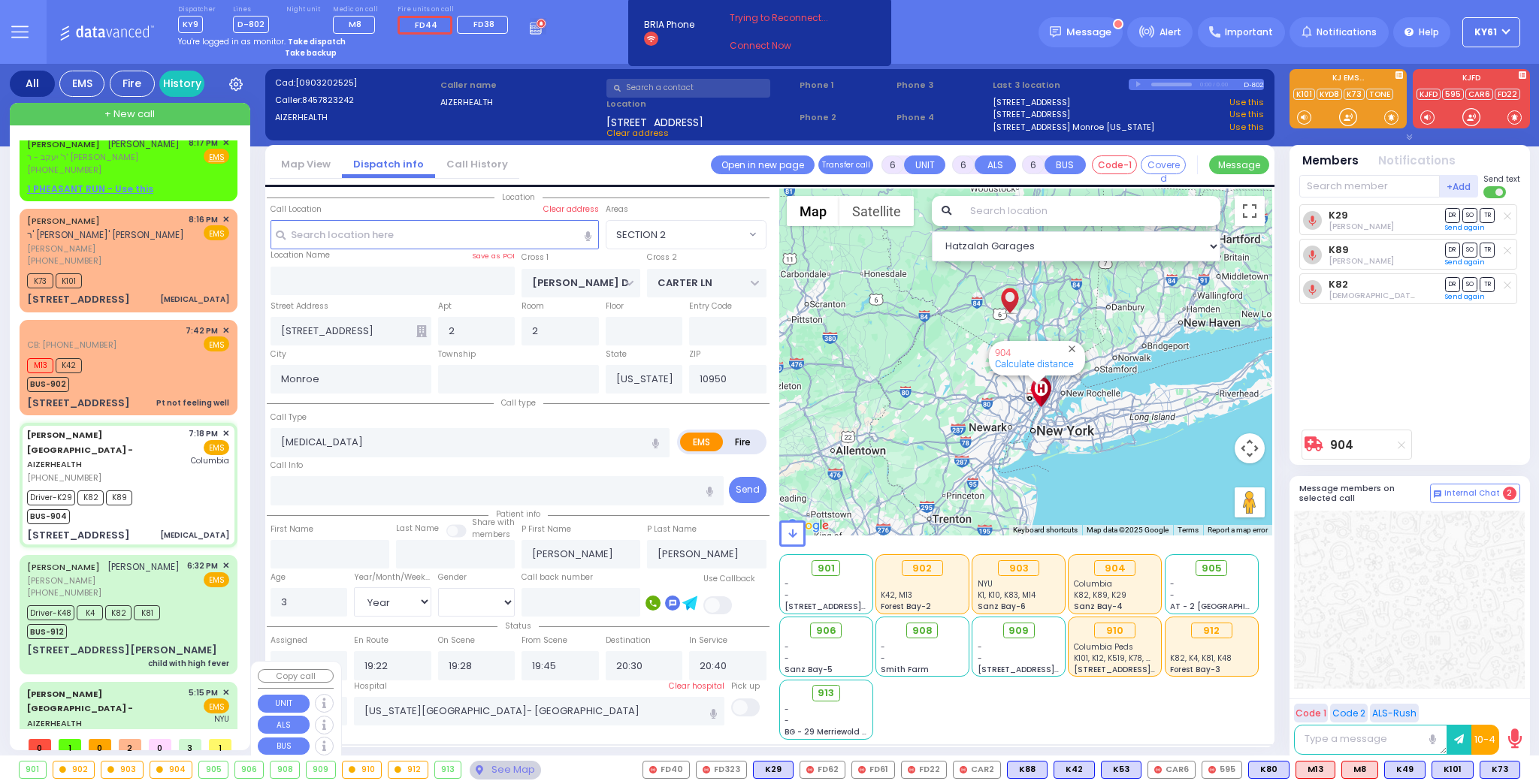
select select
radio input "true"
select select "Year"
select select "[DEMOGRAPHIC_DATA]"
select select "Hatzalah Garages"
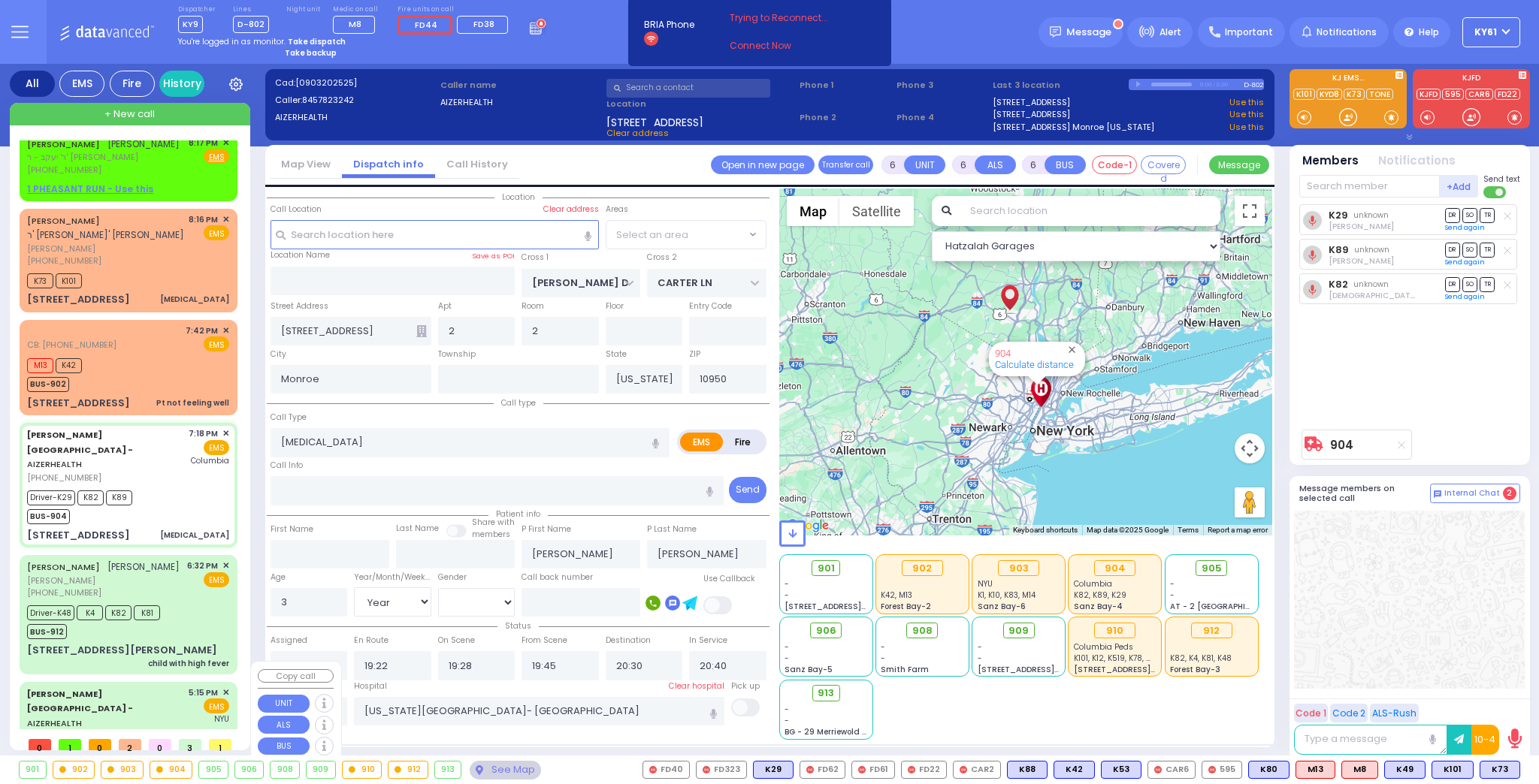
select select "SECTION 2"
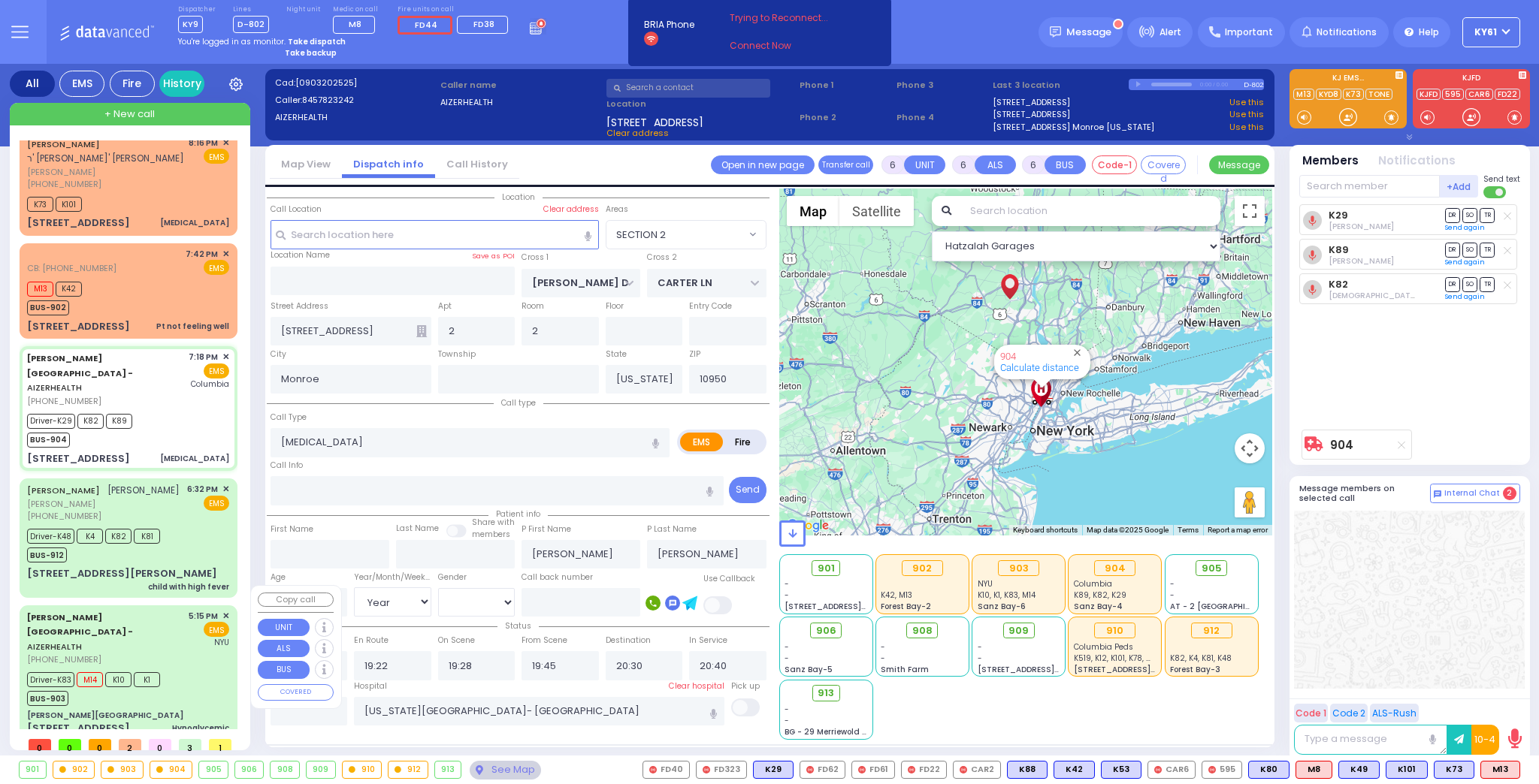
select select
radio input "true"
select select "Year"
select select "[DEMOGRAPHIC_DATA]"
select select "Hatzalah Garages"
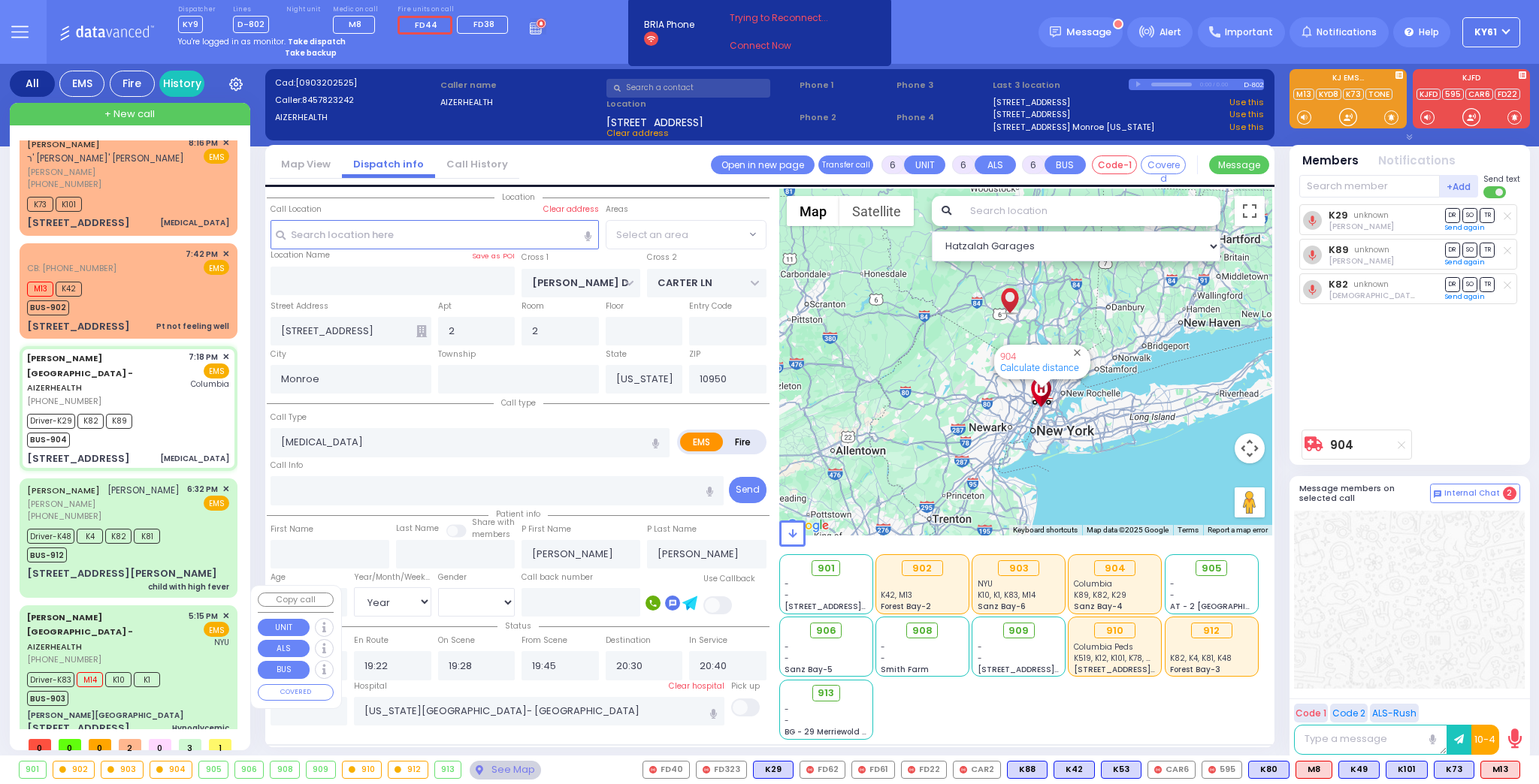
select select "SECTION 2"
select select
radio input "true"
select select "Year"
select select "[DEMOGRAPHIC_DATA]"
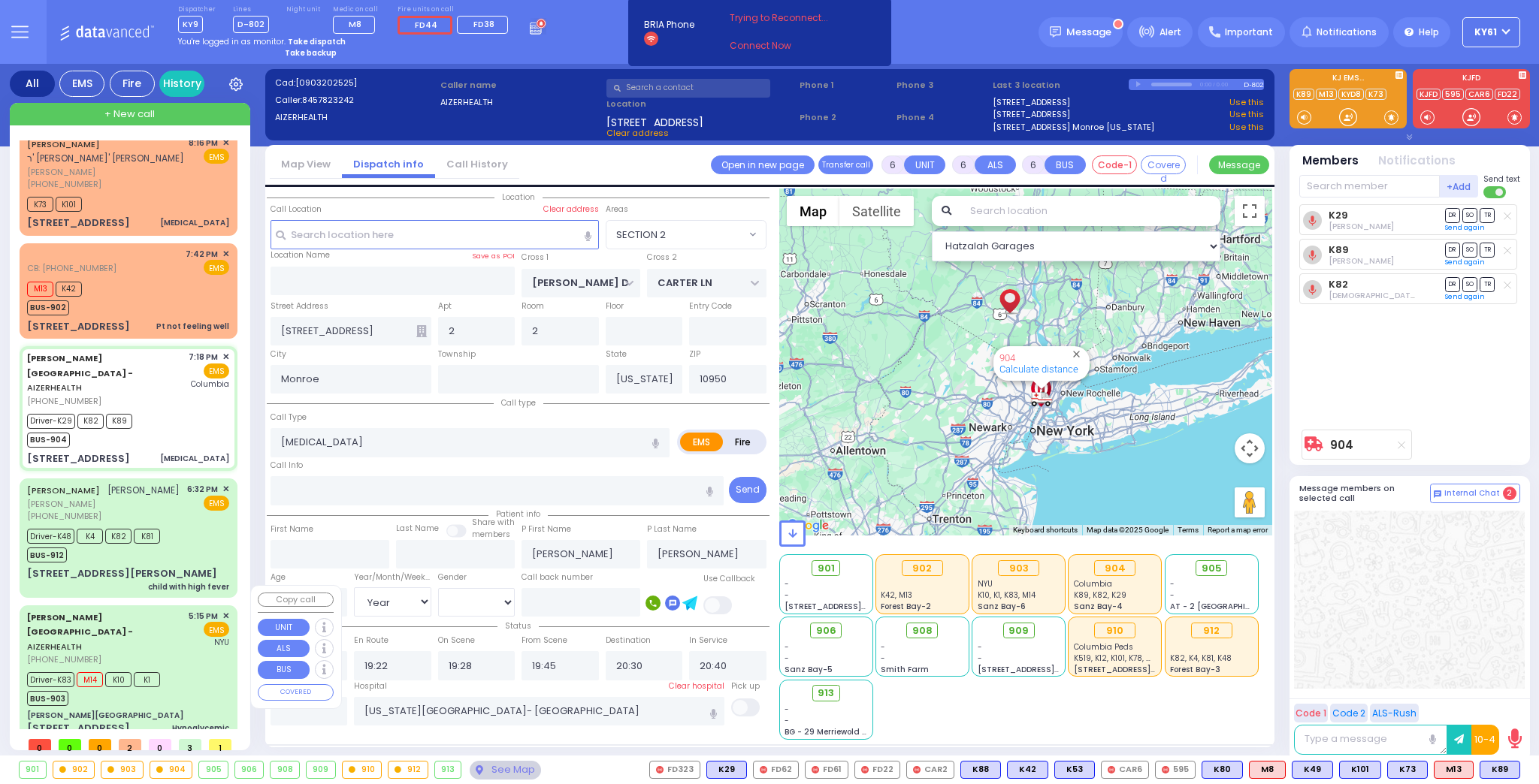
select select "Hatzalah Garages"
select select "SECTION 2"
select select
radio input "true"
select select "Year"
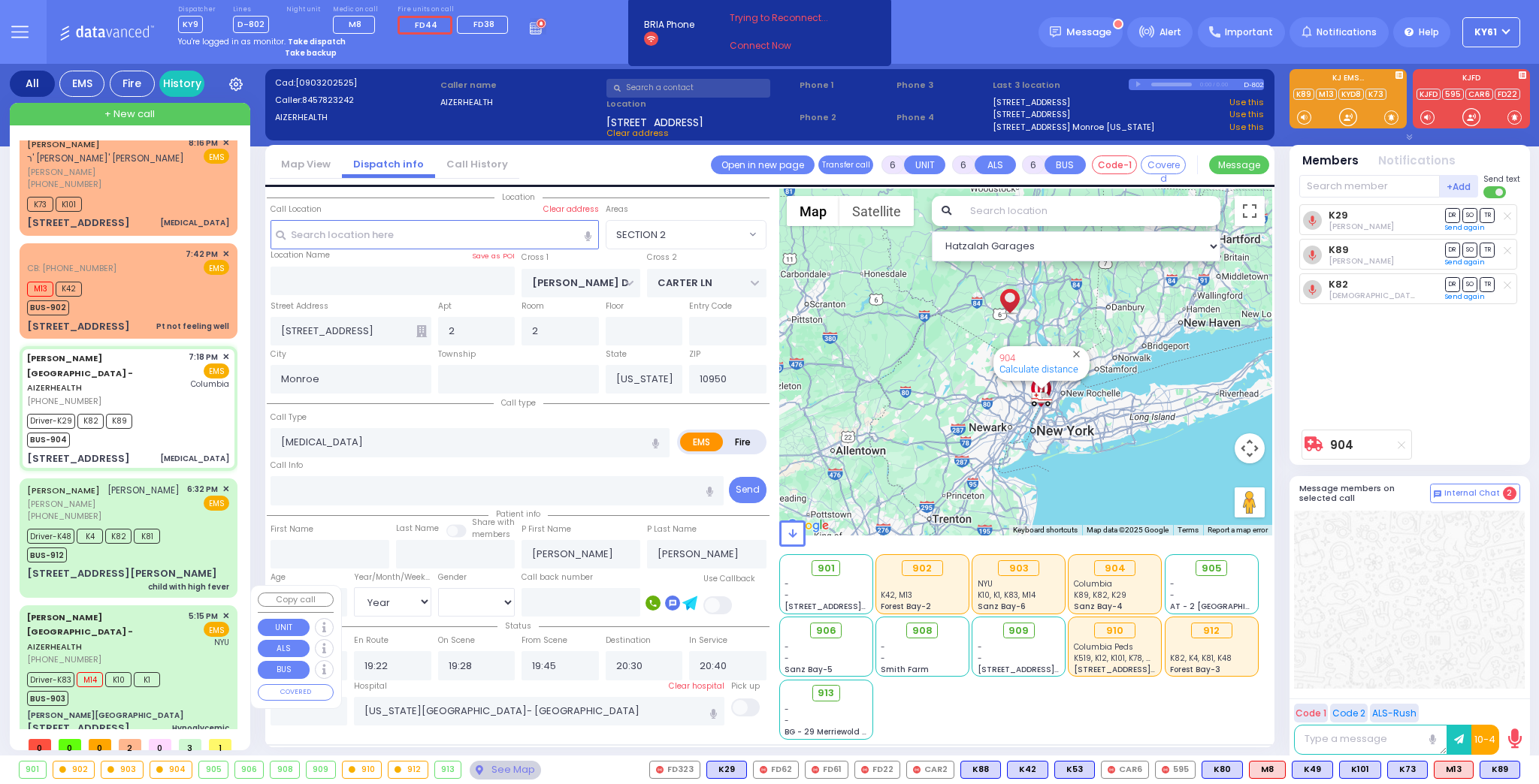
select select "[DEMOGRAPHIC_DATA]"
select select "Hatzalah Garages"
select select "SECTION 2"
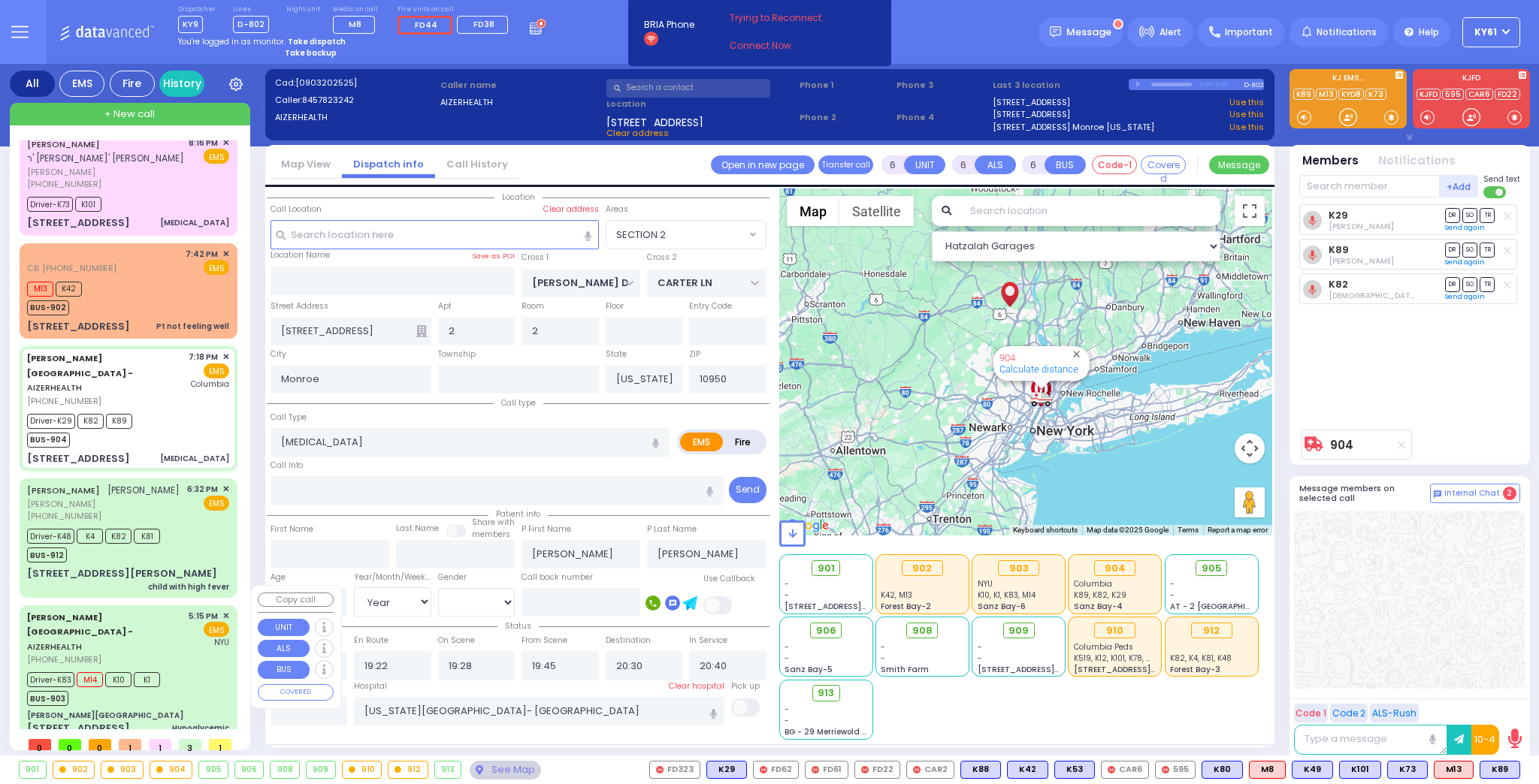
select select
radio input "true"
select select "Year"
select select "[DEMOGRAPHIC_DATA]"
select select "Hatzalah Garages"
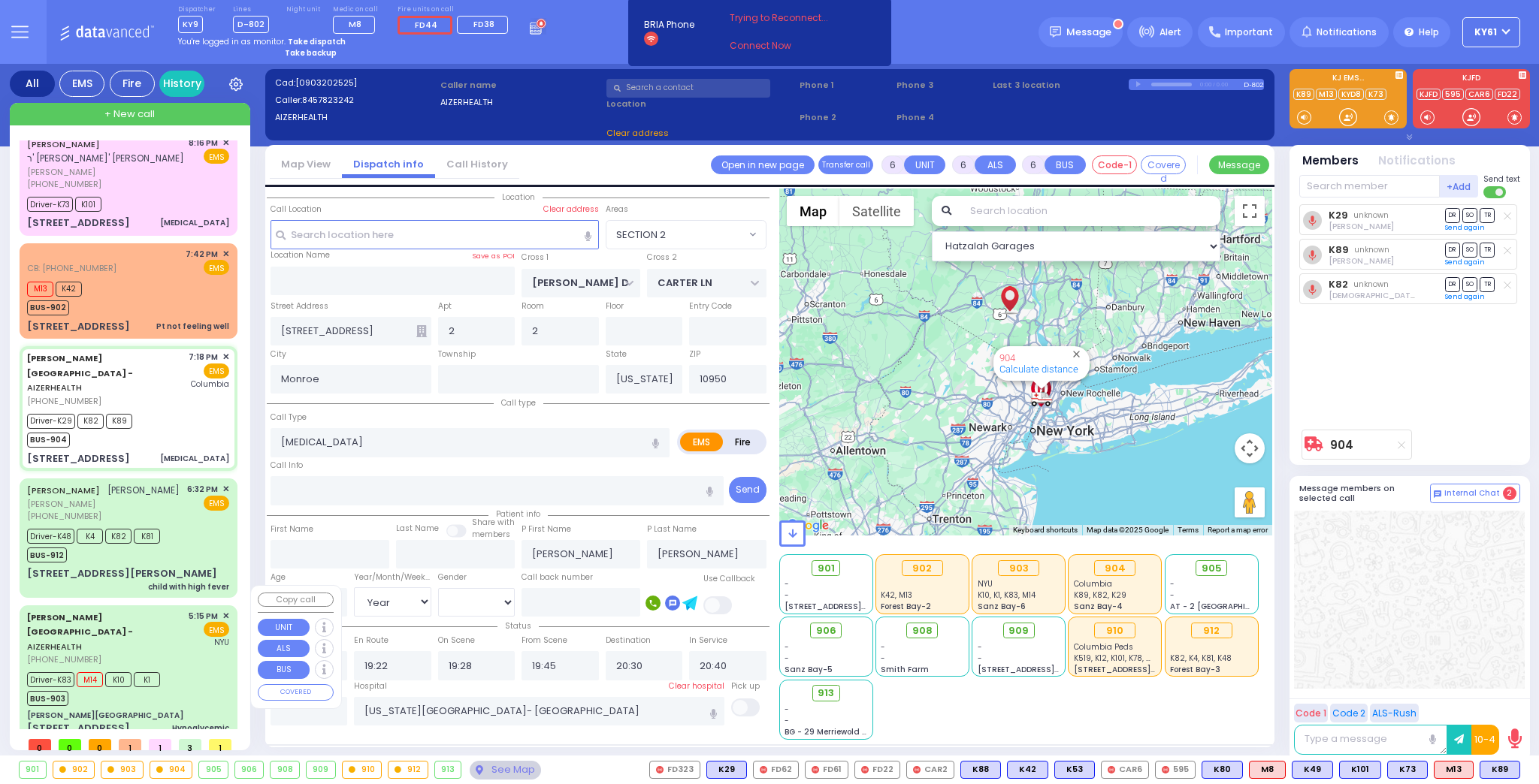
select select
radio input "true"
select select "Year"
select select "[DEMOGRAPHIC_DATA]"
select select "Hatzalah Garages"
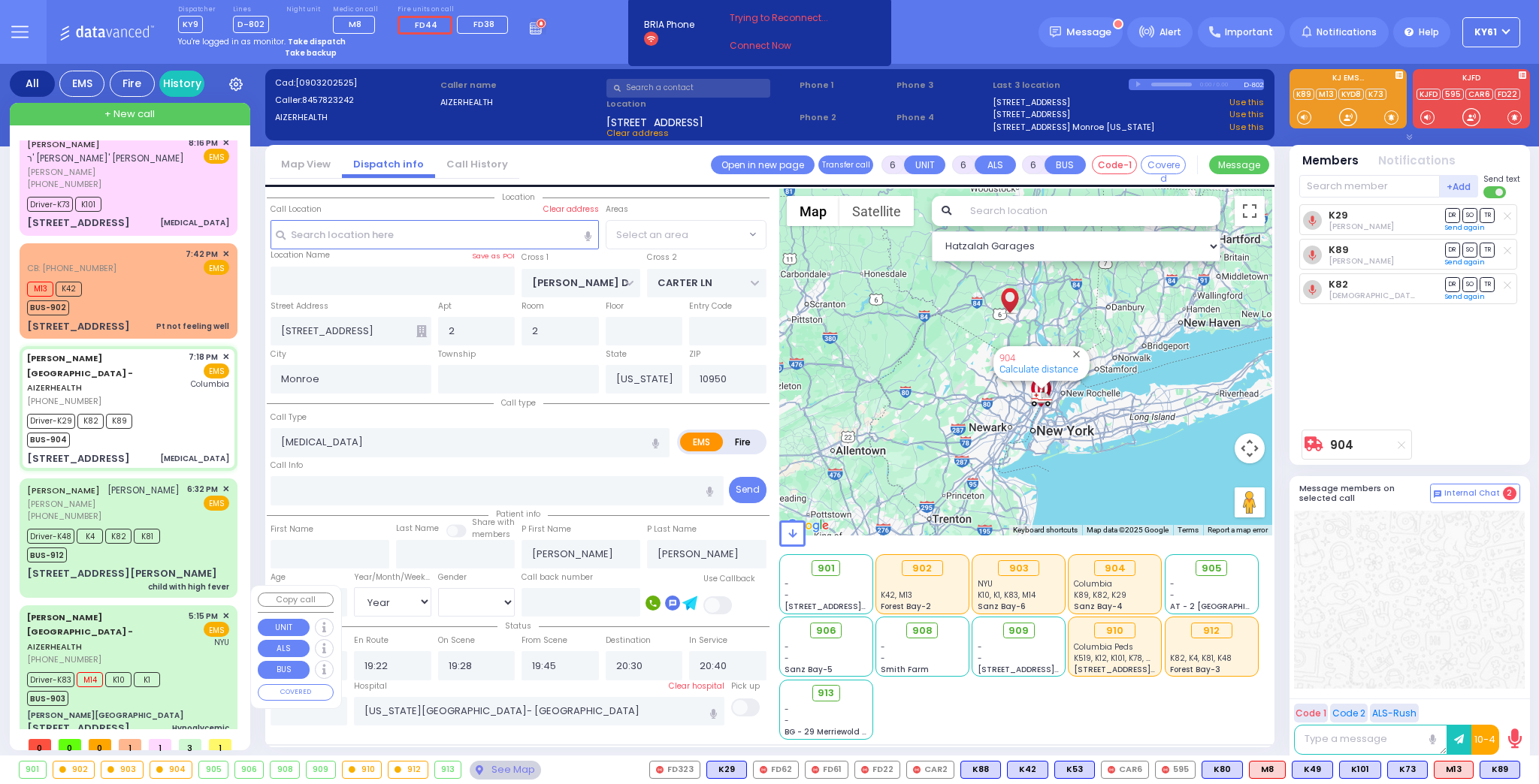
select select "SECTION 2"
select select
radio input "true"
select select "Year"
select select "[DEMOGRAPHIC_DATA]"
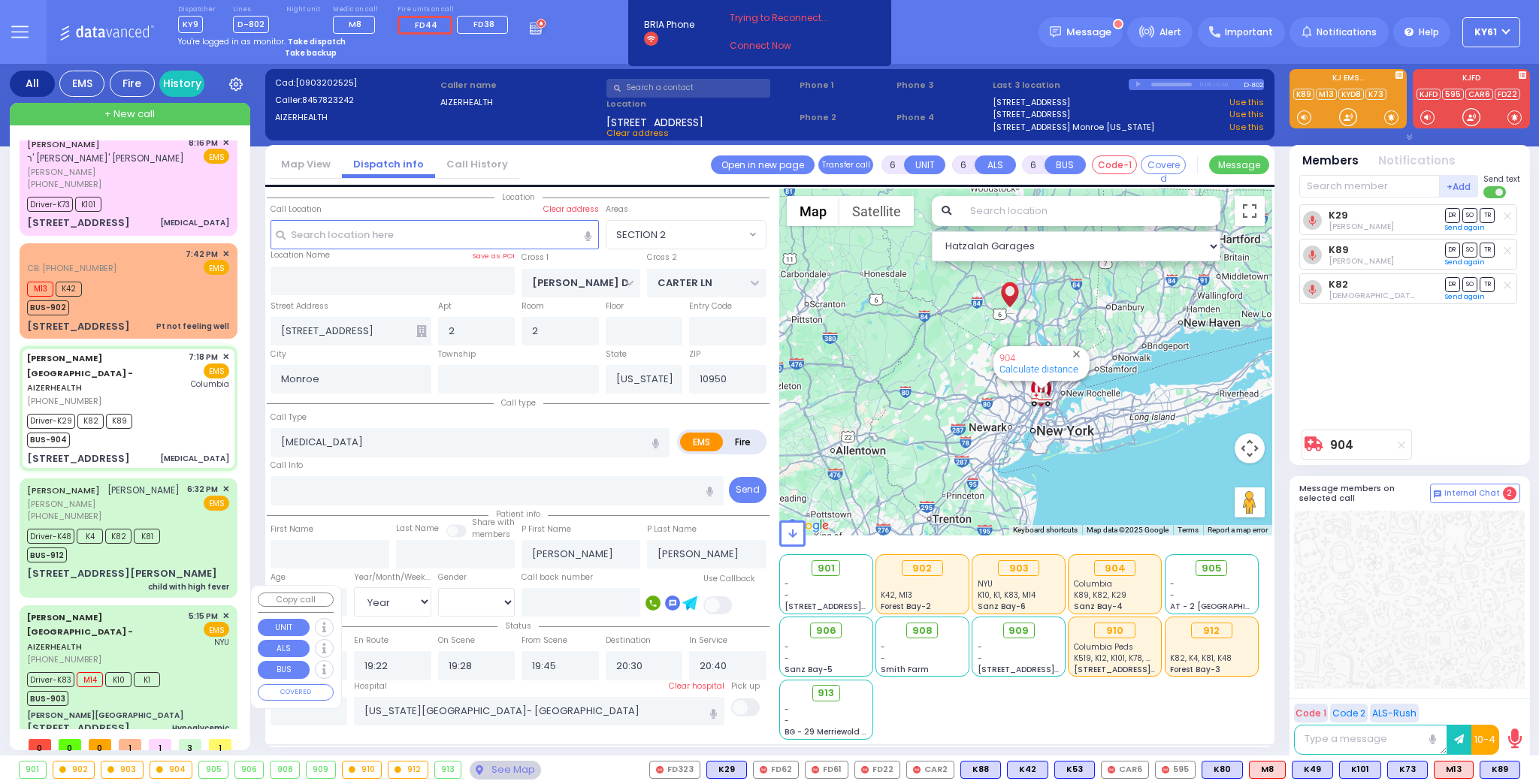
select select "Hatzalah Garages"
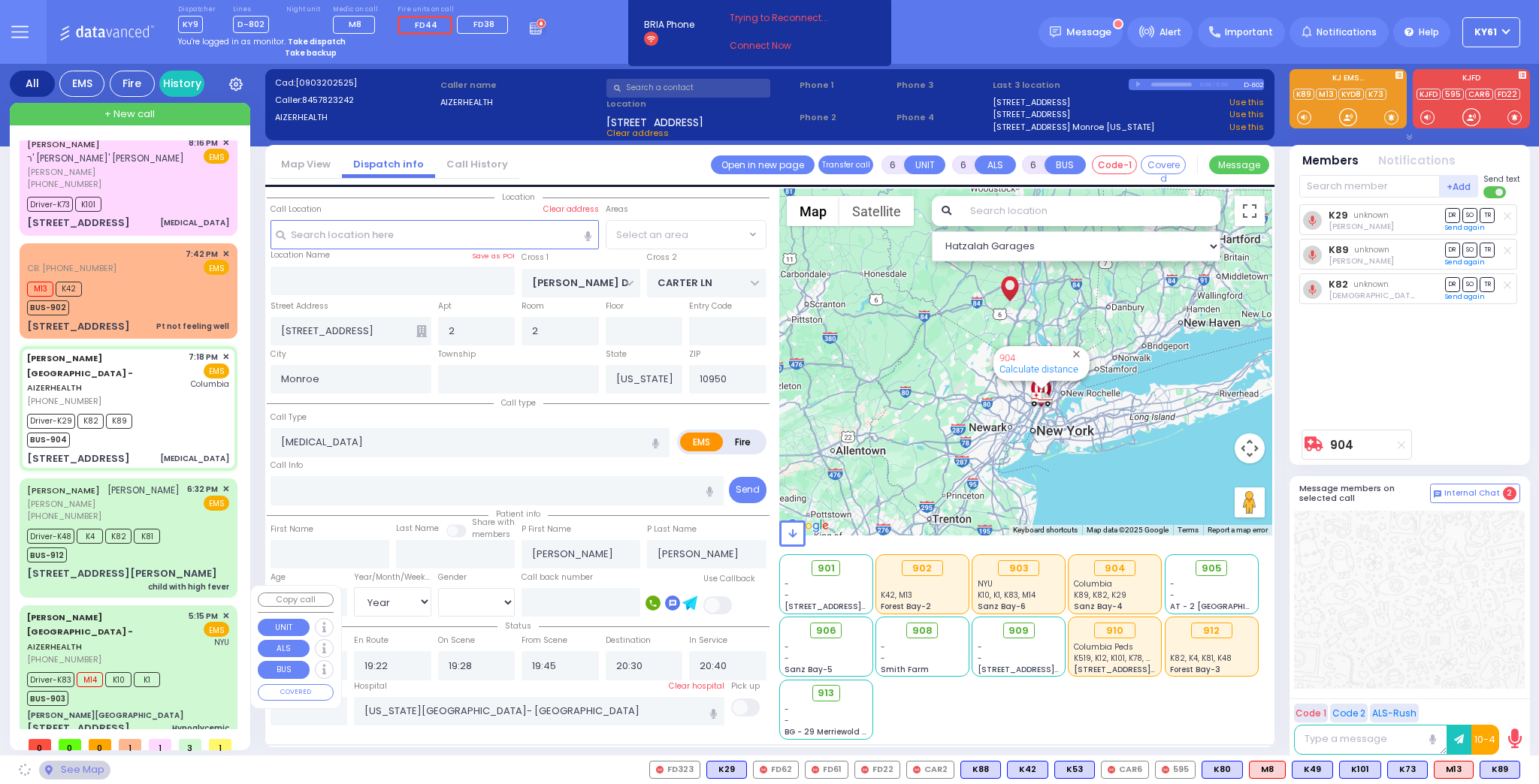
select select "SECTION 2"
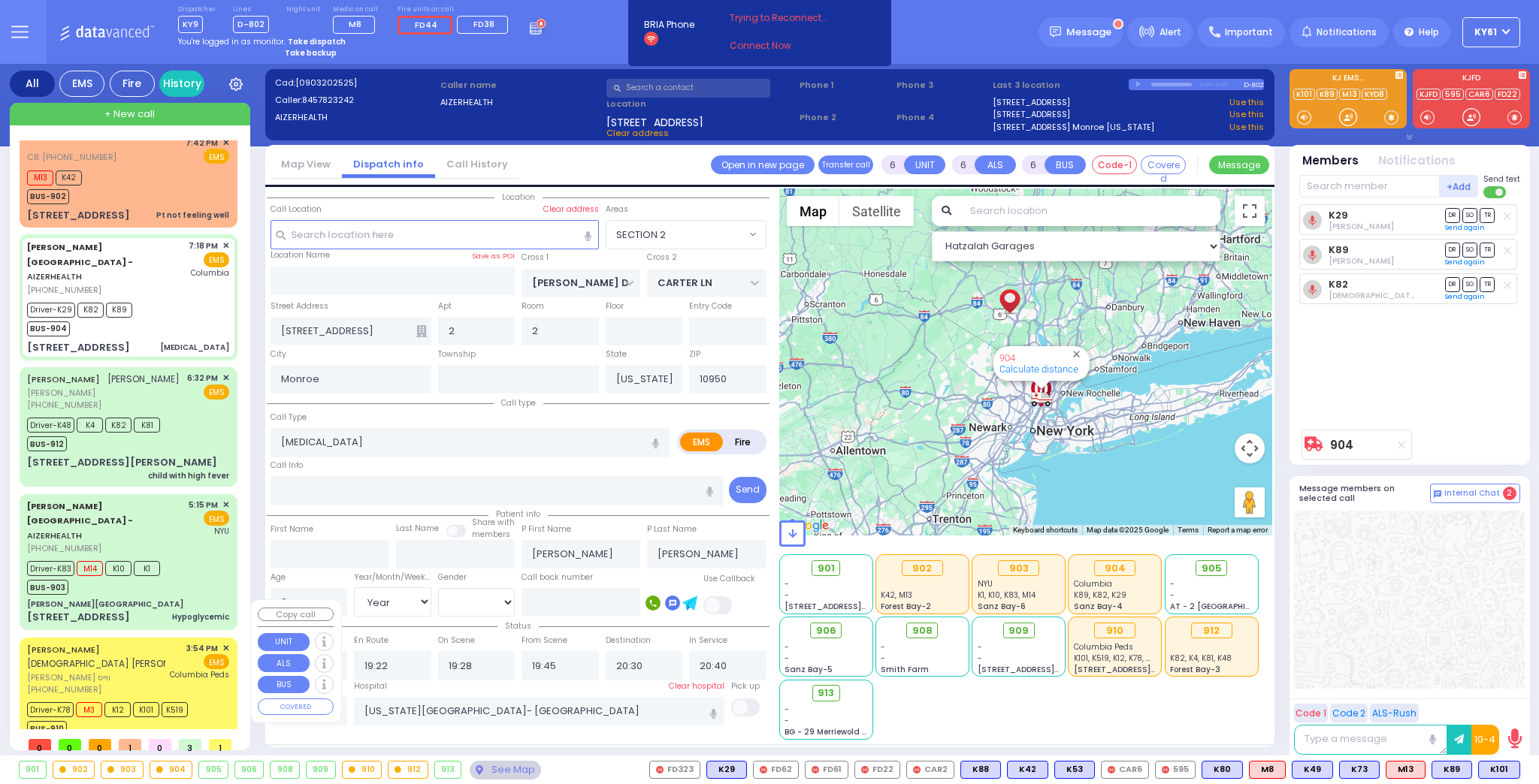
select select
radio input "true"
select select "Year"
select select "[DEMOGRAPHIC_DATA]"
select select "Hatzalah Garages"
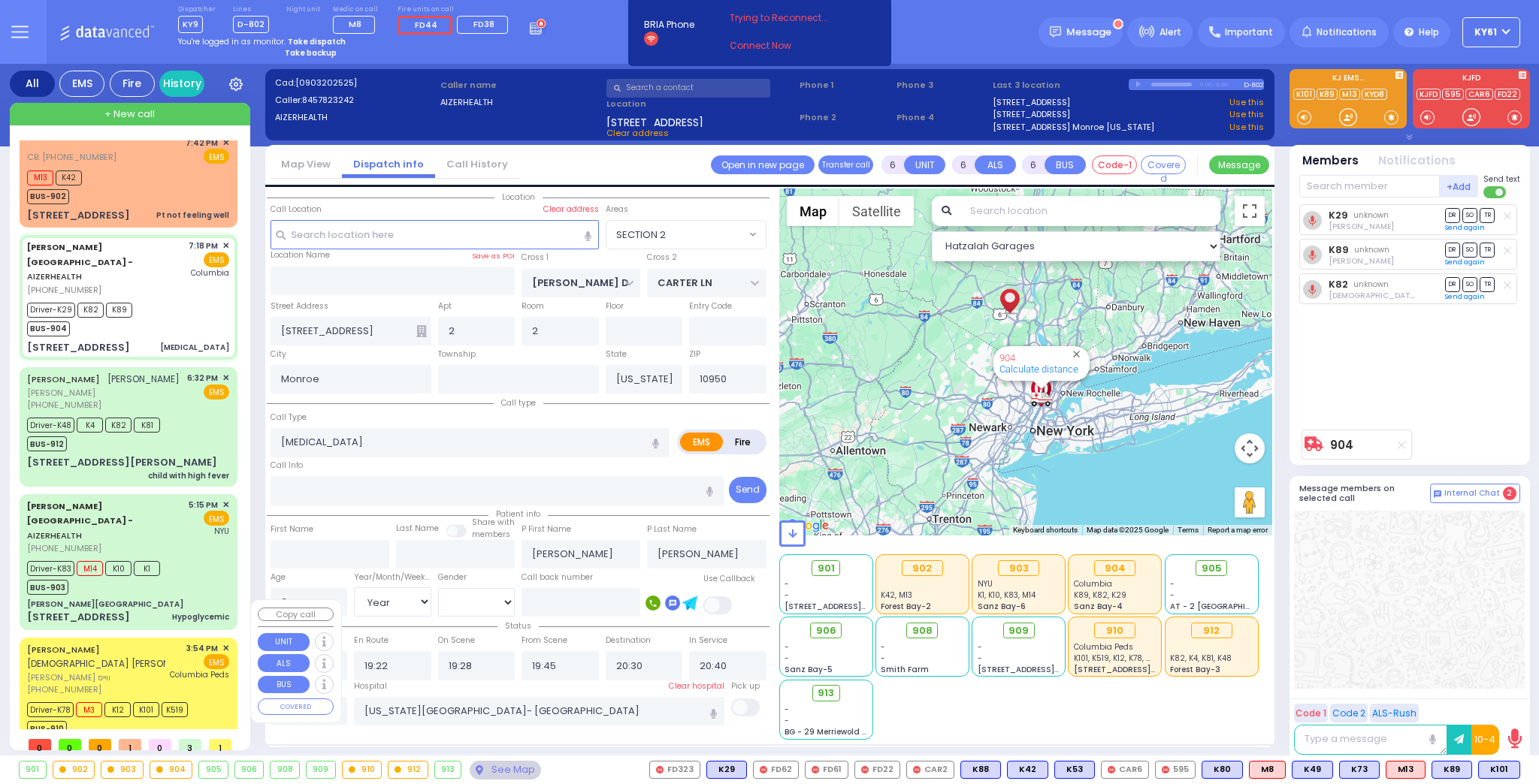
select select "SECTION 2"
select select
radio input "true"
select select "Year"
select select "[DEMOGRAPHIC_DATA]"
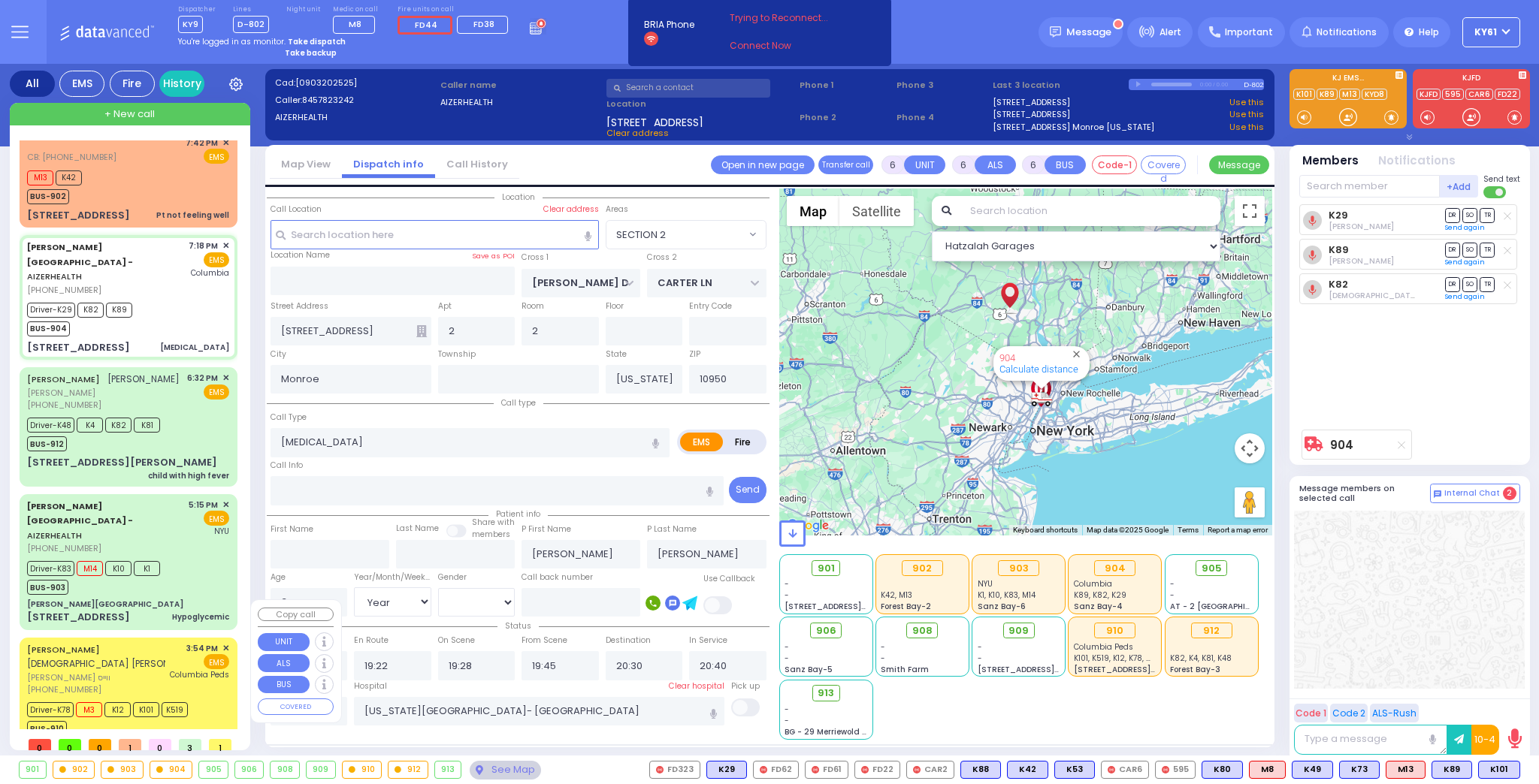
select select "Hatzalah Garages"
select select "SECTION 2"
select select
radio input "true"
select select "Year"
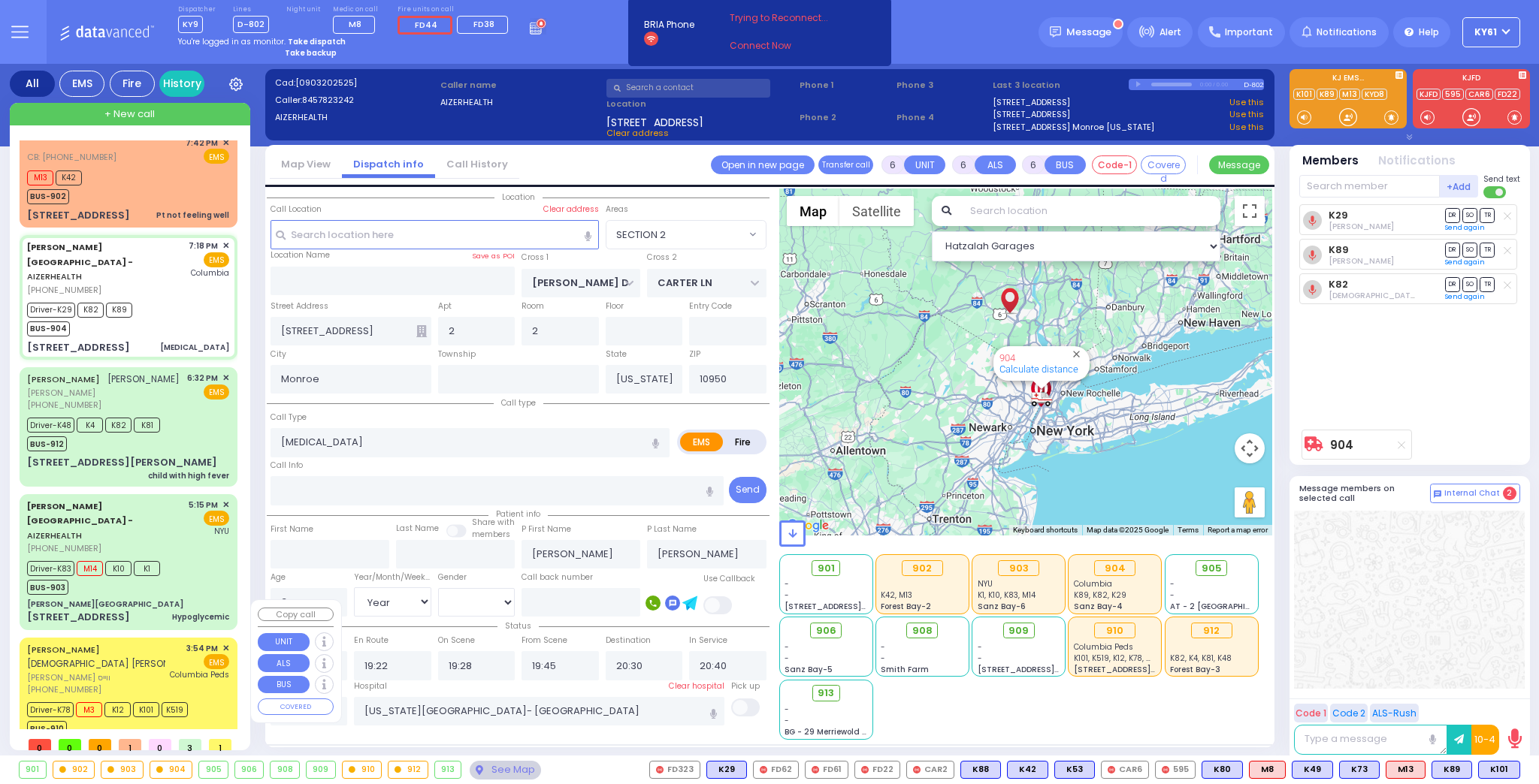
select select "[DEMOGRAPHIC_DATA]"
select select "Hatzalah Garages"
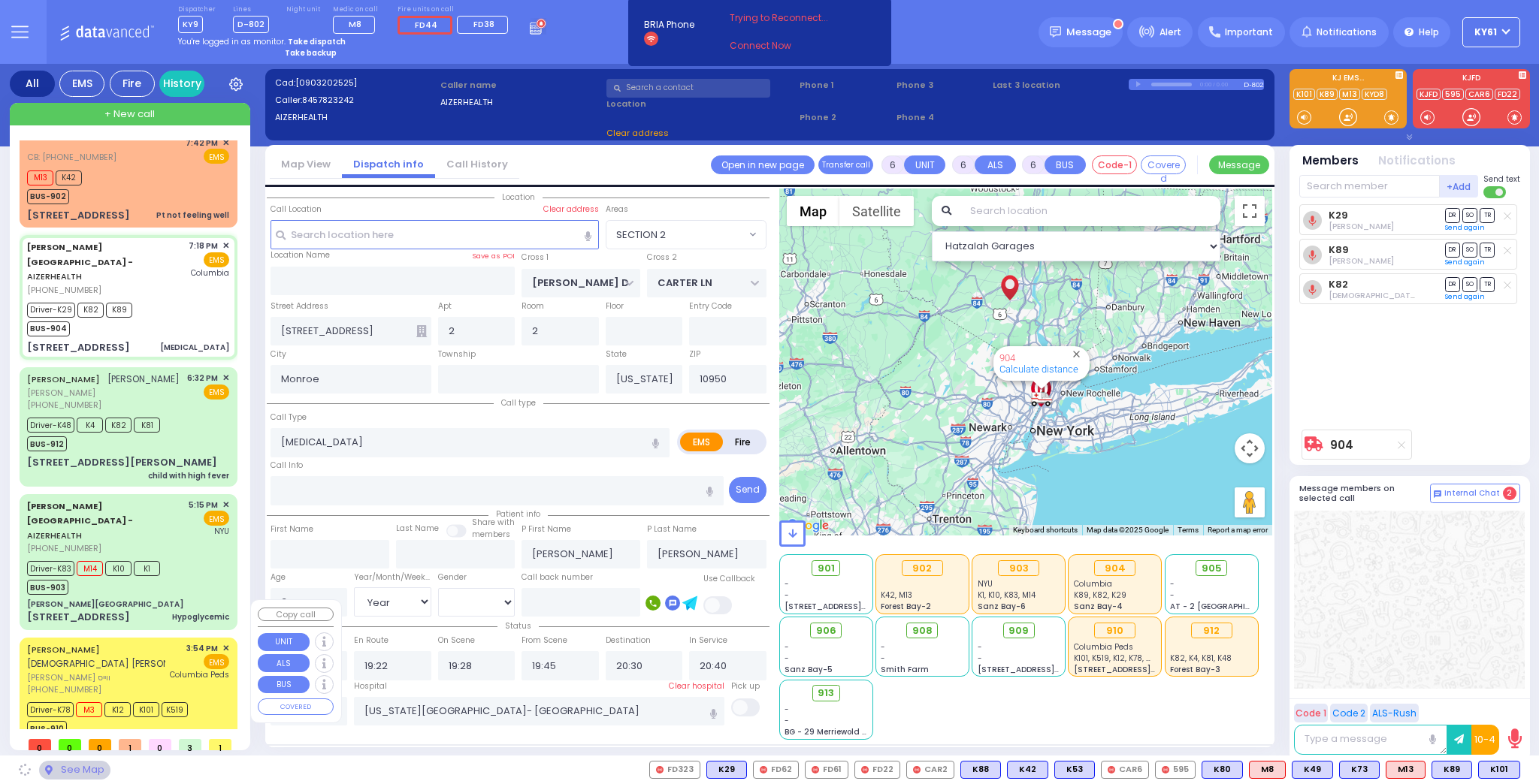
select select "SECTION 2"
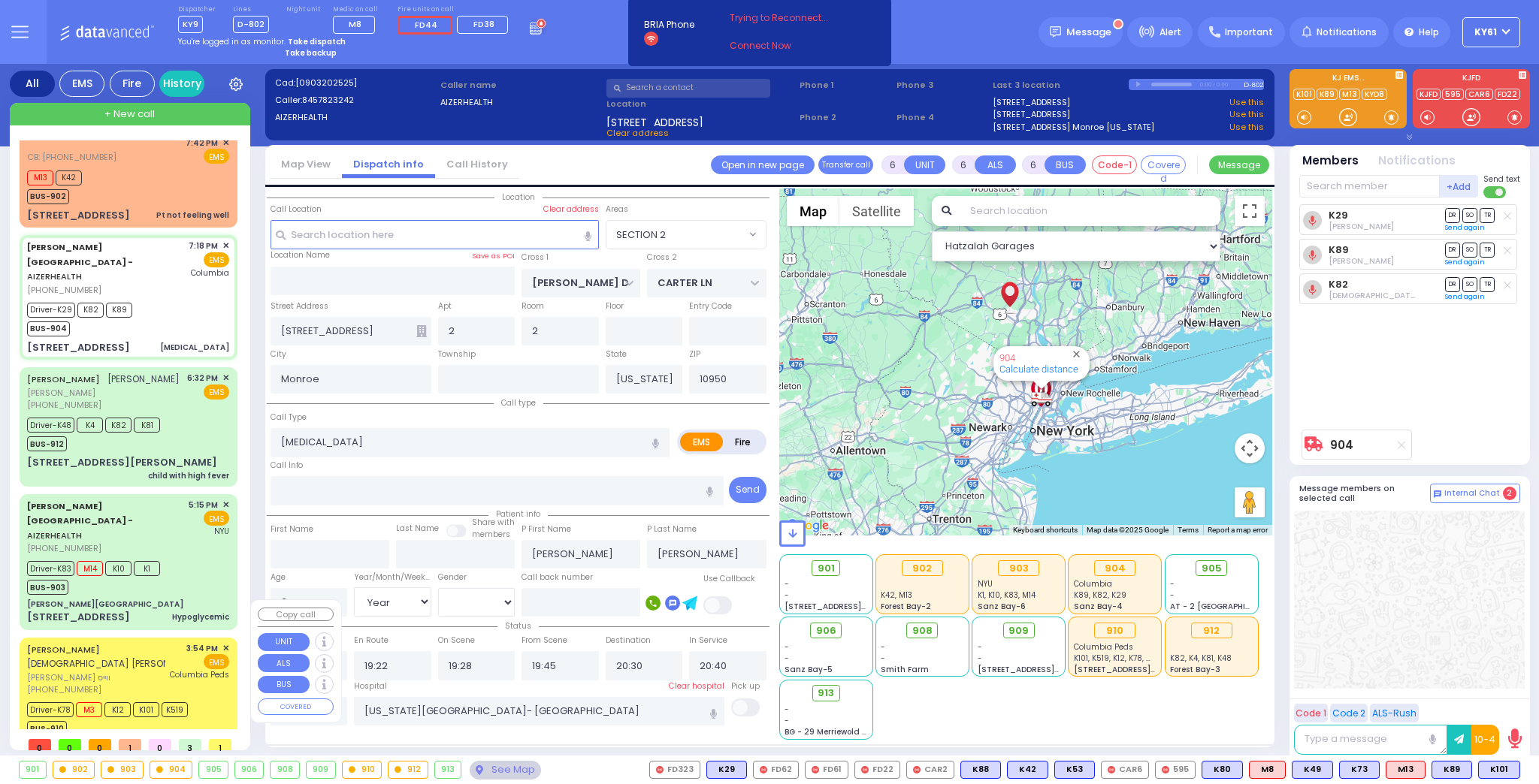
select select
radio input "true"
select select "Year"
select select "[DEMOGRAPHIC_DATA]"
select select "Hatzalah Garages"
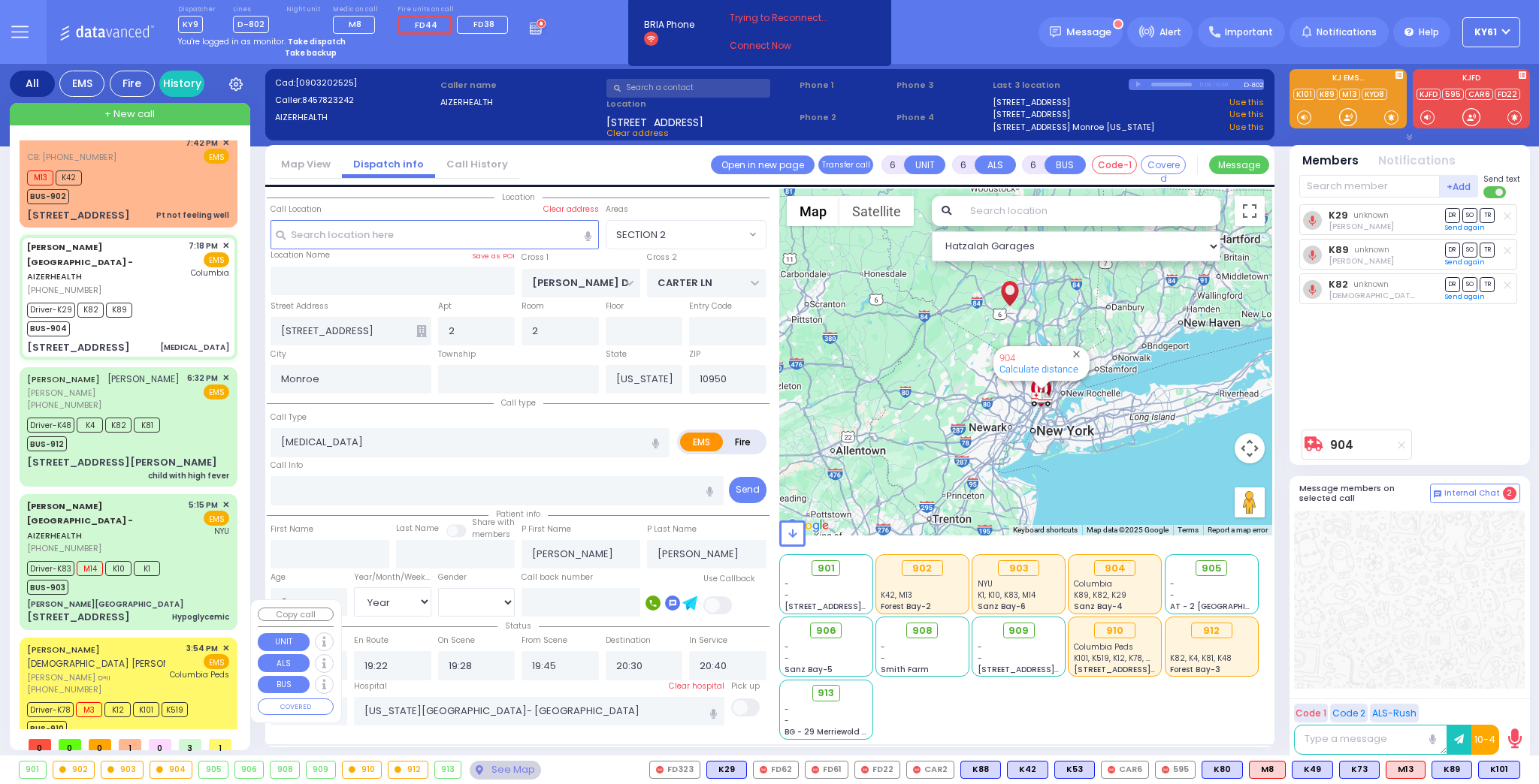
select select "SECTION 2"
select select
radio input "true"
select select "Year"
select select "[DEMOGRAPHIC_DATA]"
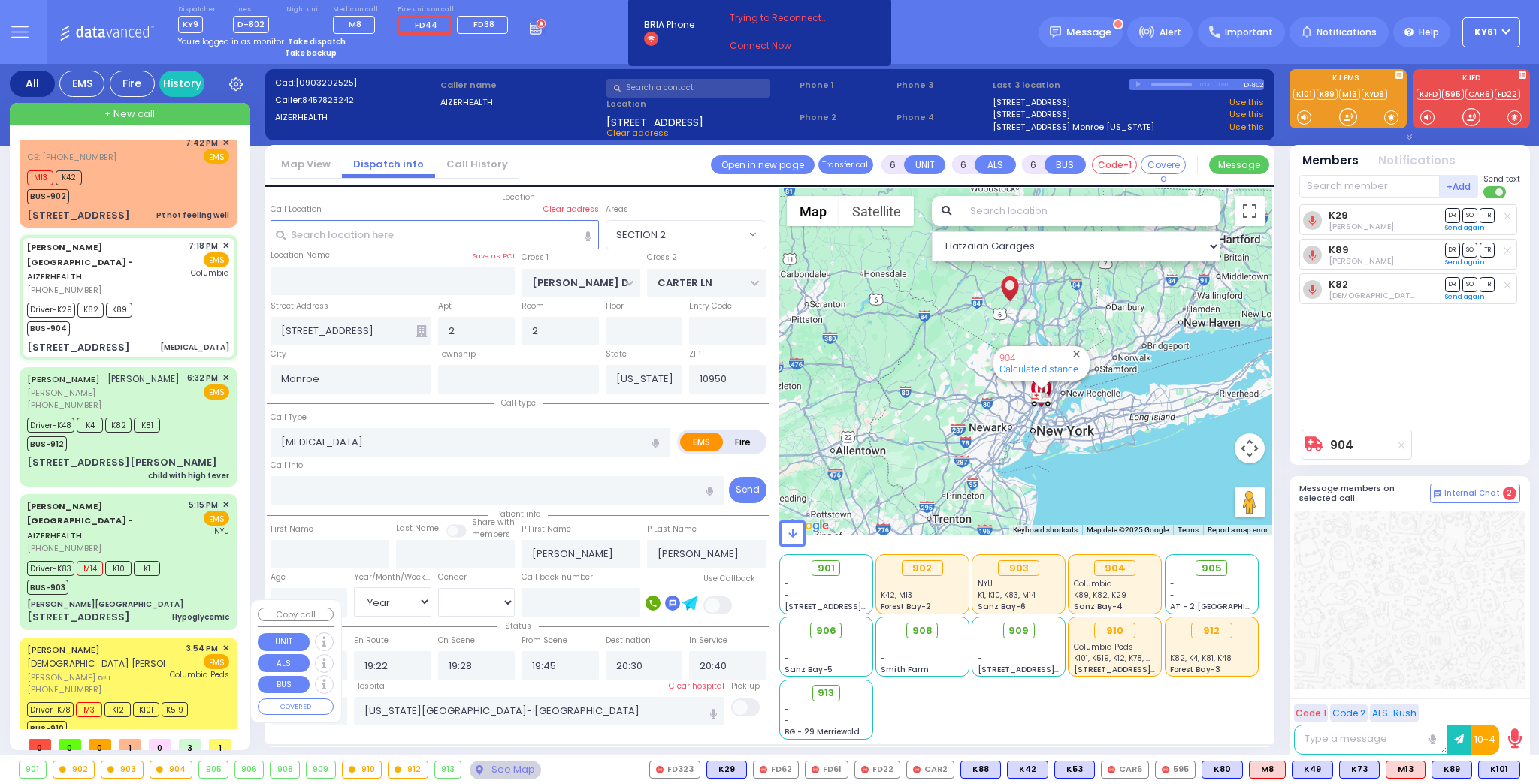
select select "Hatzalah Garages"
select select "SECTION 2"
select select
radio input "true"
select select "Year"
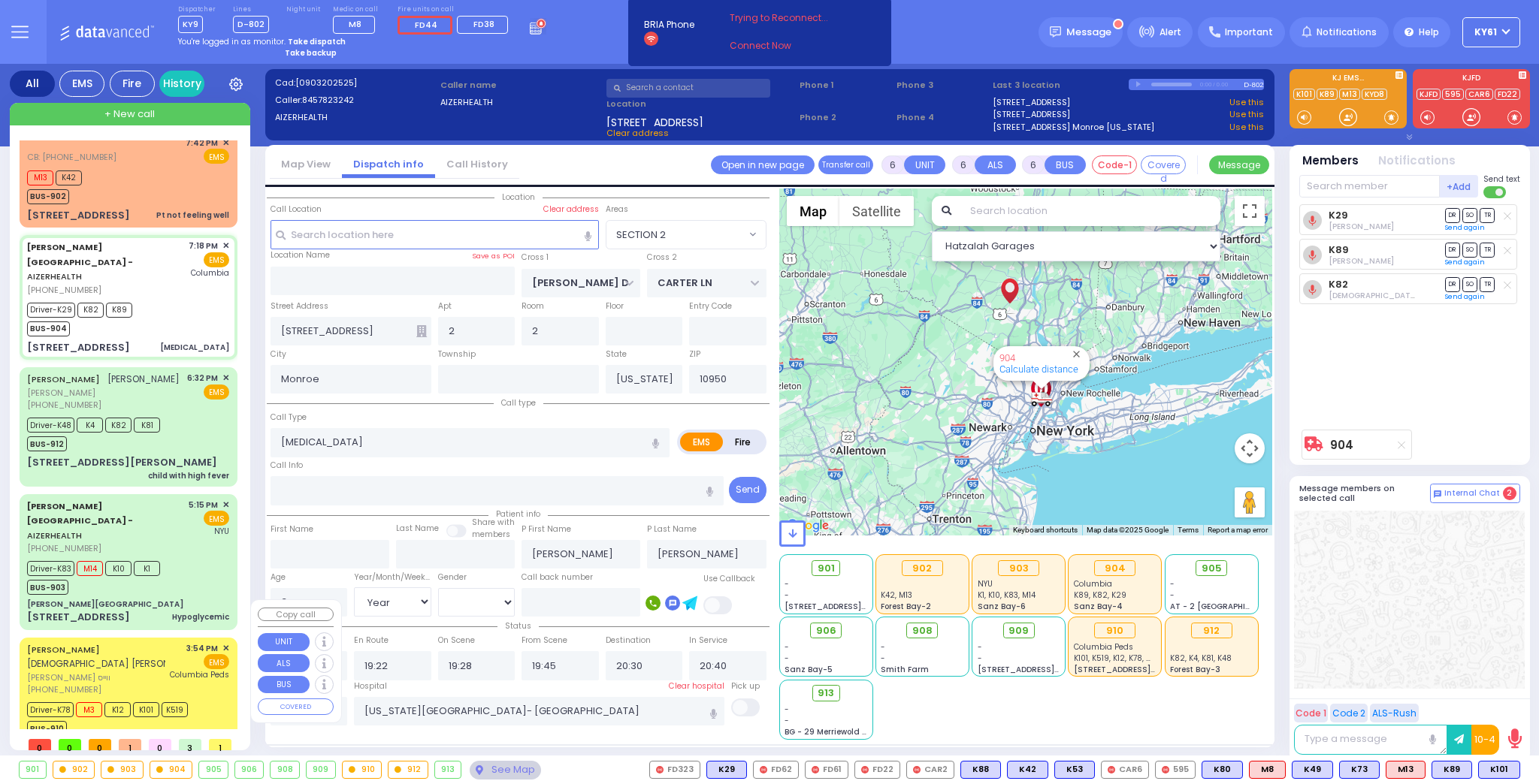
select select "[DEMOGRAPHIC_DATA]"
select select "Hatzalah Garages"
select select "SECTION 2"
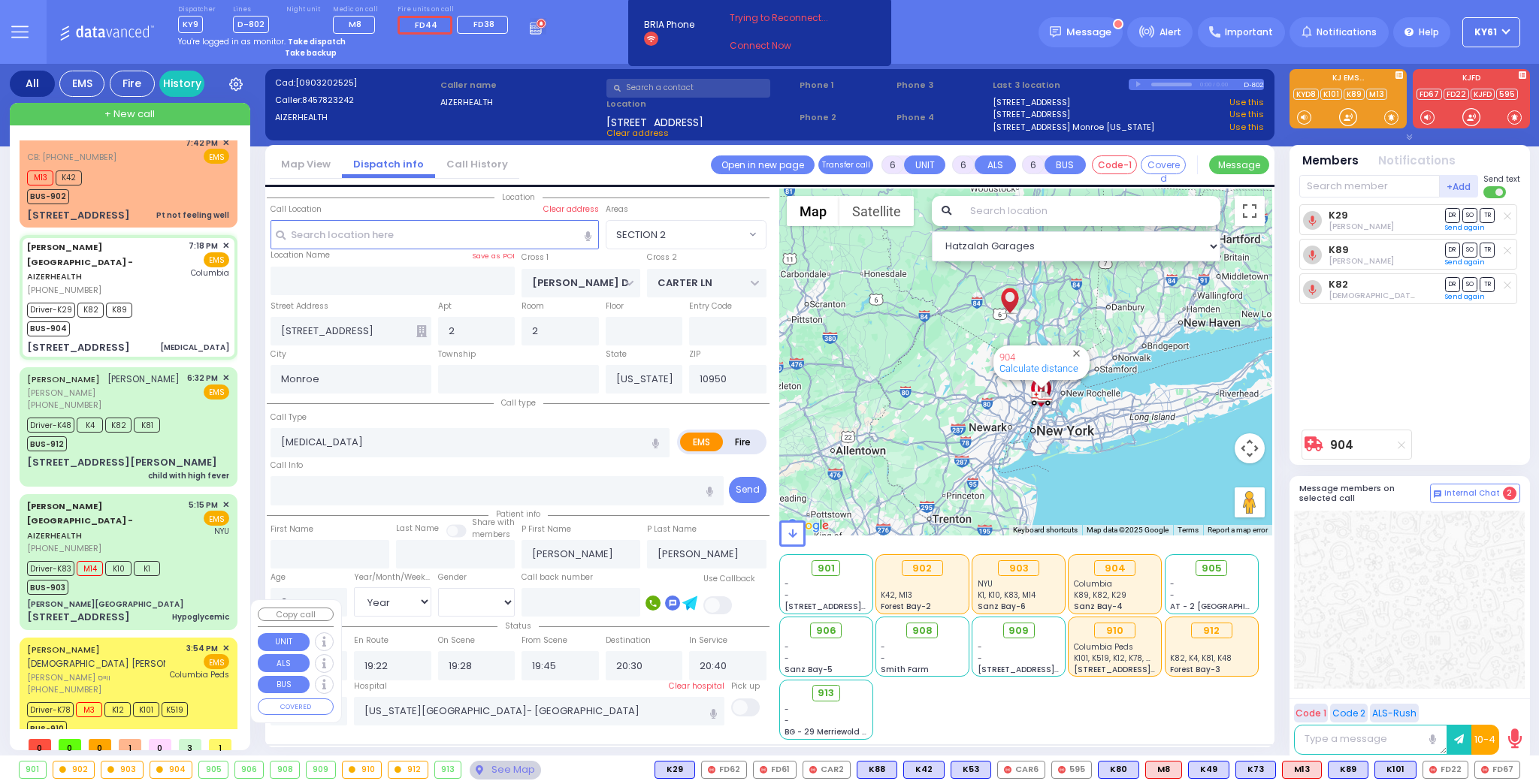
select select
radio input "true"
select select "Year"
select select "[DEMOGRAPHIC_DATA]"
select select "Hatzalah Garages"
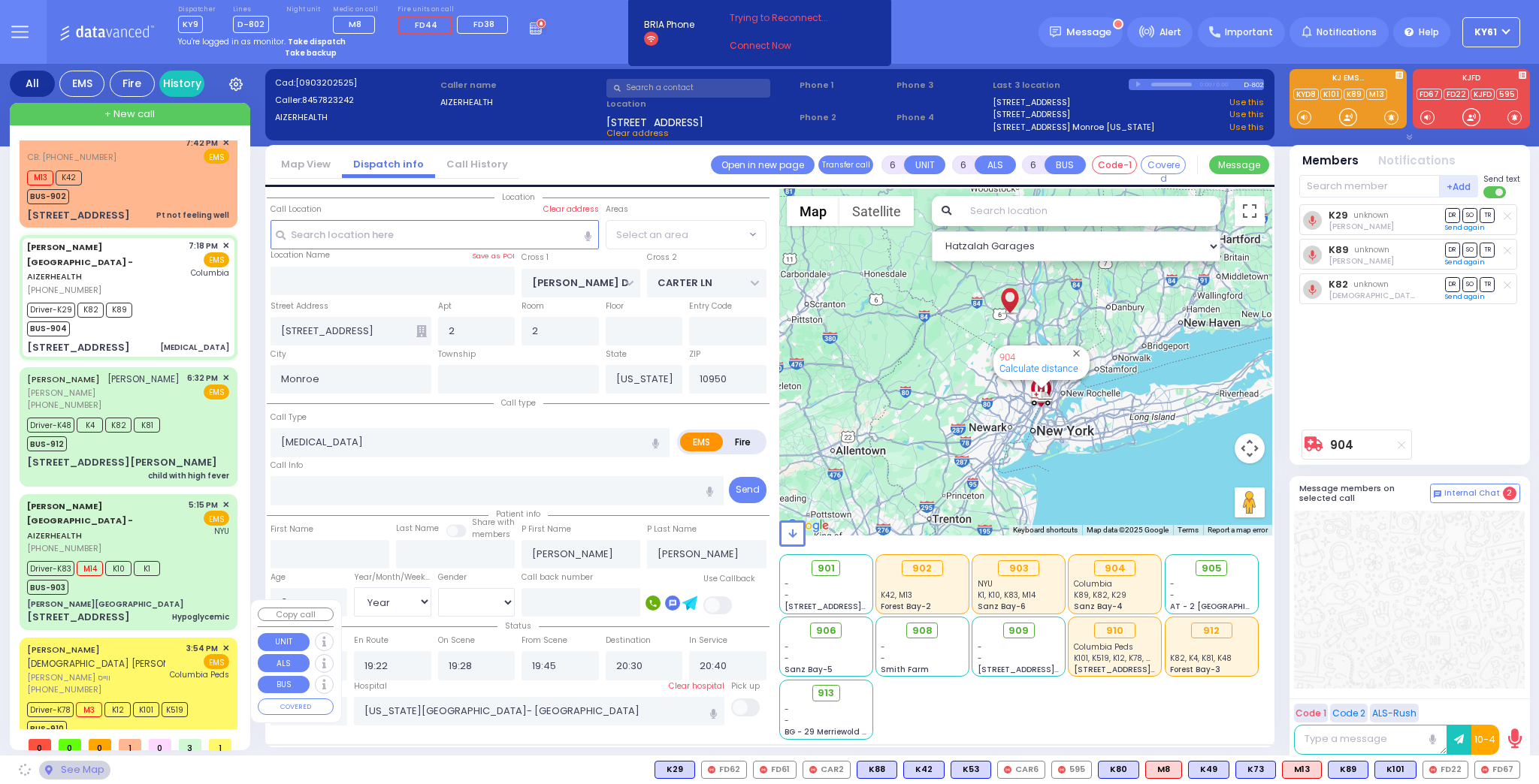
select select
radio input "true"
select select "Year"
select select "[DEMOGRAPHIC_DATA]"
select select
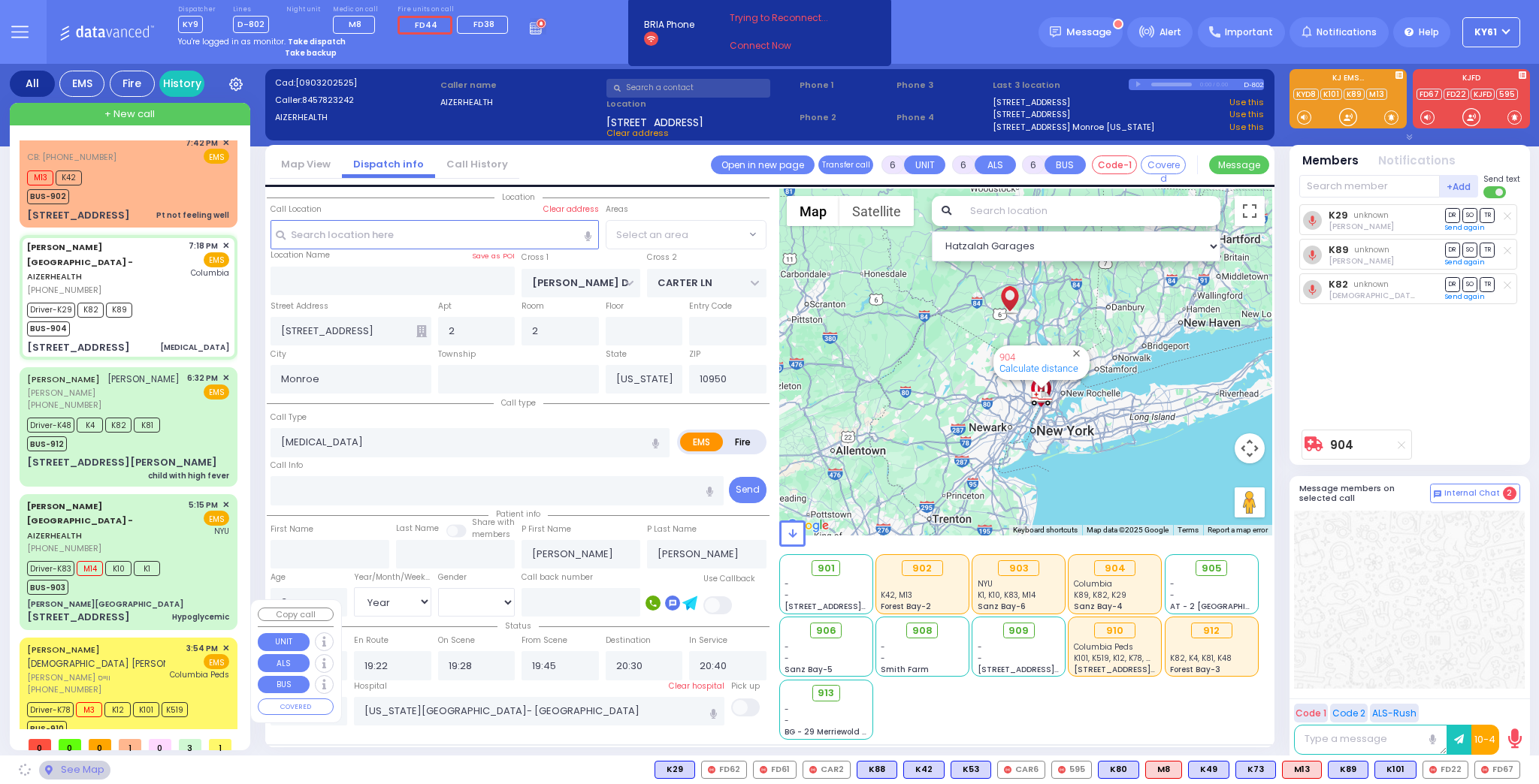
select select "Hatzalah Garages"
select select "SECTION 2"
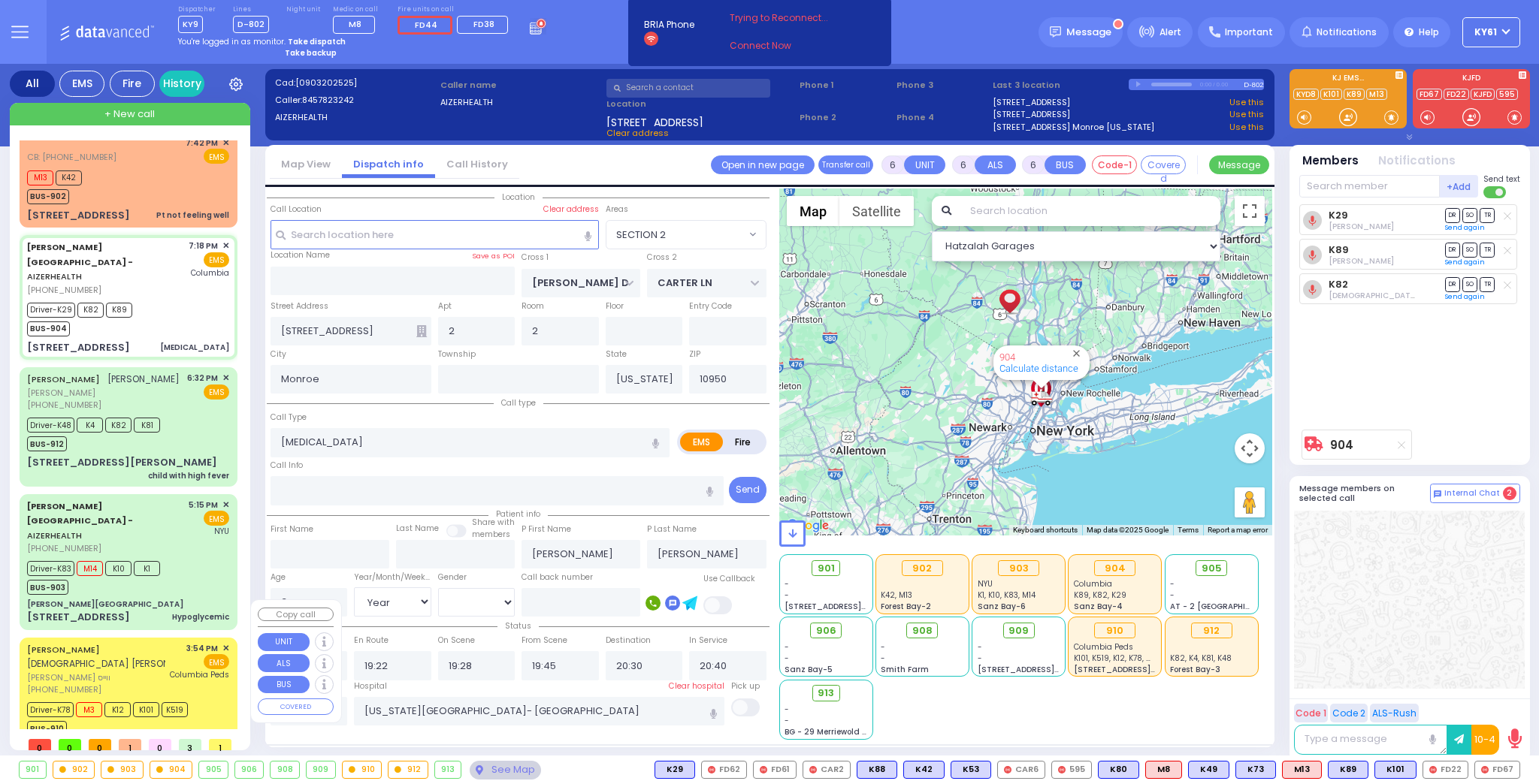
select select
radio input "true"
select select "Year"
select select "[DEMOGRAPHIC_DATA]"
select select "Hatzalah Garages"
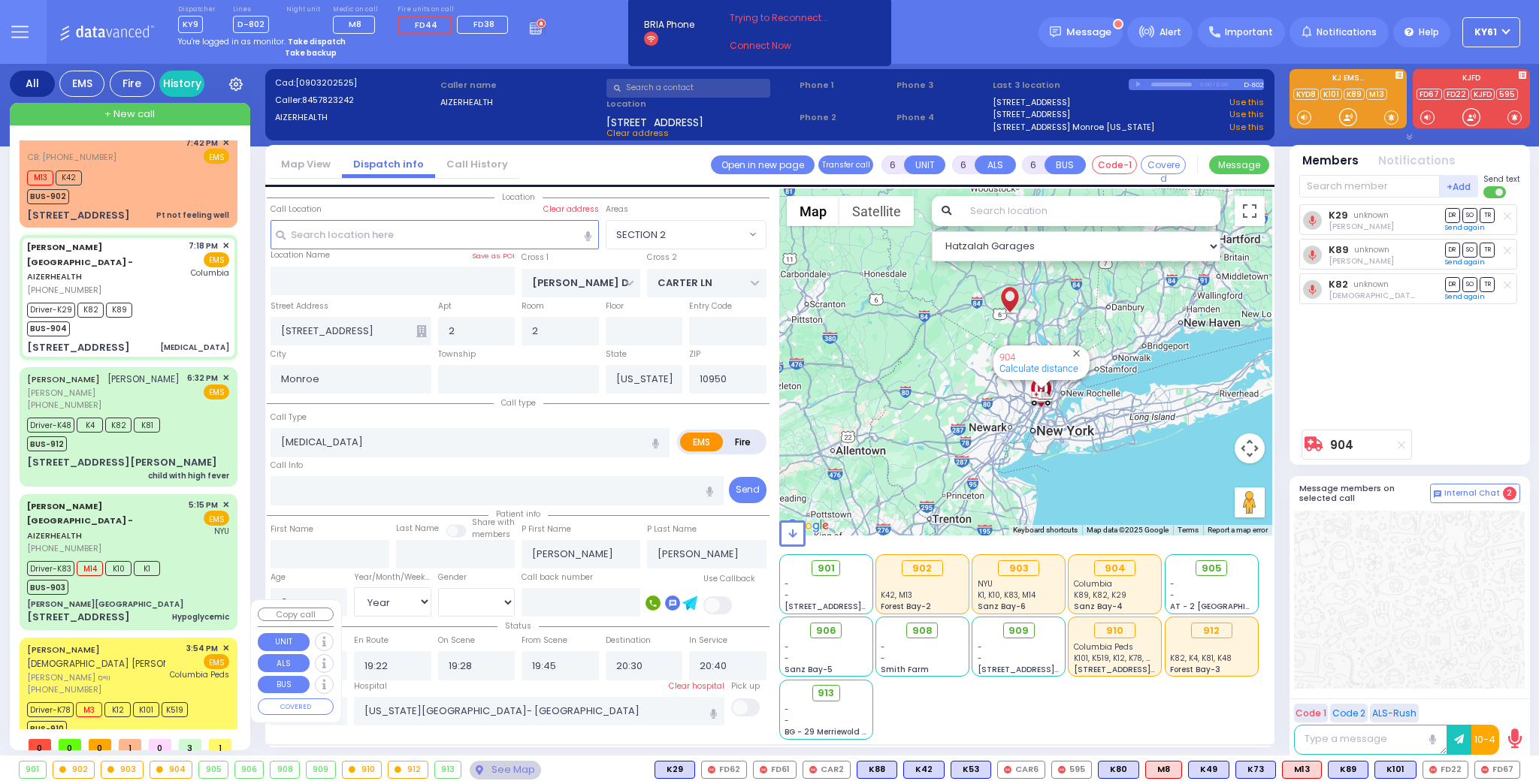
select select "SECTION 2"
